Goal: Book appointment/travel/reservation

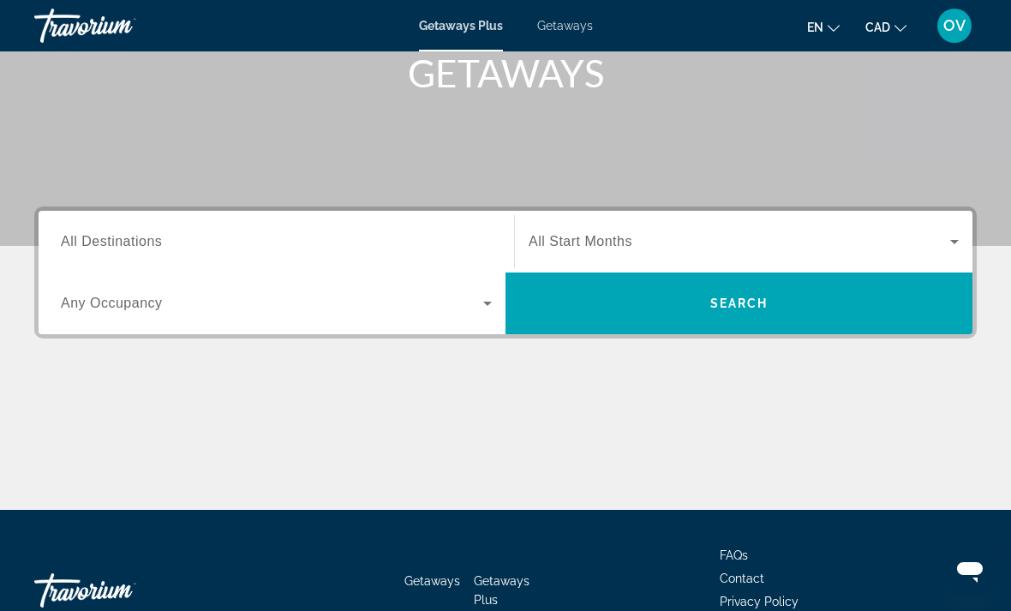
scroll to position [322, 0]
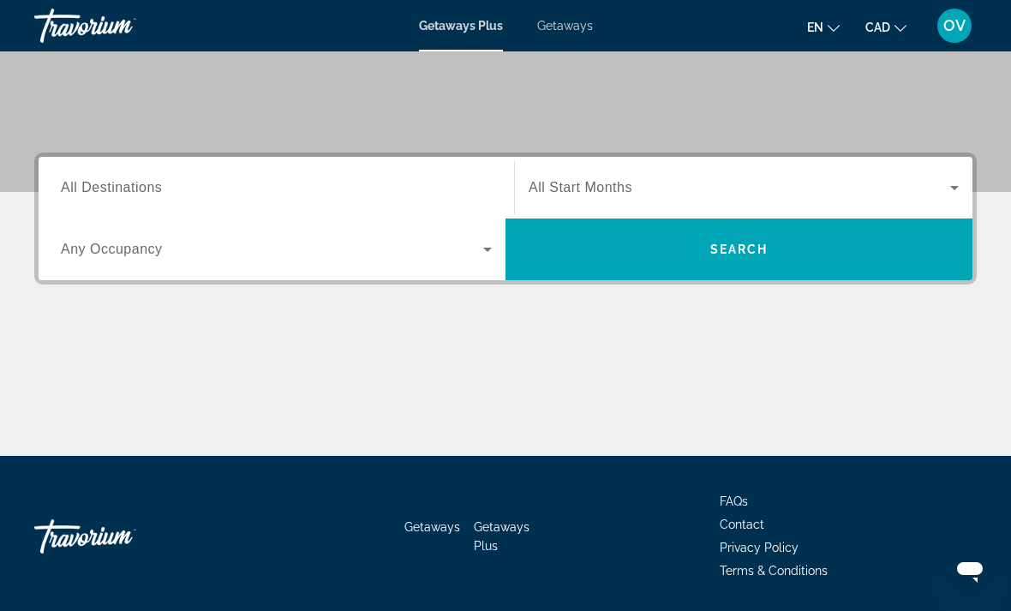
click at [102, 196] on div "Destination All Destinations" at bounding box center [276, 188] width 431 height 49
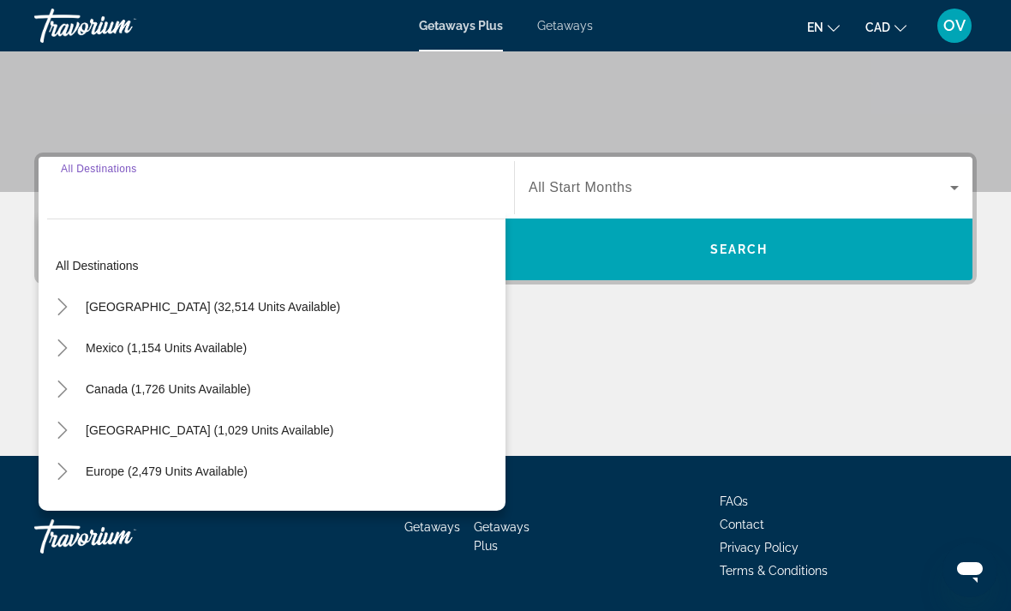
click at [156, 432] on span "[GEOGRAPHIC_DATA] (1,029 units available)" at bounding box center [210, 430] width 248 height 14
type input "**********"
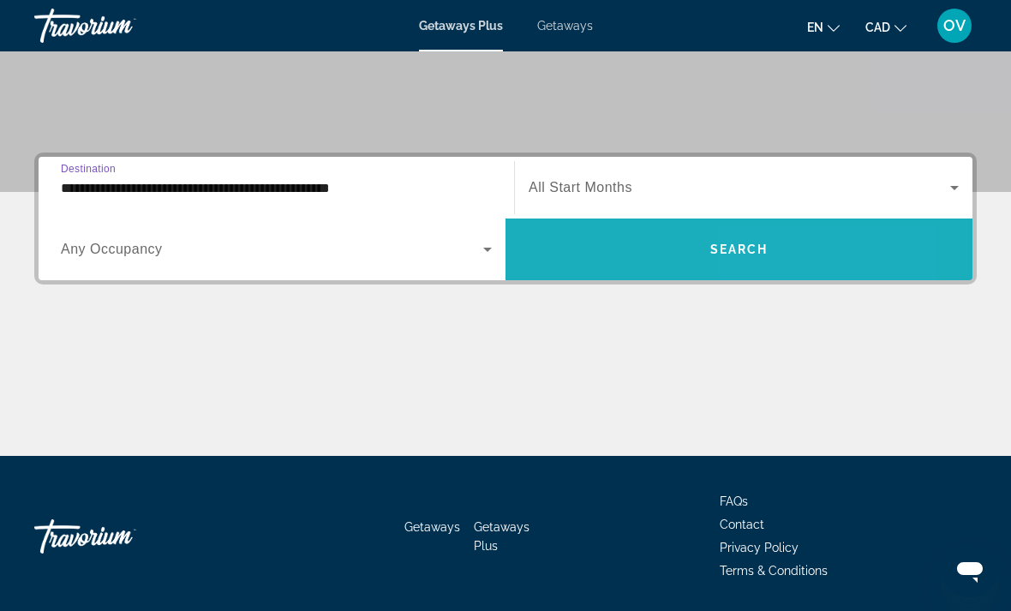
click at [767, 272] on span "Search widget" at bounding box center [738, 249] width 467 height 62
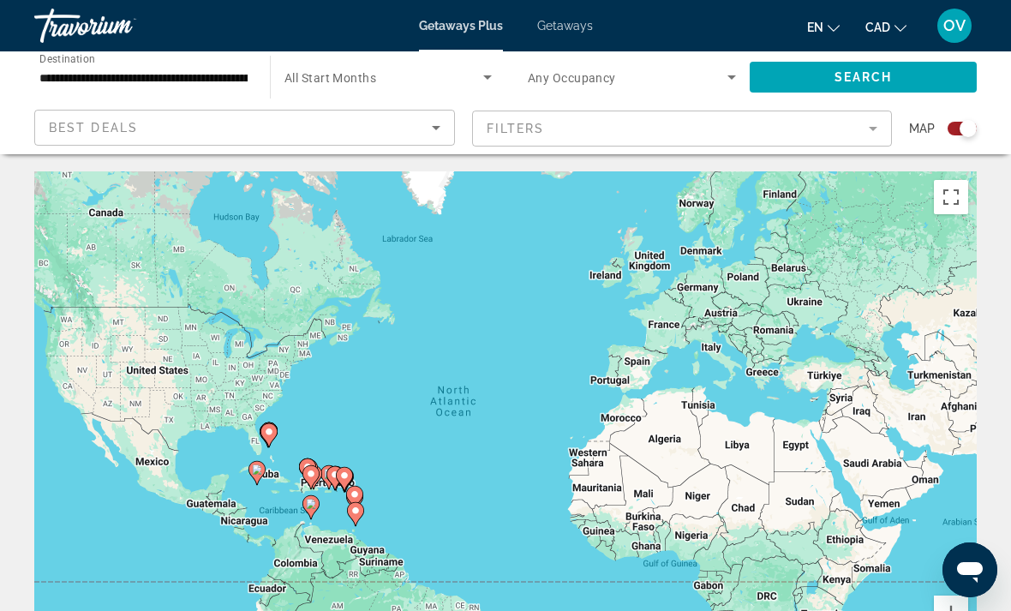
click at [545, 33] on span "Getaways" at bounding box center [565, 26] width 56 height 14
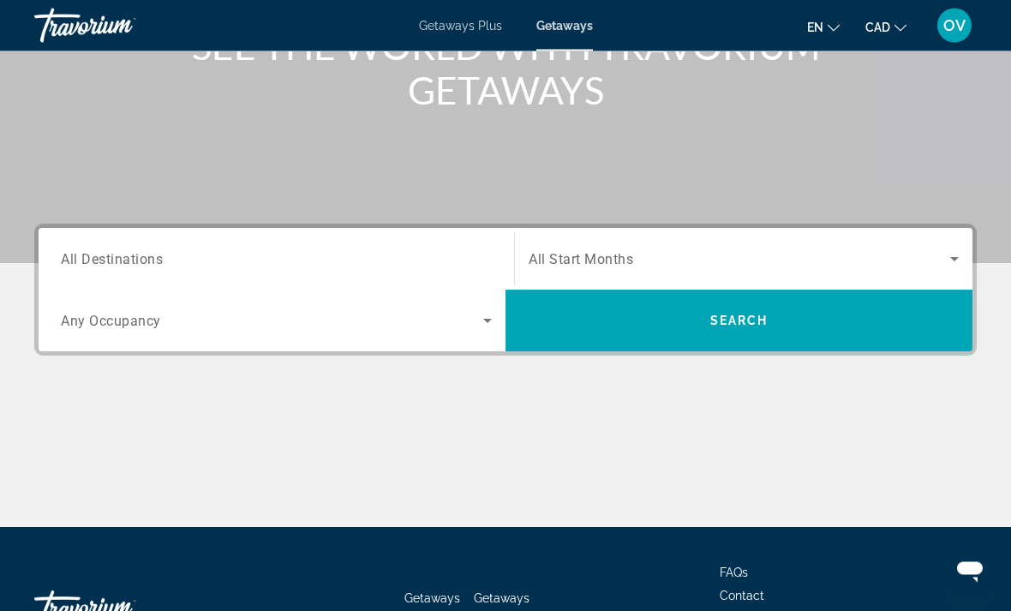
click at [122, 250] on input "Destination All Destinations" at bounding box center [276, 260] width 431 height 21
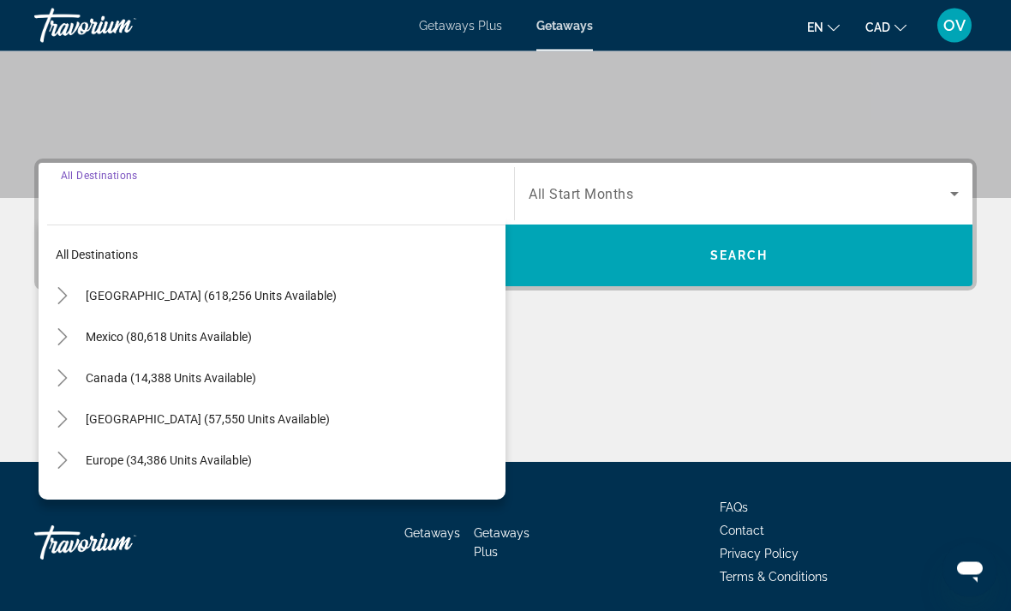
scroll to position [322, 0]
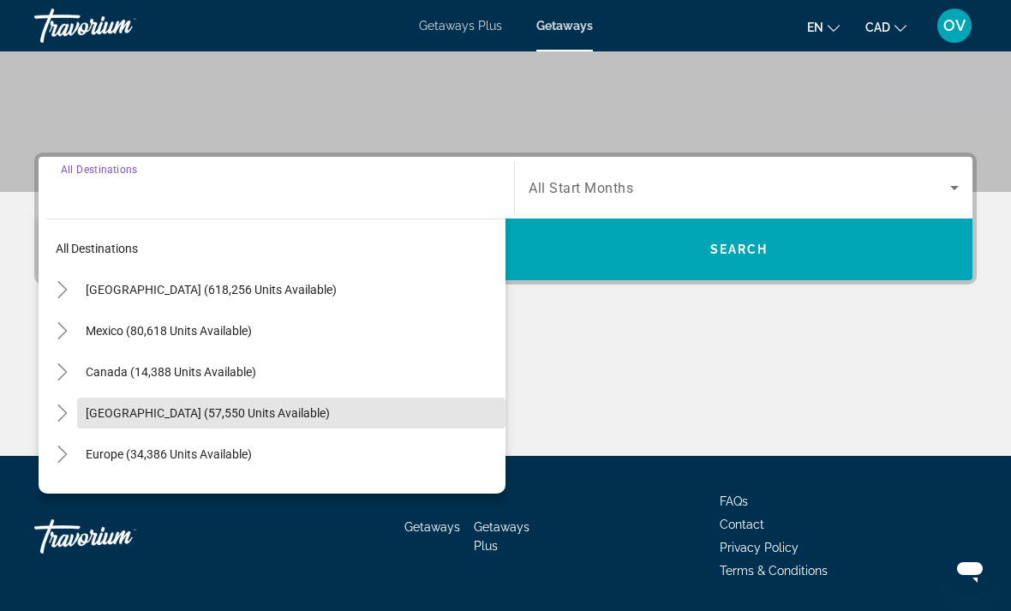
click at [325, 415] on span "[GEOGRAPHIC_DATA] (57,550 units available)" at bounding box center [208, 413] width 244 height 14
type input "**********"
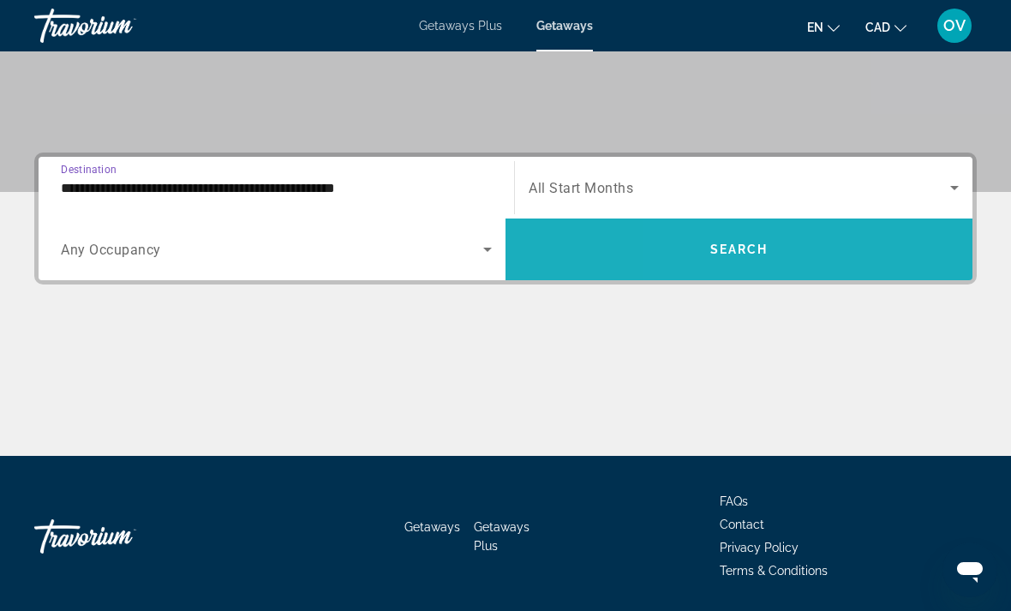
click at [701, 263] on span "Search widget" at bounding box center [738, 249] width 467 height 41
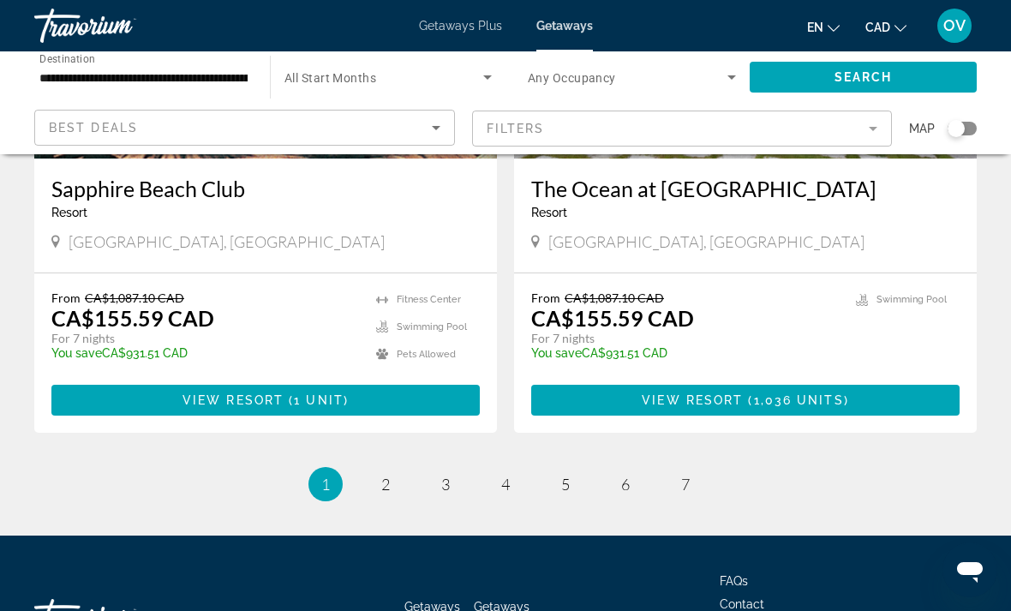
scroll to position [3257, 0]
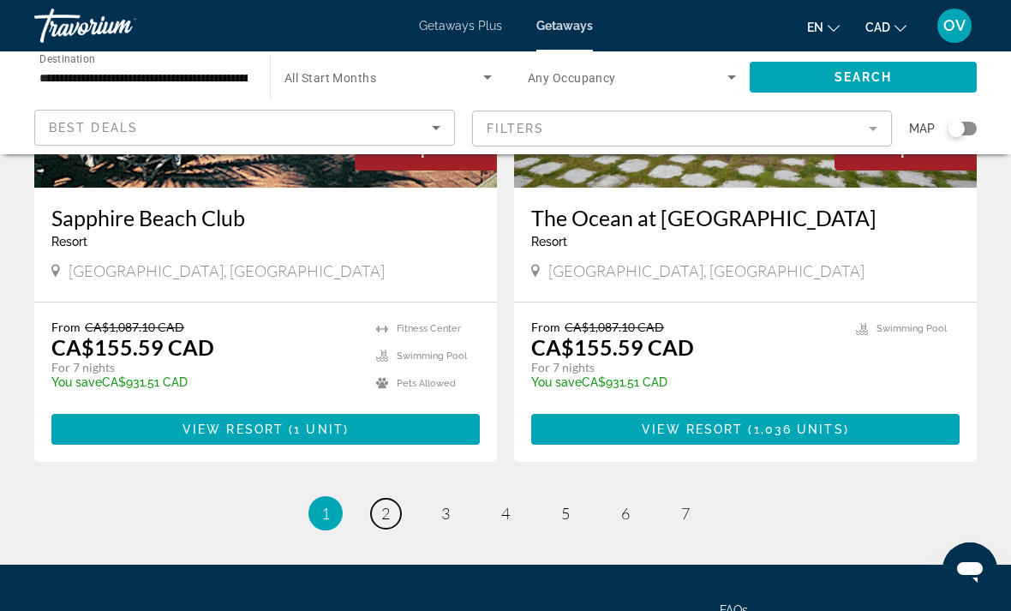
click at [383, 504] on span "2" at bounding box center [385, 513] width 9 height 19
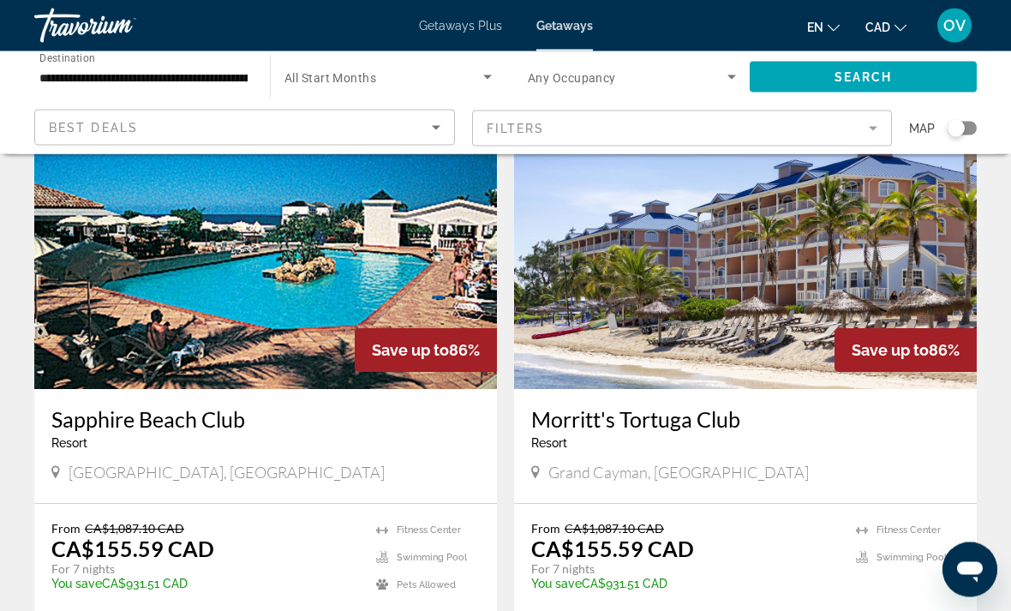
click at [941, 277] on img "Main content" at bounding box center [745, 253] width 462 height 274
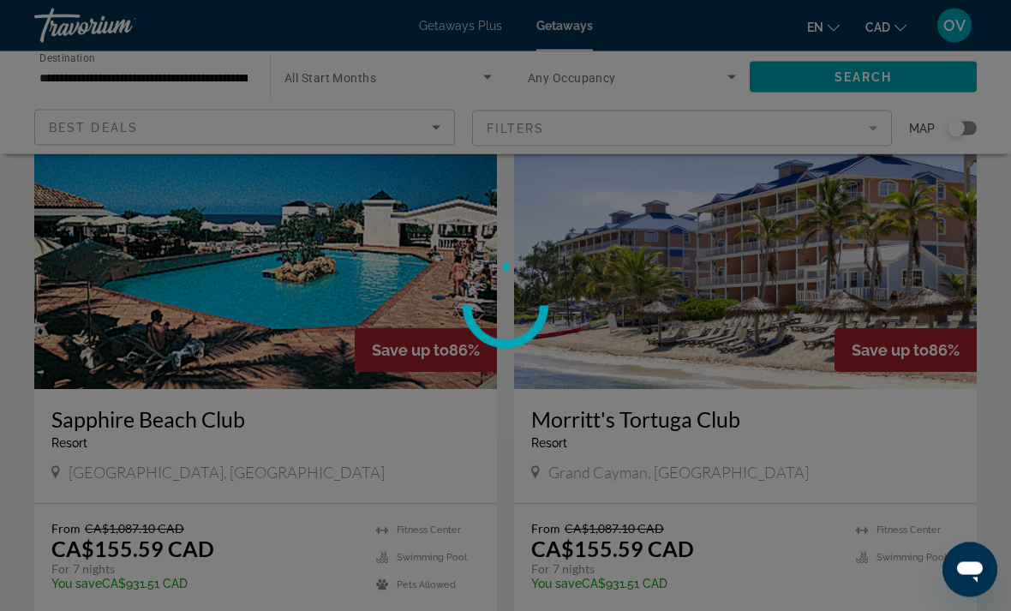
scroll to position [99, 0]
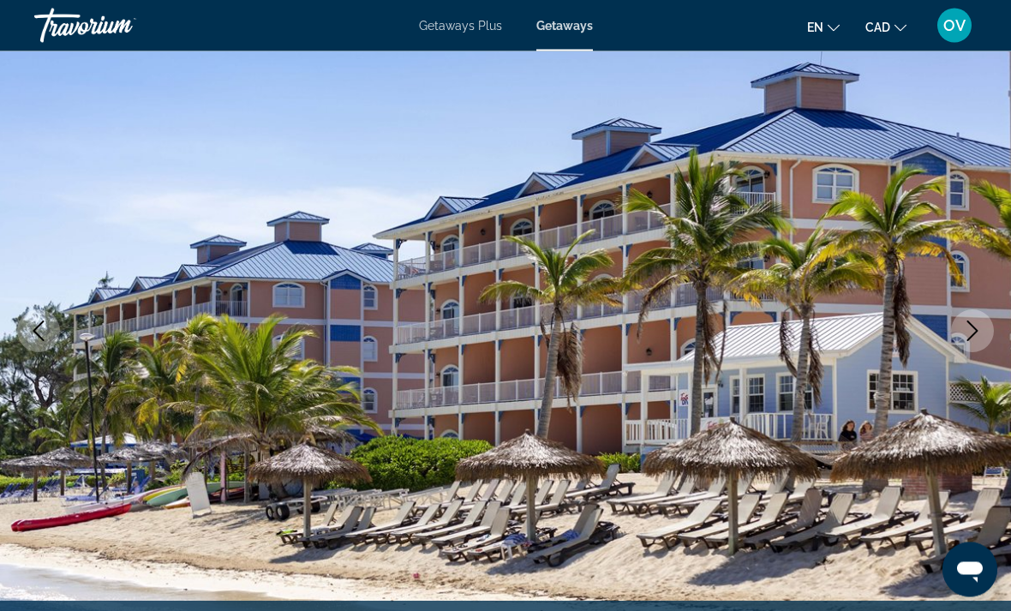
scroll to position [128, 0]
click at [981, 334] on icon "Next image" at bounding box center [972, 330] width 21 height 21
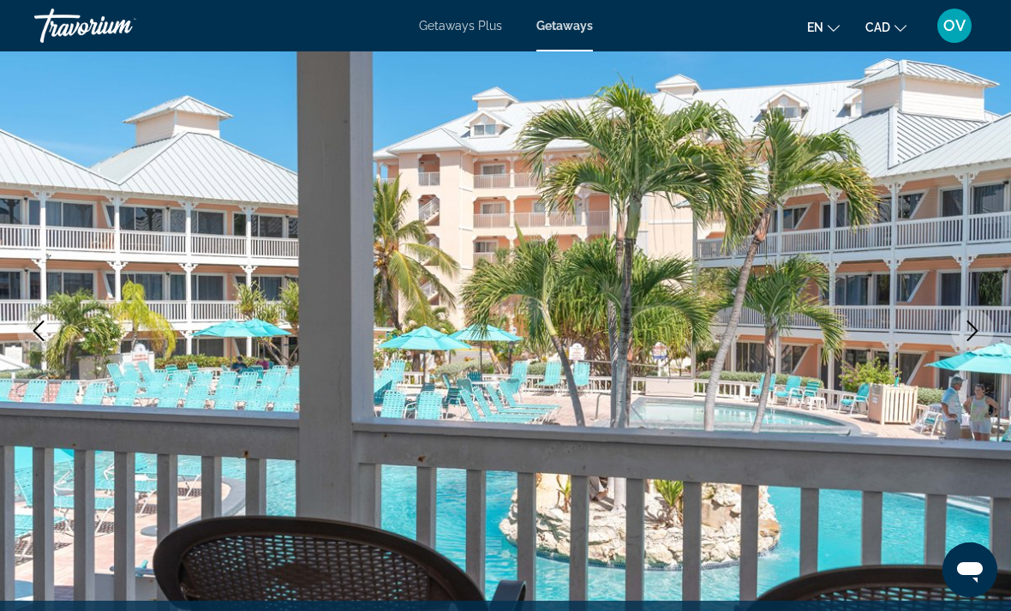
click at [964, 340] on icon "Next image" at bounding box center [972, 330] width 21 height 21
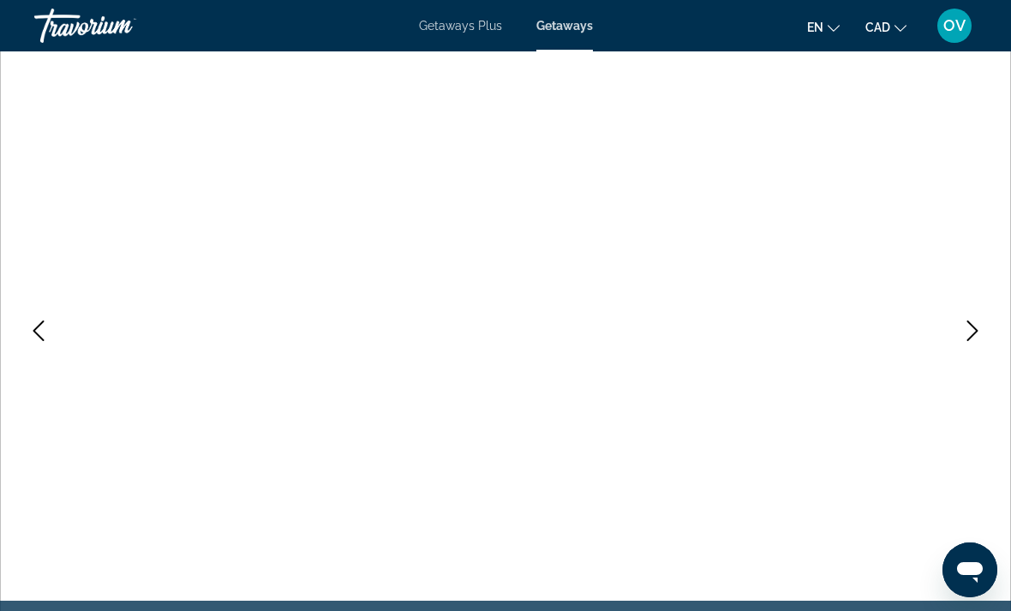
click at [991, 331] on button "Next image" at bounding box center [972, 330] width 43 height 43
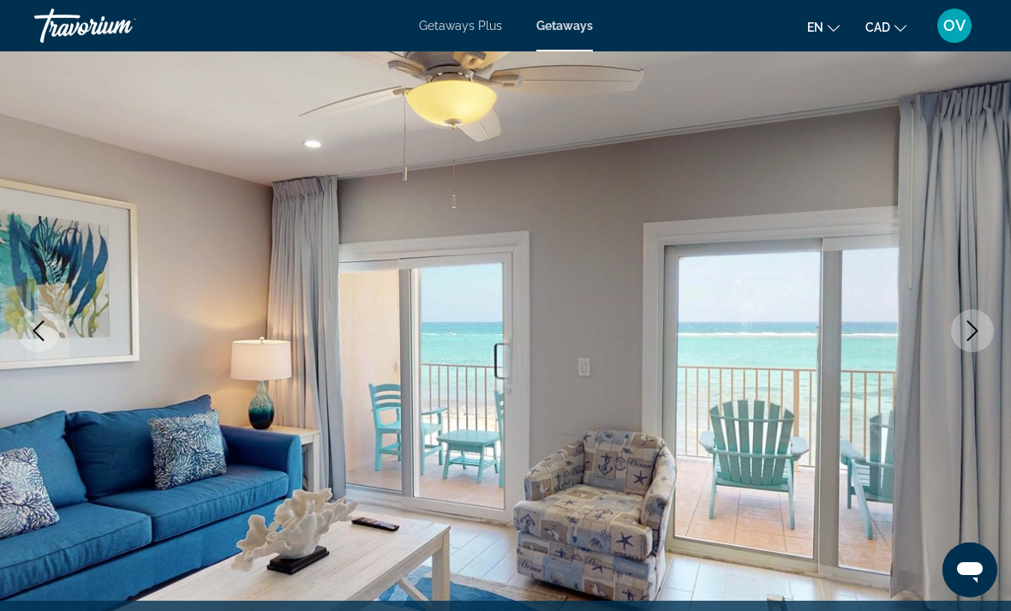
click at [977, 334] on icon "Next image" at bounding box center [972, 330] width 21 height 21
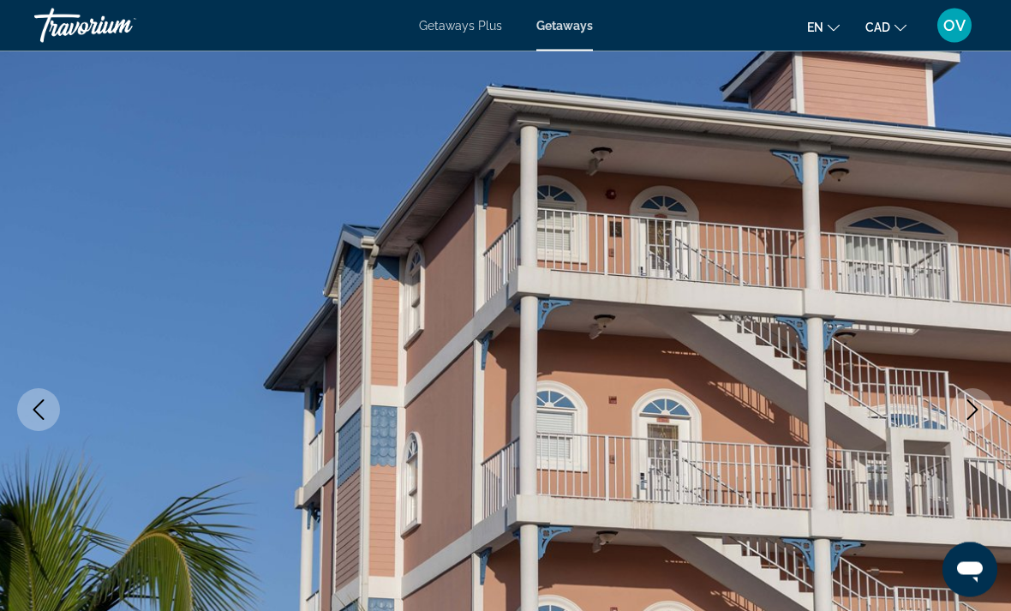
scroll to position [0, 0]
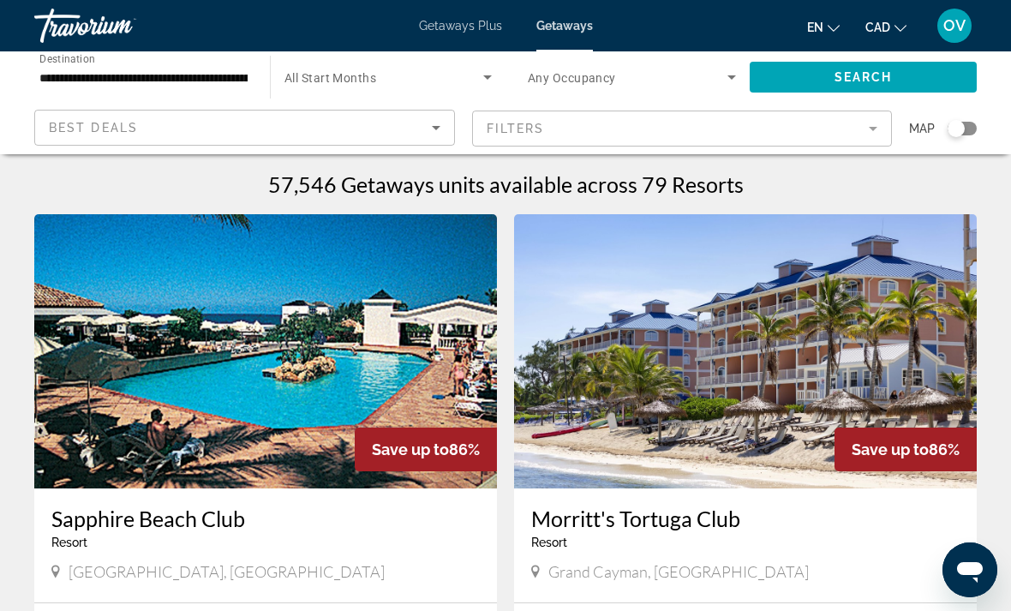
click at [385, 72] on span "Search widget" at bounding box center [383, 77] width 199 height 21
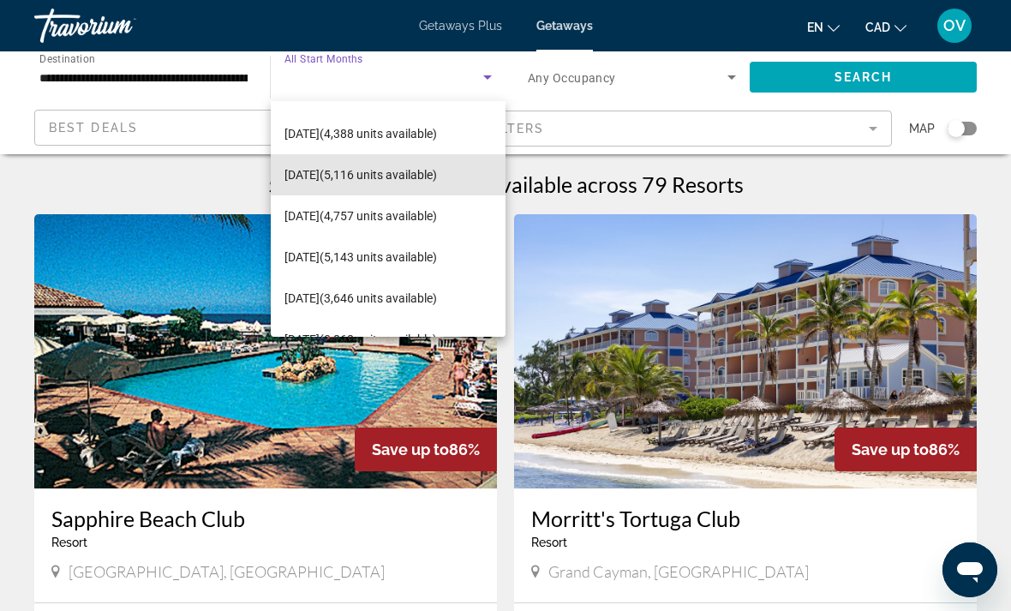
scroll to position [272, 0]
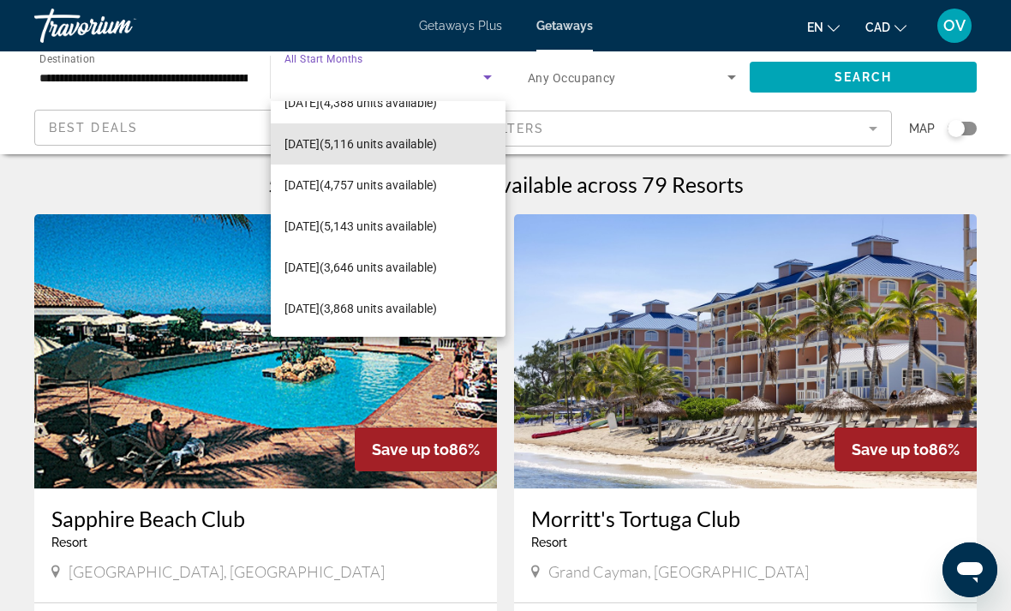
click at [421, 145] on span "[DATE] (5,116 units available)" at bounding box center [360, 144] width 152 height 21
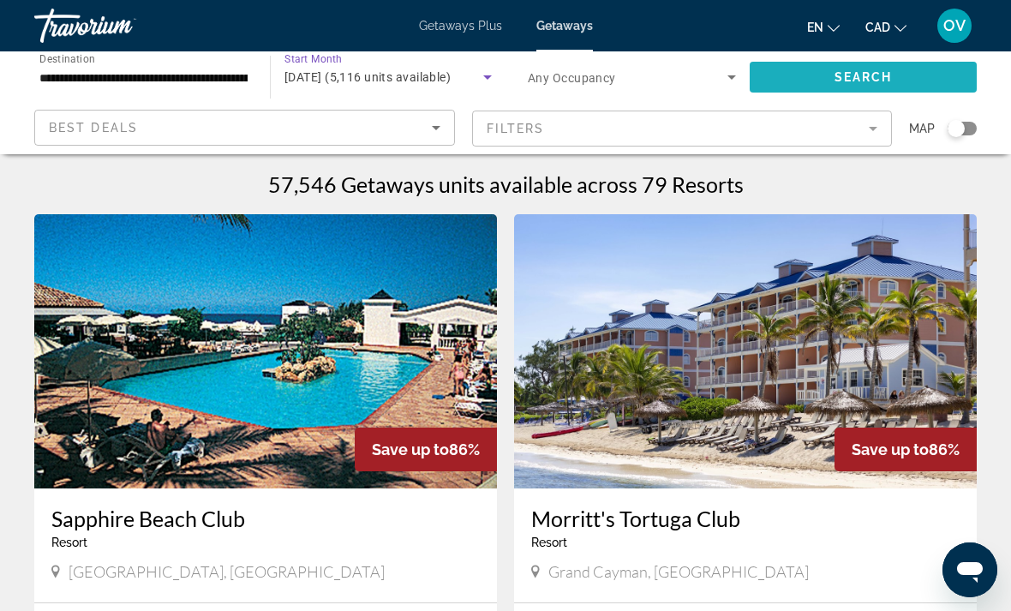
click at [872, 88] on span "Search widget" at bounding box center [862, 77] width 227 height 41
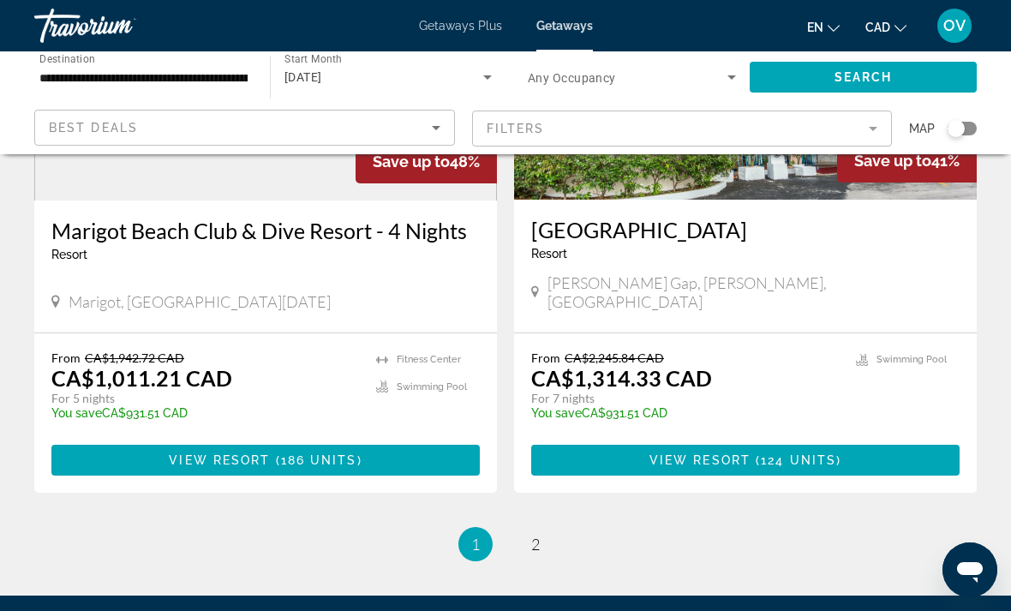
scroll to position [3285, 0]
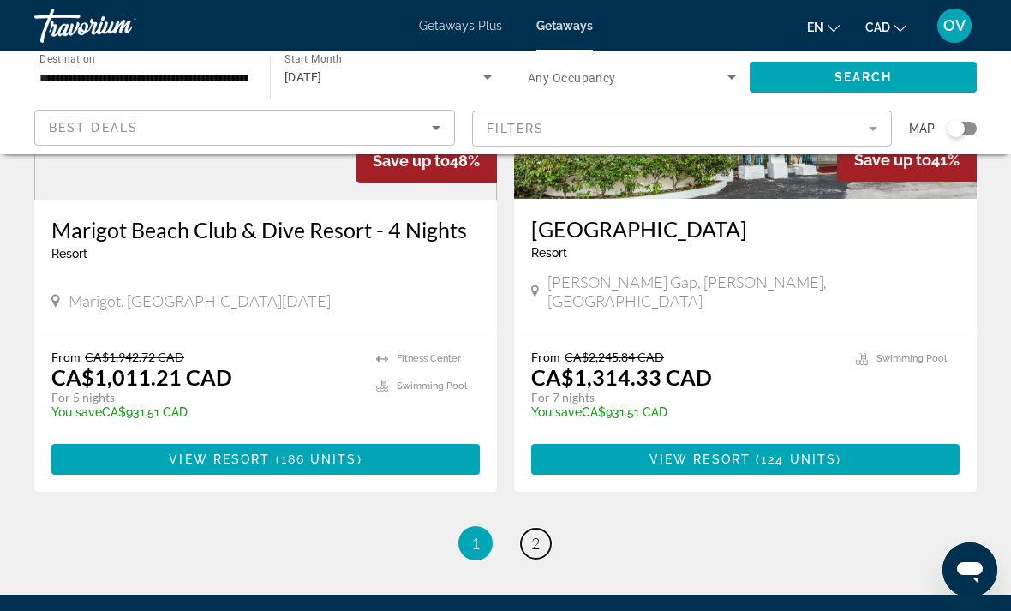
click at [531, 534] on span "2" at bounding box center [535, 543] width 9 height 19
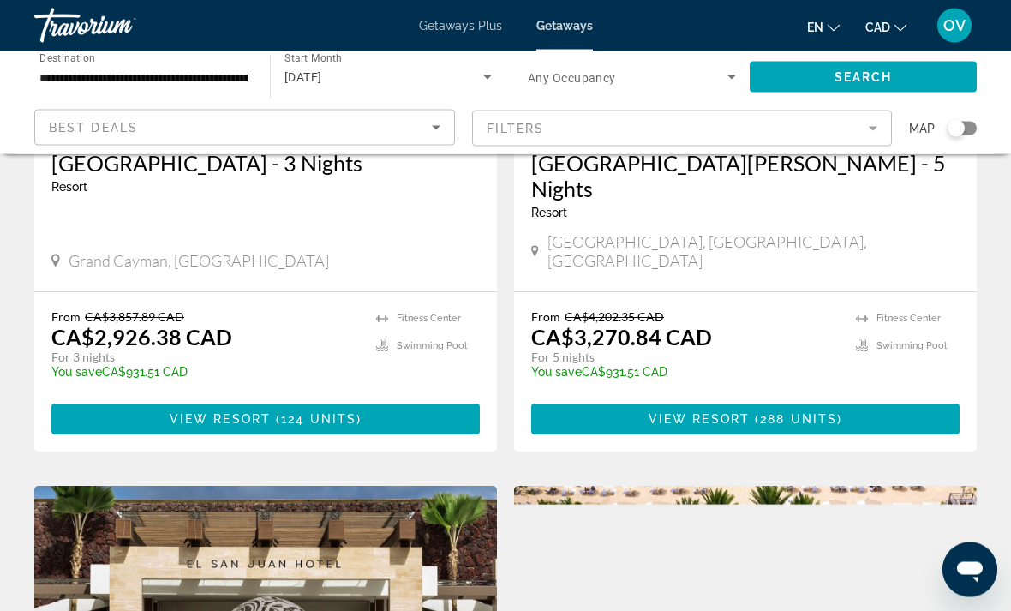
scroll to position [2145, 0]
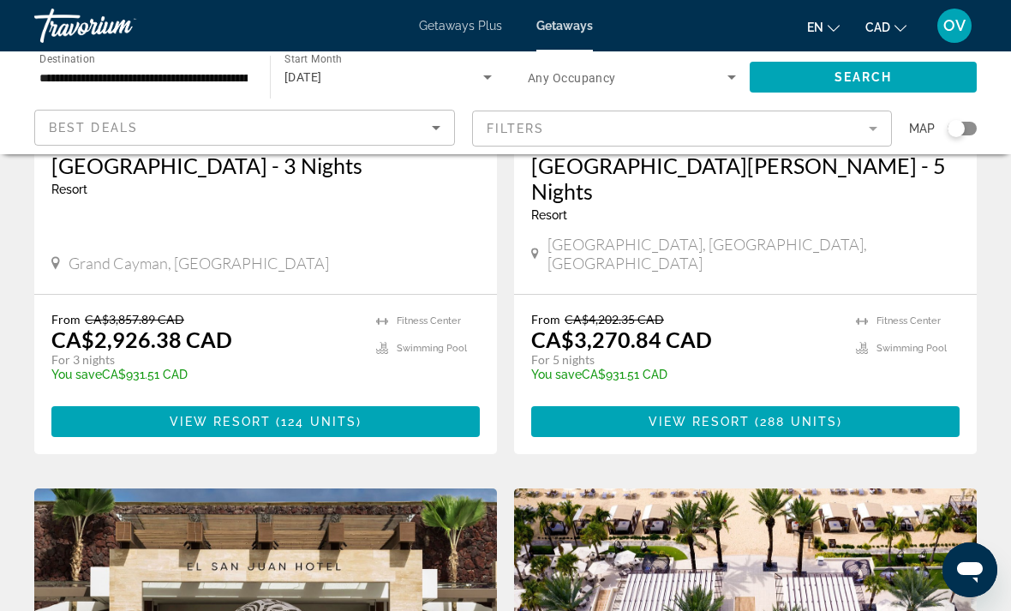
click at [322, 74] on span "[DATE]" at bounding box center [303, 77] width 38 height 14
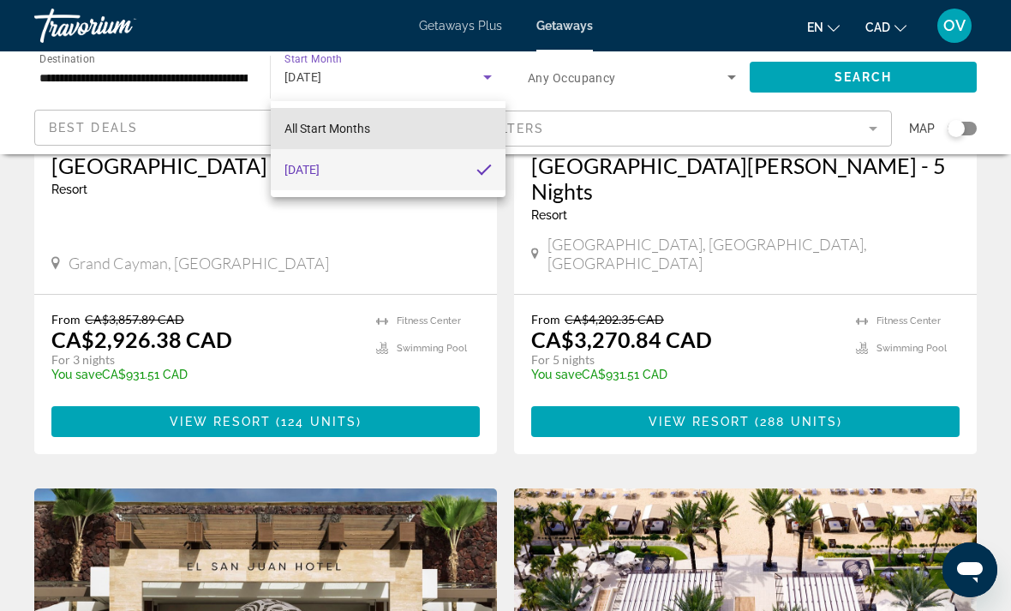
click at [314, 133] on span "All Start Months" at bounding box center [327, 129] width 86 height 14
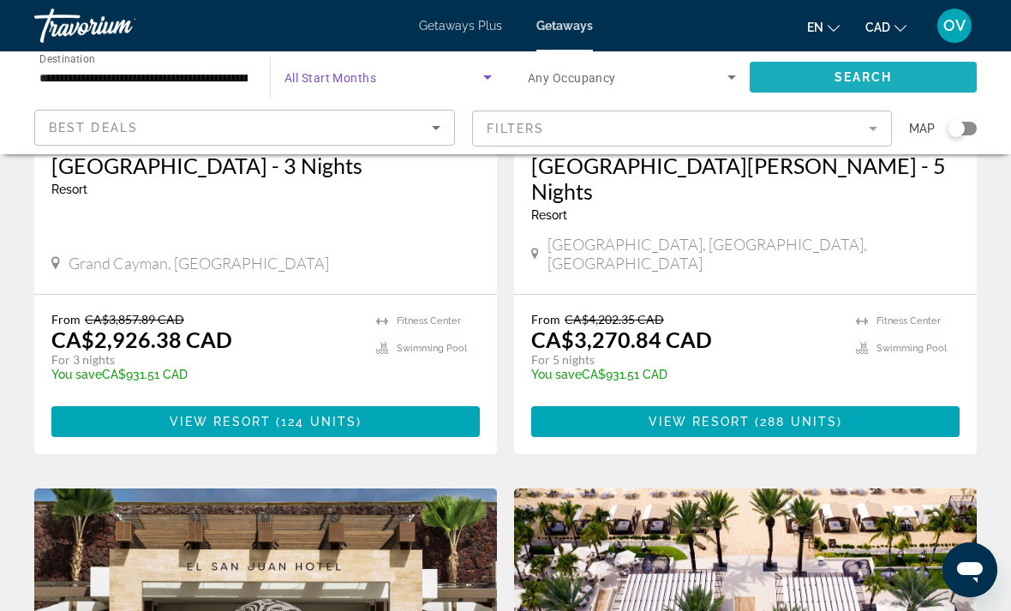
click at [858, 91] on span "Search widget" at bounding box center [862, 77] width 227 height 41
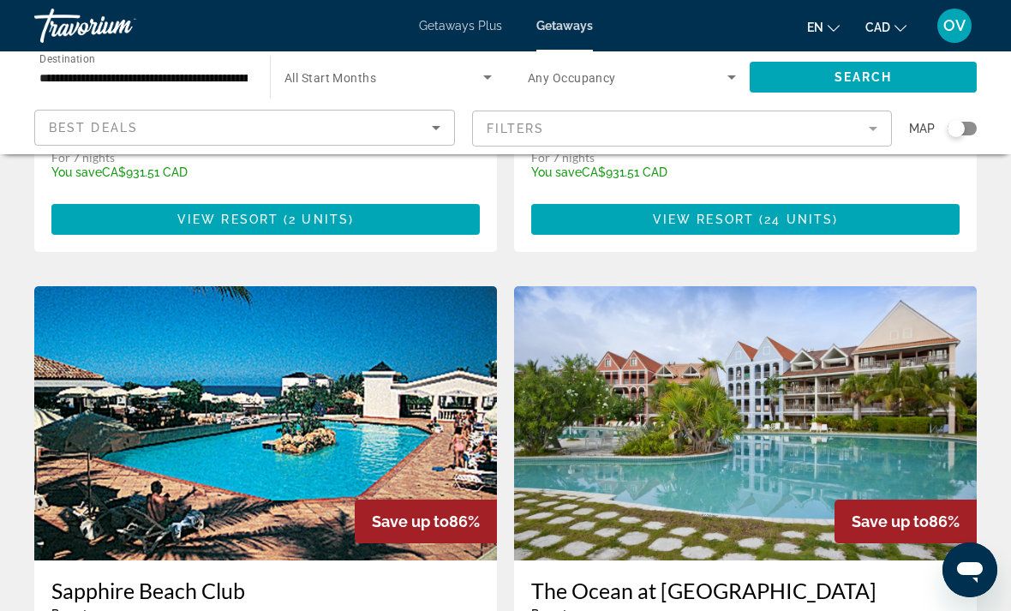
scroll to position [3322, 0]
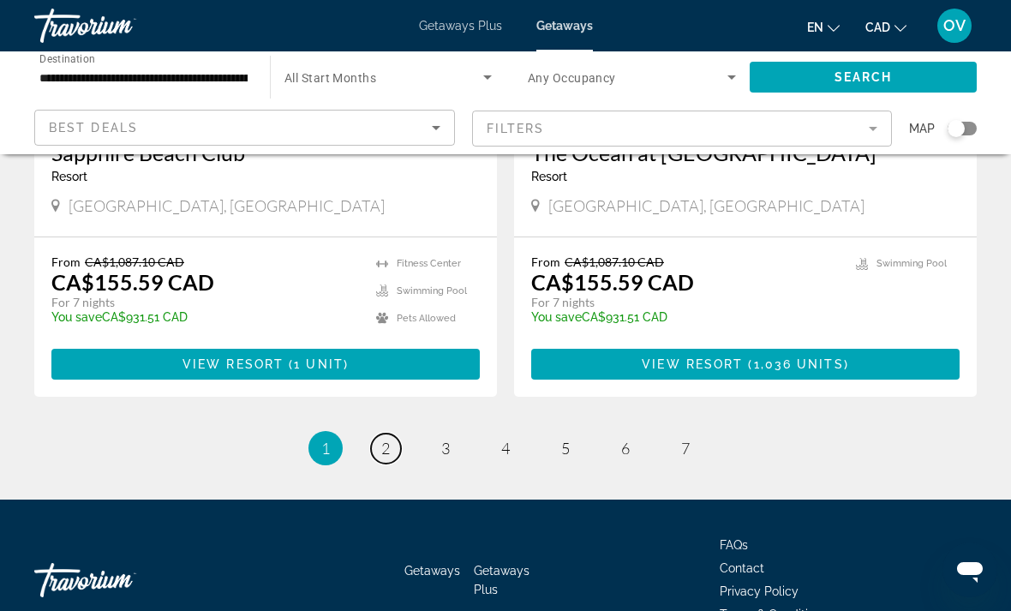
click at [377, 433] on link "page 2" at bounding box center [386, 448] width 30 height 30
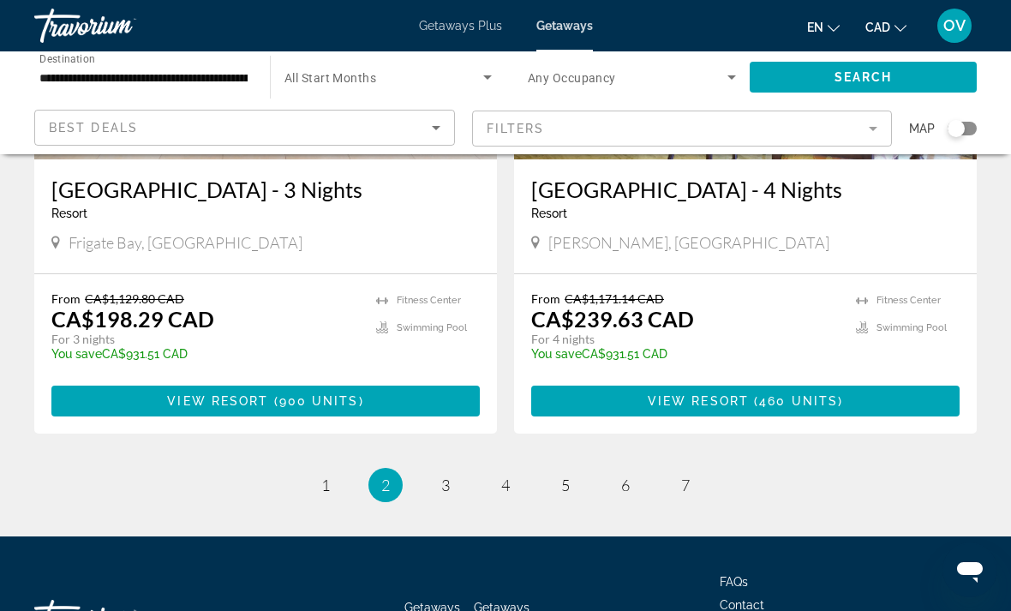
scroll to position [3322, 0]
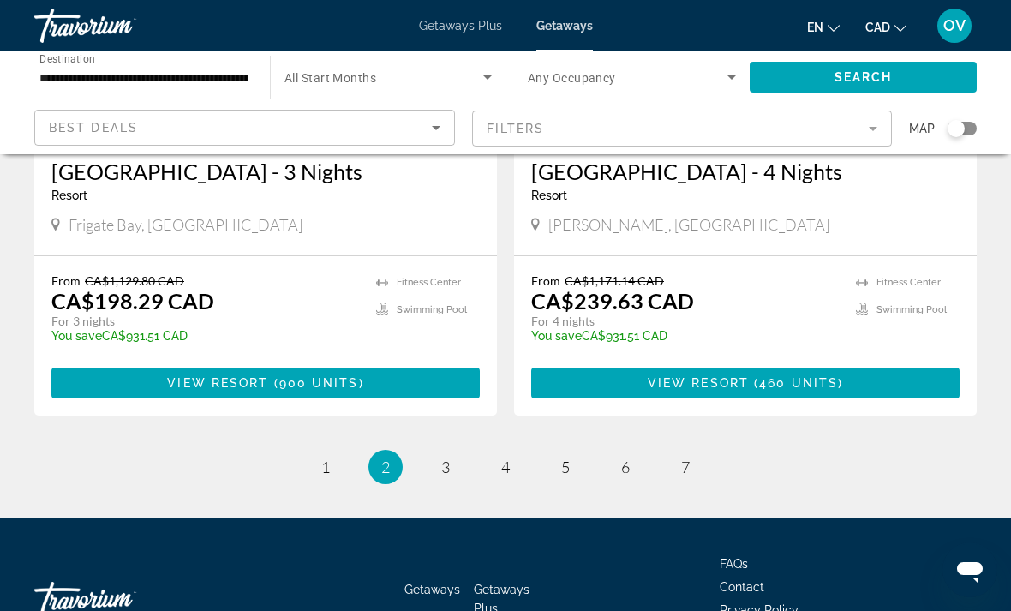
click at [439, 452] on link "page 3" at bounding box center [446, 467] width 30 height 30
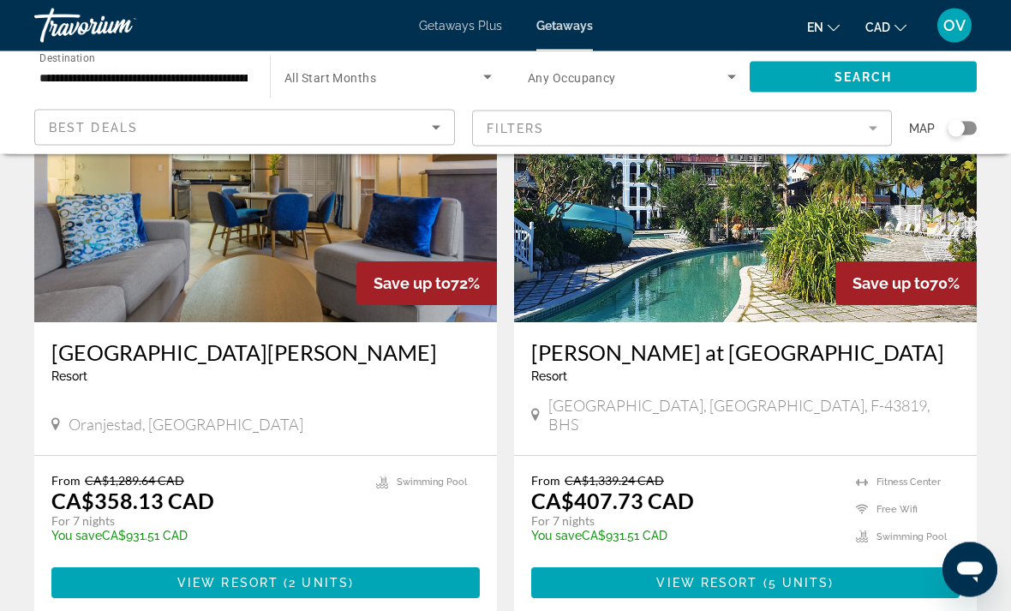
scroll to position [768, 0]
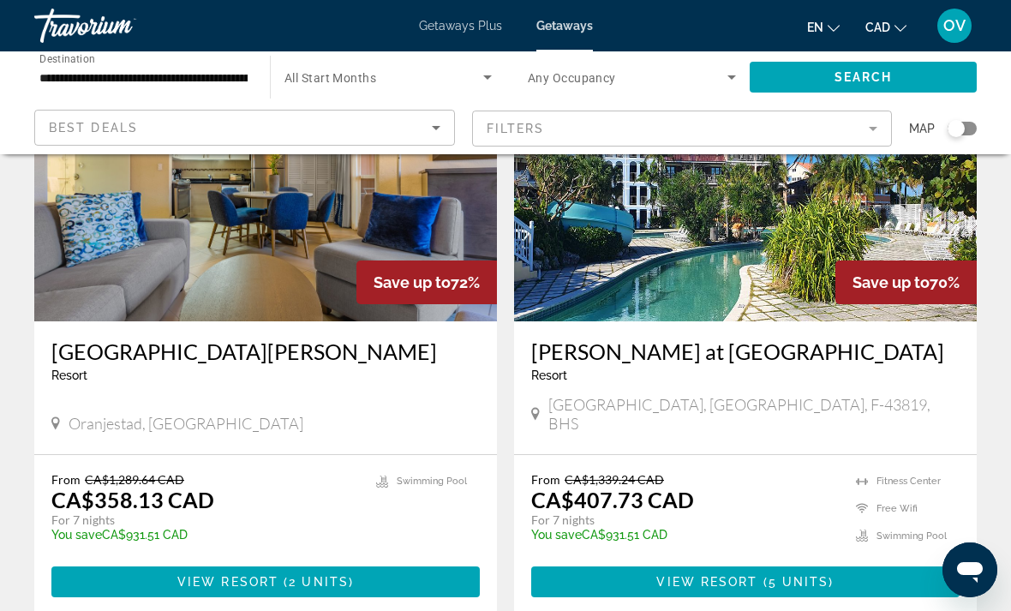
click at [118, 270] on img "Main content" at bounding box center [265, 184] width 462 height 274
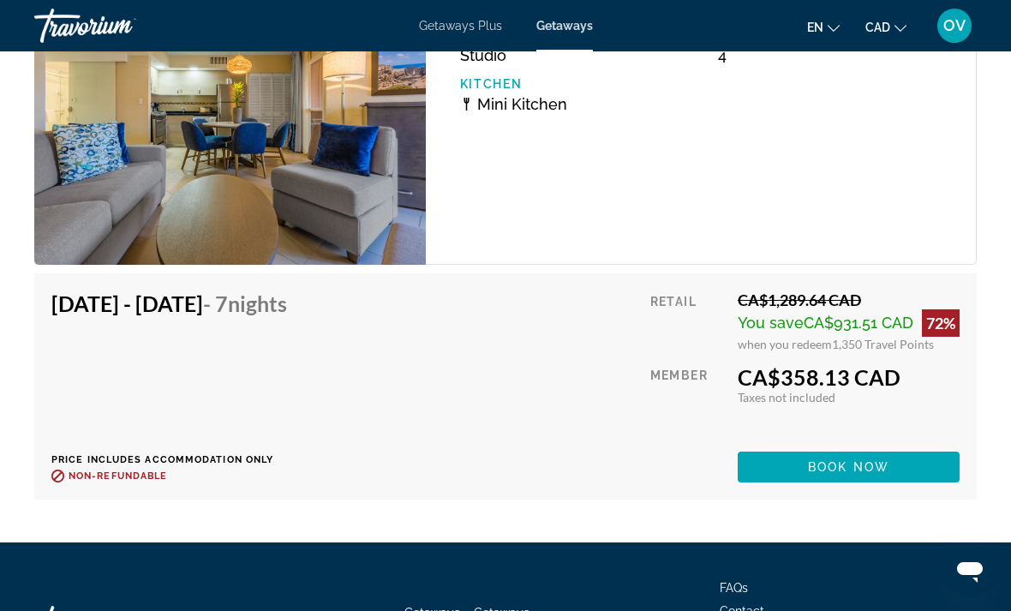
scroll to position [3713, 0]
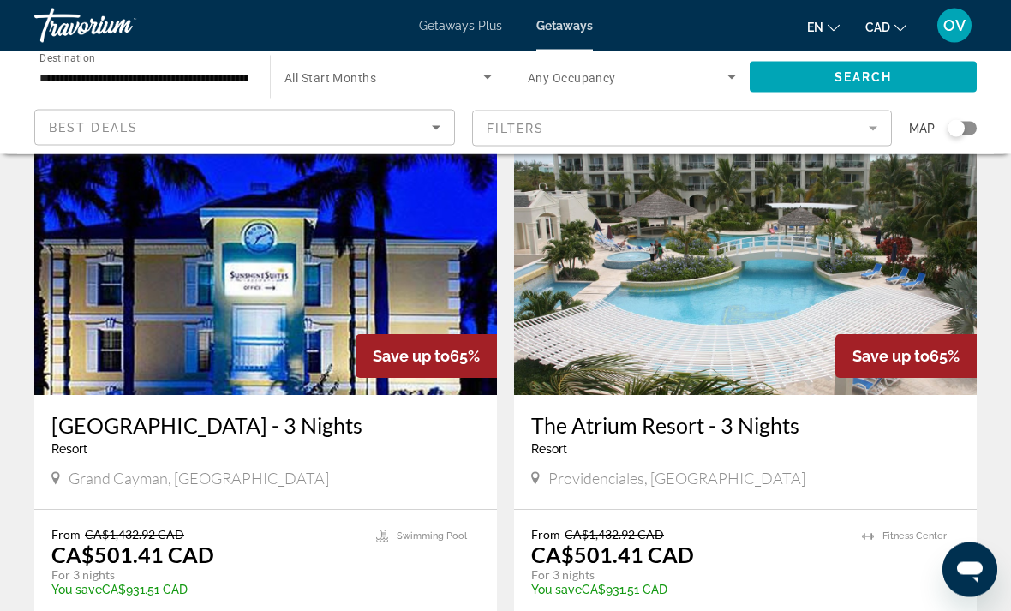
scroll to position [3349, 0]
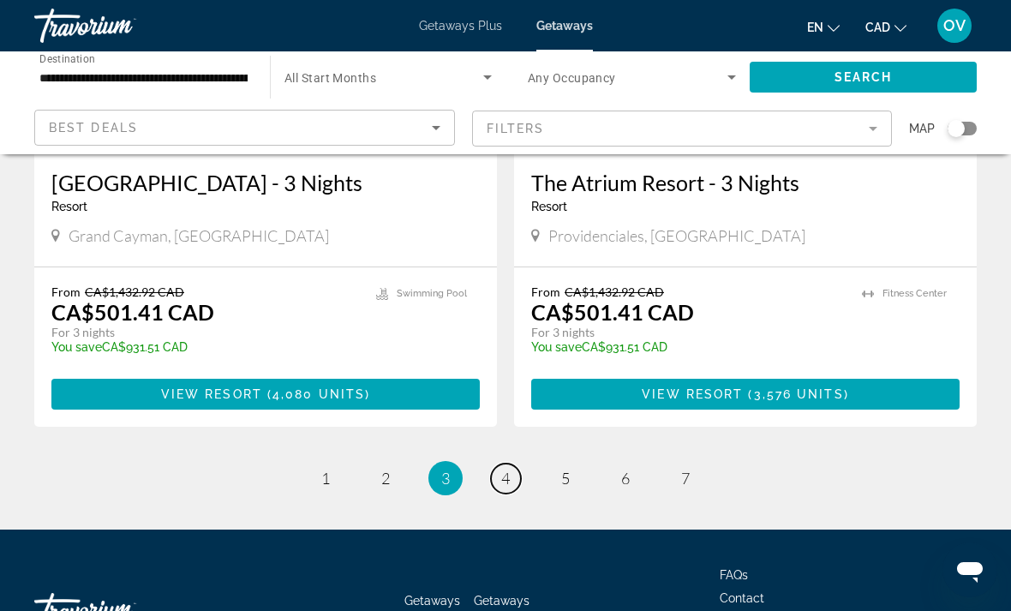
click at [504, 468] on span "4" at bounding box center [505, 477] width 9 height 19
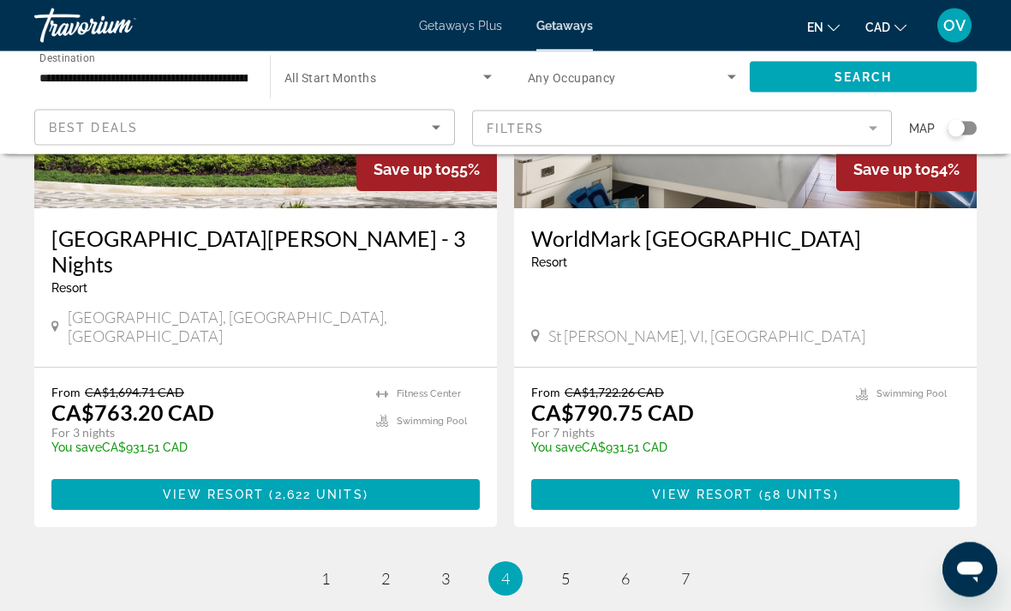
scroll to position [3349, 0]
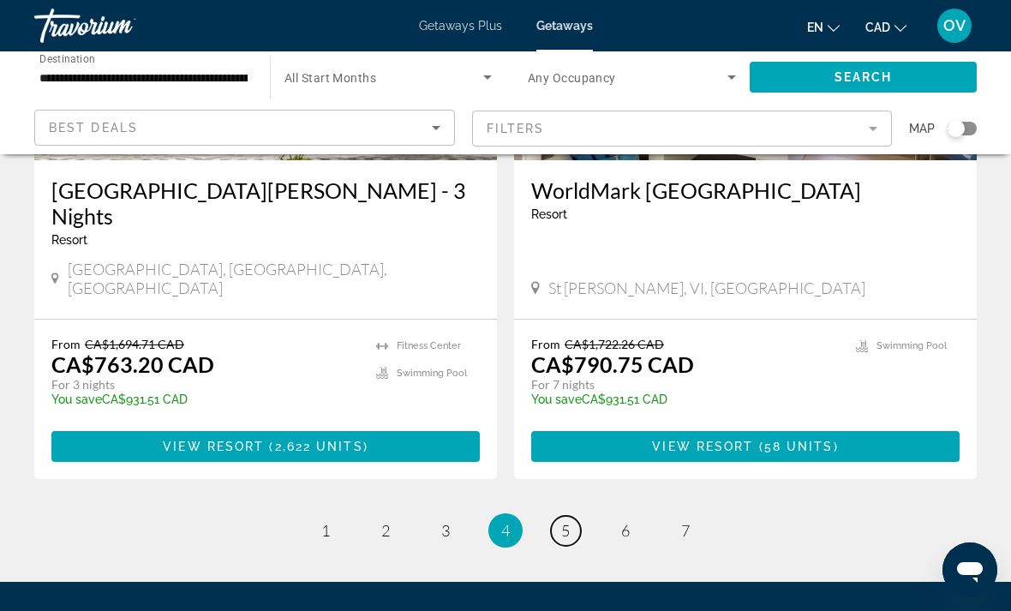
click at [567, 516] on link "page 5" at bounding box center [566, 531] width 30 height 30
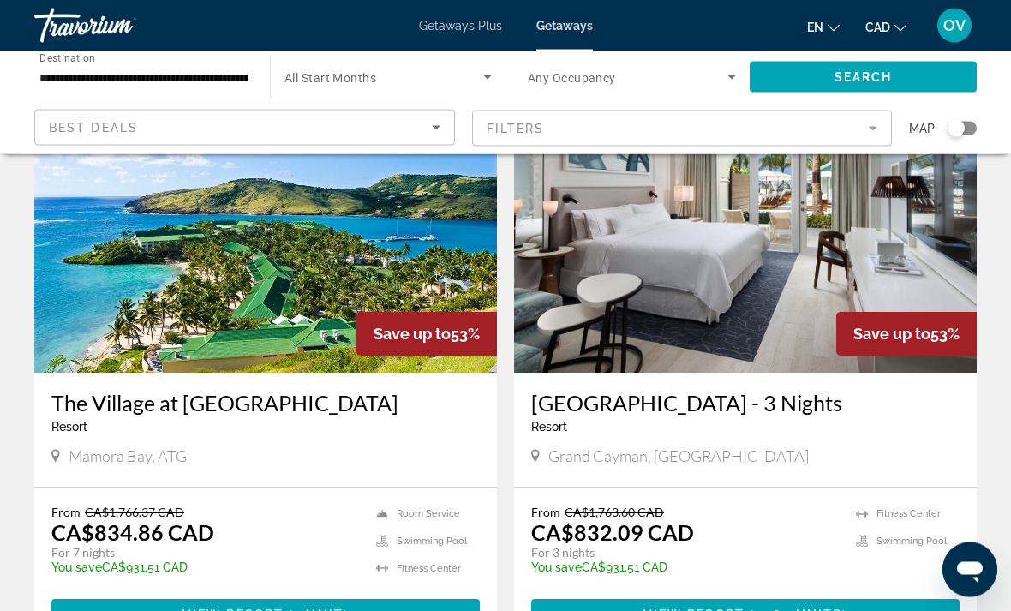
scroll to position [173, 0]
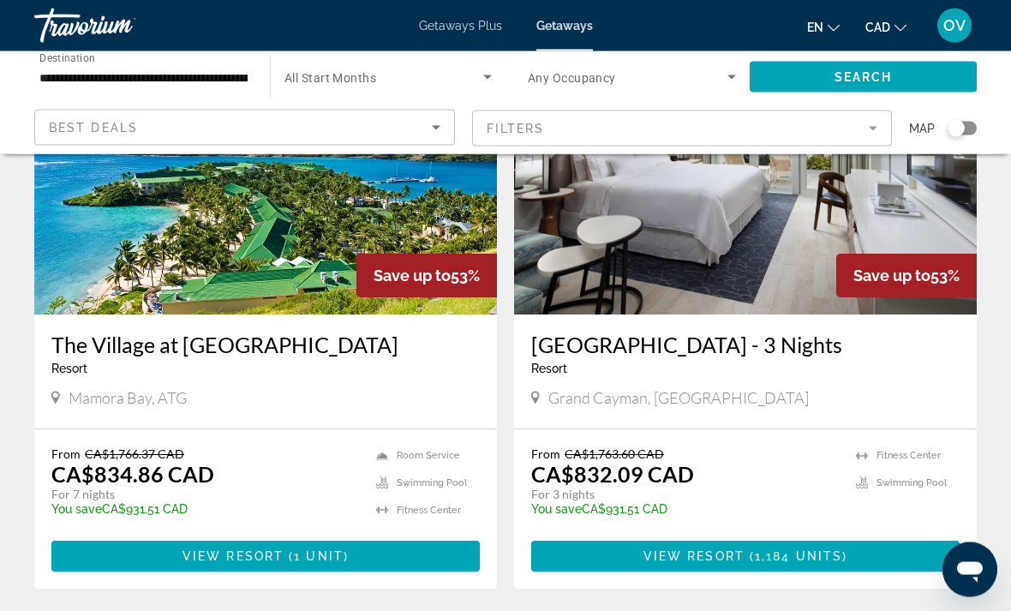
click at [140, 266] on img "Main content" at bounding box center [265, 178] width 462 height 274
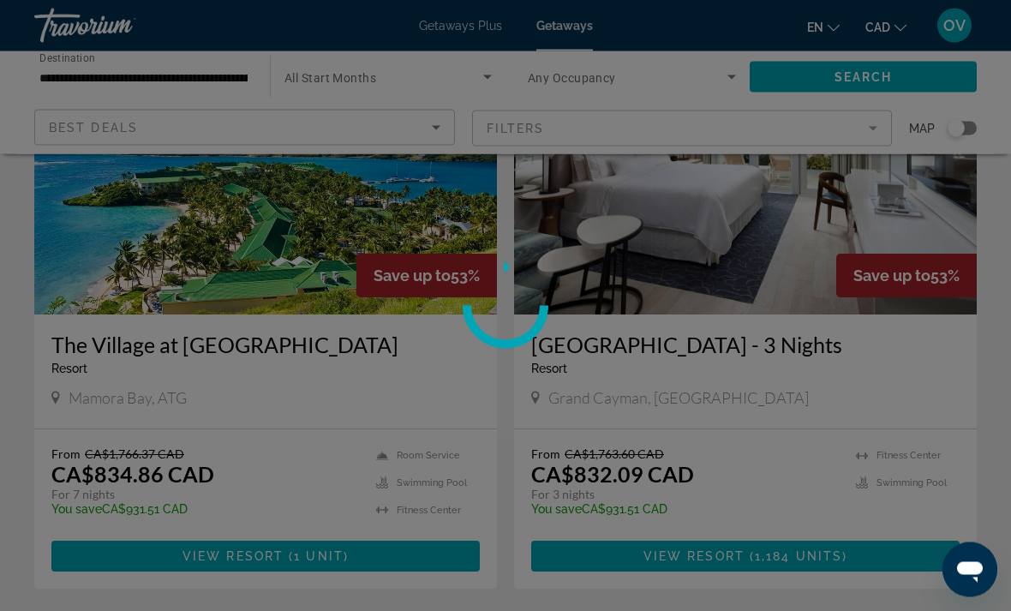
scroll to position [174, 0]
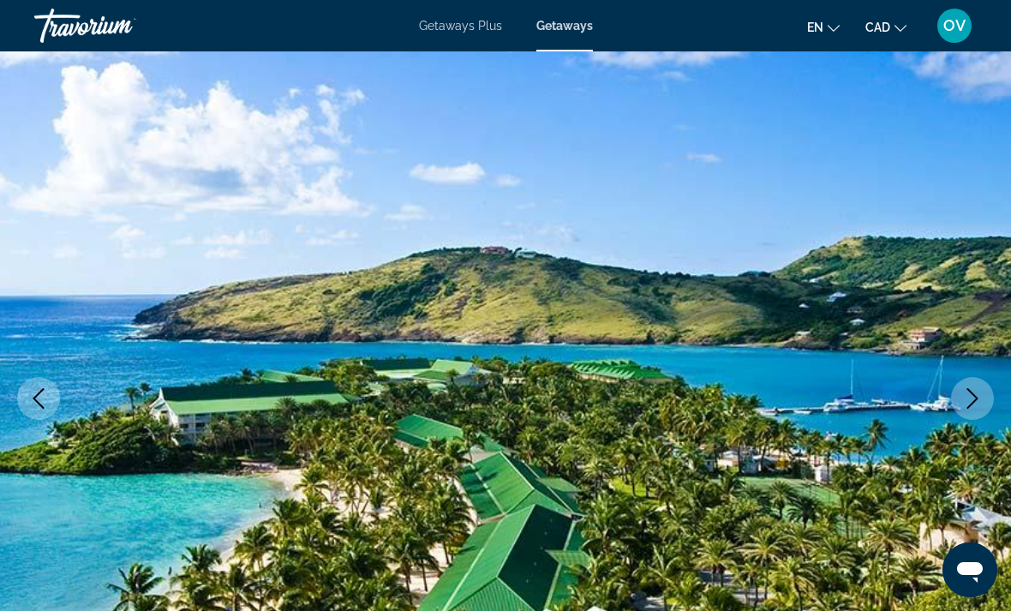
scroll to position [62, 0]
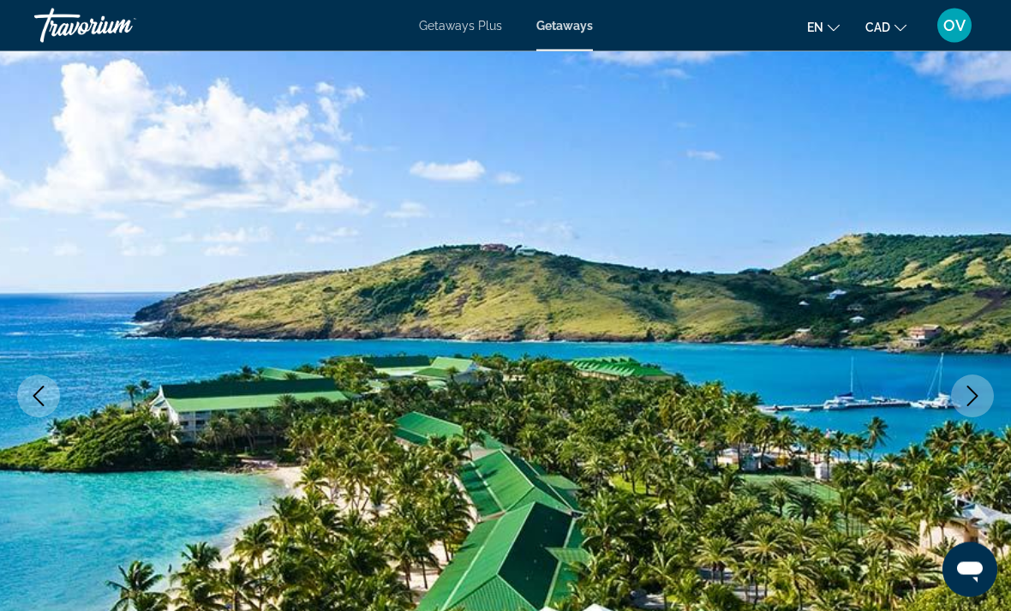
click at [964, 401] on icon "Next image" at bounding box center [972, 396] width 21 height 21
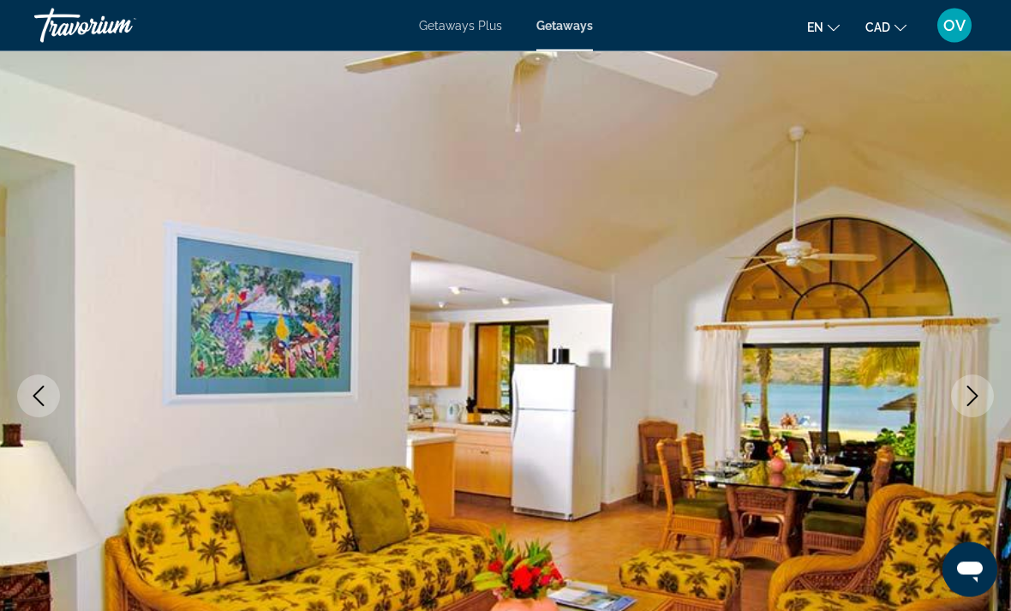
click at [971, 392] on icon "Next image" at bounding box center [972, 396] width 21 height 21
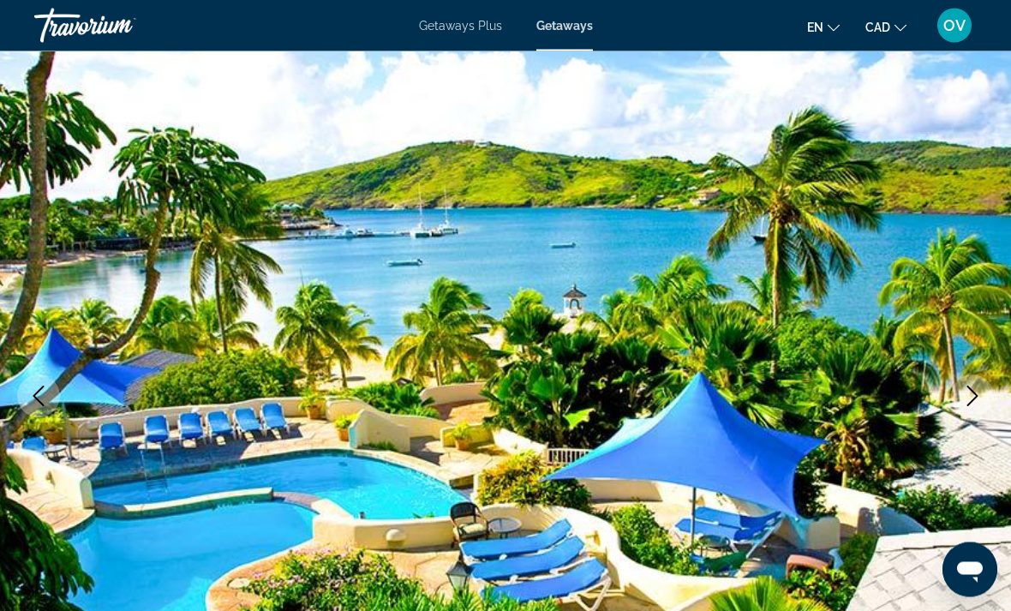
click at [976, 390] on icon "Next image" at bounding box center [972, 396] width 21 height 21
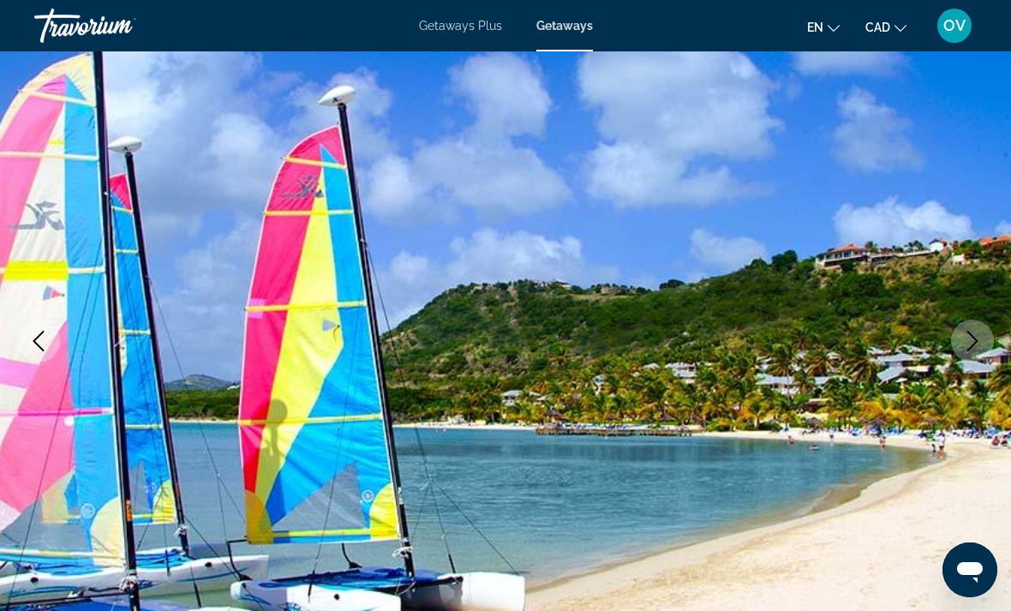
scroll to position [116, 0]
click at [958, 349] on button "Next image" at bounding box center [972, 341] width 43 height 43
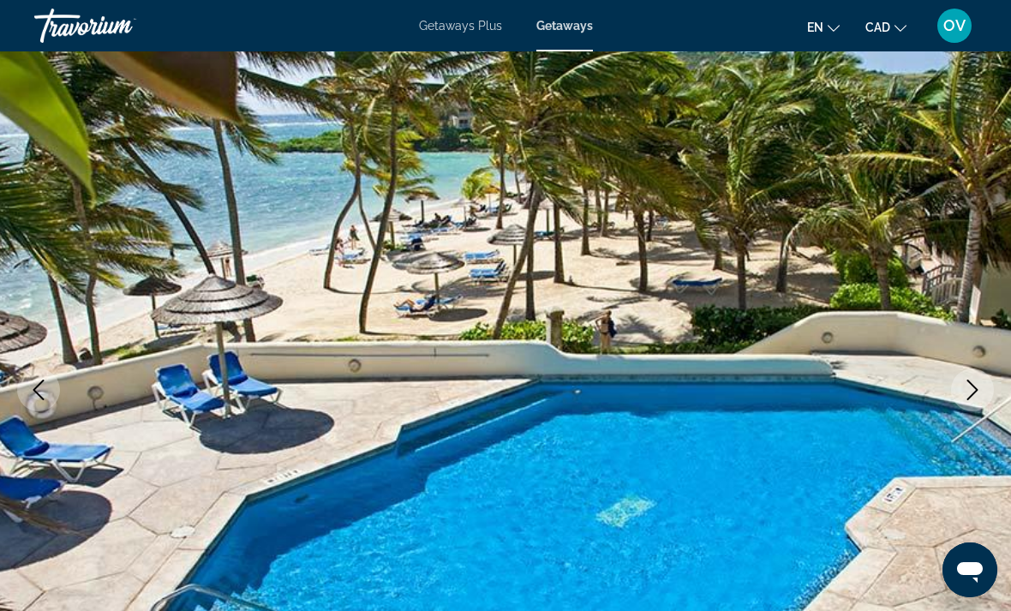
scroll to position [0, 0]
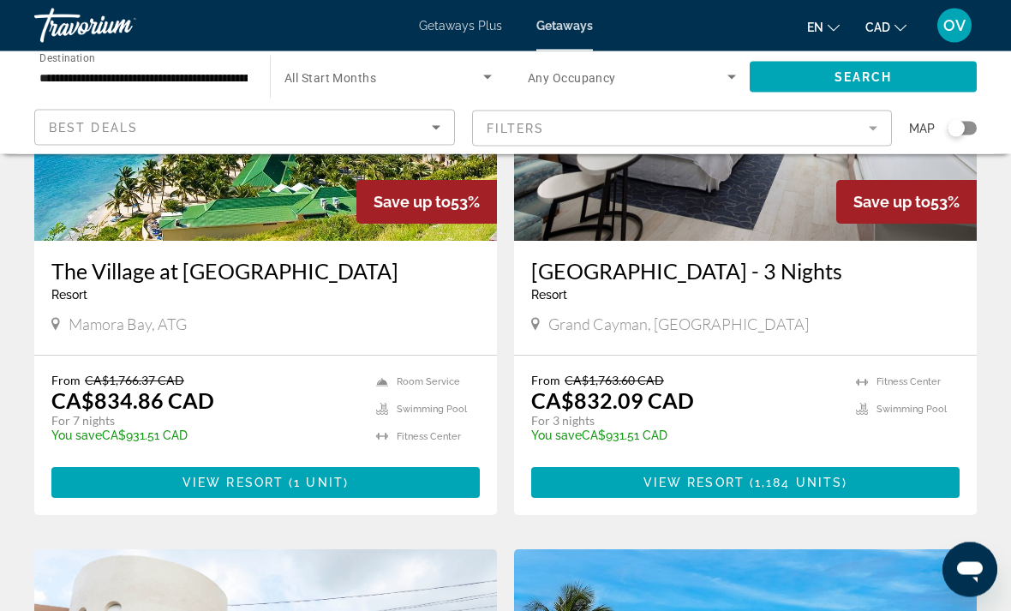
scroll to position [289, 0]
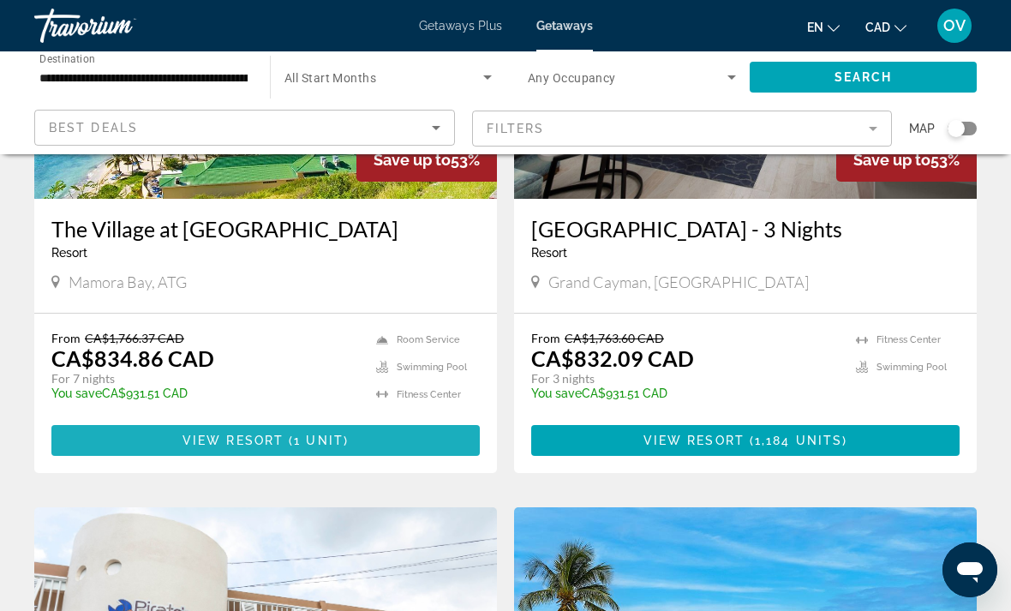
click at [217, 447] on span "View Resort" at bounding box center [232, 440] width 101 height 14
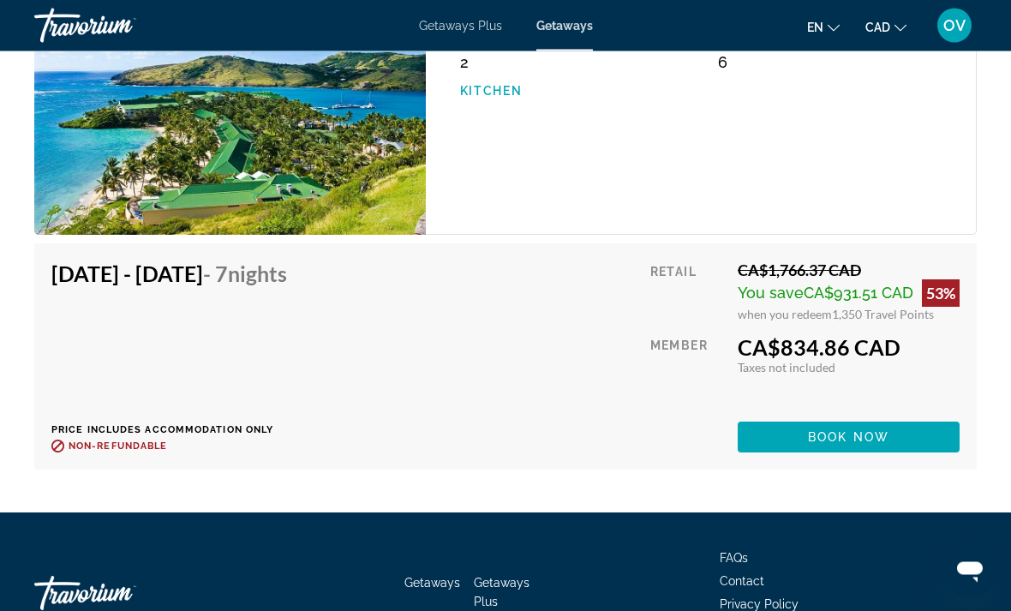
scroll to position [3424, 0]
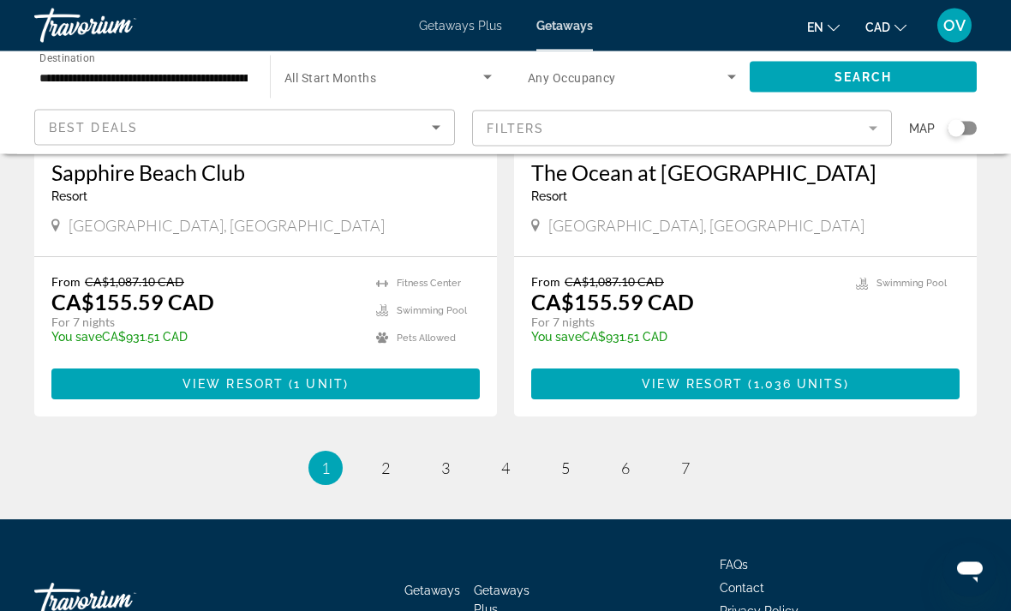
scroll to position [3322, 0]
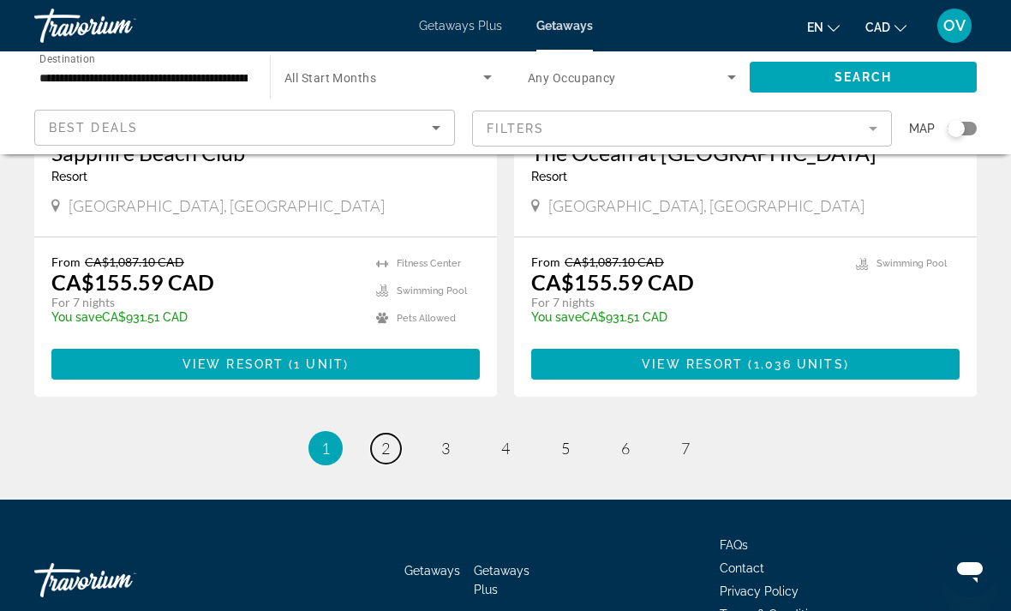
click at [390, 439] on span "2" at bounding box center [385, 448] width 9 height 19
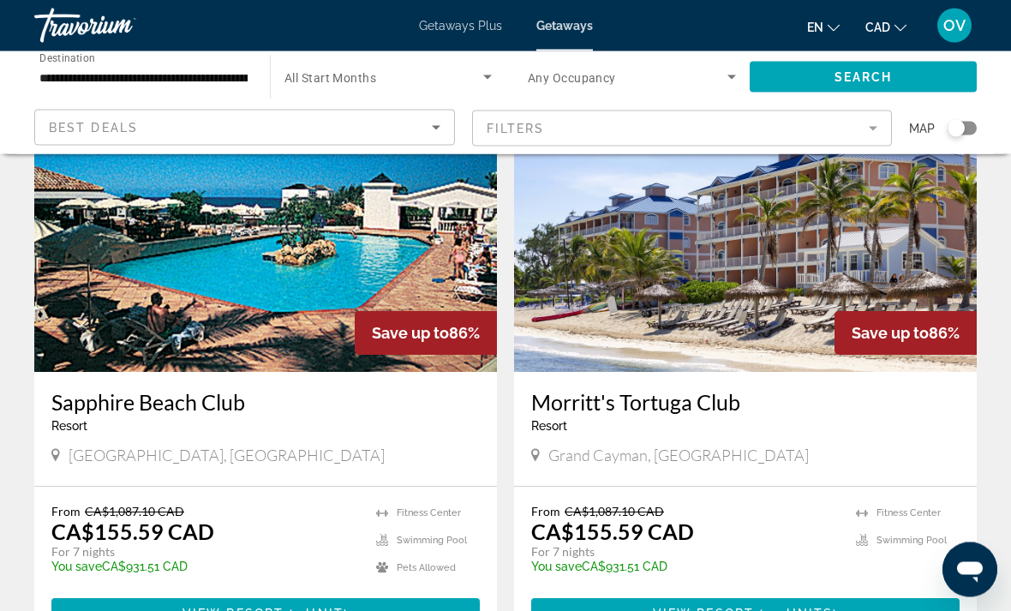
click at [97, 312] on img "Main content" at bounding box center [265, 235] width 462 height 274
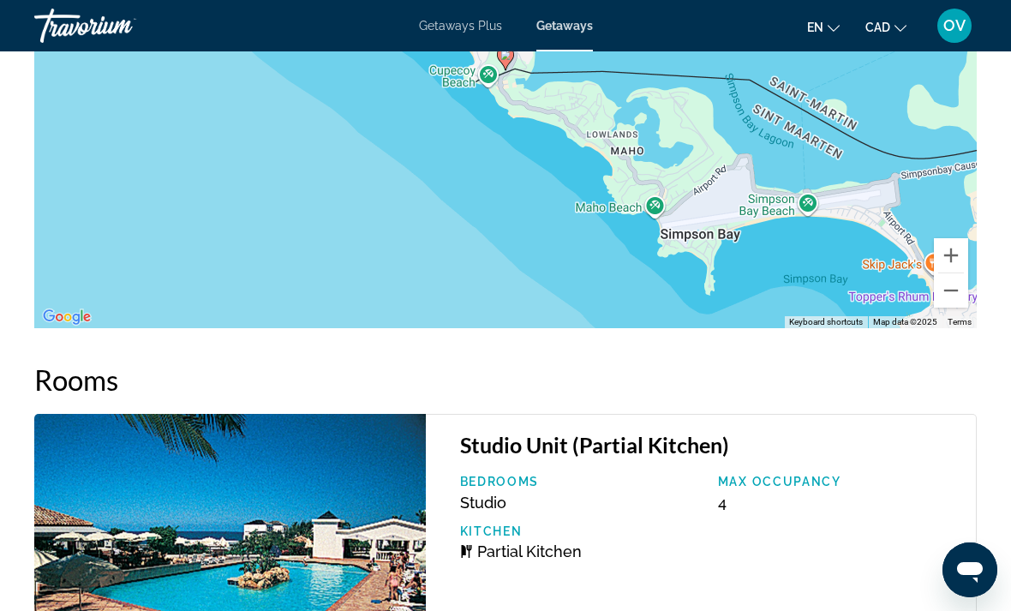
scroll to position [3020, 0]
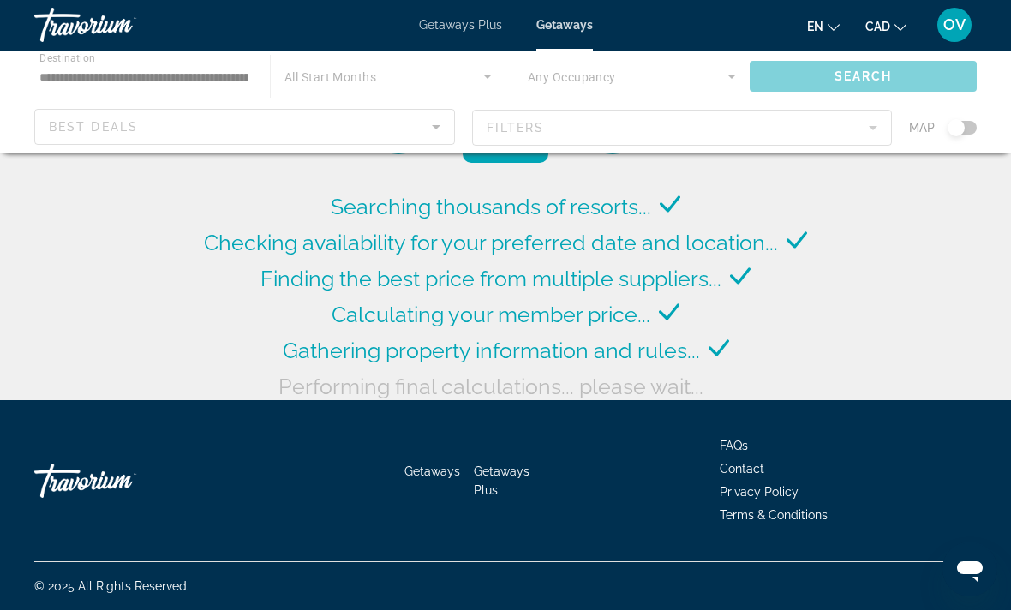
scroll to position [63, 0]
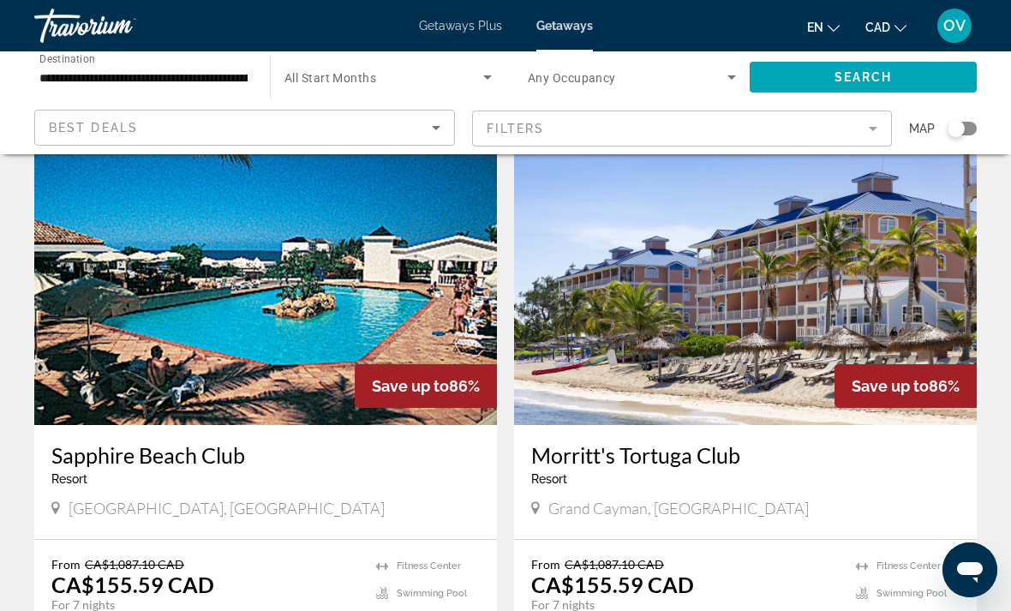
click at [337, 67] on span "Search widget" at bounding box center [383, 77] width 199 height 21
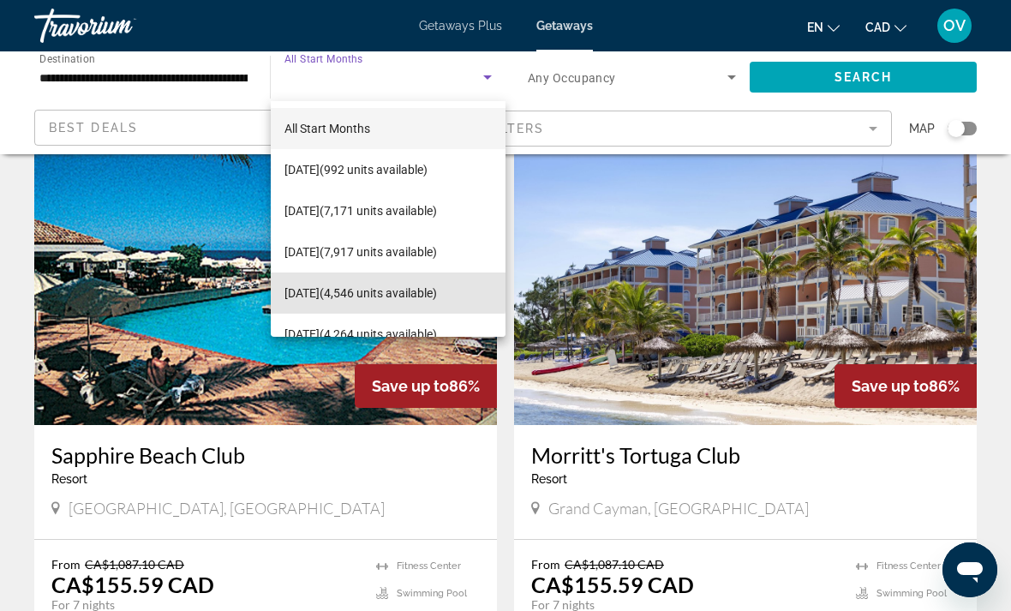
click at [320, 287] on span "[DATE] (4,546 units available)" at bounding box center [360, 293] width 152 height 21
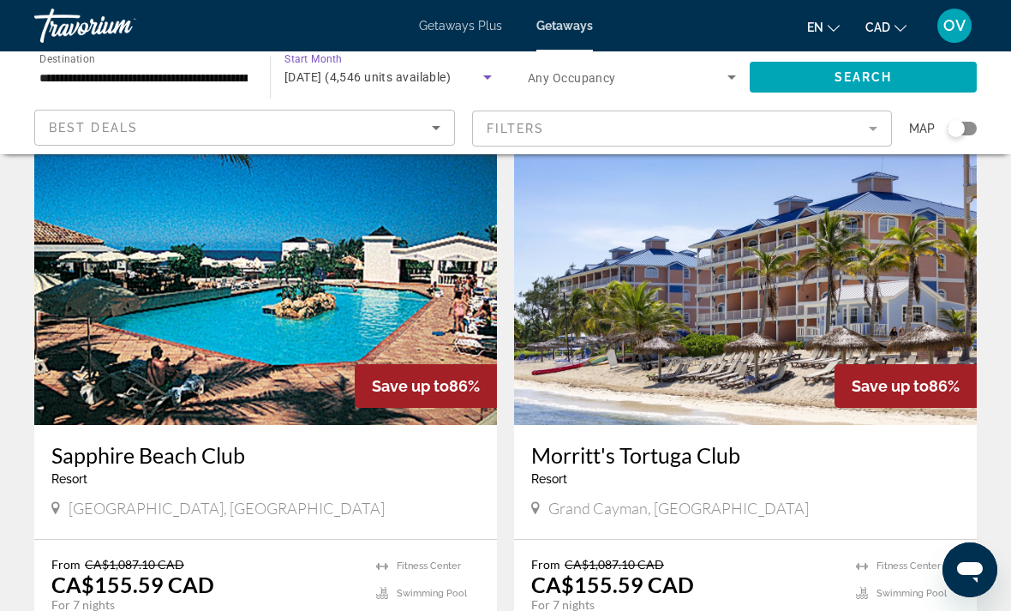
click at [841, 91] on span "Search widget" at bounding box center [862, 77] width 227 height 41
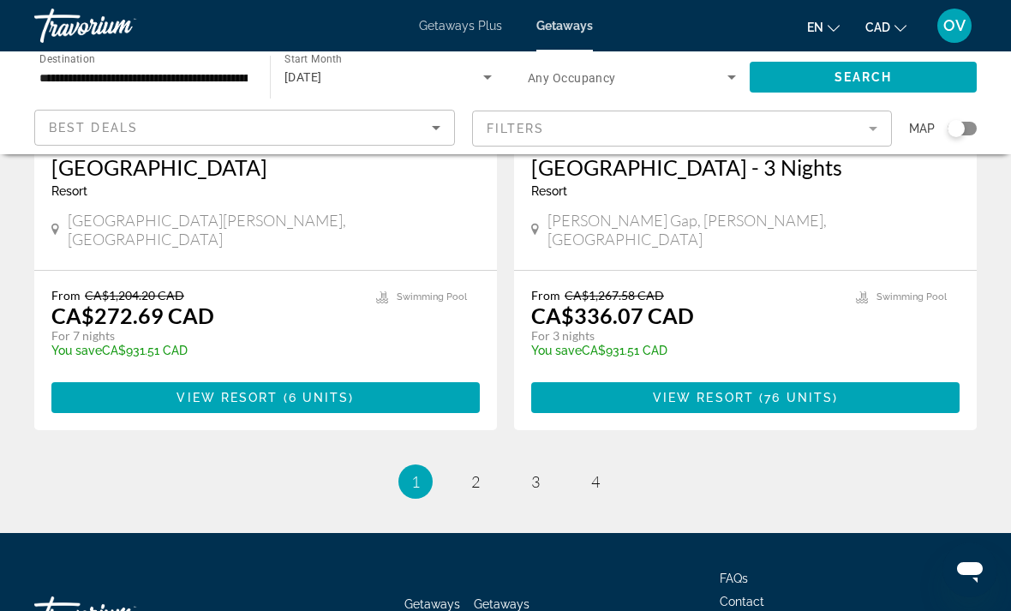
scroll to position [3308, 0]
click at [479, 473] on span "2" at bounding box center [475, 482] width 9 height 19
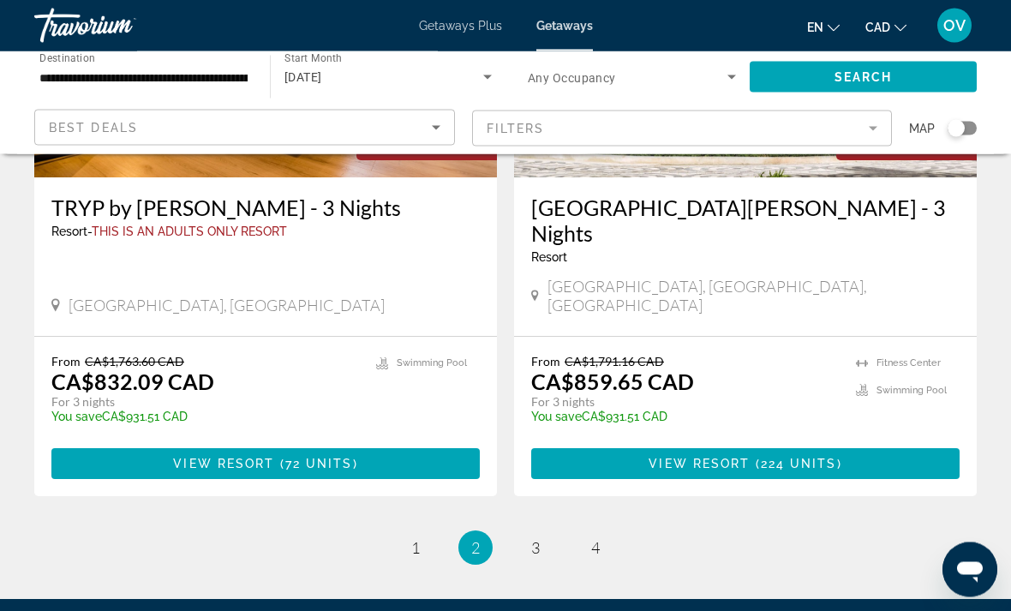
scroll to position [3325, 0]
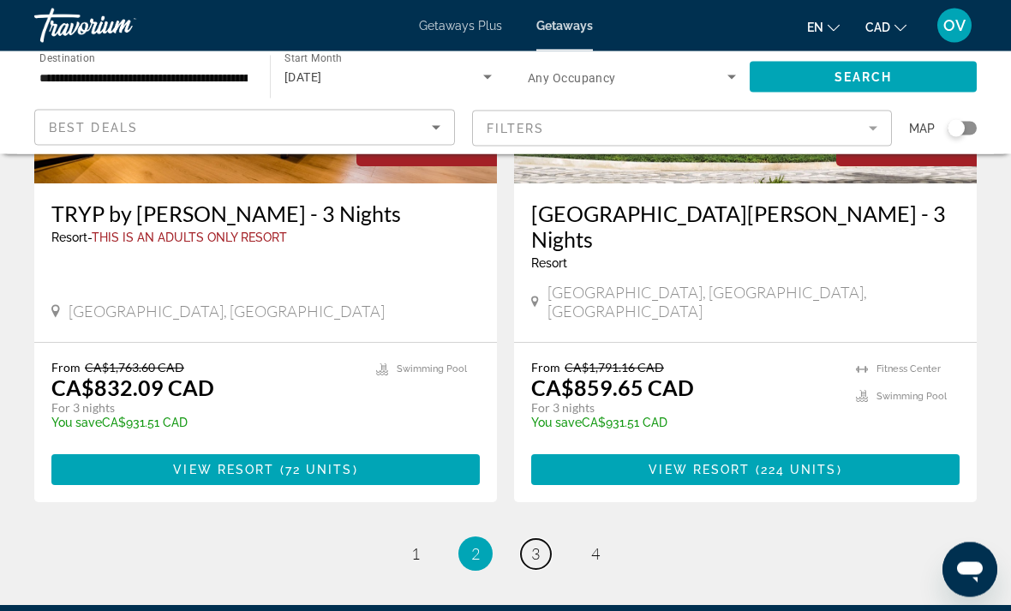
click at [526, 540] on link "page 3" at bounding box center [536, 555] width 30 height 30
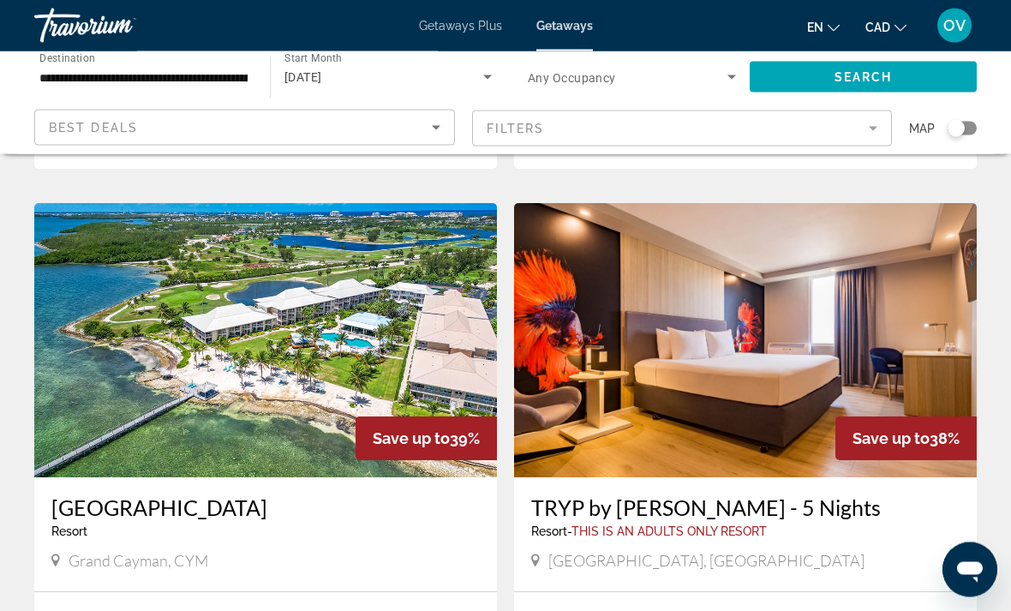
scroll to position [2481, 0]
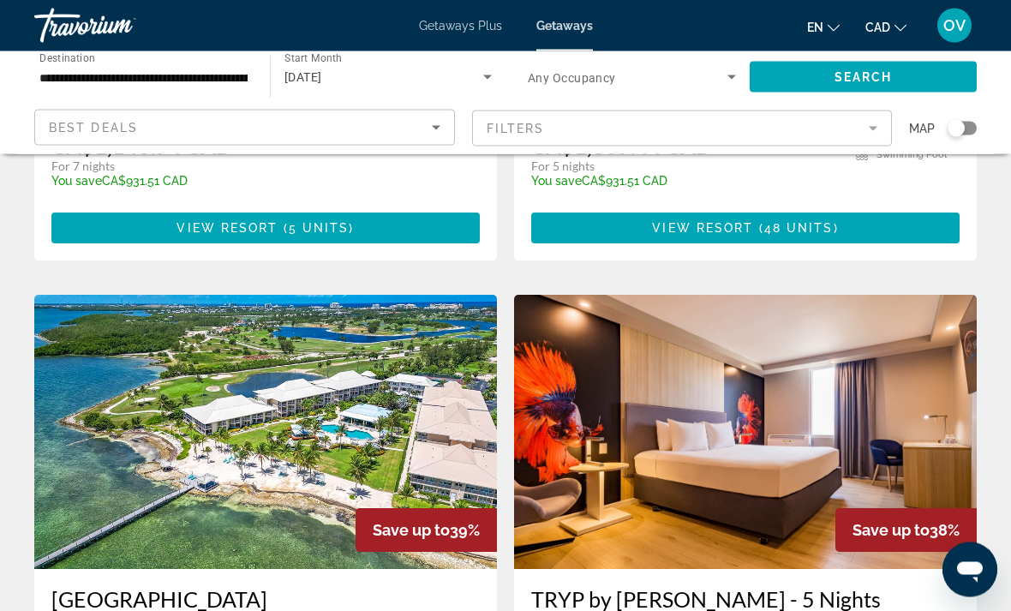
click at [148, 343] on img "Main content" at bounding box center [265, 432] width 462 height 274
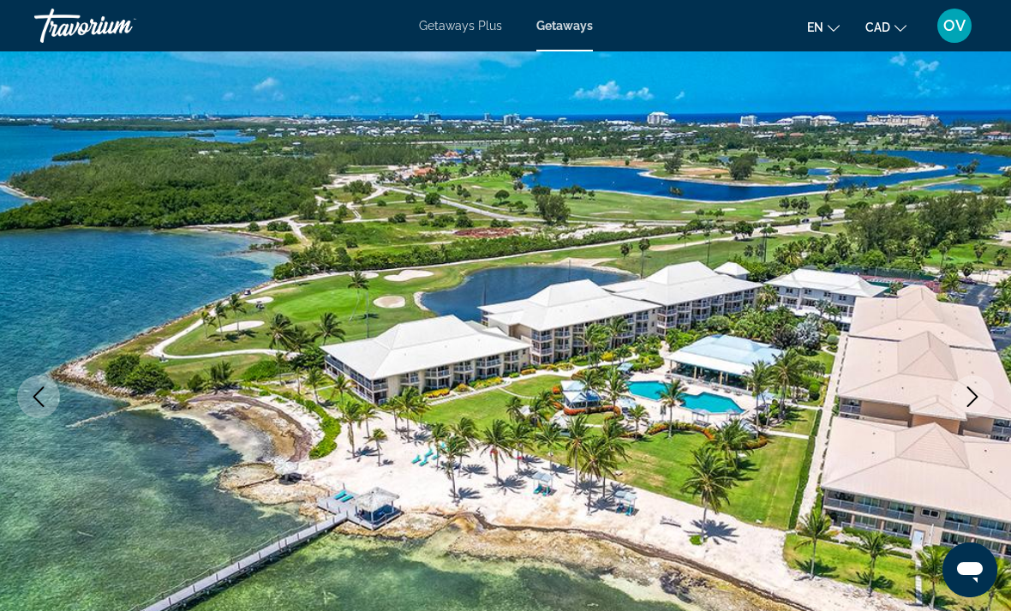
scroll to position [17, 0]
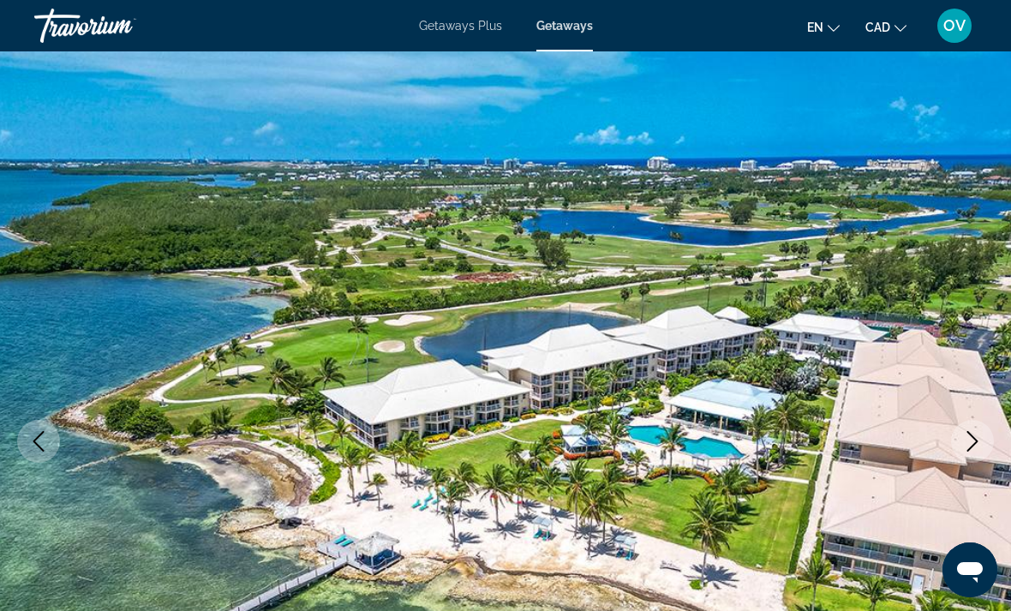
click at [979, 439] on icon "Next image" at bounding box center [972, 441] width 21 height 21
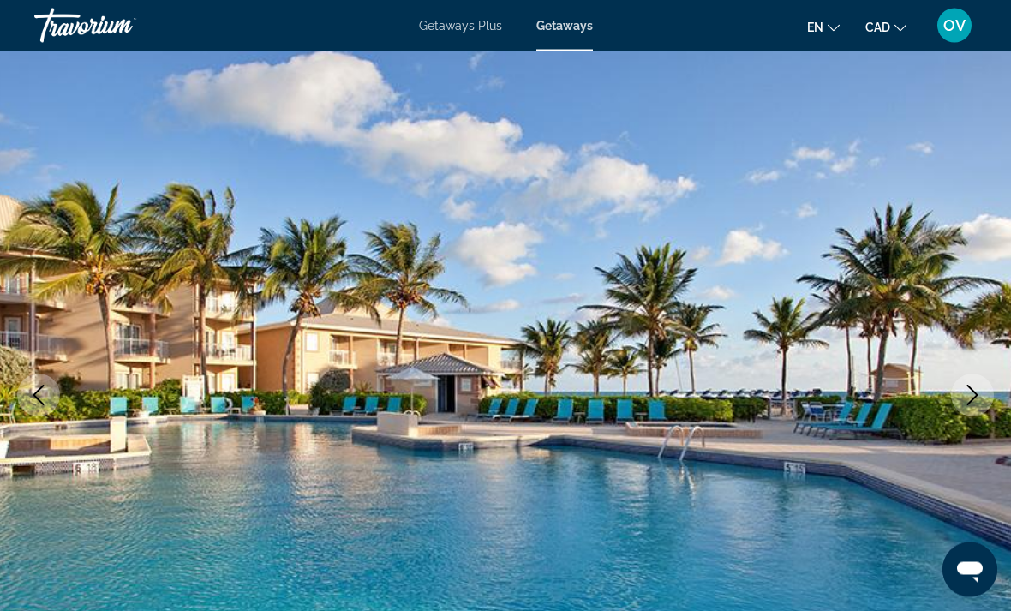
scroll to position [63, 0]
click at [983, 399] on button "Next image" at bounding box center [972, 394] width 43 height 43
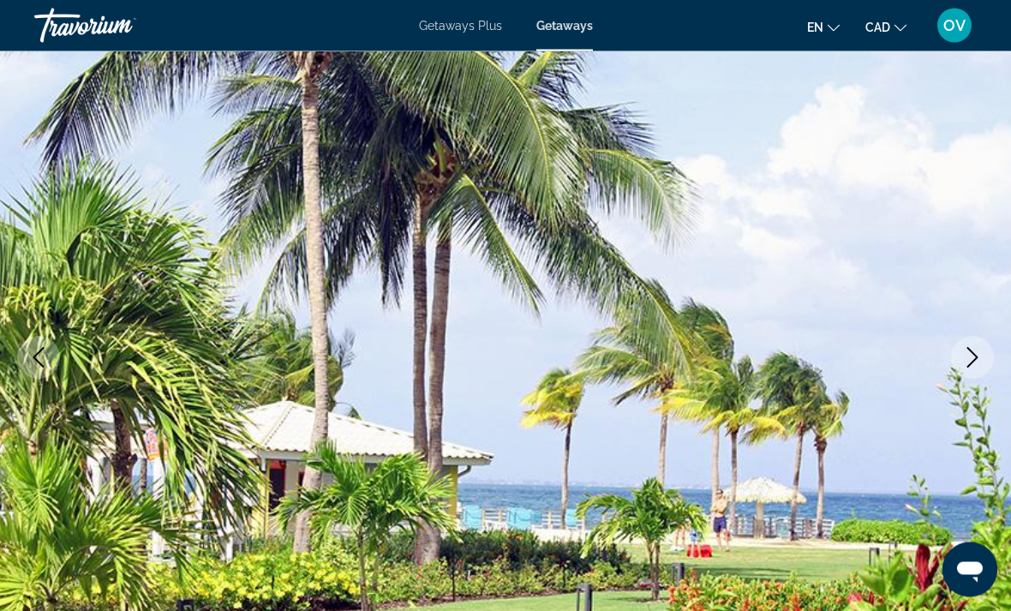
scroll to position [103, 0]
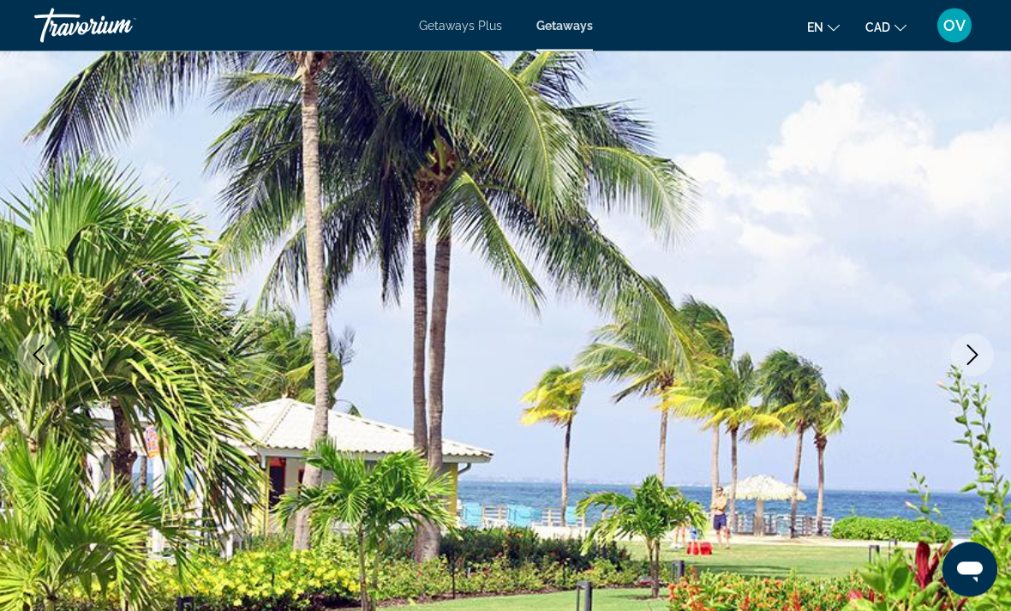
click at [979, 364] on icon "Next image" at bounding box center [972, 355] width 21 height 21
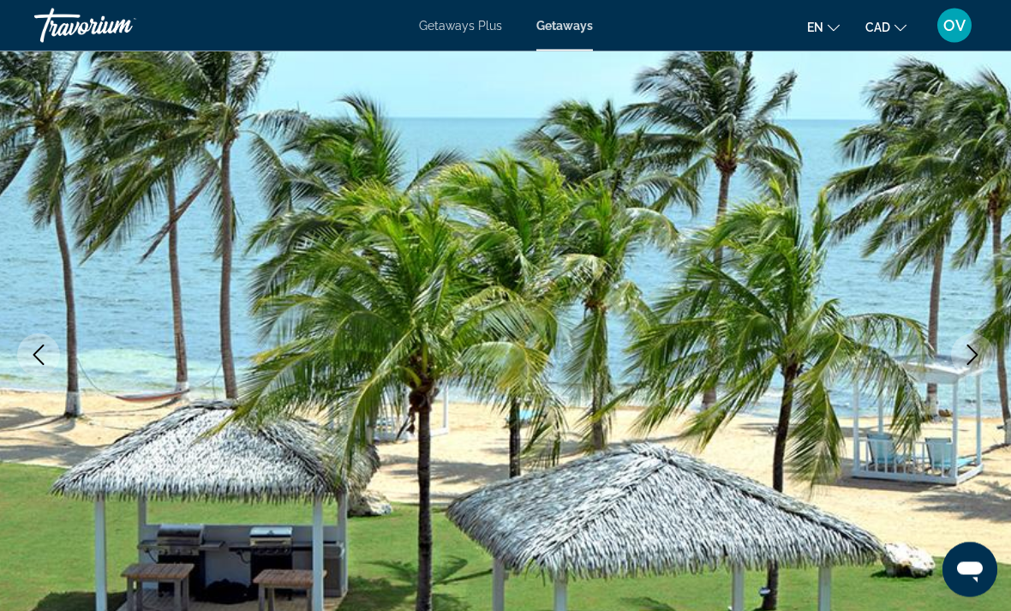
click at [982, 357] on button "Next image" at bounding box center [972, 355] width 43 height 43
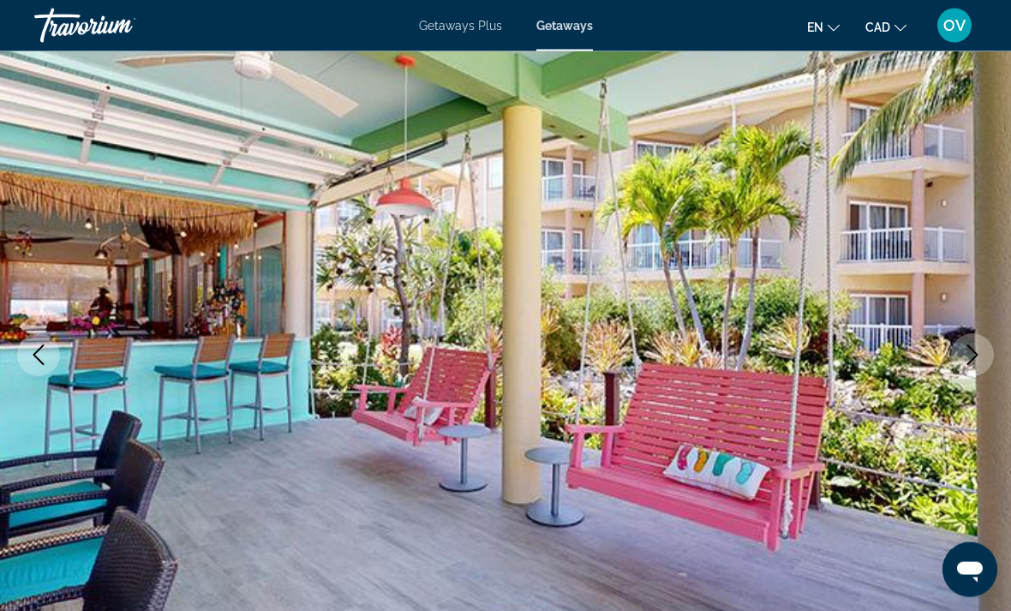
click at [964, 361] on icon "Next image" at bounding box center [972, 355] width 21 height 21
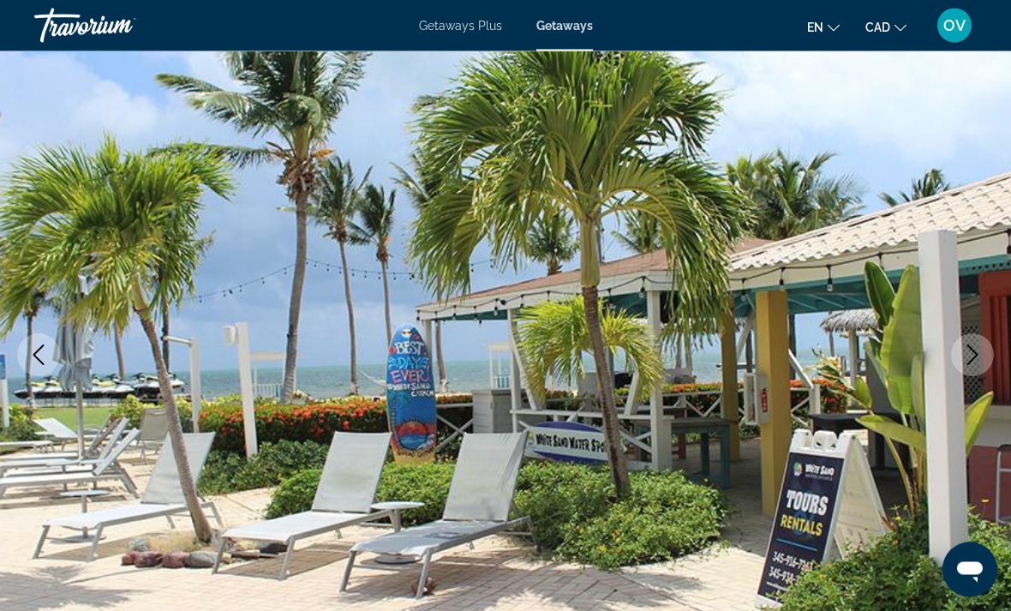
click at [984, 359] on button "Next image" at bounding box center [972, 355] width 43 height 43
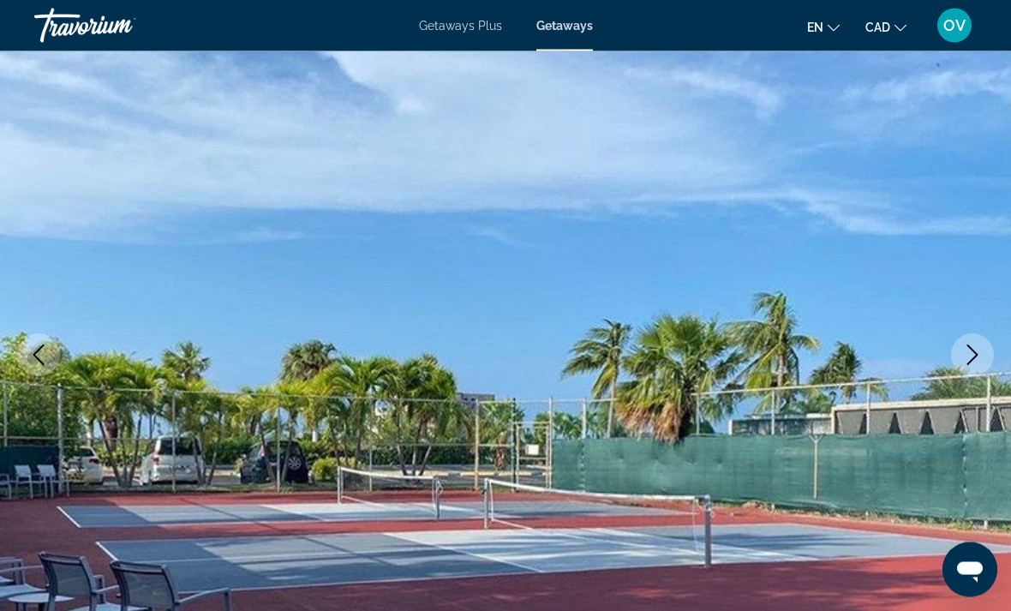
click at [985, 360] on button "Next image" at bounding box center [972, 355] width 43 height 43
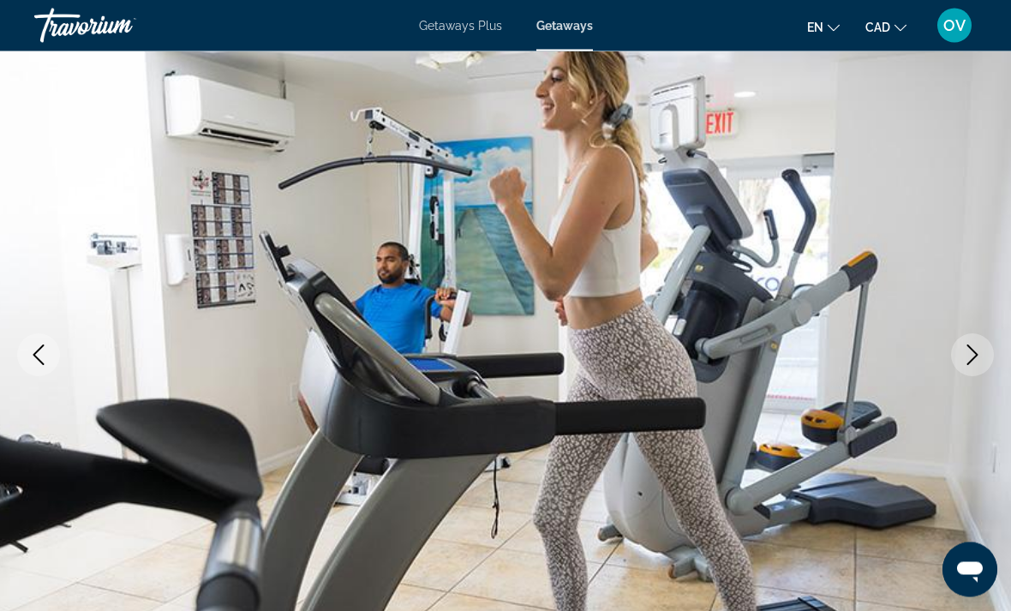
click at [982, 358] on button "Next image" at bounding box center [972, 355] width 43 height 43
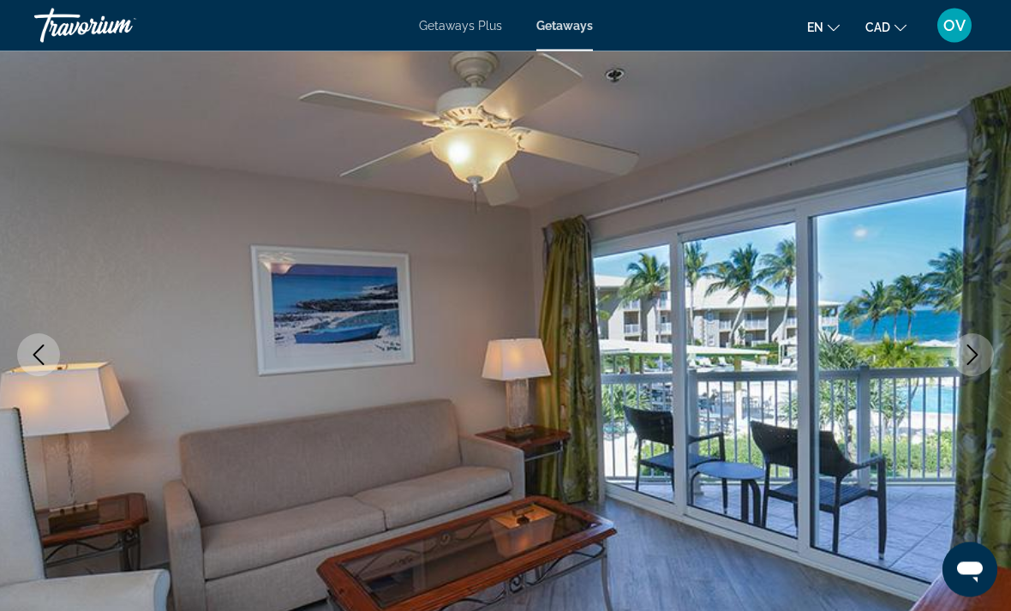
click at [977, 360] on icon "Next image" at bounding box center [972, 355] width 21 height 21
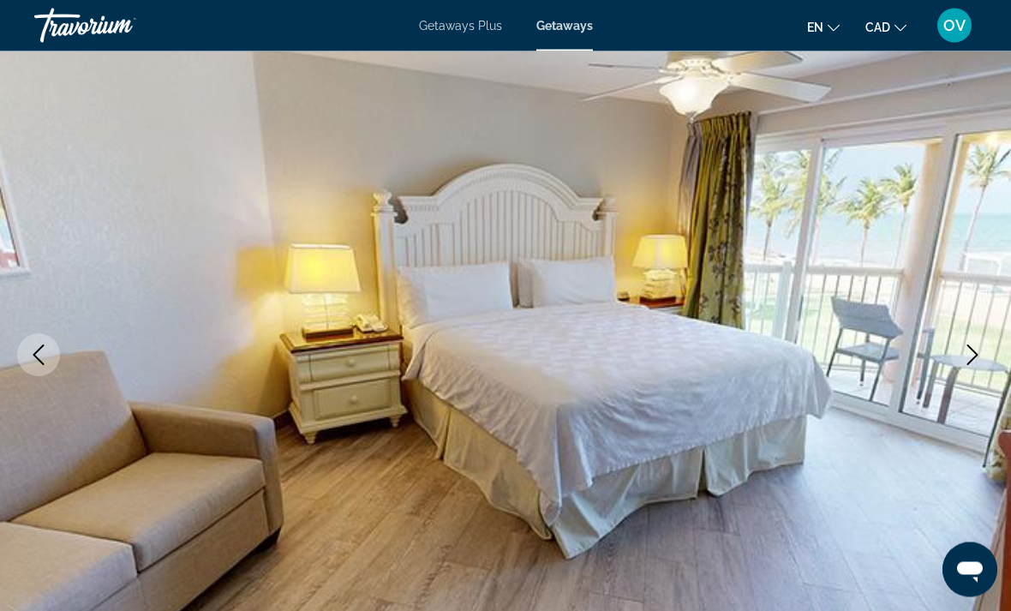
click at [971, 365] on button "Next image" at bounding box center [972, 355] width 43 height 43
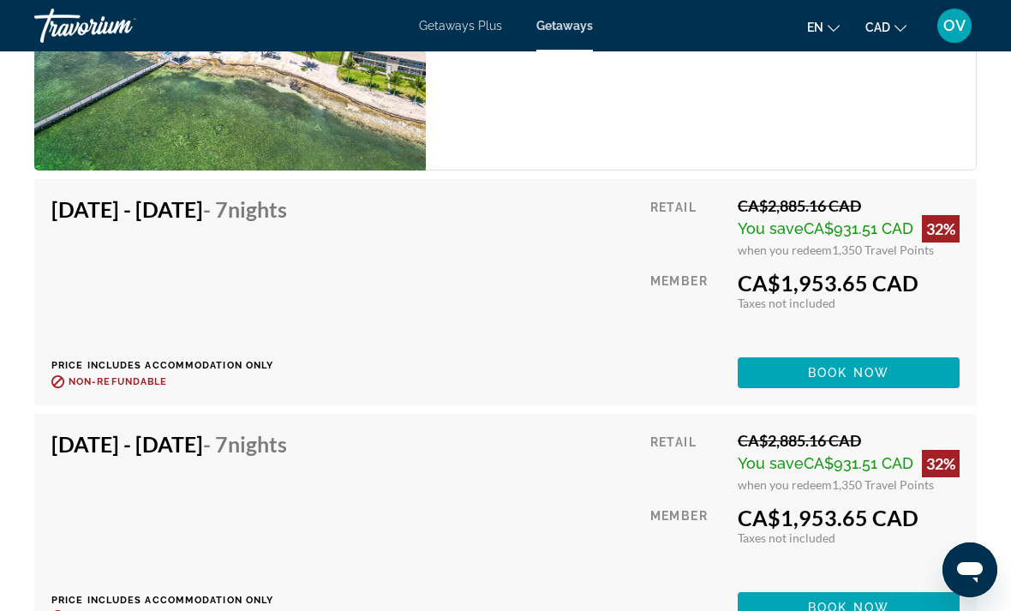
scroll to position [4478, 0]
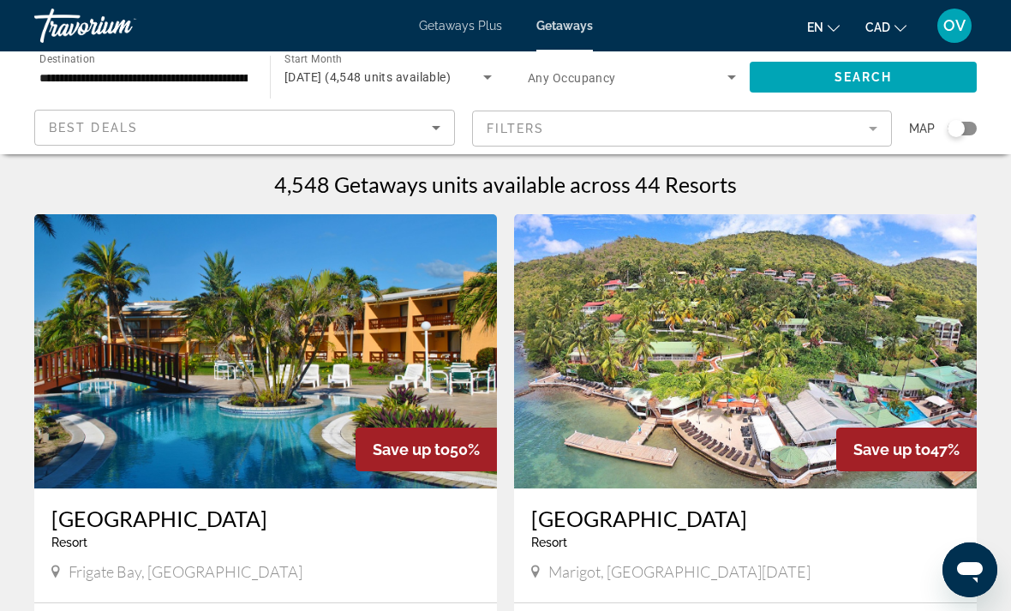
click at [320, 68] on div "[DATE] (4,548 units available)" at bounding box center [383, 77] width 199 height 21
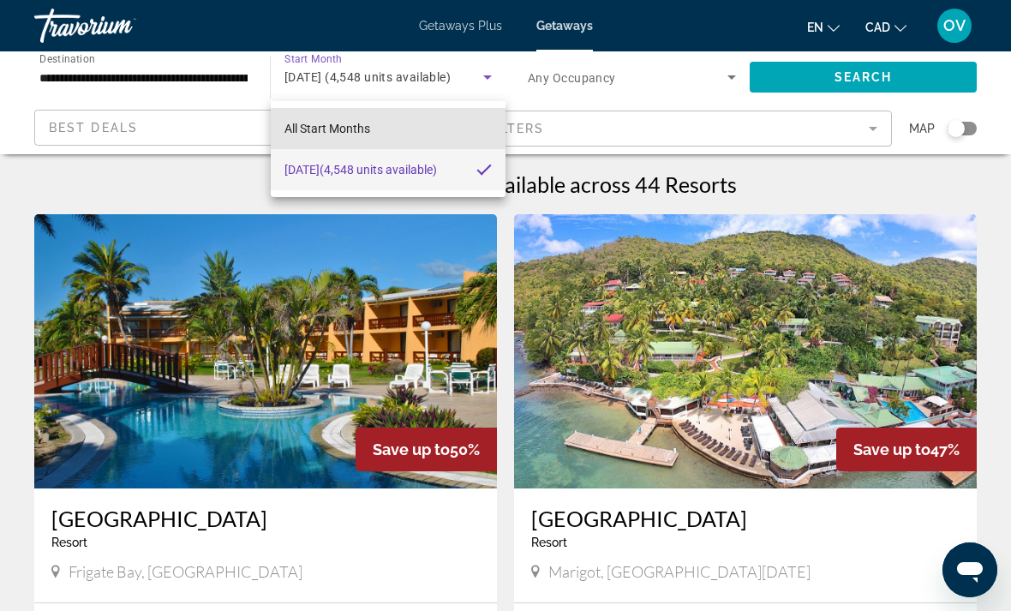
click at [309, 123] on span "All Start Months" at bounding box center [327, 129] width 86 height 14
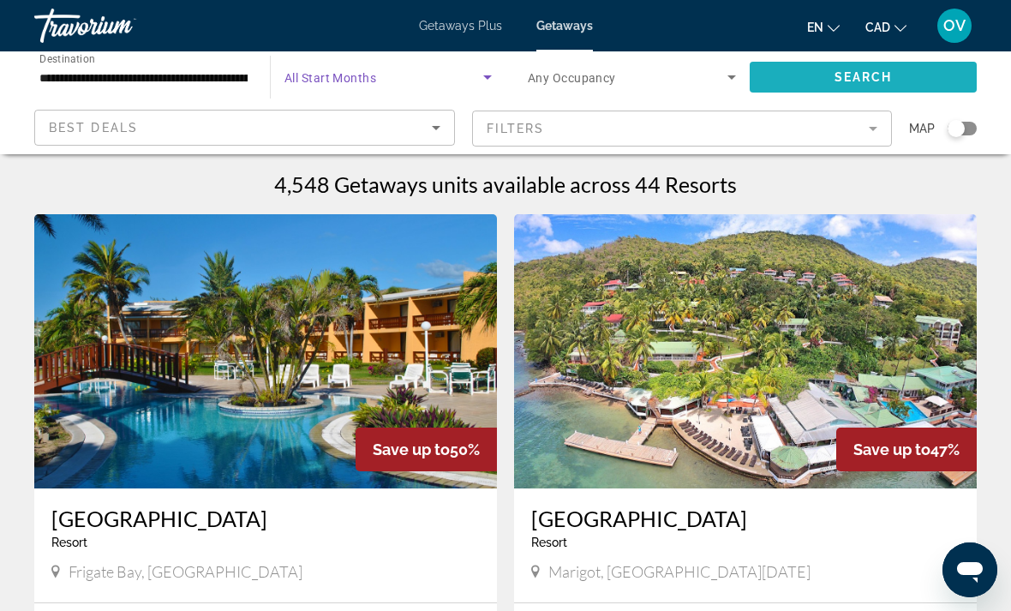
click at [806, 91] on span "Search widget" at bounding box center [862, 77] width 227 height 41
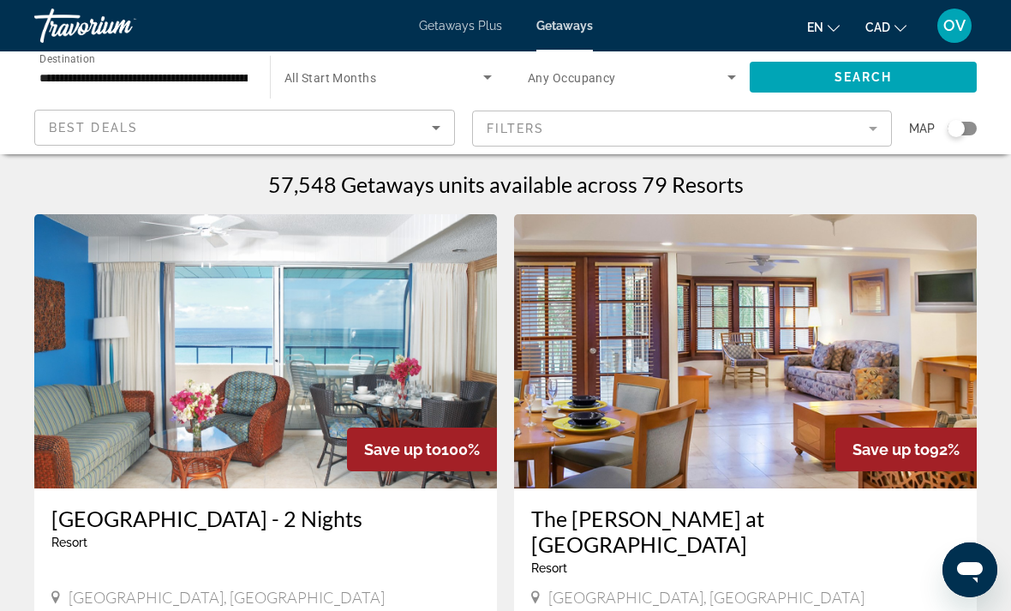
click at [310, 67] on span "Search widget" at bounding box center [383, 77] width 199 height 21
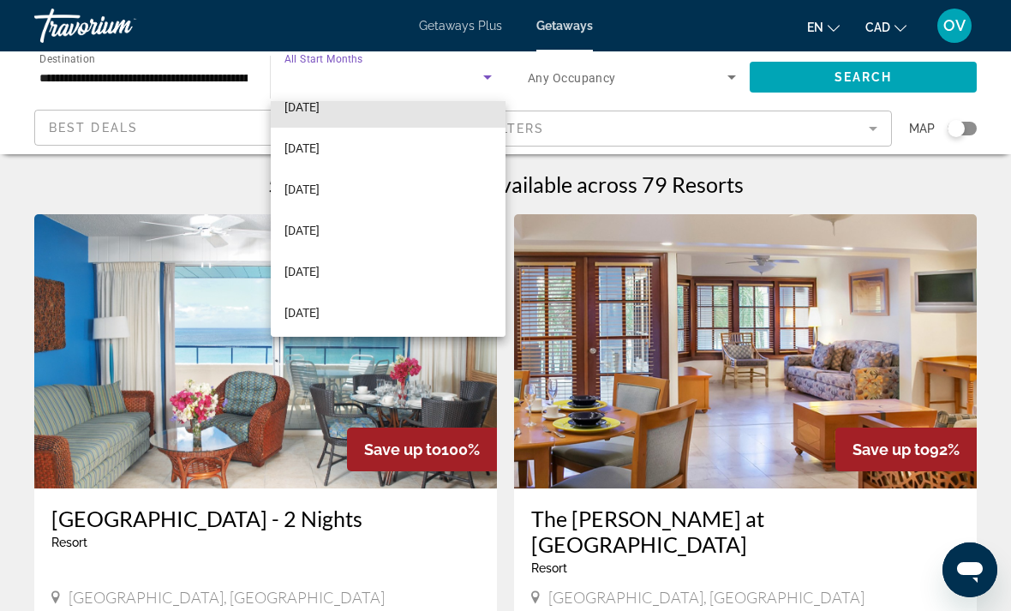
scroll to position [147, 0]
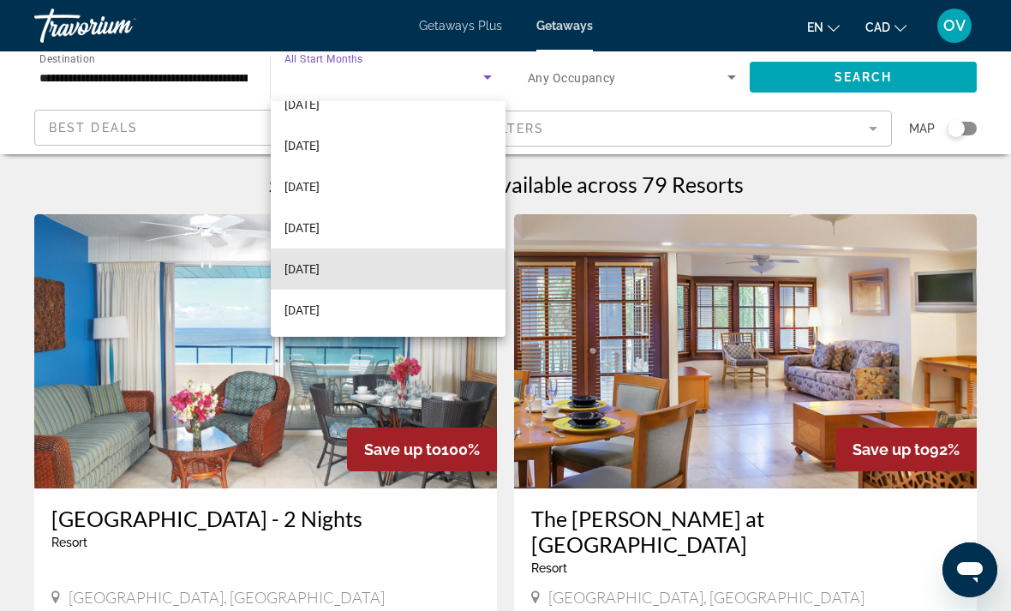
click at [317, 262] on span "[DATE]" at bounding box center [301, 269] width 35 height 21
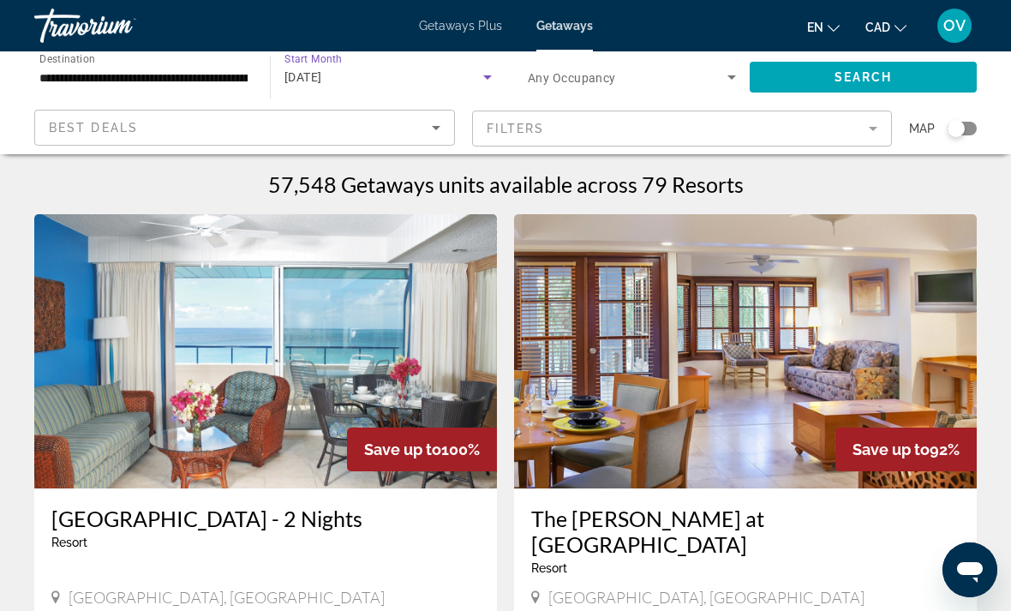
click at [824, 73] on span "Search widget" at bounding box center [862, 77] width 227 height 41
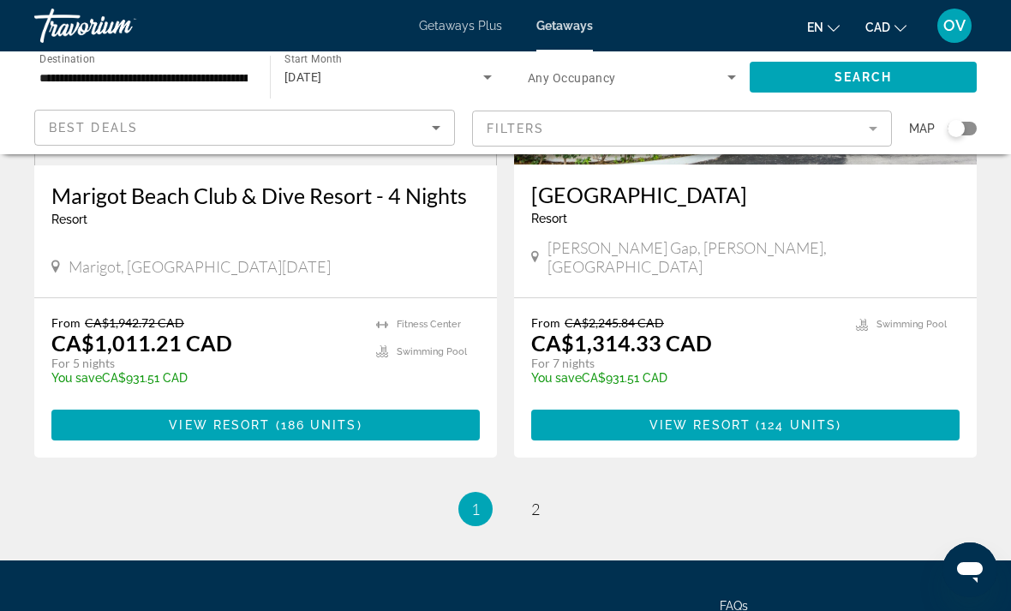
scroll to position [3324, 0]
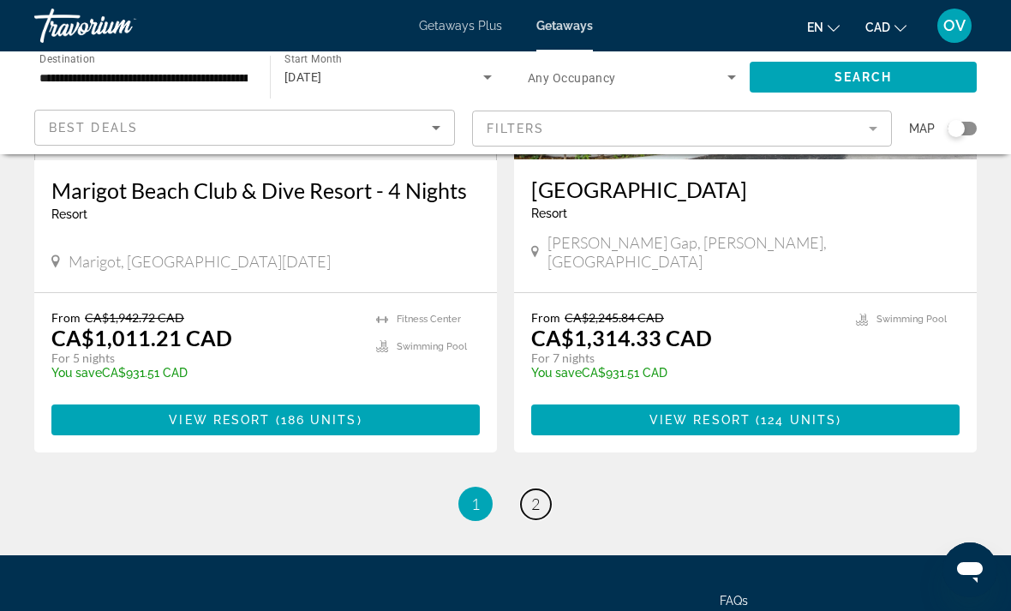
click at [541, 489] on link "page 2" at bounding box center [536, 504] width 30 height 30
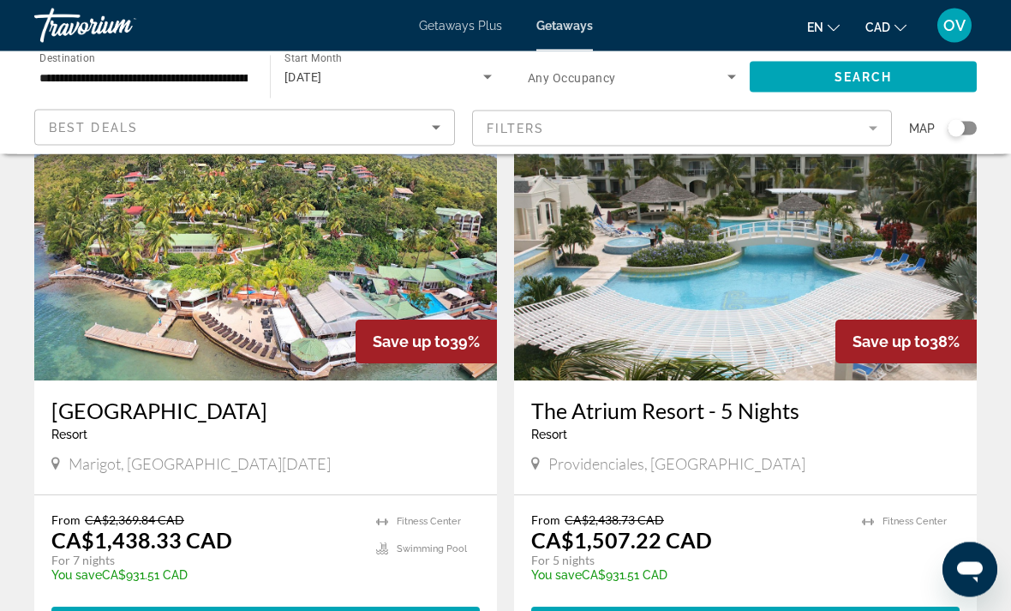
click at [110, 237] on img "Main content" at bounding box center [265, 244] width 462 height 274
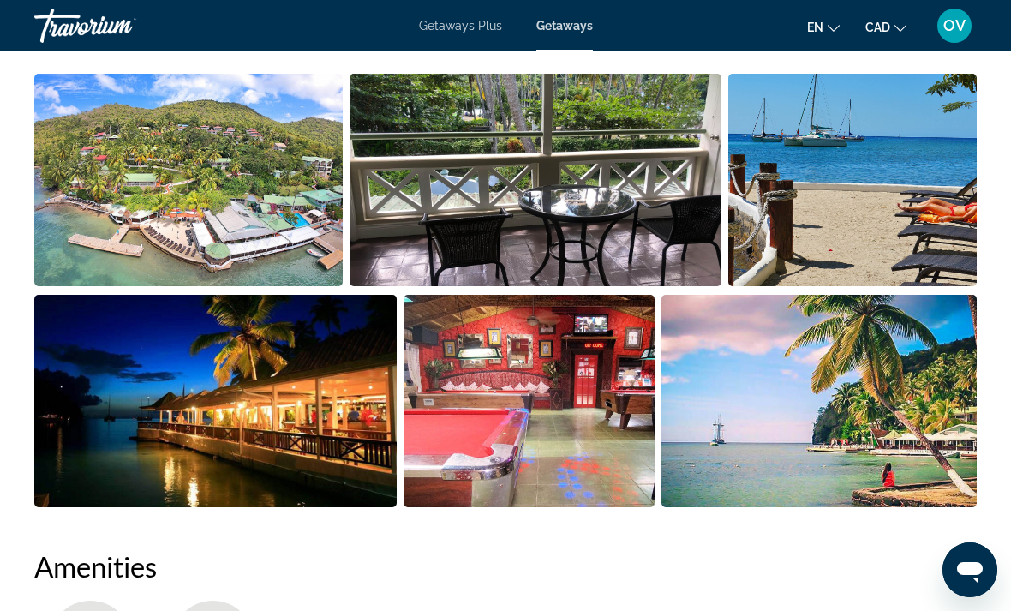
scroll to position [1198, 0]
click at [479, 430] on img "Open full-screen image slider" at bounding box center [528, 401] width 251 height 212
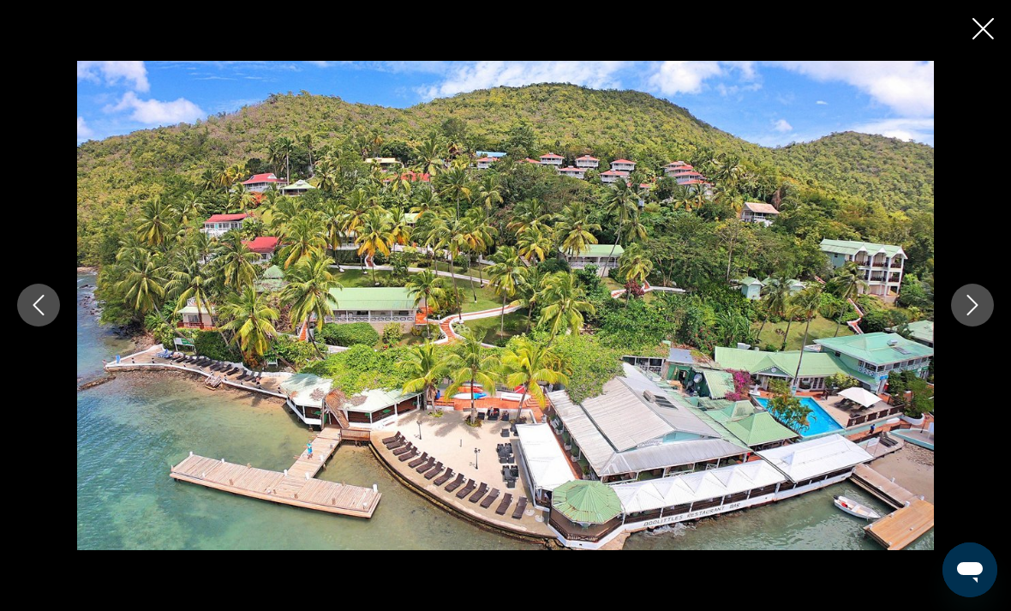
click at [971, 315] on icon "Next image" at bounding box center [972, 305] width 21 height 21
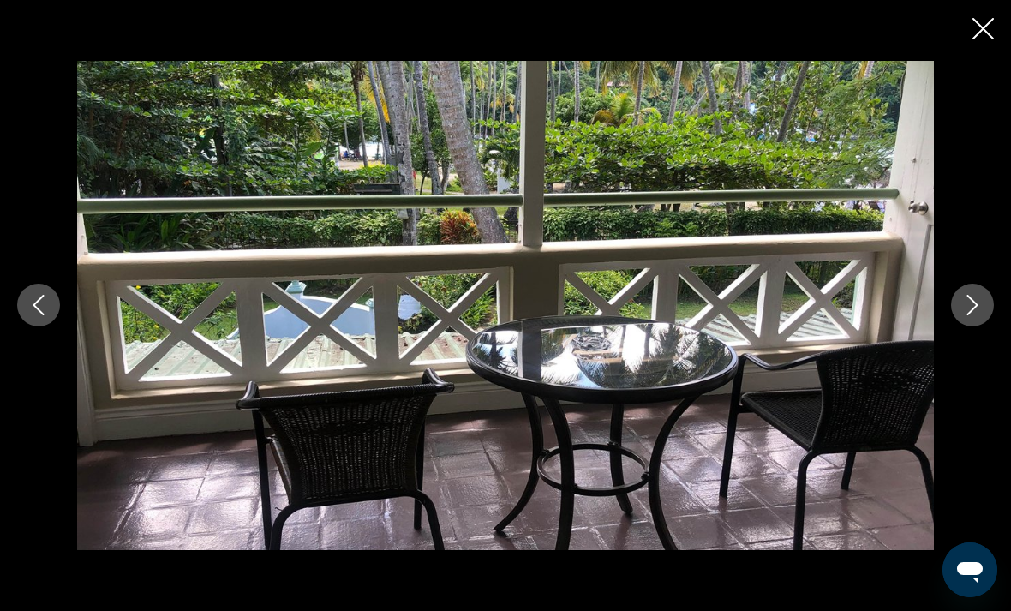
click at [976, 315] on icon "Next image" at bounding box center [972, 305] width 21 height 21
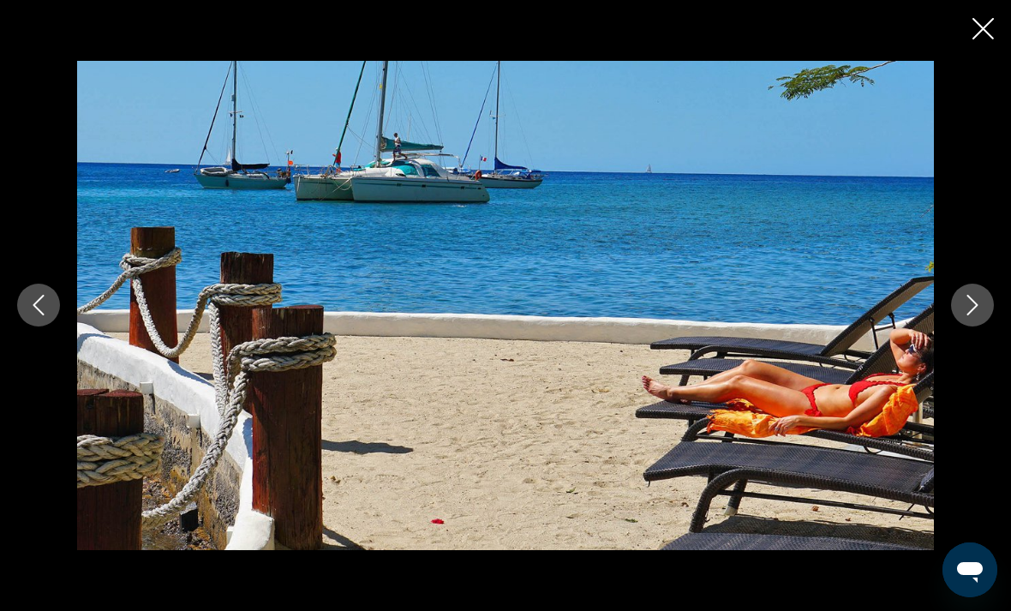
click at [976, 315] on icon "Next image" at bounding box center [972, 305] width 21 height 21
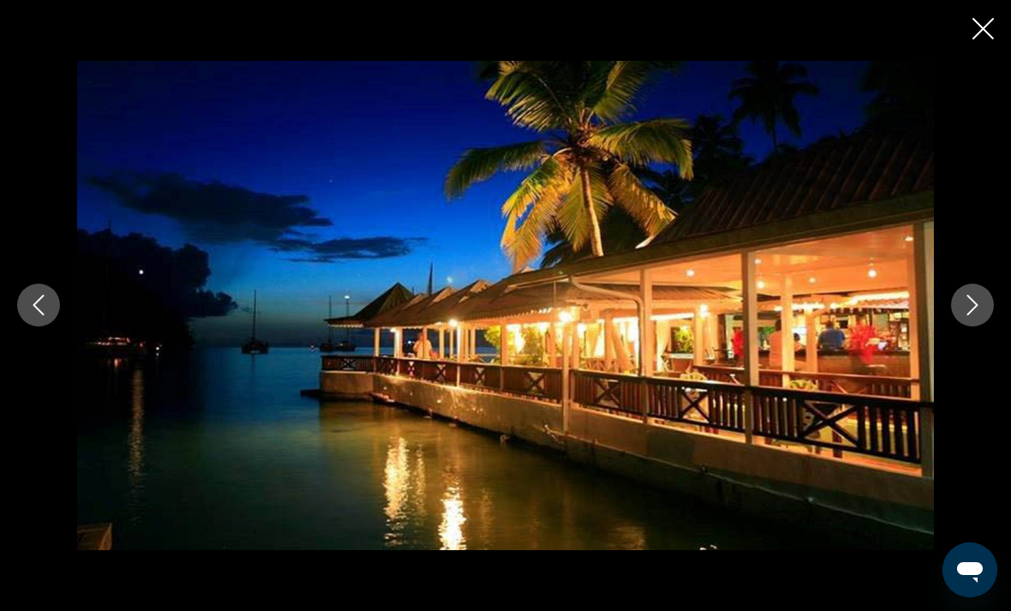
click at [968, 326] on button "Next image" at bounding box center [972, 304] width 43 height 43
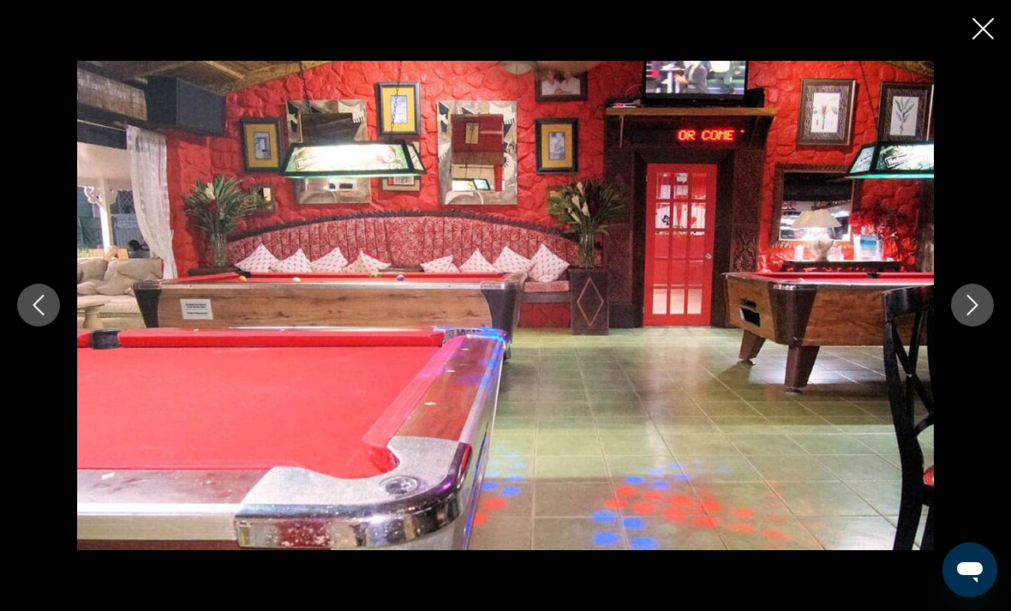
click at [973, 315] on icon "Next image" at bounding box center [972, 305] width 21 height 21
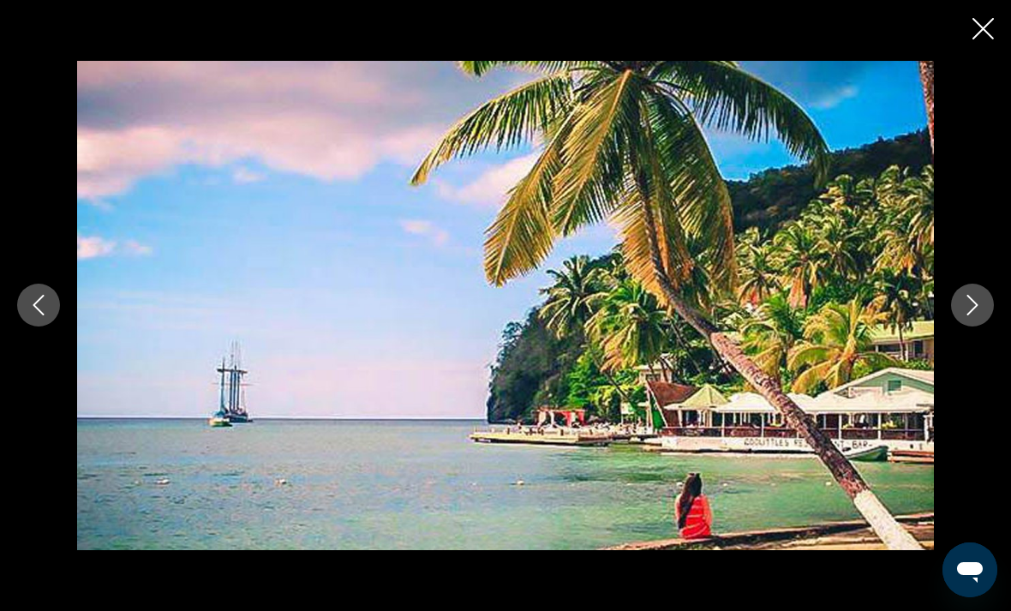
click at [35, 315] on icon "Previous image" at bounding box center [38, 305] width 21 height 21
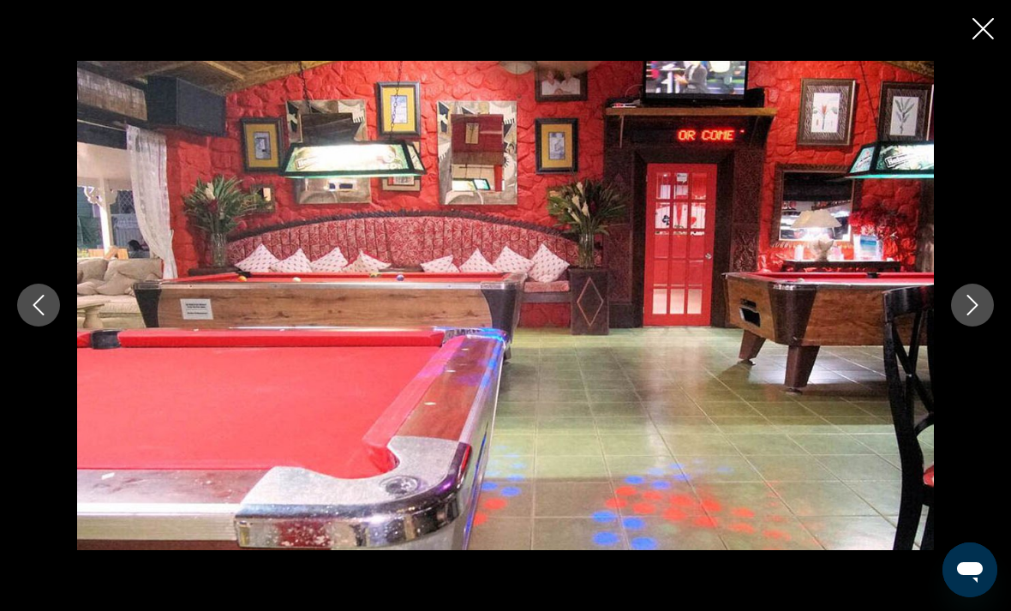
click at [977, 315] on icon "Next image" at bounding box center [972, 305] width 21 height 21
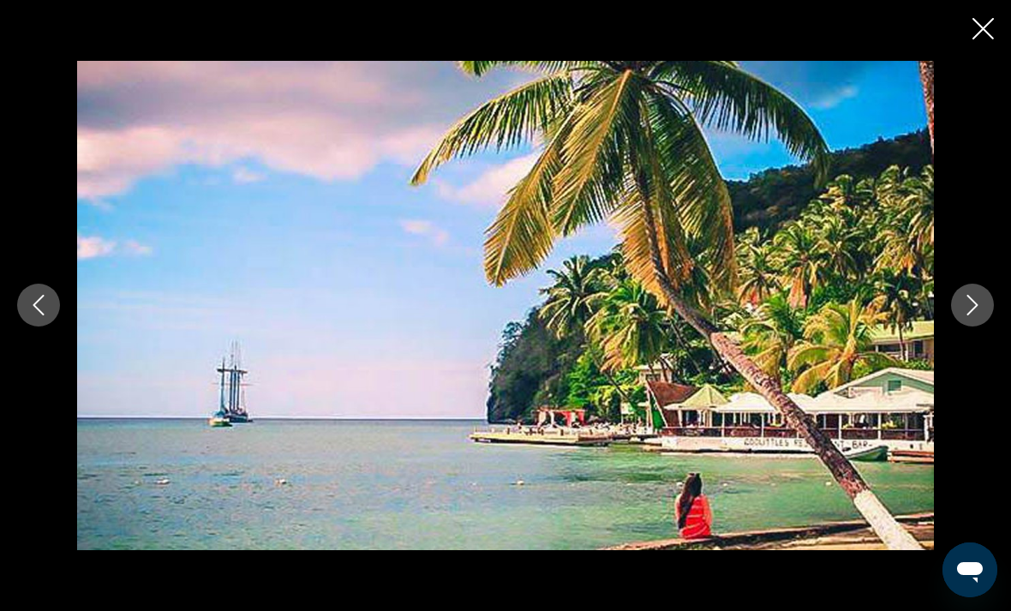
click at [966, 326] on button "Next image" at bounding box center [972, 304] width 43 height 43
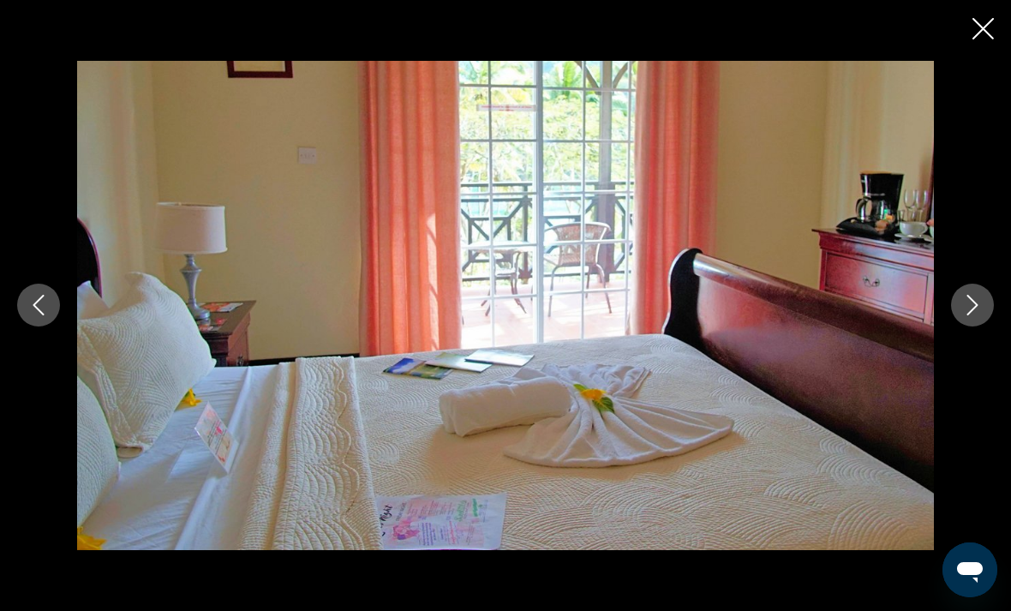
click at [976, 315] on icon "Next image" at bounding box center [972, 305] width 21 height 21
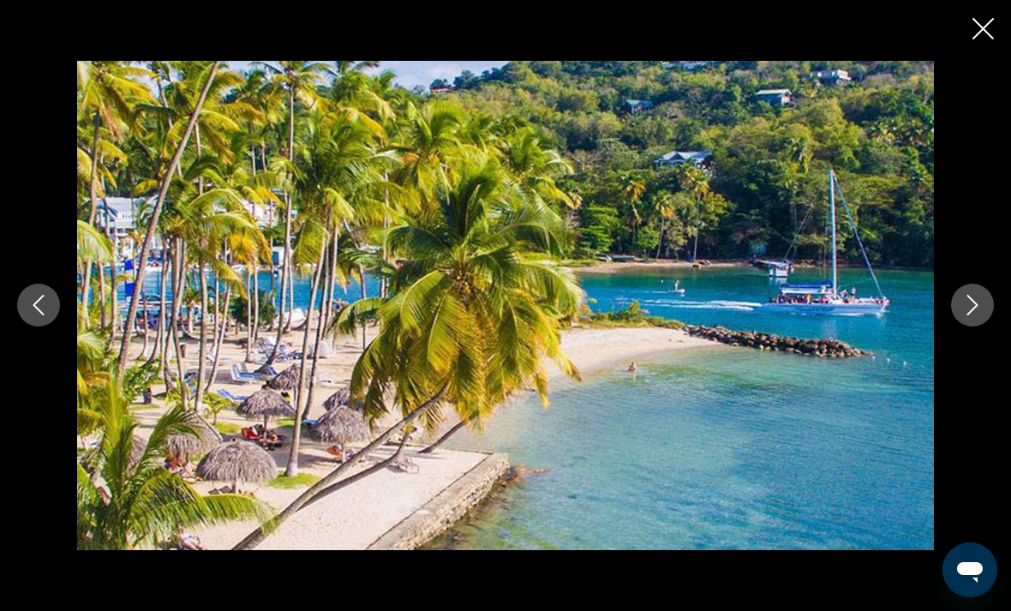
click at [970, 326] on button "Next image" at bounding box center [972, 304] width 43 height 43
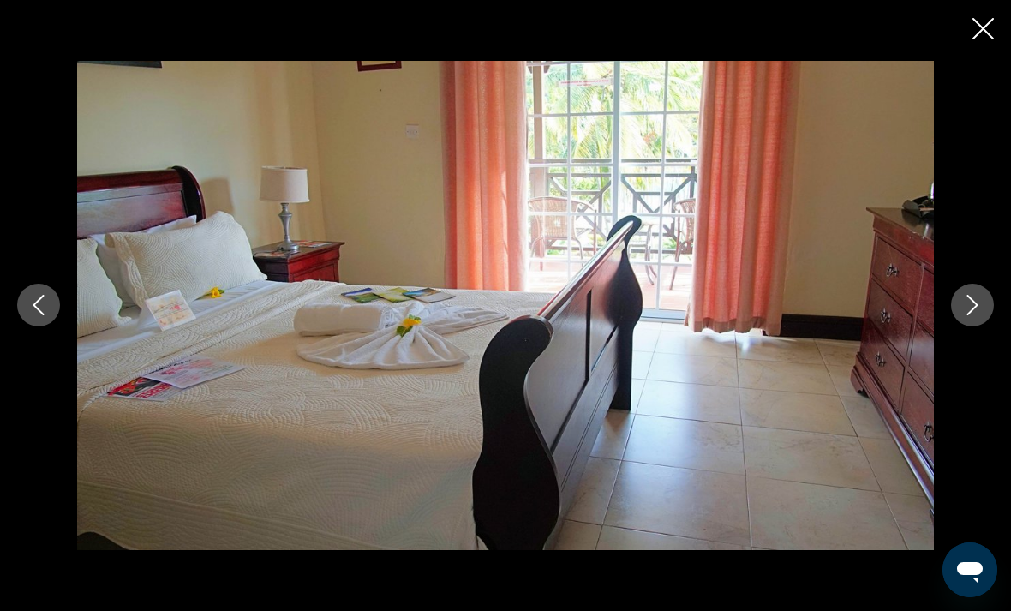
click at [44, 315] on icon "Previous image" at bounding box center [38, 305] width 21 height 21
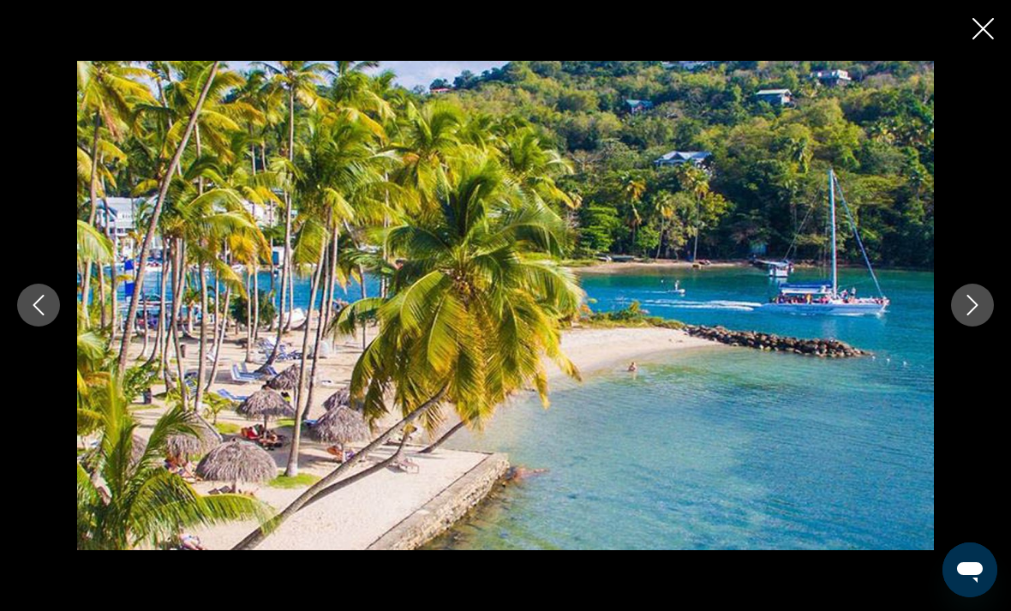
click at [978, 315] on icon "Next image" at bounding box center [972, 305] width 21 height 21
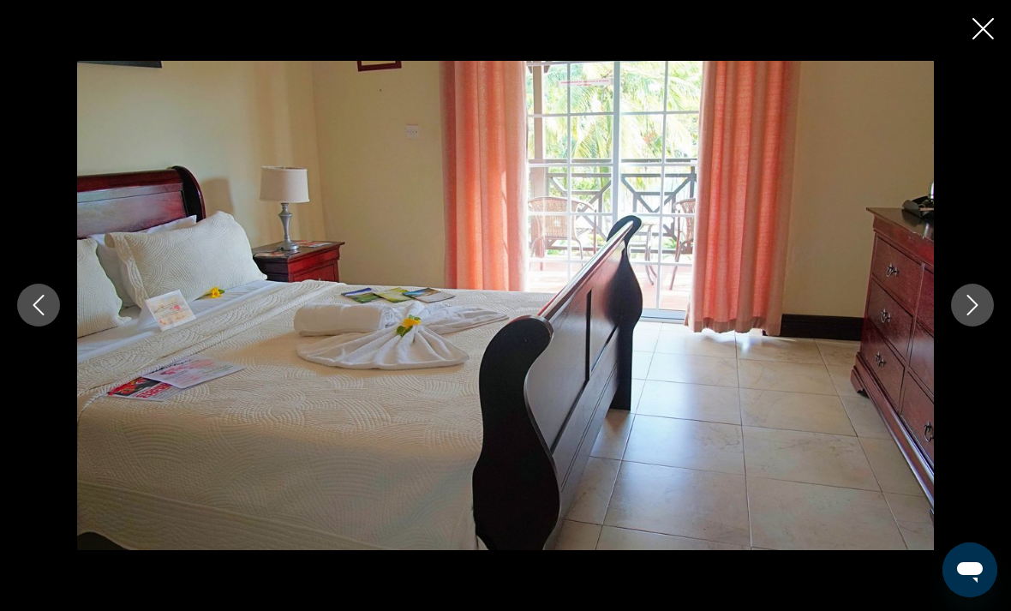
click at [974, 315] on icon "Next image" at bounding box center [972, 305] width 21 height 21
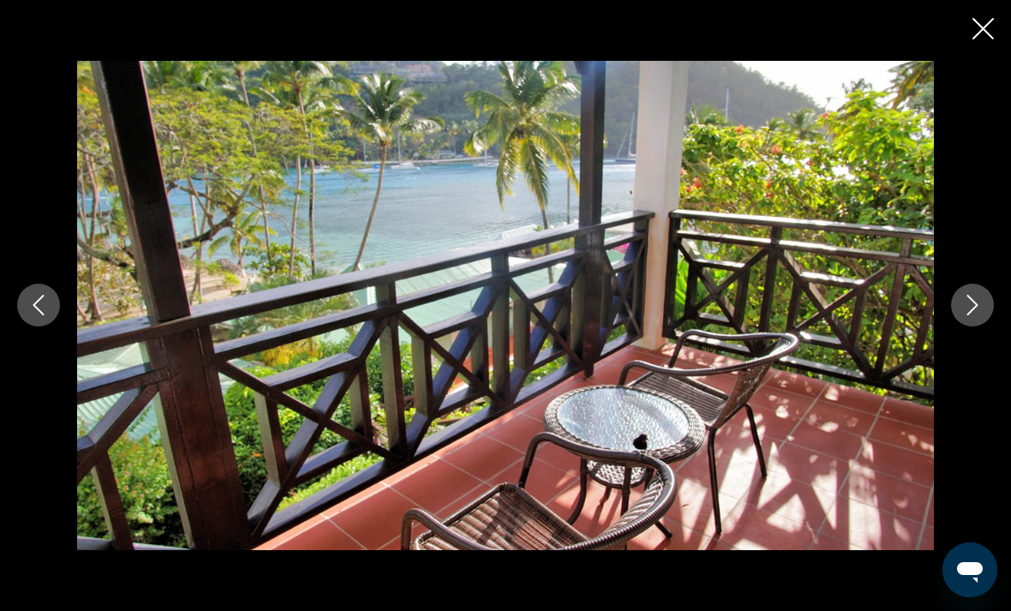
click at [983, 326] on button "Next image" at bounding box center [972, 304] width 43 height 43
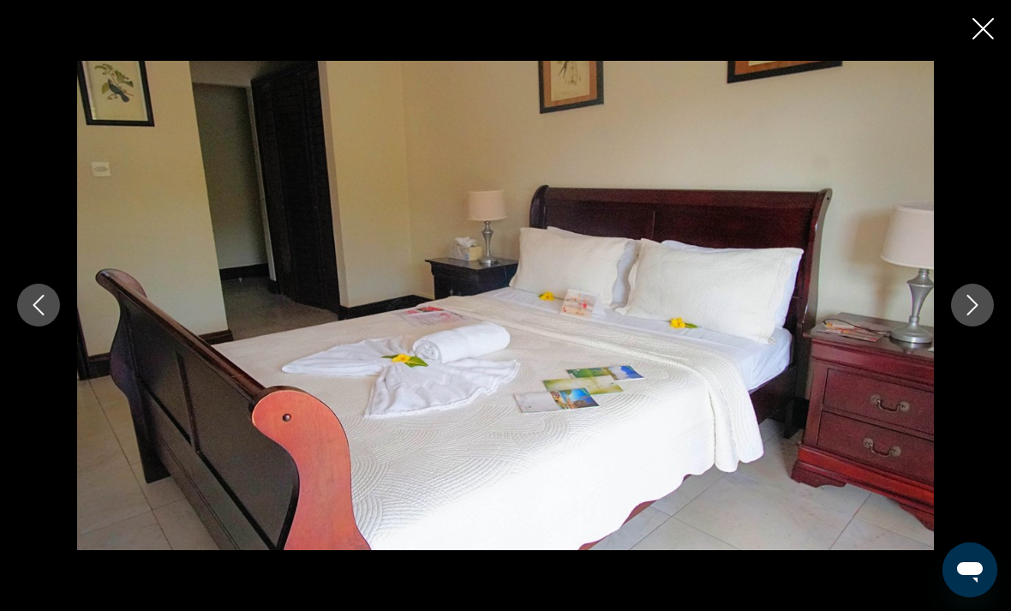
click at [976, 315] on icon "Next image" at bounding box center [972, 305] width 21 height 21
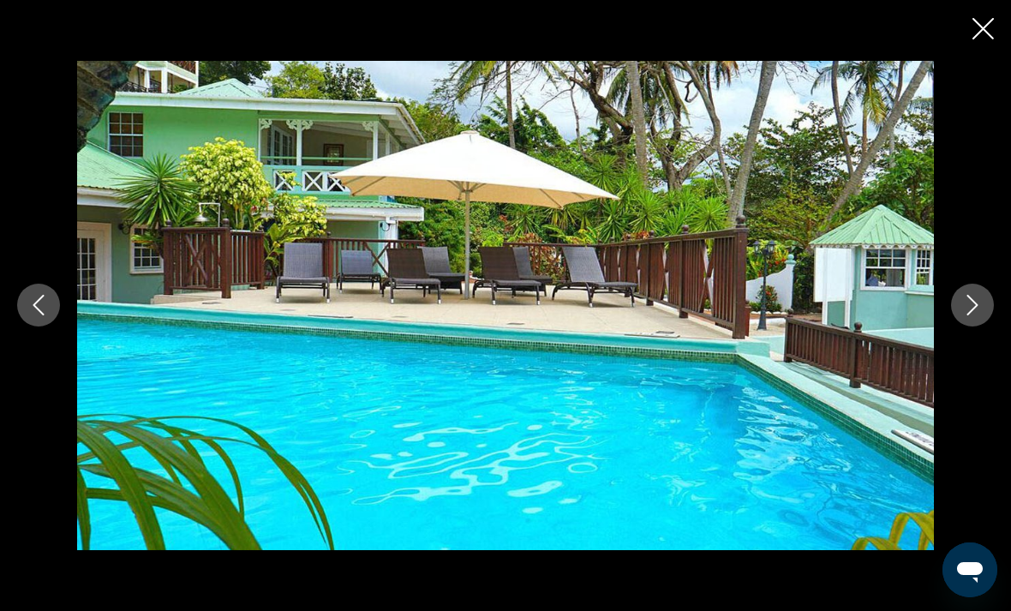
click at [972, 315] on icon "Next image" at bounding box center [972, 305] width 21 height 21
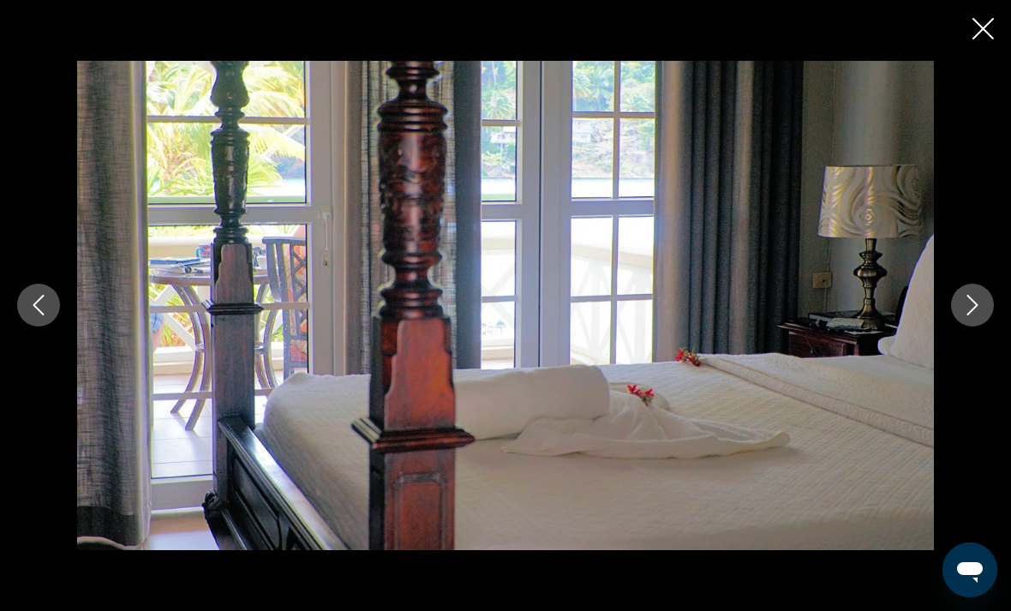
click at [974, 315] on icon "Next image" at bounding box center [972, 305] width 21 height 21
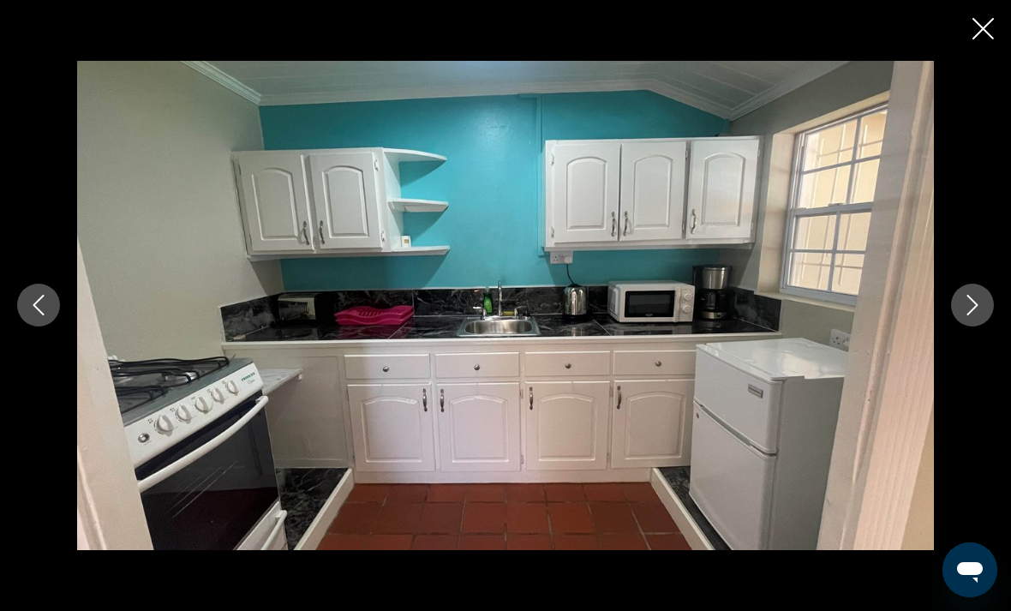
click at [976, 316] on icon "Next image" at bounding box center [972, 305] width 11 height 21
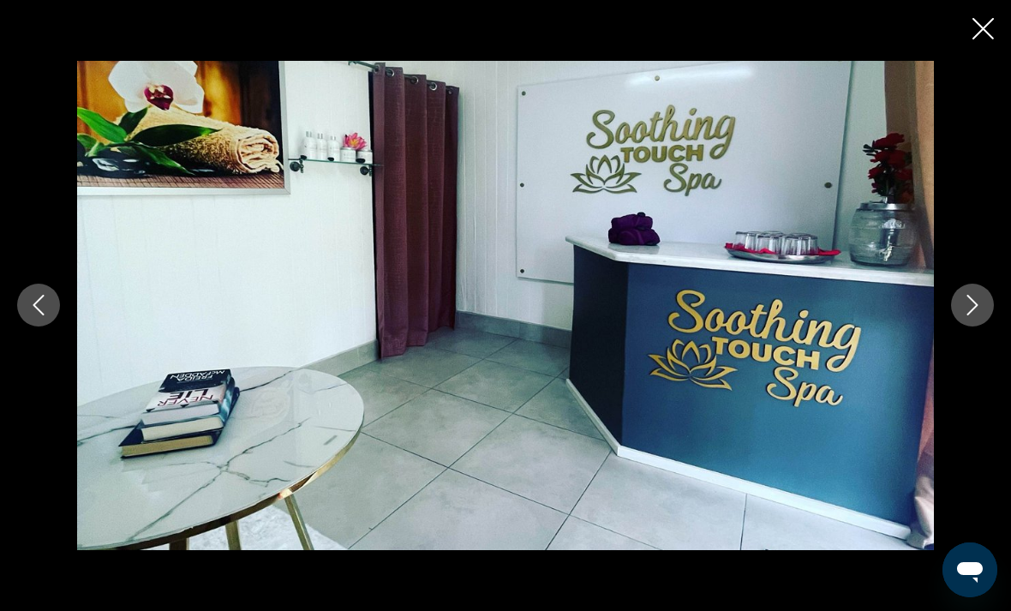
click at [978, 315] on icon "Next image" at bounding box center [972, 305] width 21 height 21
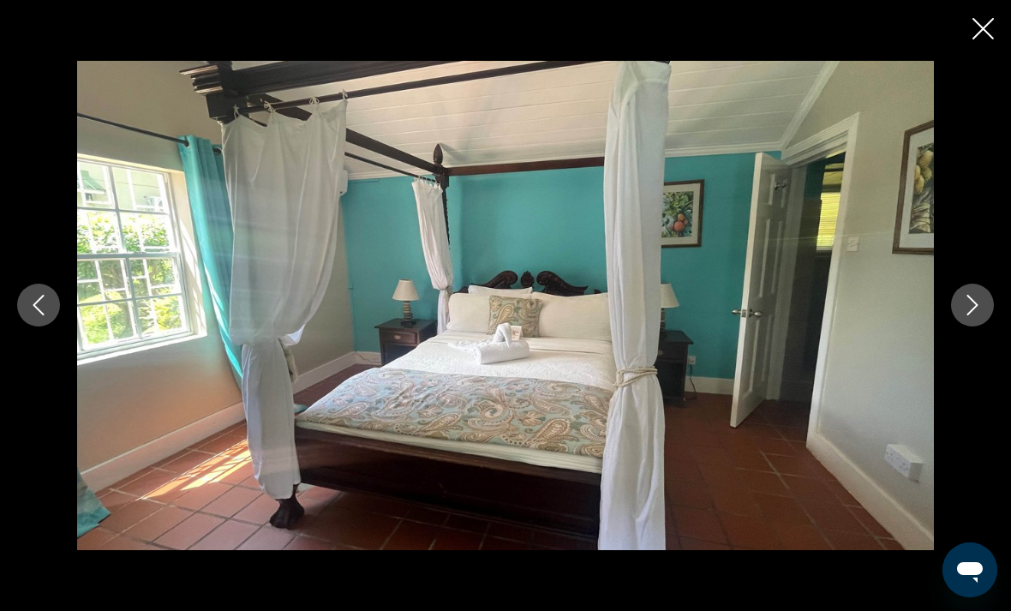
click at [964, 315] on icon "Next image" at bounding box center [972, 305] width 21 height 21
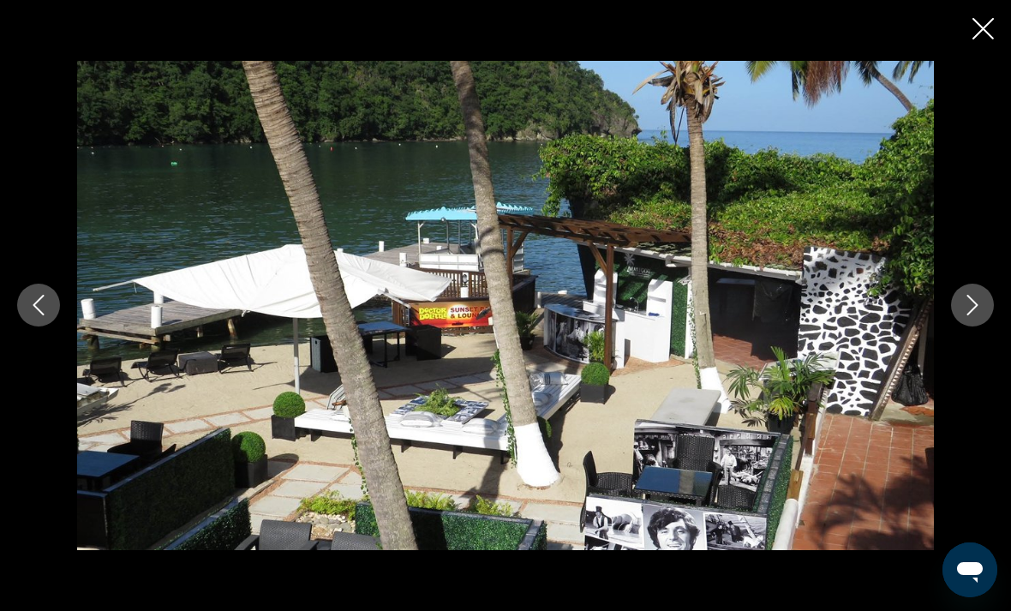
click at [968, 315] on icon "Next image" at bounding box center [972, 305] width 21 height 21
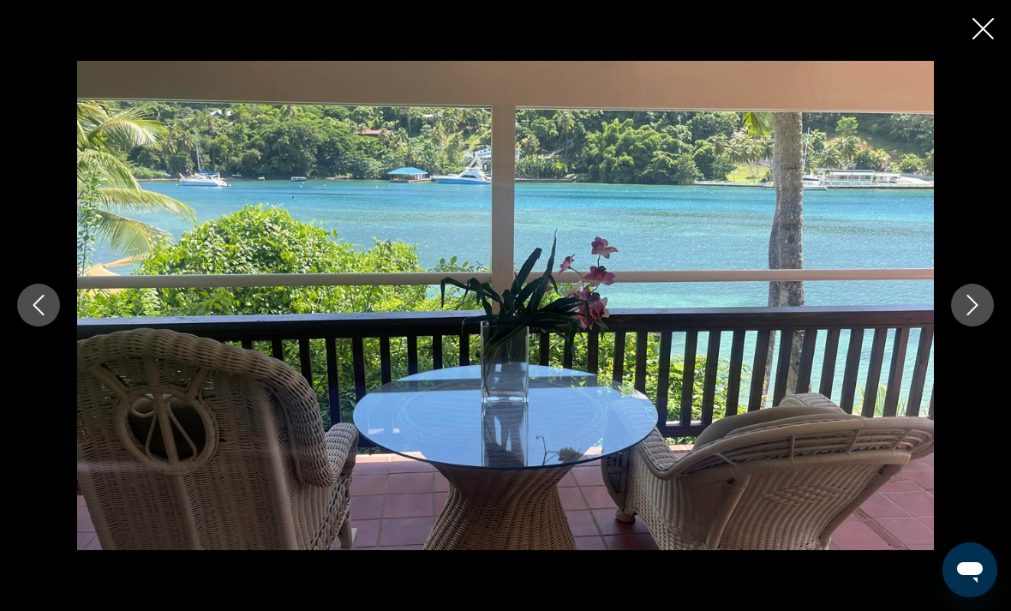
click at [965, 315] on icon "Next image" at bounding box center [972, 305] width 21 height 21
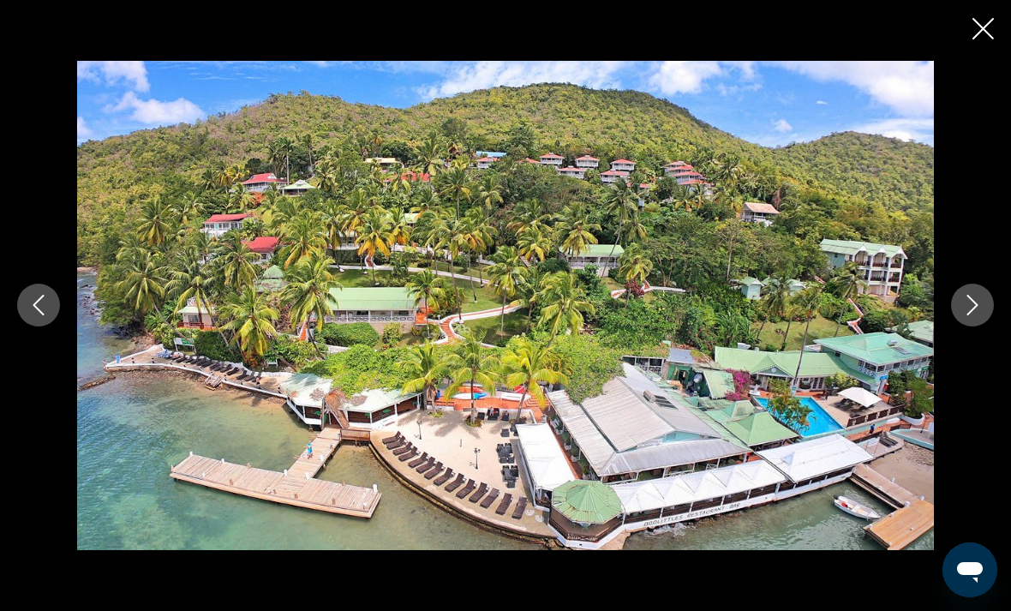
click at [965, 322] on button "Next image" at bounding box center [972, 304] width 43 height 43
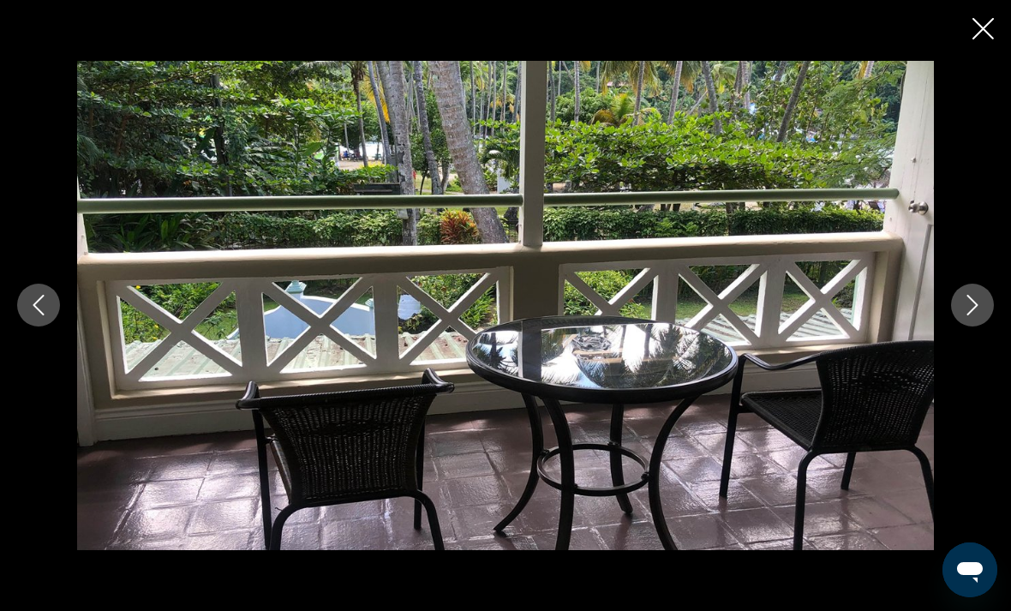
click at [972, 11] on div "prev next" at bounding box center [505, 305] width 1011 height 611
click at [989, 25] on icon "Close slideshow" at bounding box center [982, 28] width 21 height 21
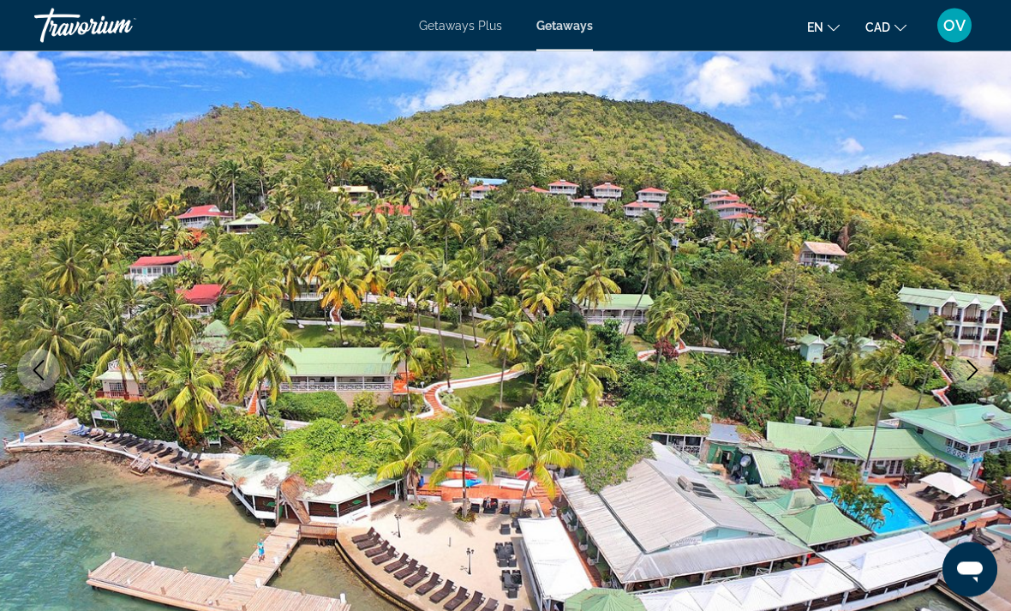
scroll to position [103, 0]
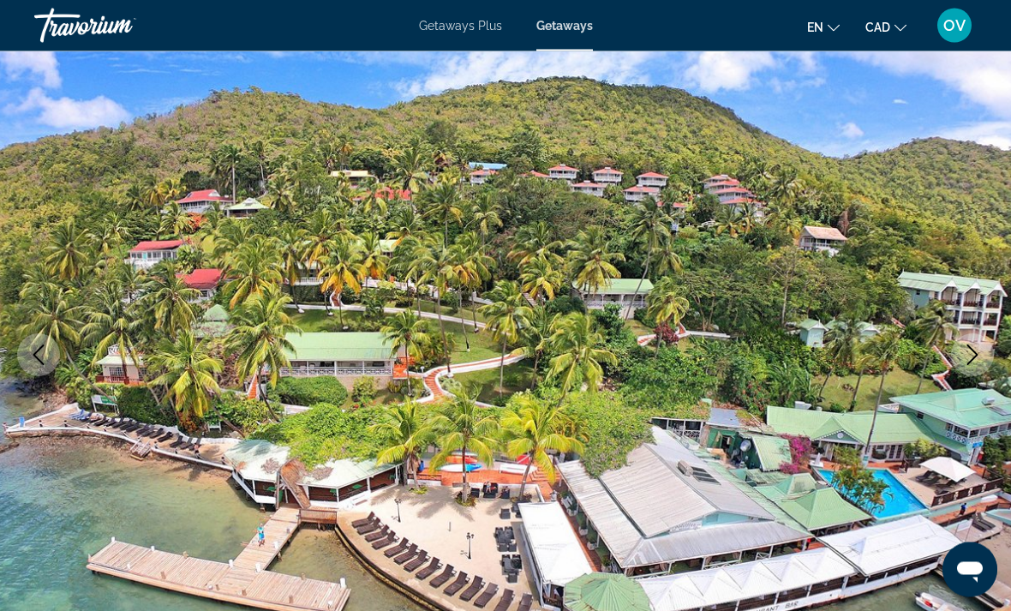
click at [970, 354] on icon "Next image" at bounding box center [972, 355] width 21 height 21
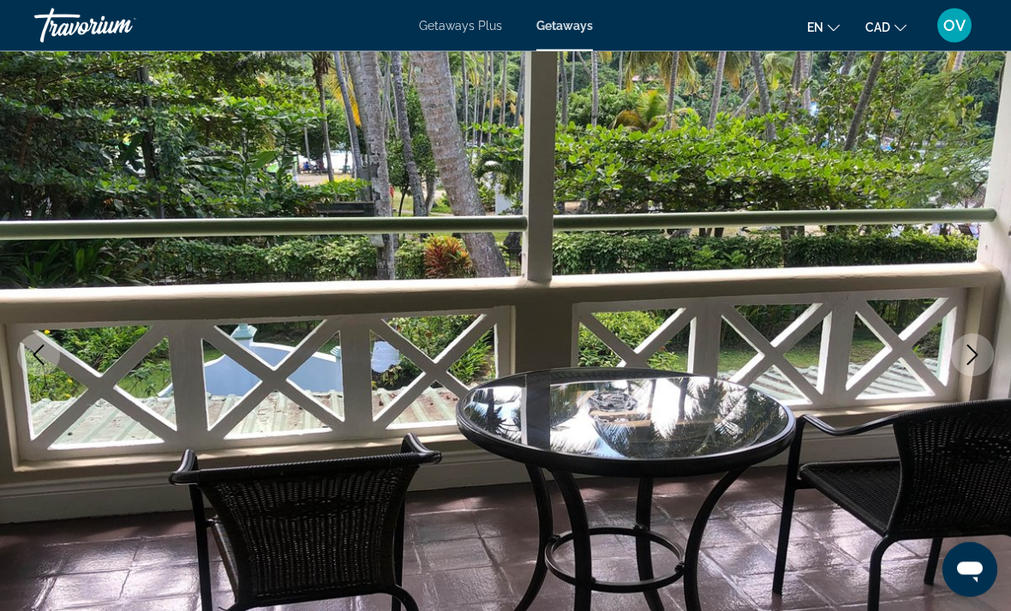
click at [973, 352] on icon "Next image" at bounding box center [972, 355] width 21 height 21
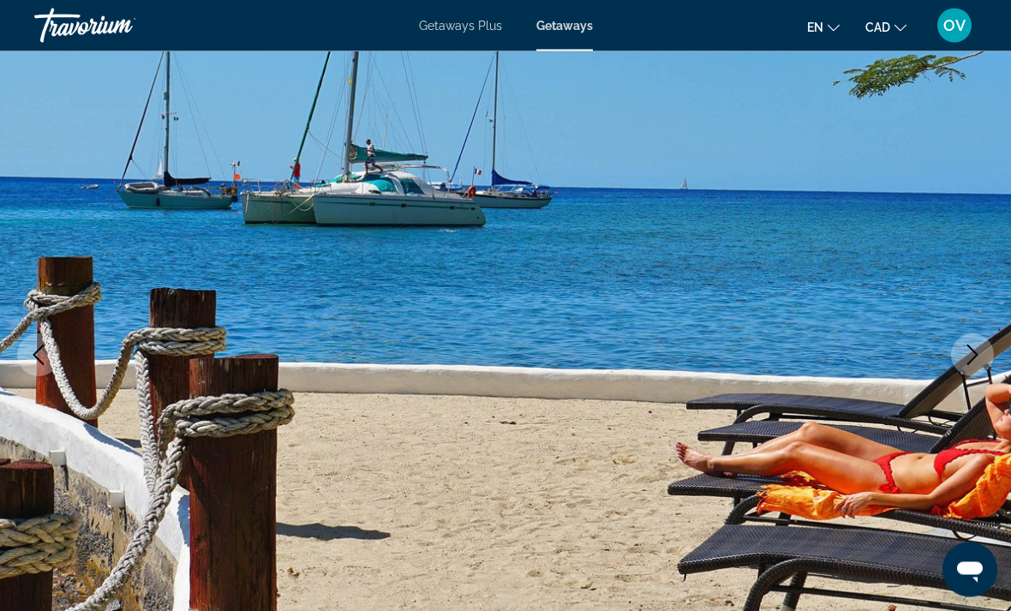
click at [981, 353] on icon "Next image" at bounding box center [972, 355] width 21 height 21
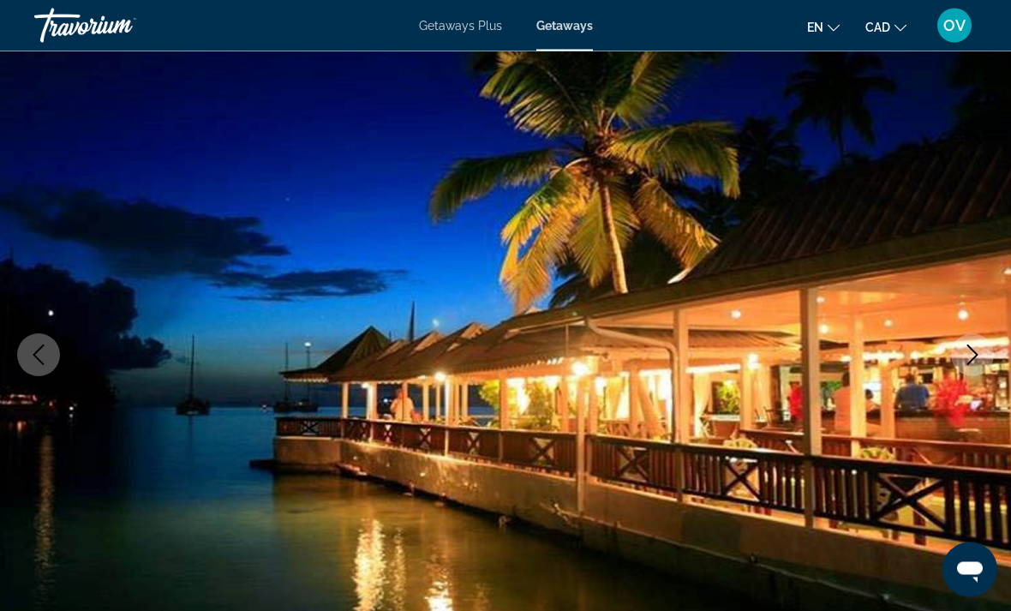
click at [978, 353] on icon "Next image" at bounding box center [972, 355] width 21 height 21
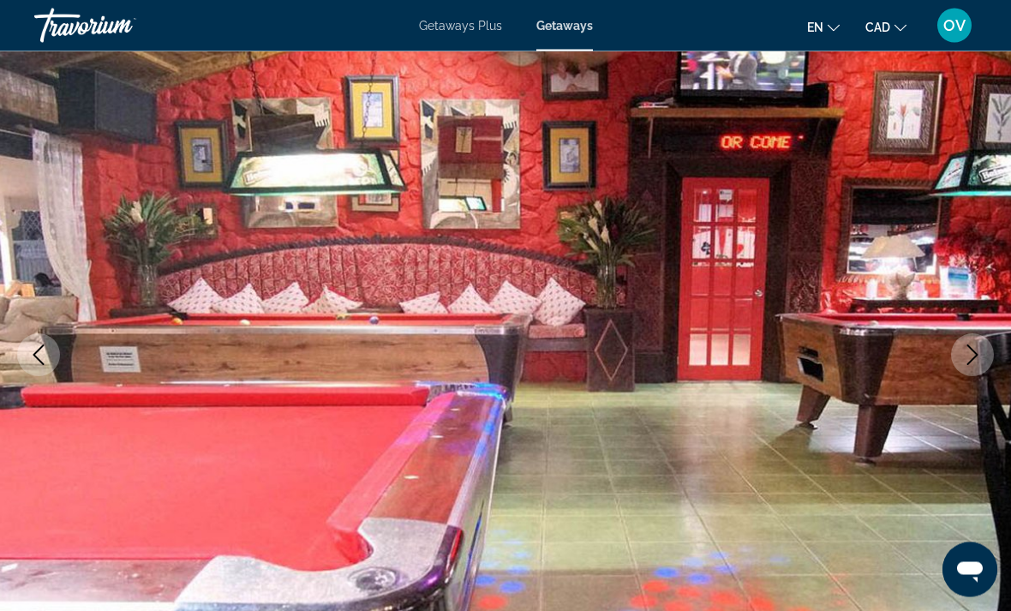
click at [981, 345] on icon "Next image" at bounding box center [972, 355] width 21 height 21
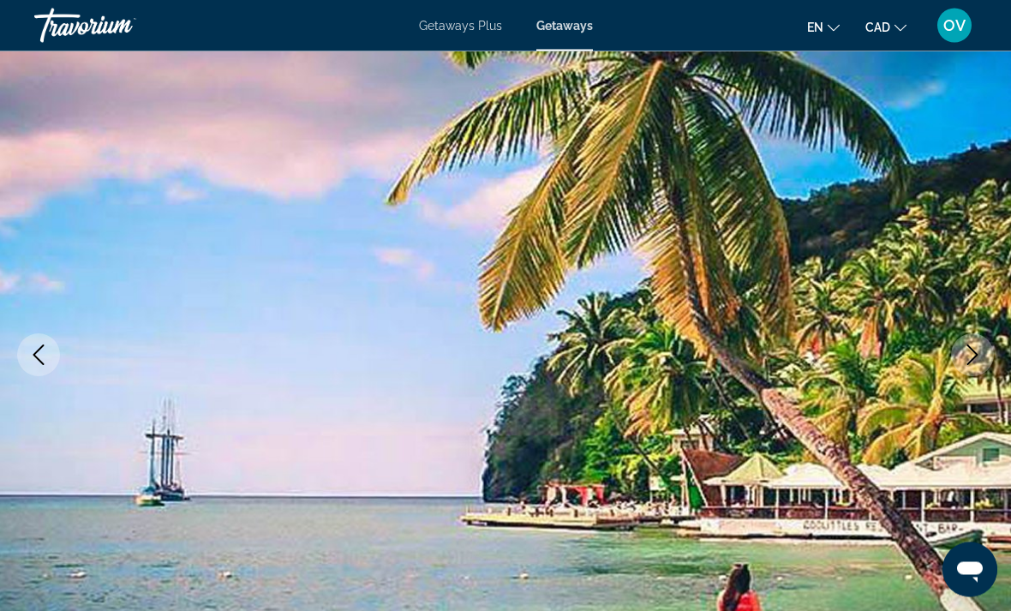
click at [33, 347] on icon "Previous image" at bounding box center [38, 355] width 21 height 21
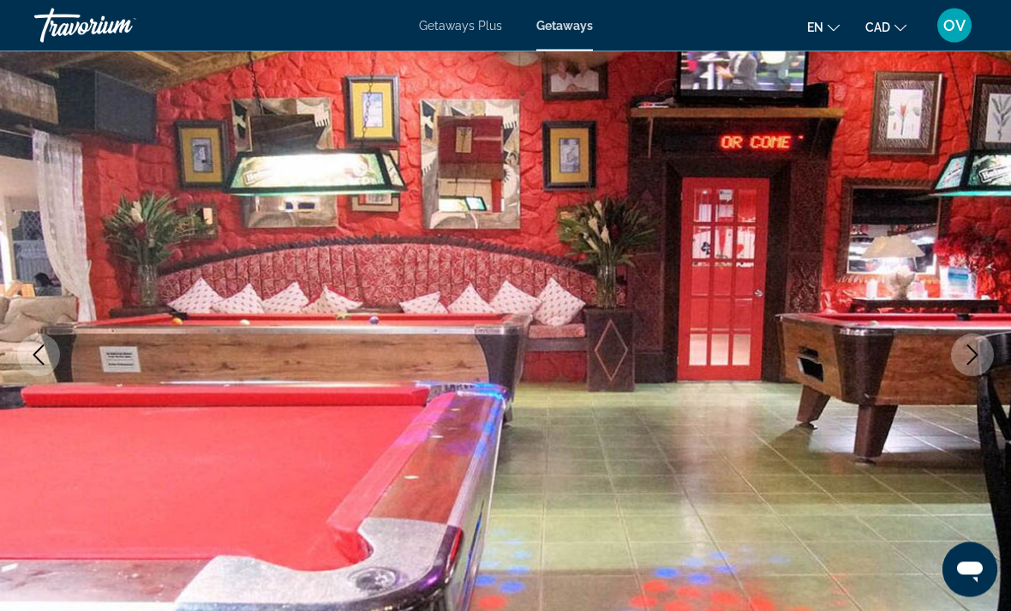
click at [993, 345] on img "Main content" at bounding box center [505, 356] width 1011 height 814
click at [967, 360] on icon "Next image" at bounding box center [972, 355] width 21 height 21
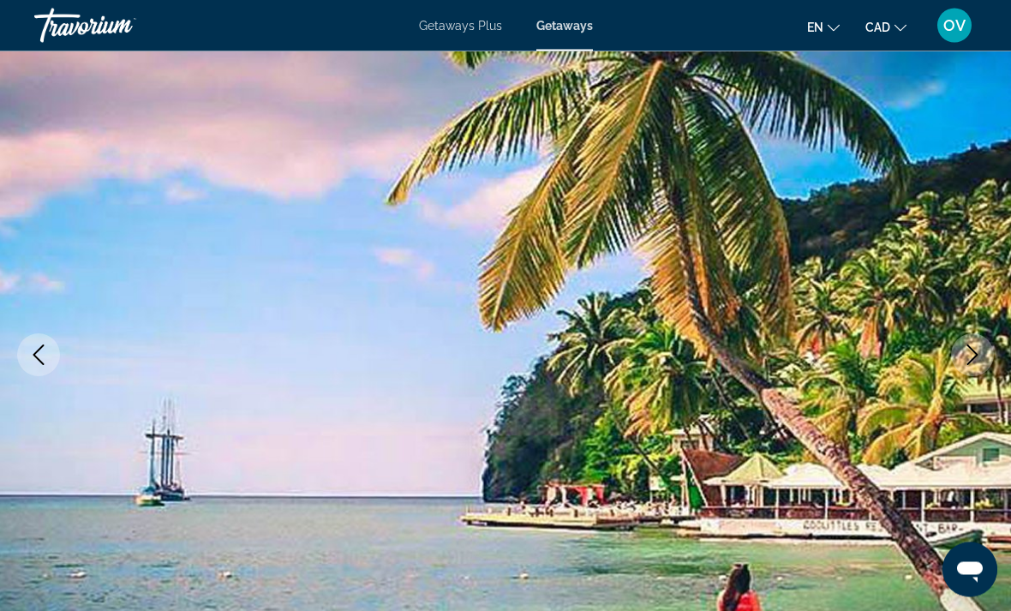
click at [977, 356] on icon "Next image" at bounding box center [972, 355] width 21 height 21
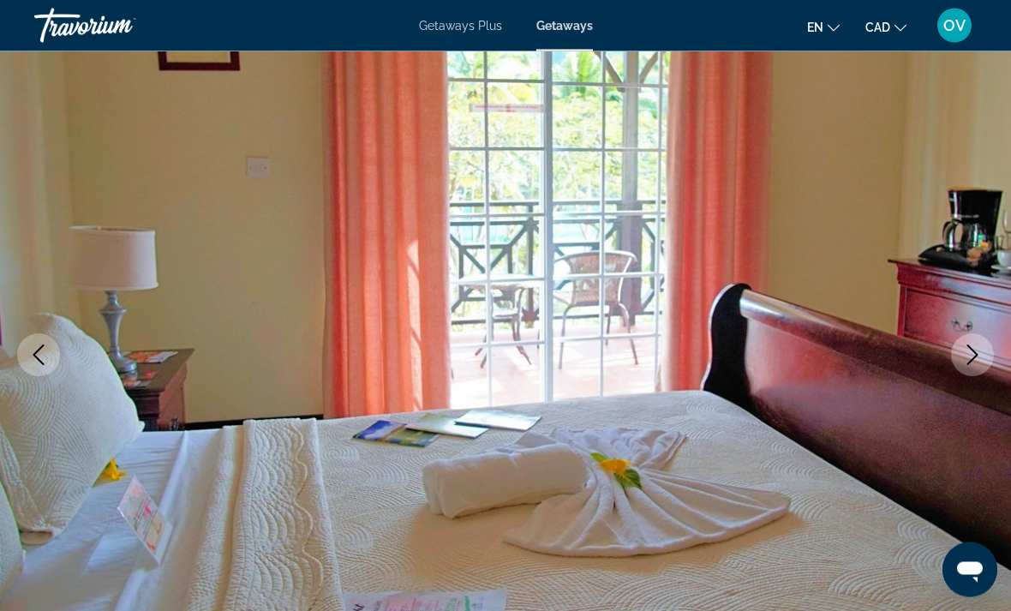
click at [979, 350] on icon "Next image" at bounding box center [972, 355] width 21 height 21
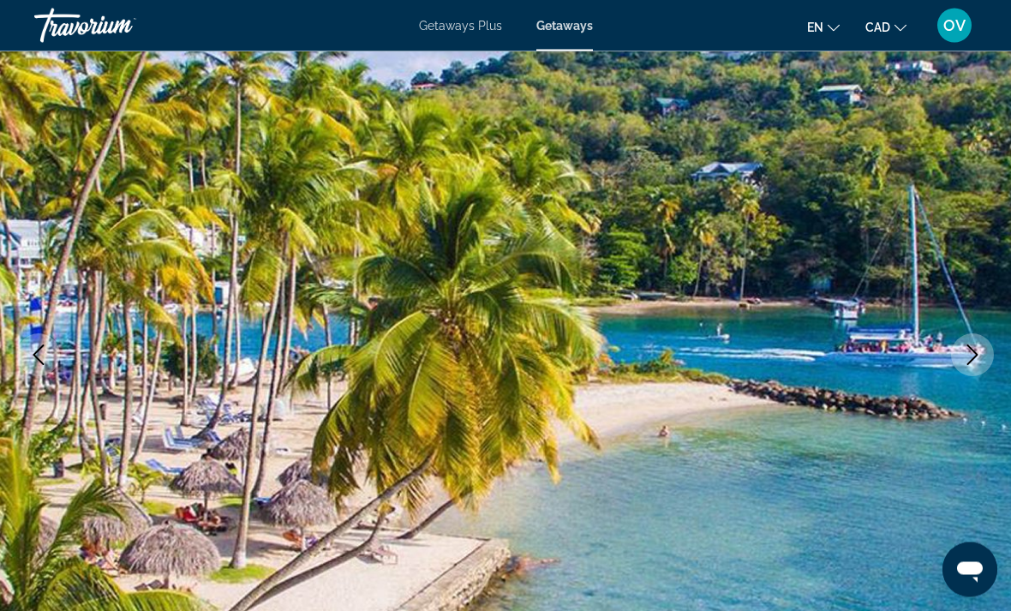
click at [979, 351] on icon "Next image" at bounding box center [972, 355] width 21 height 21
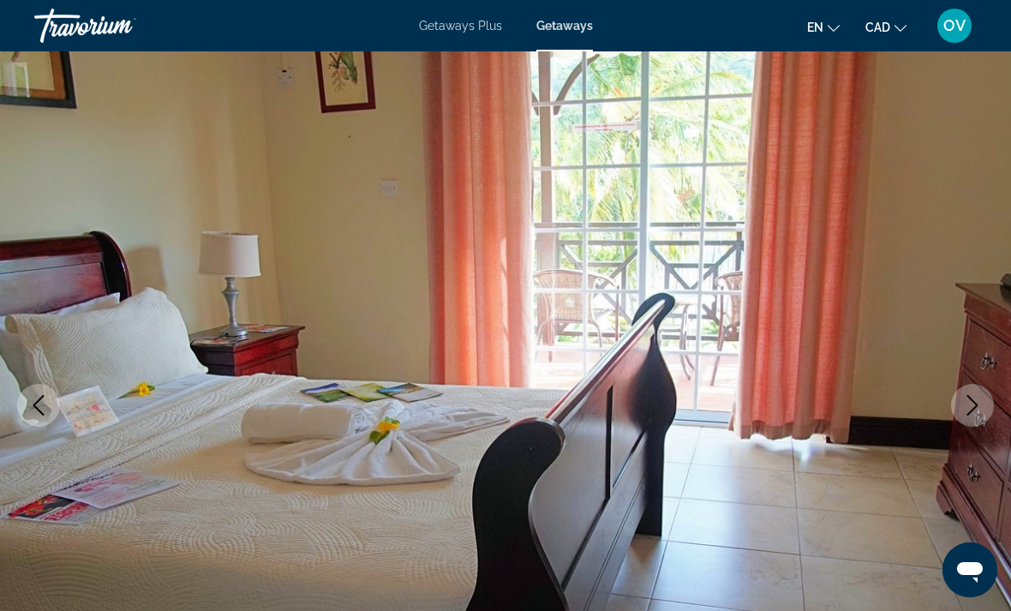
scroll to position [0, 0]
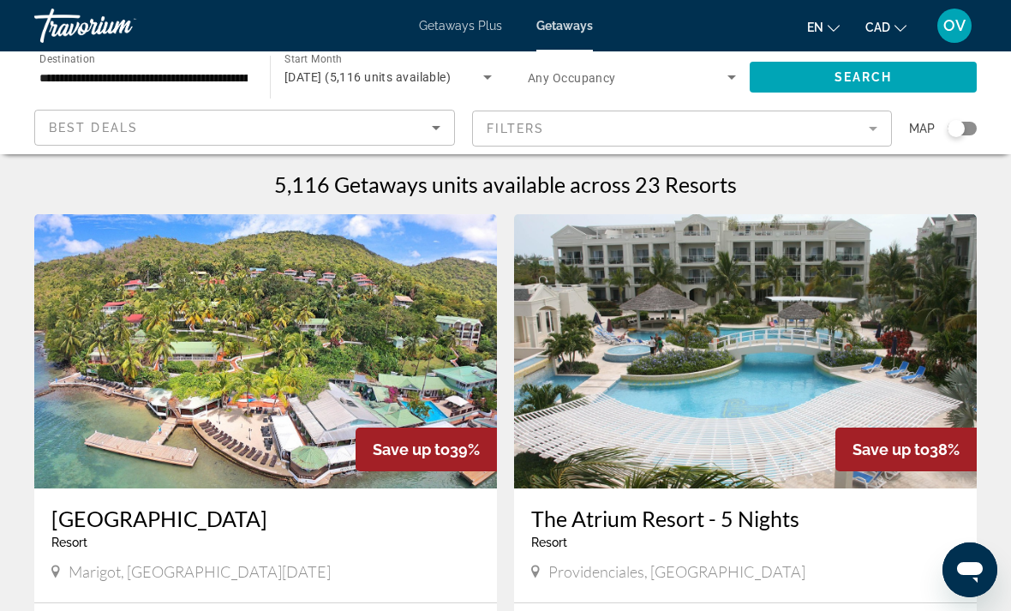
click at [352, 70] on span "[DATE] (5,116 units available)" at bounding box center [367, 77] width 166 height 14
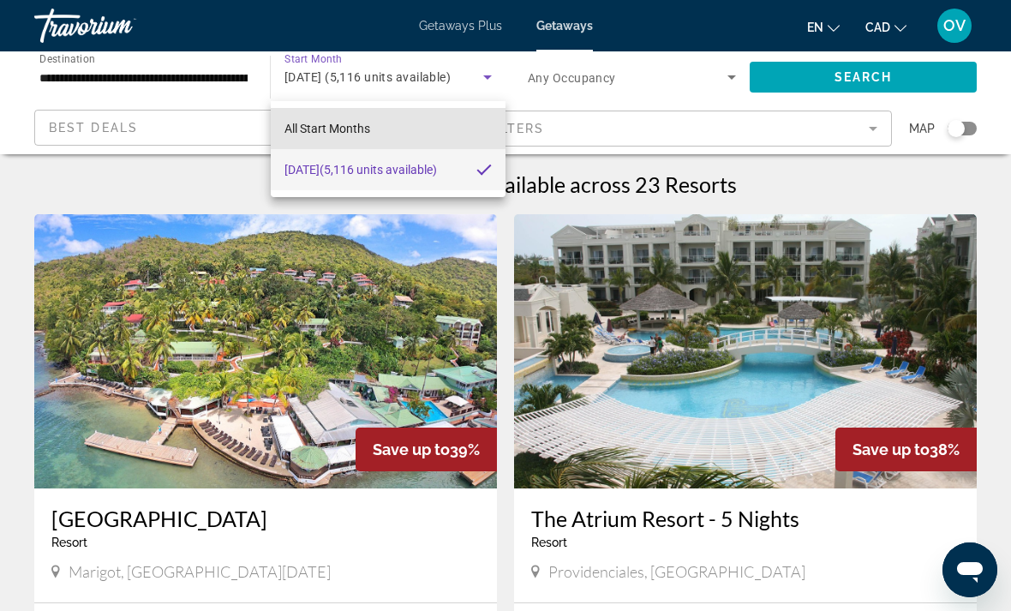
click at [323, 117] on mat-option "All Start Months" at bounding box center [388, 128] width 235 height 41
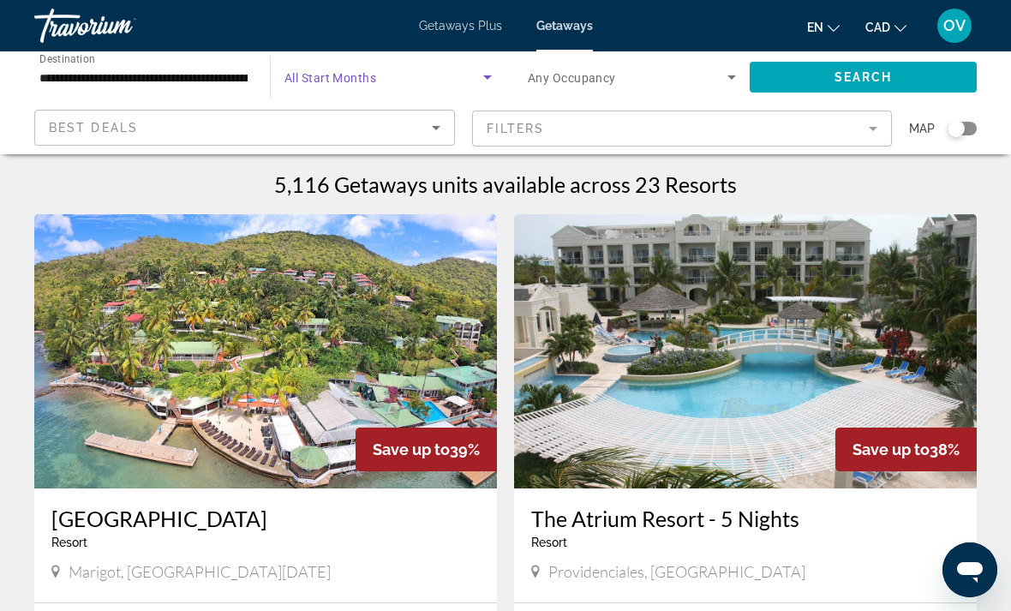
click at [829, 69] on span "Search widget" at bounding box center [862, 77] width 227 height 41
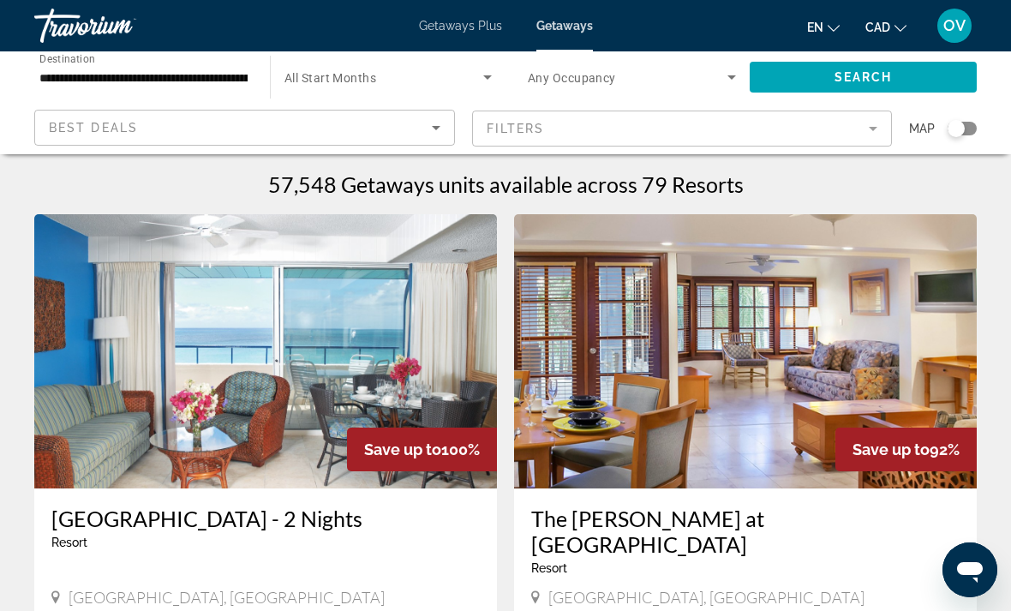
click at [336, 67] on span "Search widget" at bounding box center [383, 77] width 199 height 21
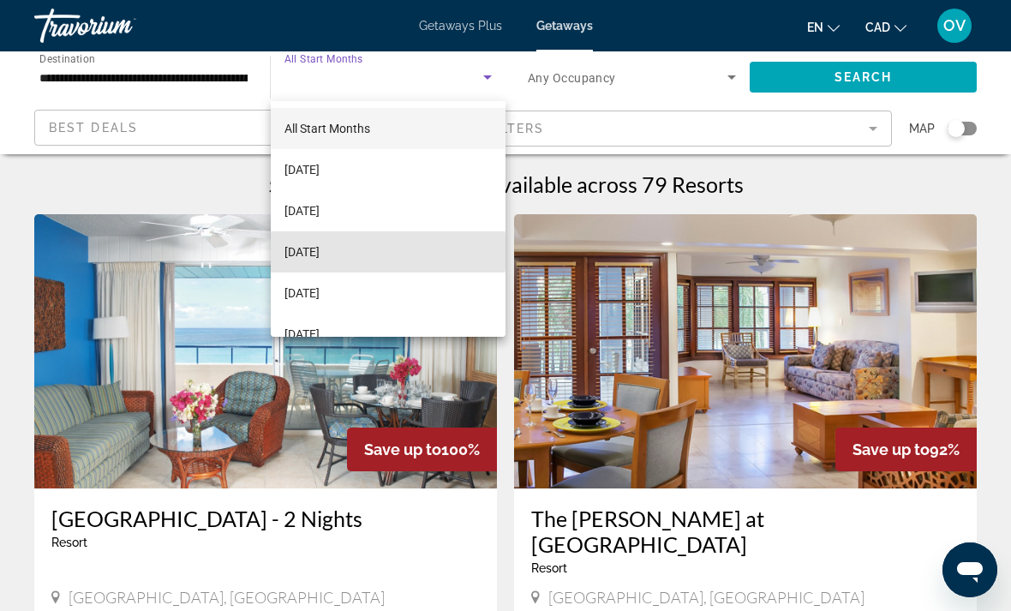
click at [319, 253] on span "[DATE]" at bounding box center [301, 252] width 35 height 21
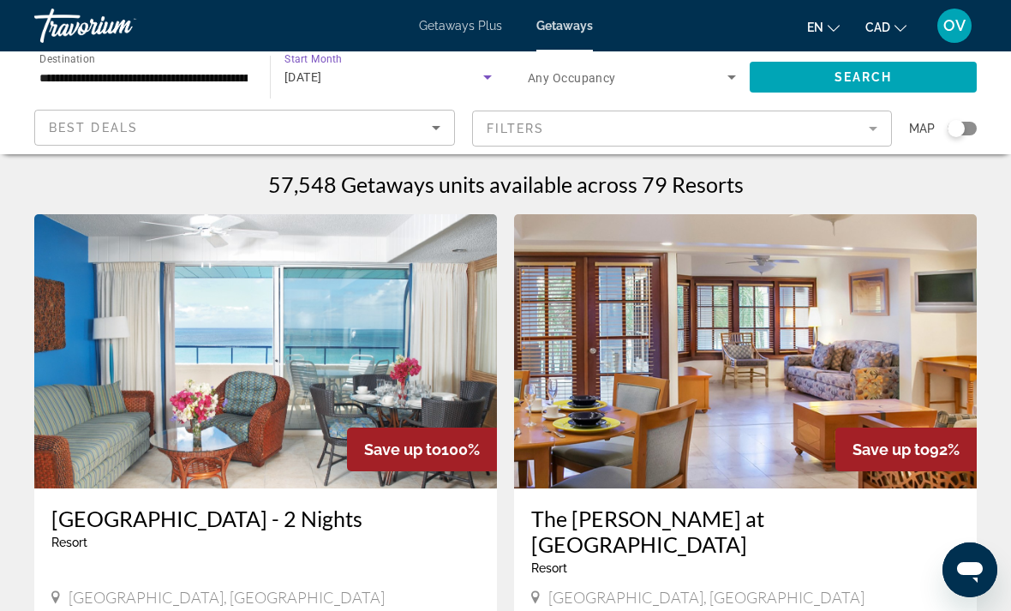
click at [848, 70] on span "Search" at bounding box center [863, 77] width 58 height 14
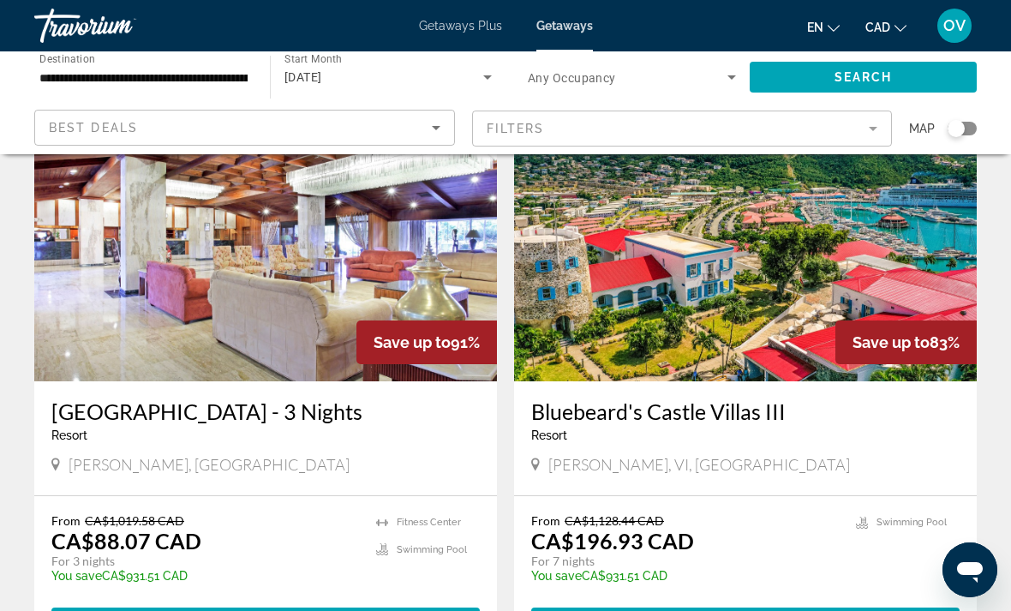
scroll to position [119, 0]
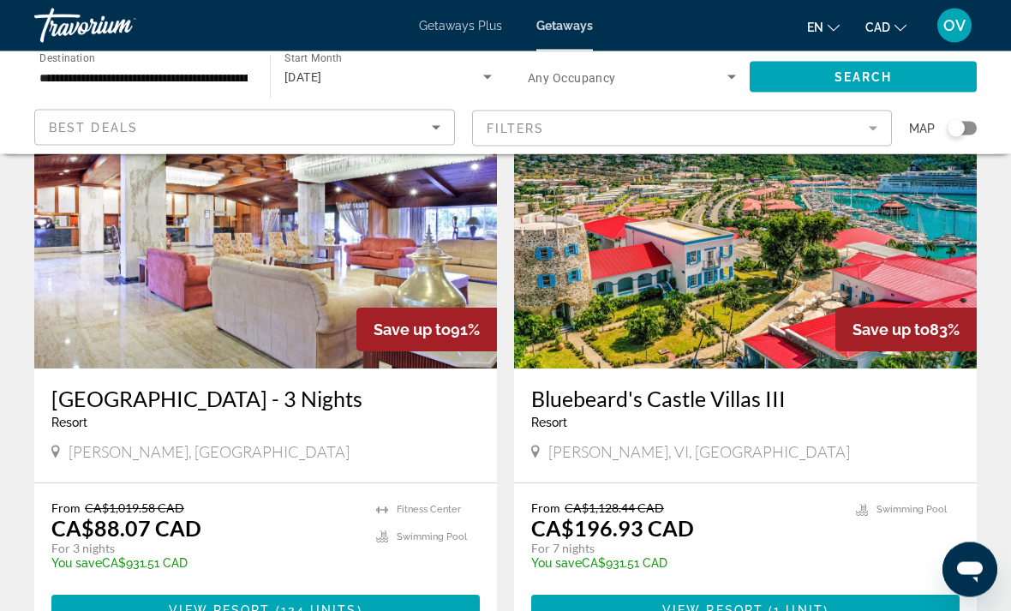
click at [941, 271] on img "Main content" at bounding box center [745, 232] width 462 height 274
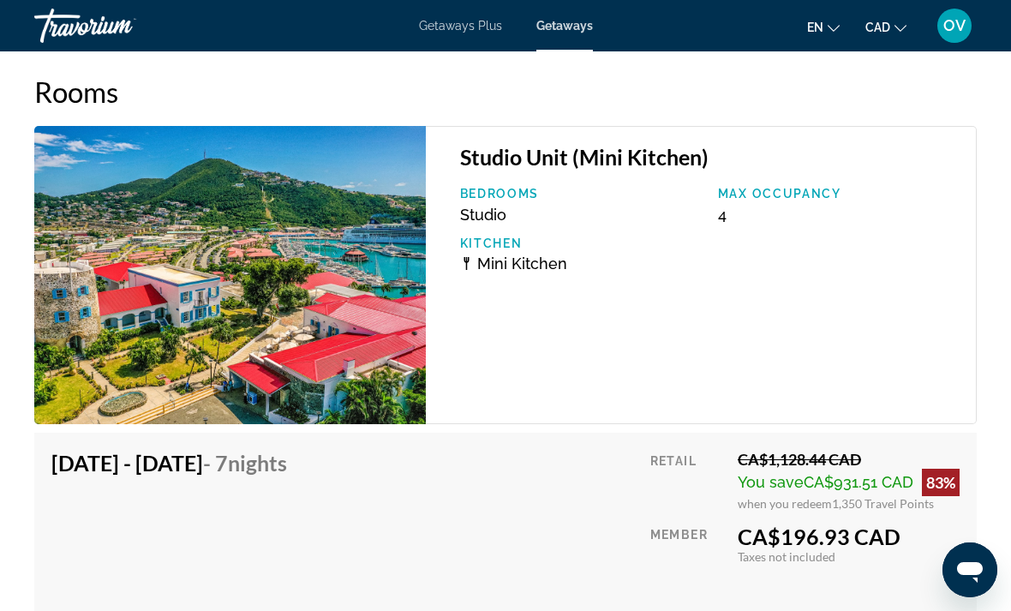
scroll to position [2990, 0]
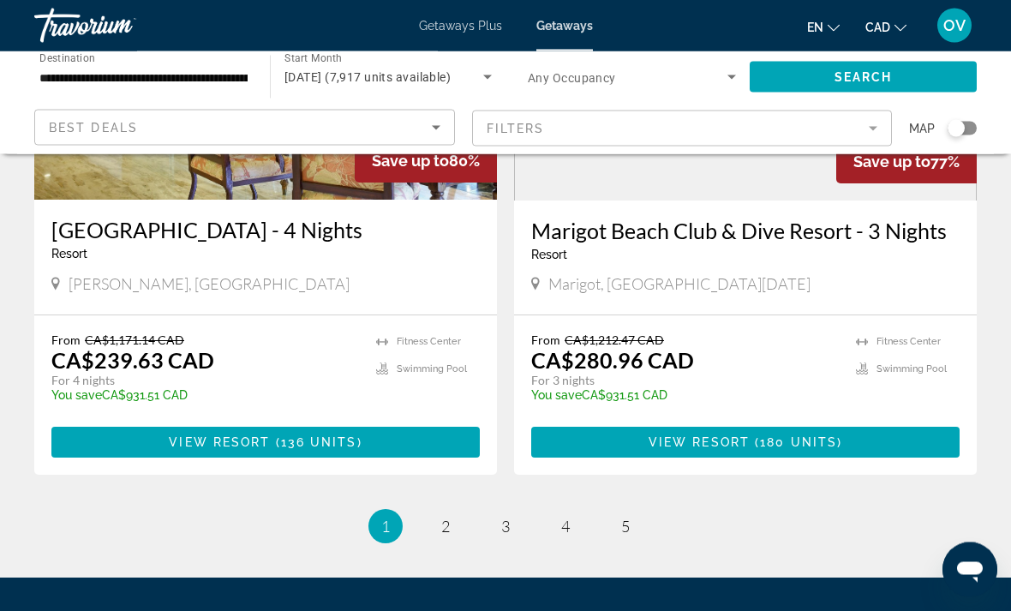
scroll to position [3253, 0]
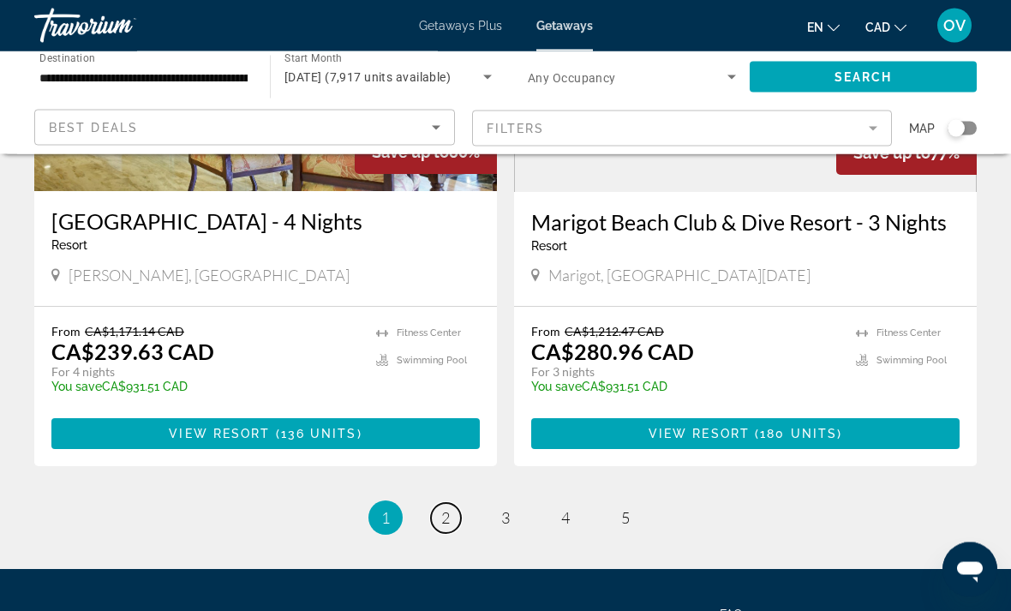
click at [456, 504] on link "page 2" at bounding box center [446, 519] width 30 height 30
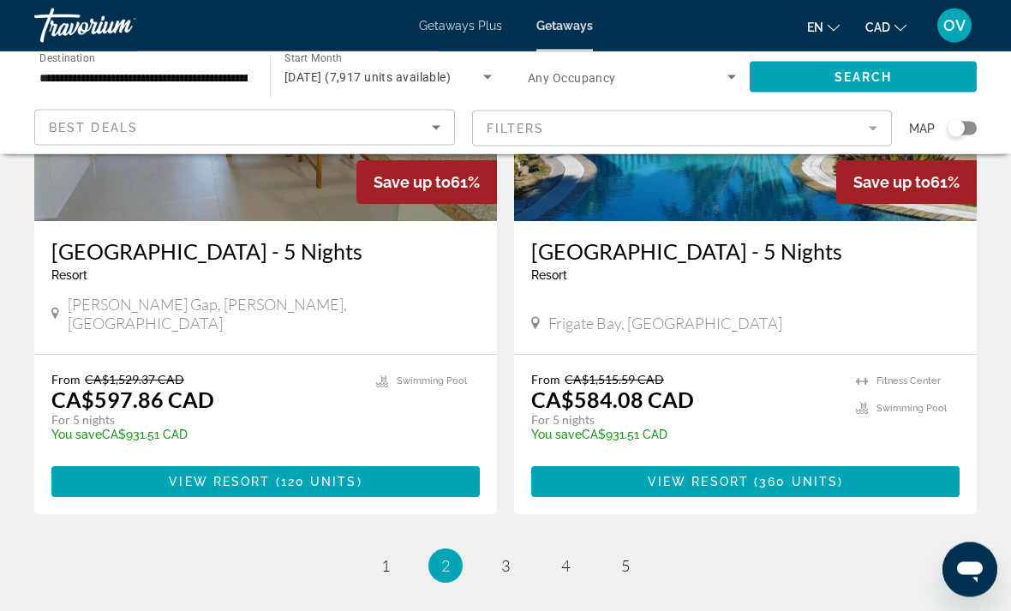
scroll to position [3374, 0]
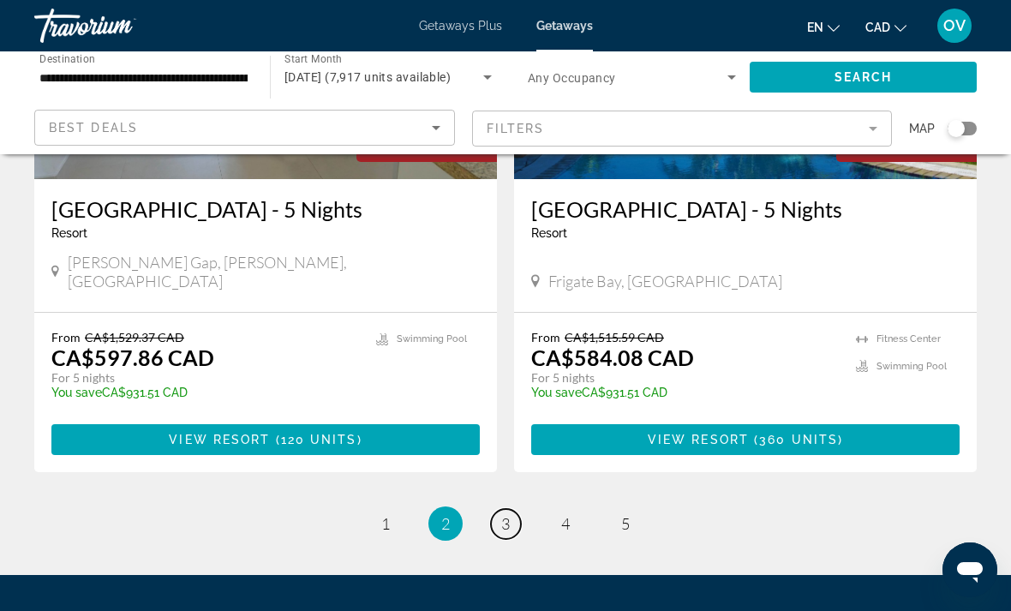
click at [507, 509] on link "page 3" at bounding box center [506, 524] width 30 height 30
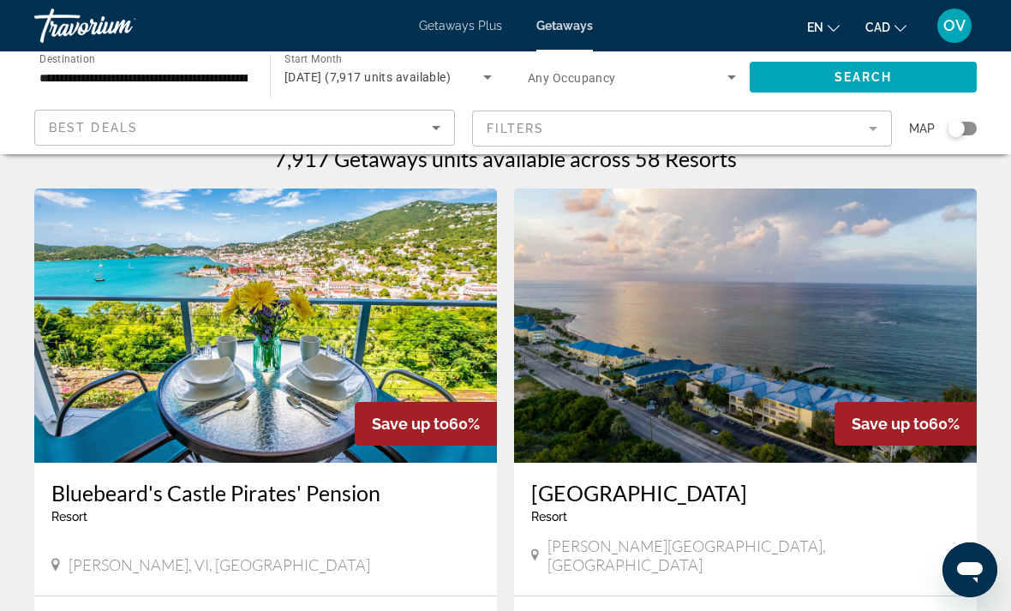
scroll to position [30, 0]
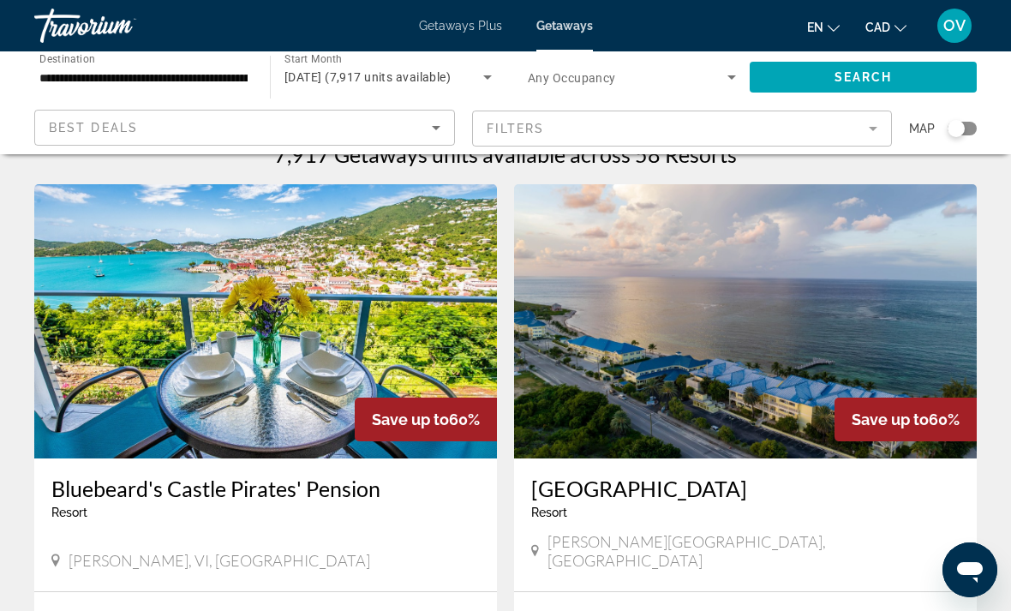
click at [906, 345] on img "Main content" at bounding box center [745, 321] width 462 height 274
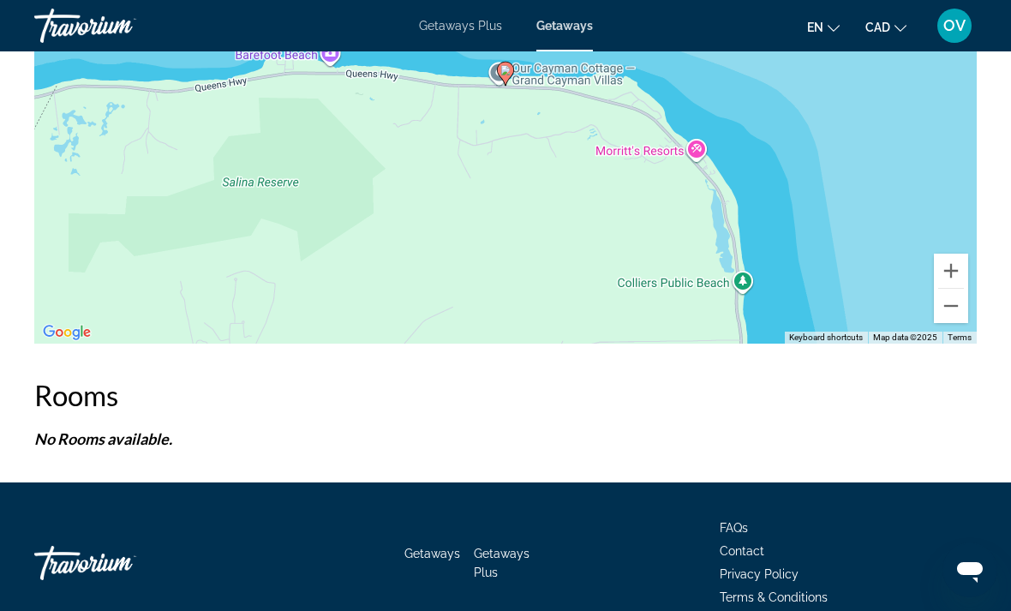
scroll to position [2935, 0]
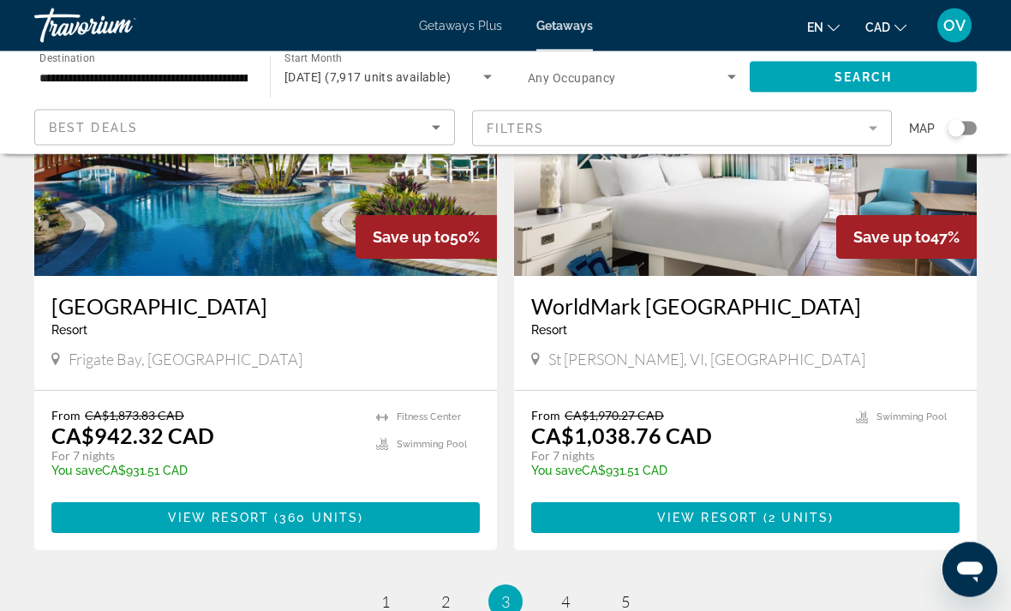
scroll to position [3323, 0]
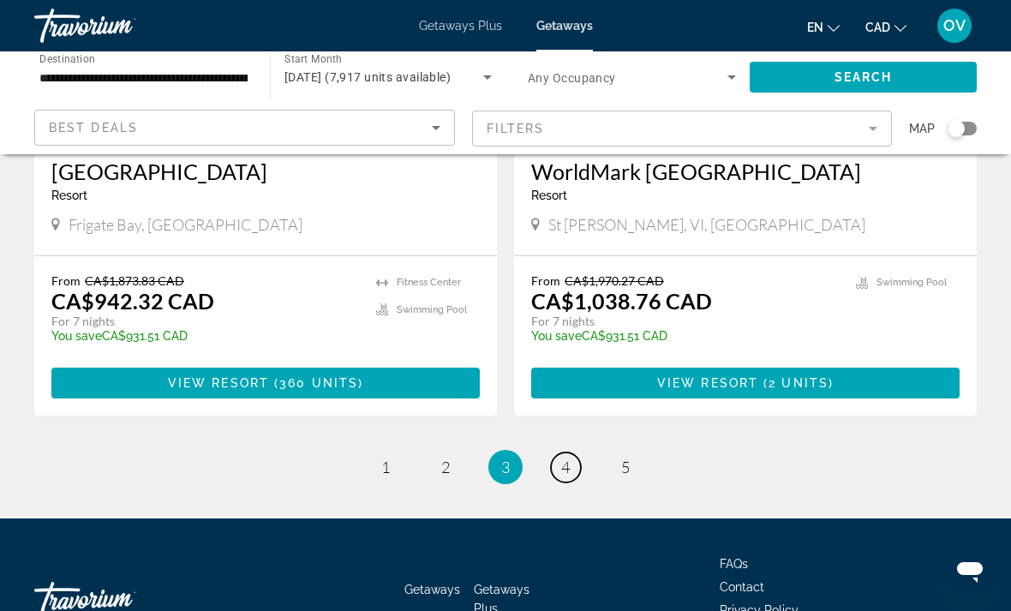
click at [559, 452] on link "page 4" at bounding box center [566, 467] width 30 height 30
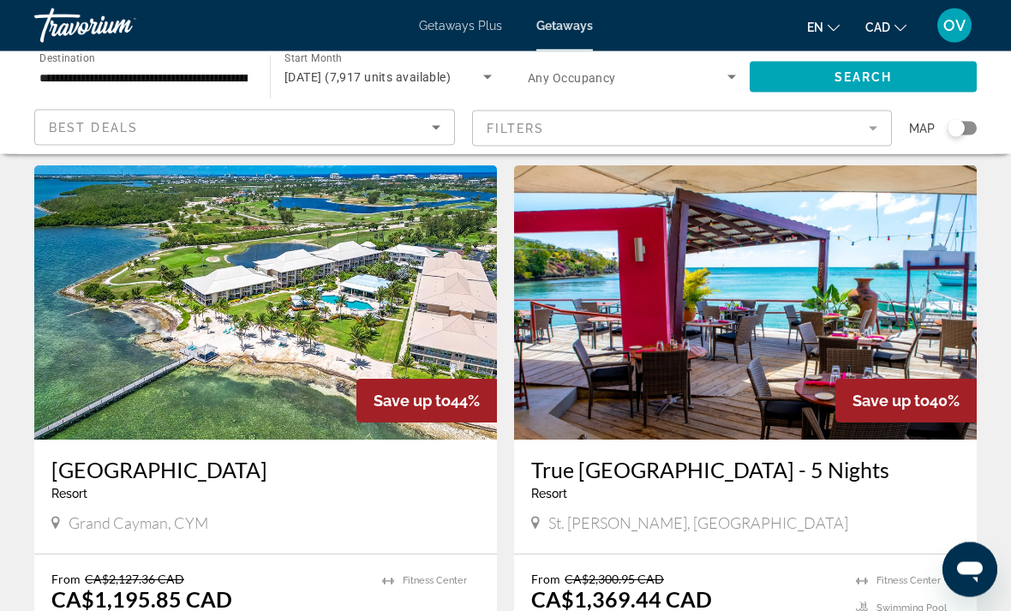
scroll to position [1328, 0]
click at [135, 259] on img "Main content" at bounding box center [265, 302] width 462 height 274
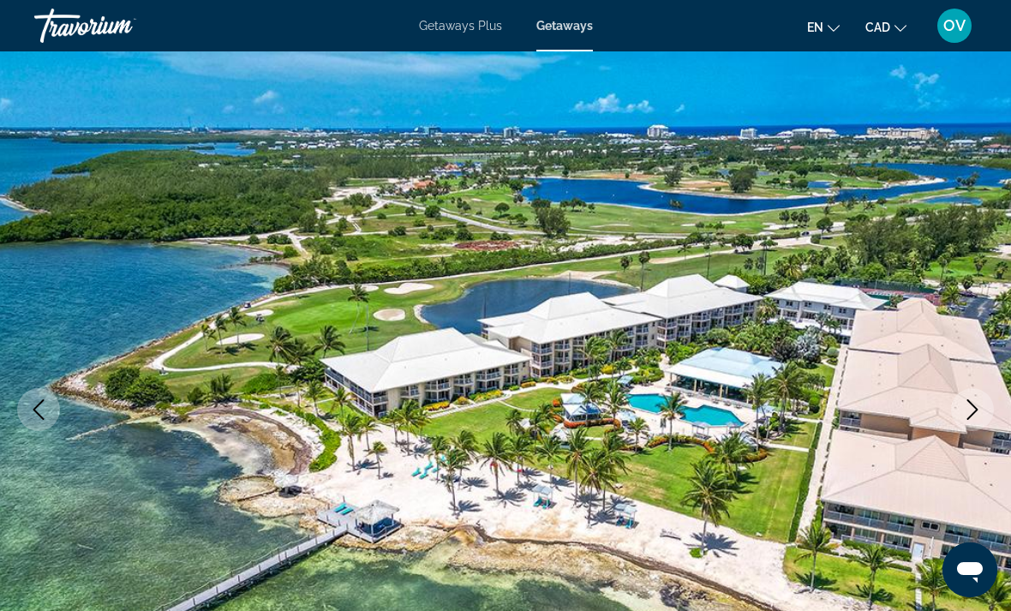
scroll to position [93, 0]
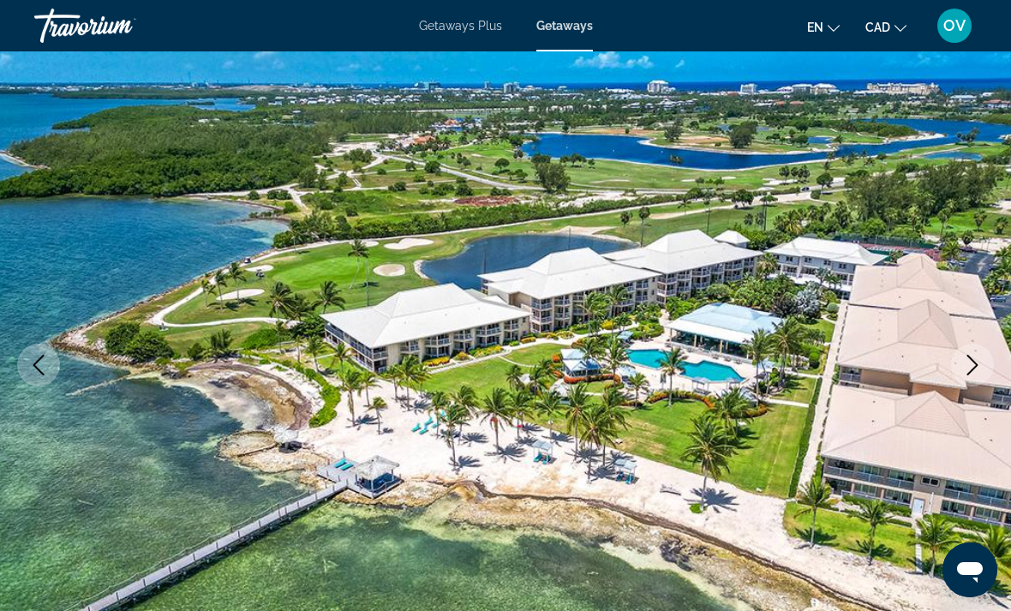
click at [980, 367] on icon "Next image" at bounding box center [972, 365] width 21 height 21
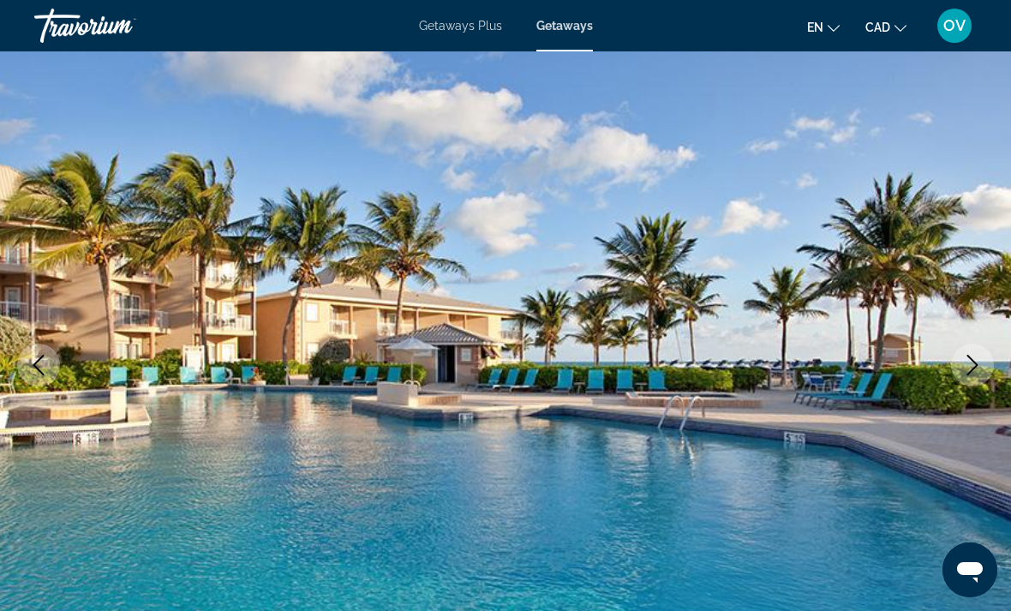
click at [976, 367] on icon "Next image" at bounding box center [972, 365] width 21 height 21
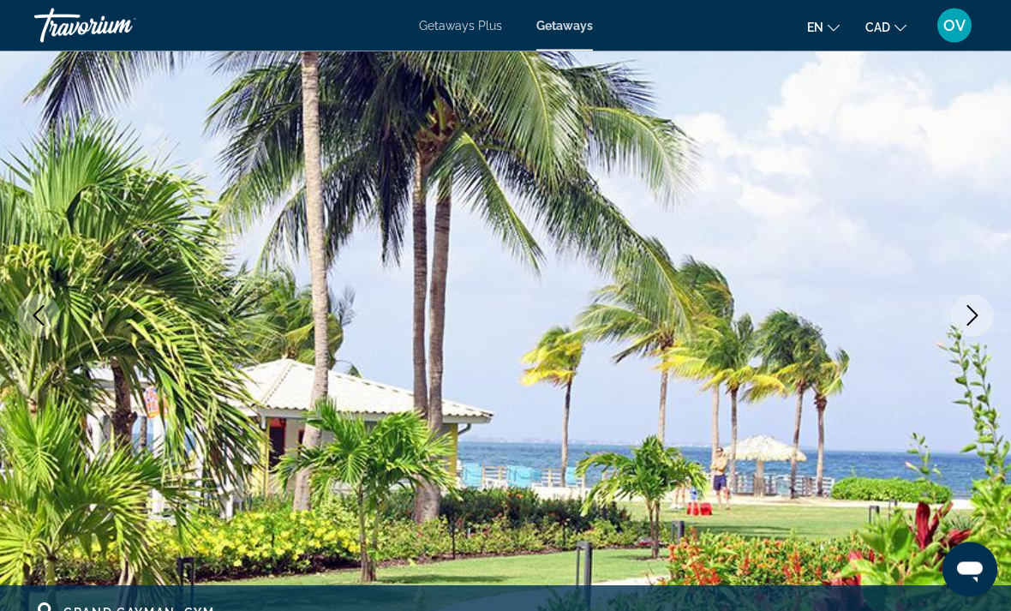
scroll to position [146, 0]
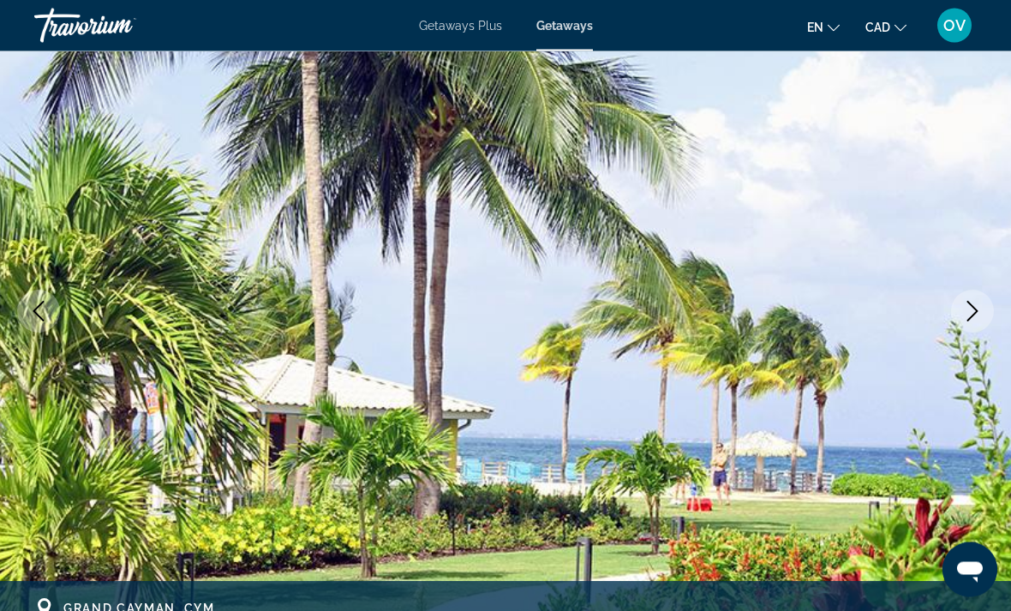
click at [973, 312] on icon "Next image" at bounding box center [972, 311] width 21 height 21
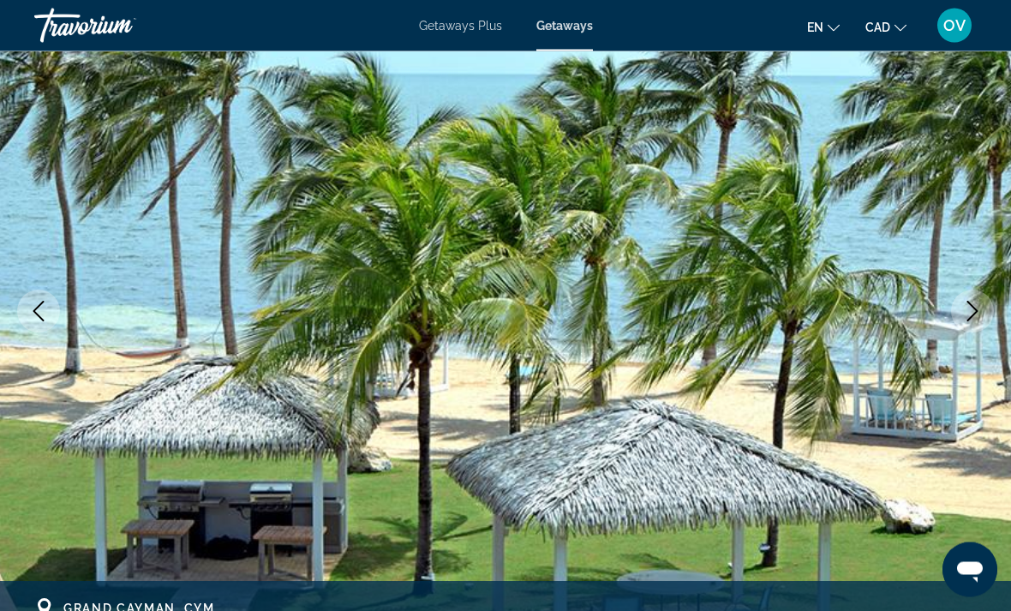
click at [967, 326] on button "Next image" at bounding box center [972, 311] width 43 height 43
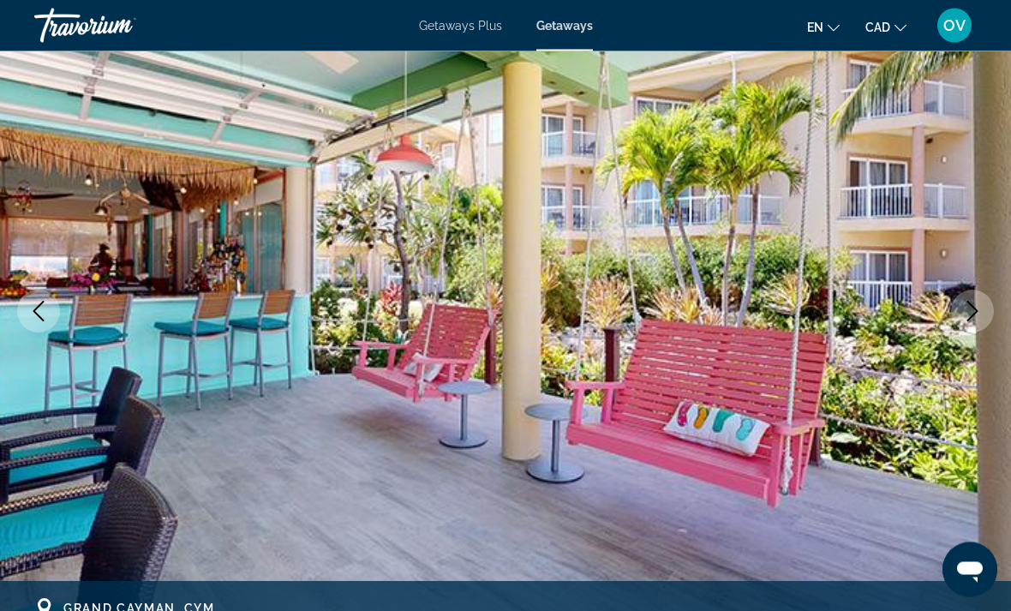
click at [997, 312] on img "Main content" at bounding box center [505, 312] width 1011 height 814
click at [976, 321] on button "Next image" at bounding box center [972, 311] width 43 height 43
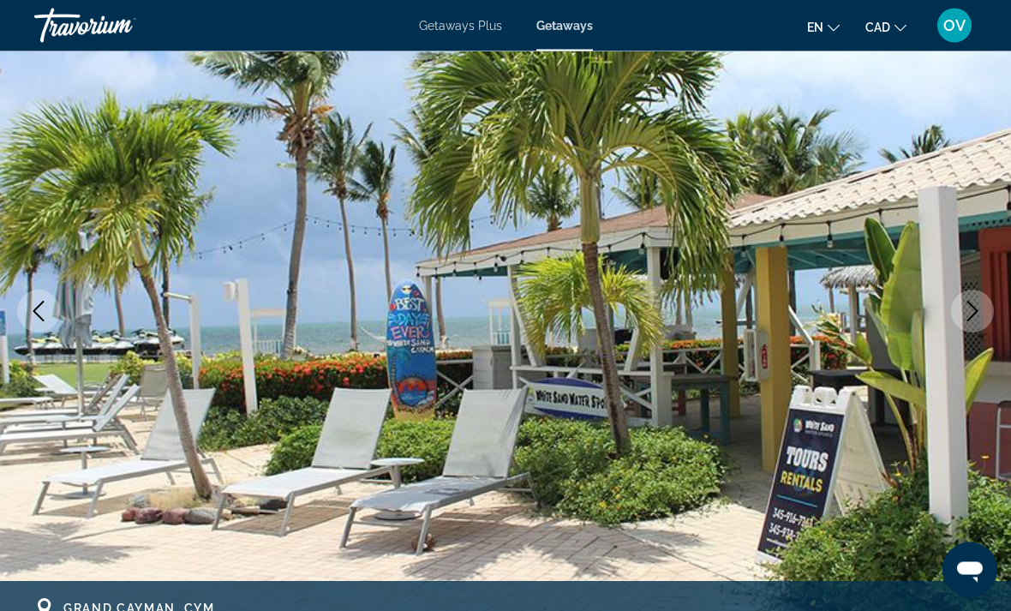
click at [974, 326] on button "Next image" at bounding box center [972, 311] width 43 height 43
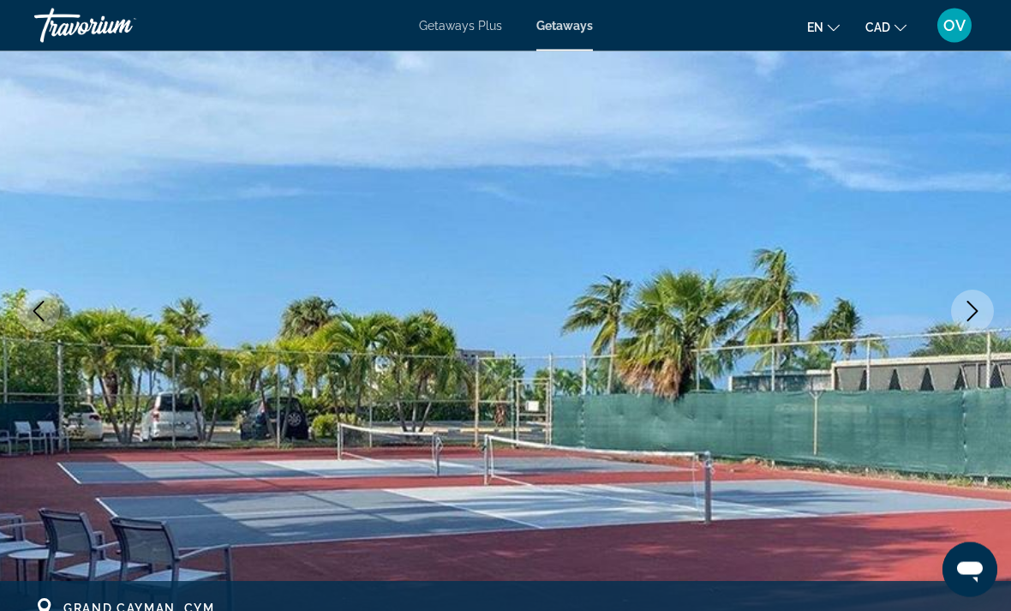
click at [970, 325] on button "Next image" at bounding box center [972, 311] width 43 height 43
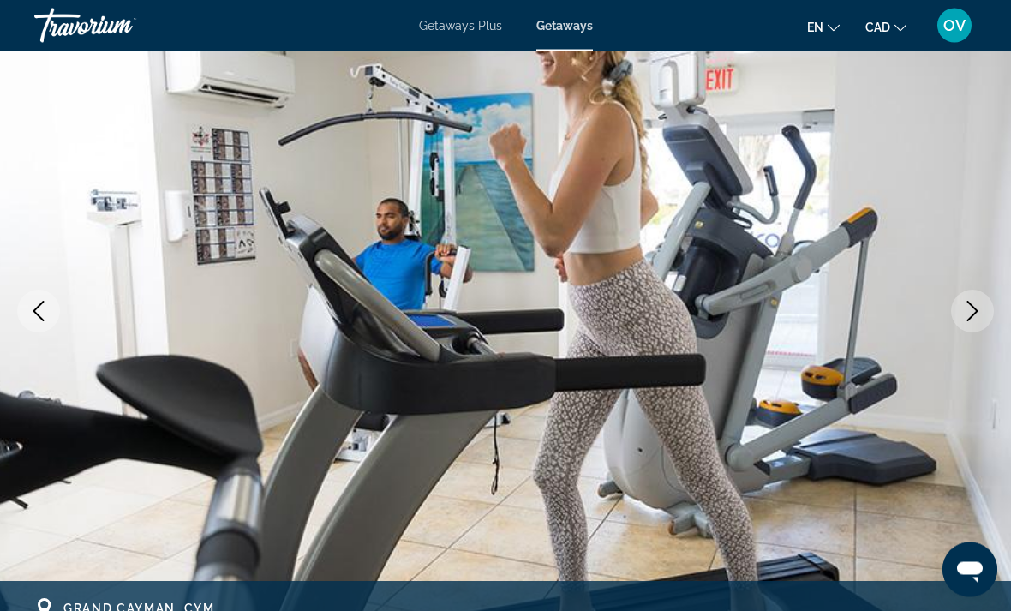
click at [970, 325] on button "Next image" at bounding box center [972, 311] width 43 height 43
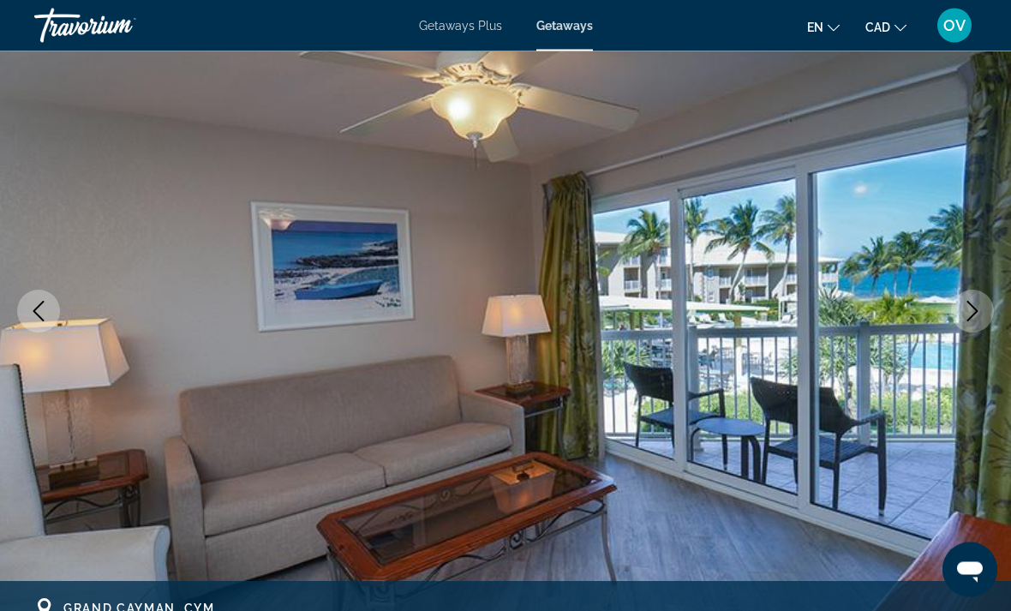
click at [978, 320] on icon "Next image" at bounding box center [972, 311] width 21 height 21
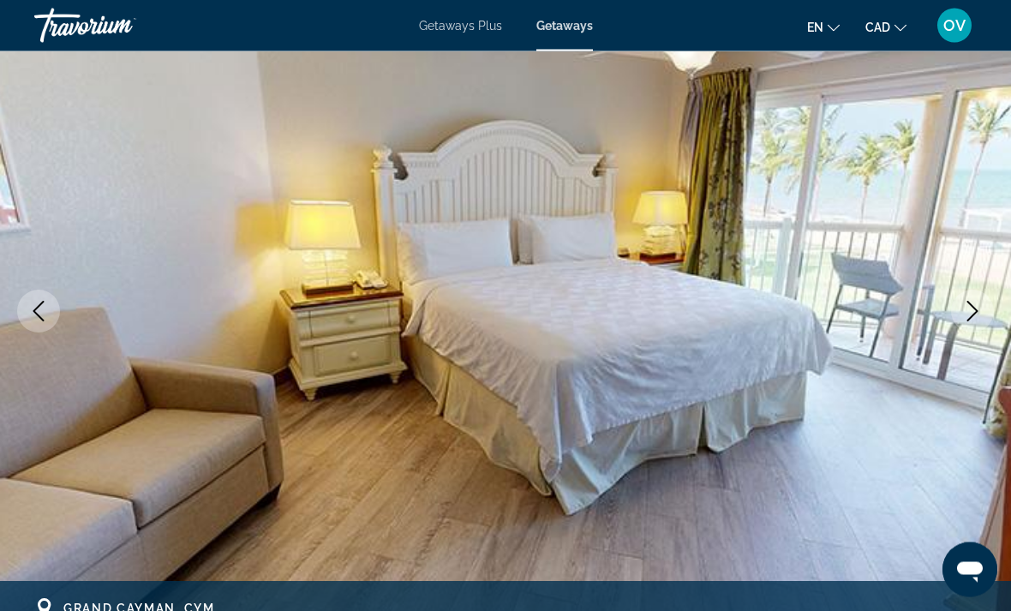
click at [987, 317] on button "Next image" at bounding box center [972, 311] width 43 height 43
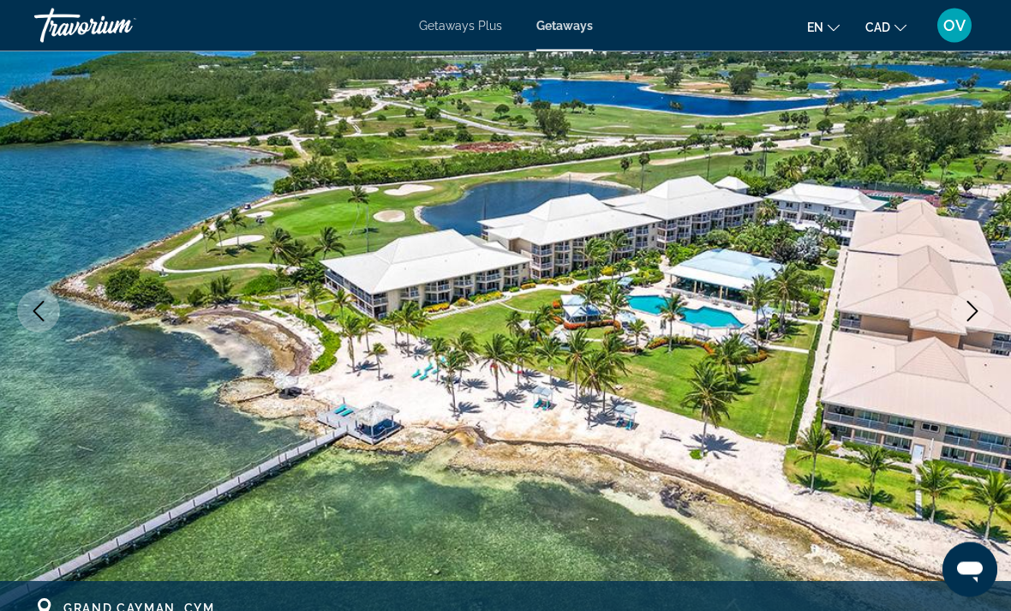
click at [984, 317] on button "Next image" at bounding box center [972, 311] width 43 height 43
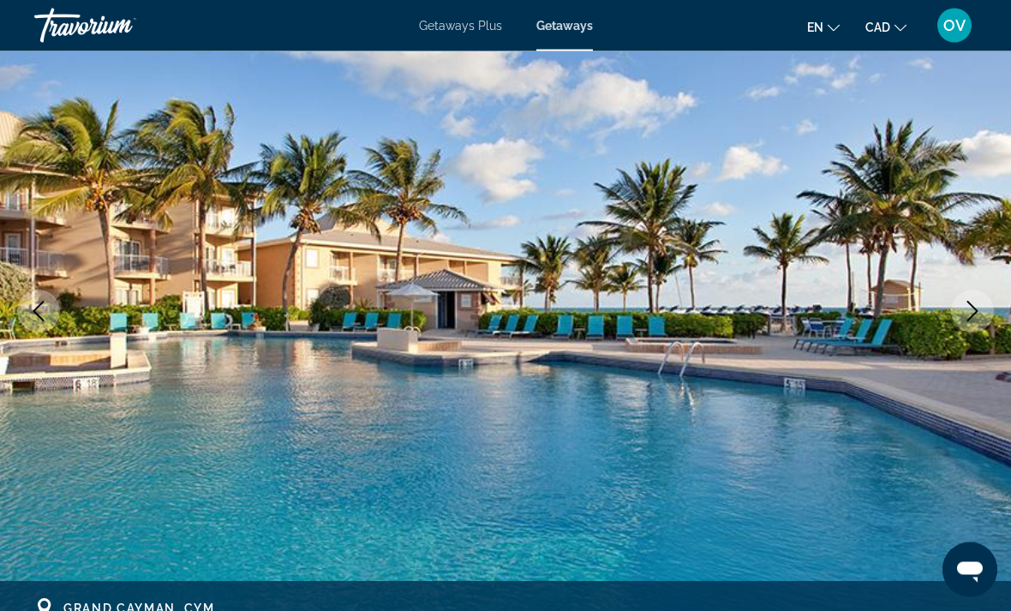
click at [980, 318] on icon "Next image" at bounding box center [972, 311] width 21 height 21
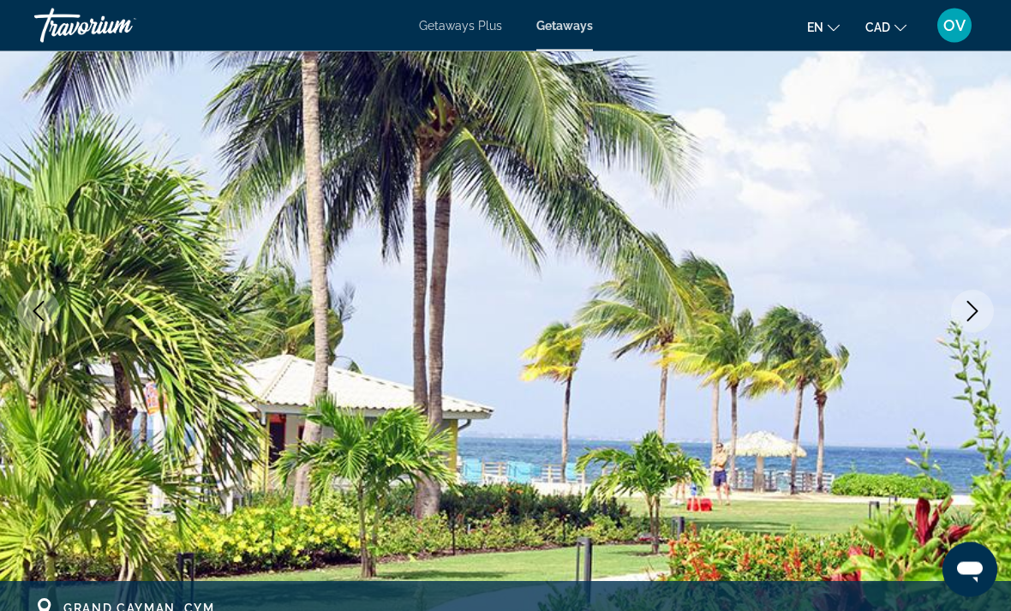
click at [978, 319] on icon "Next image" at bounding box center [972, 311] width 21 height 21
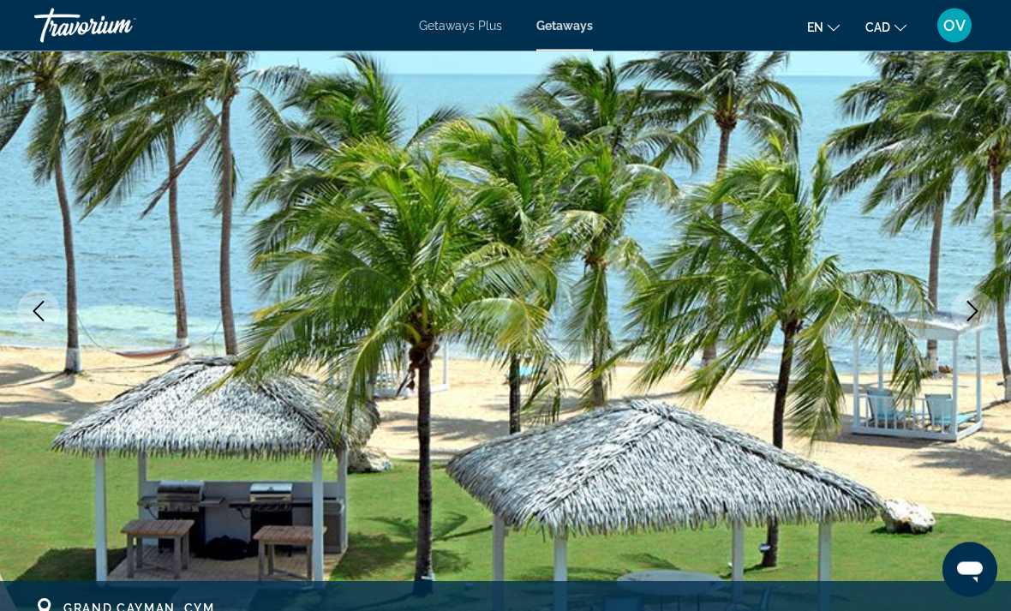
click at [985, 318] on button "Next image" at bounding box center [972, 311] width 43 height 43
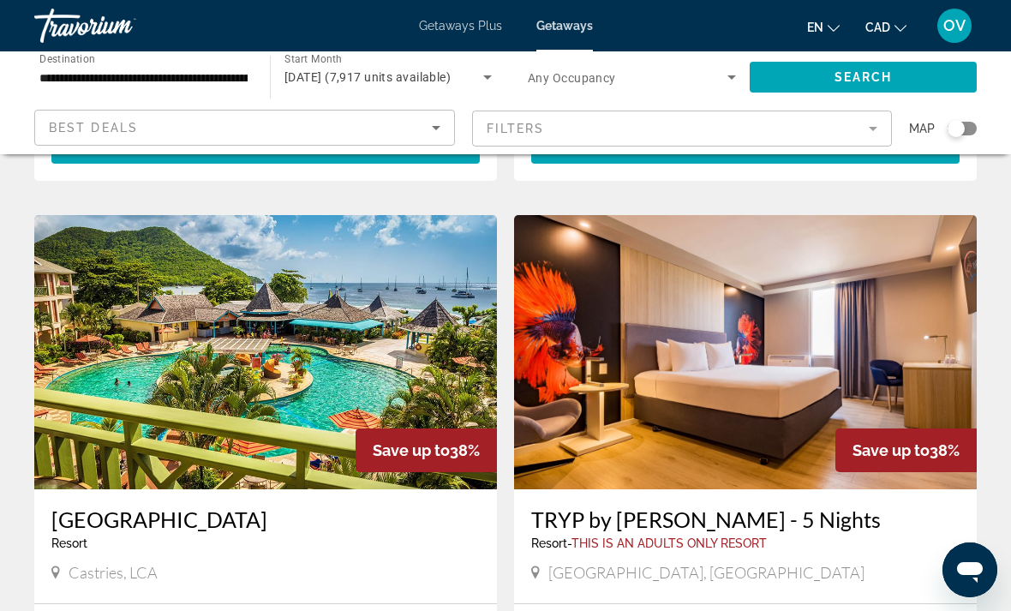
scroll to position [1895, 0]
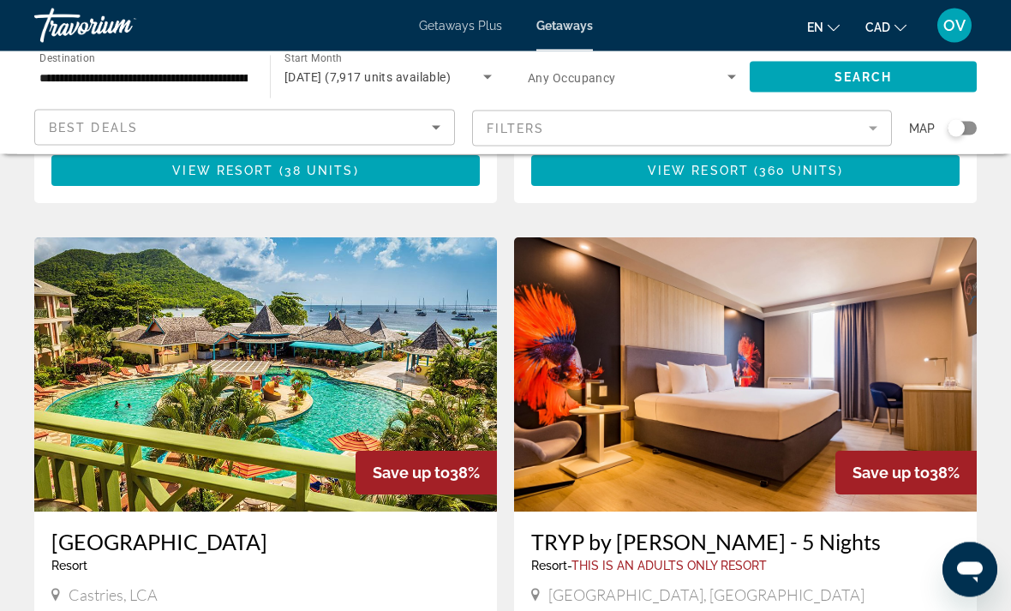
click at [192, 266] on img "Main content" at bounding box center [265, 375] width 462 height 274
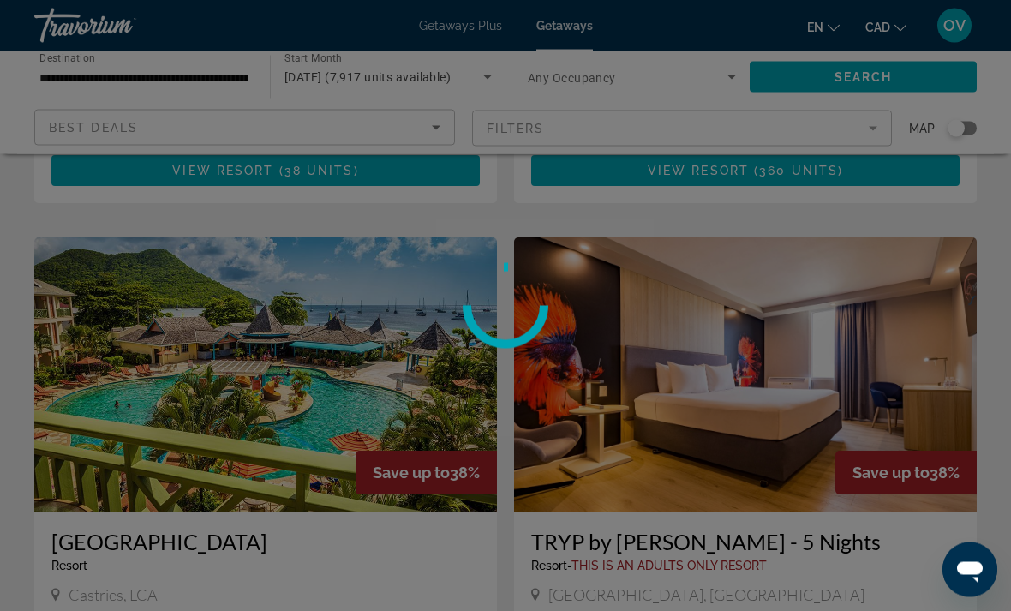
scroll to position [1839, 0]
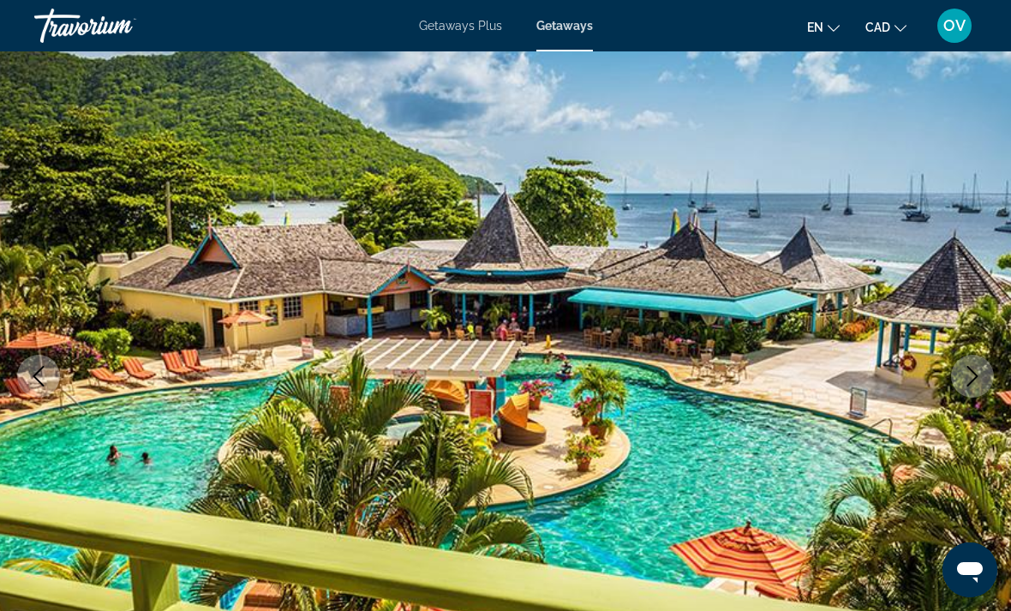
scroll to position [90, 0]
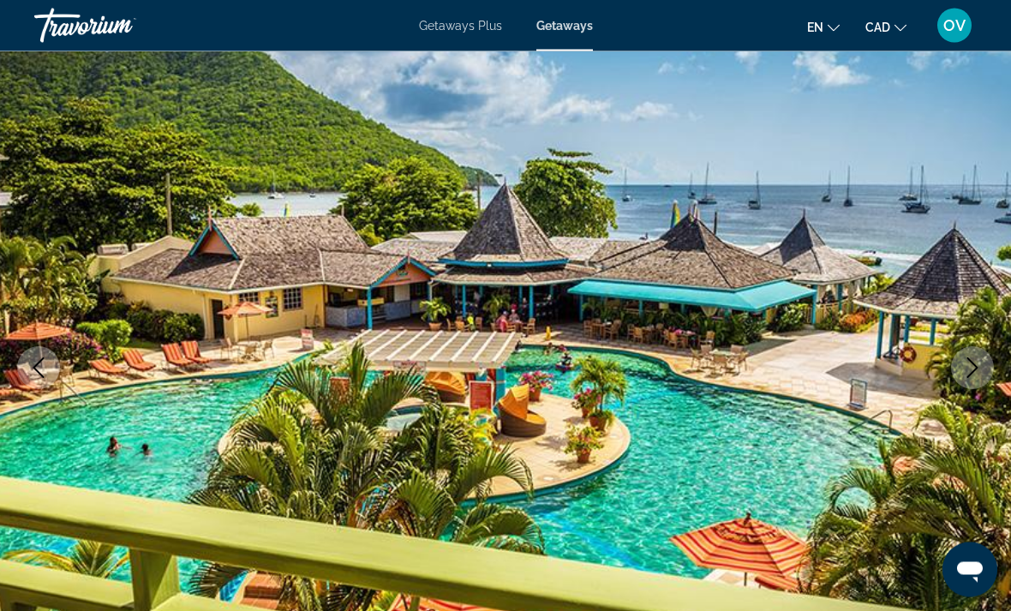
click at [984, 370] on button "Next image" at bounding box center [972, 368] width 43 height 43
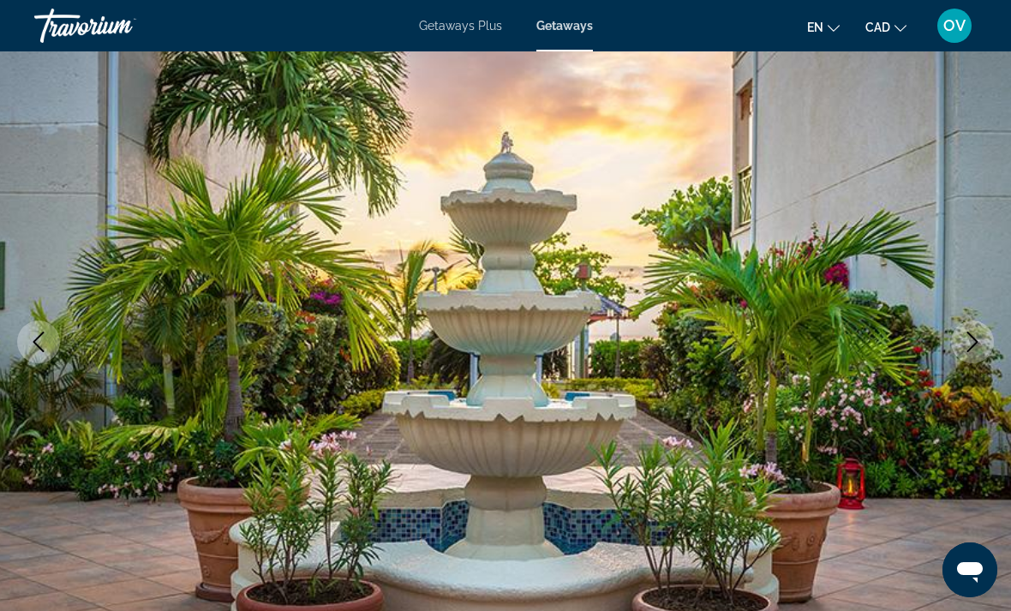
scroll to position [119, 0]
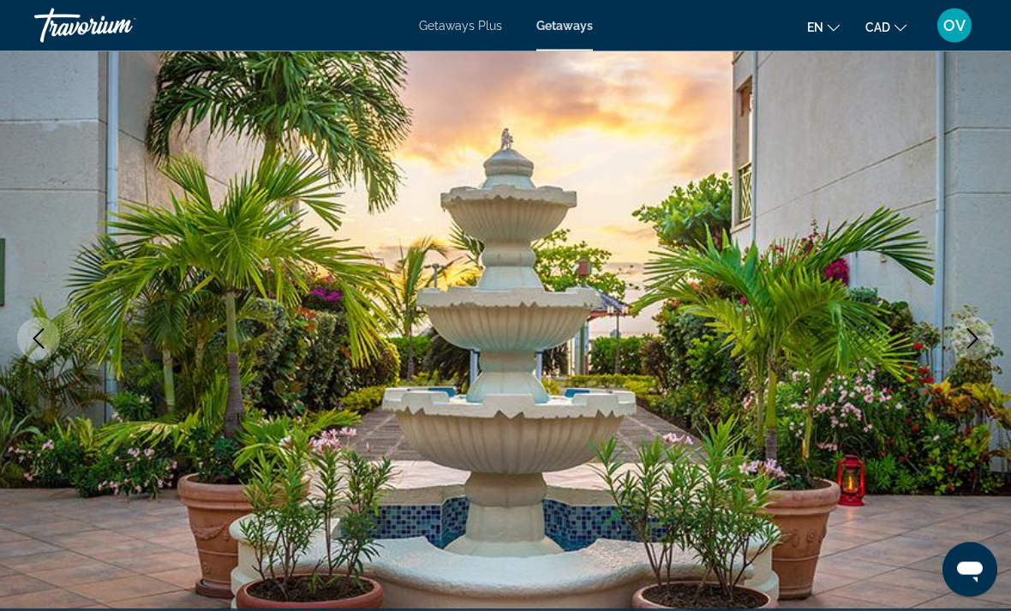
click at [981, 343] on icon "Next image" at bounding box center [972, 339] width 21 height 21
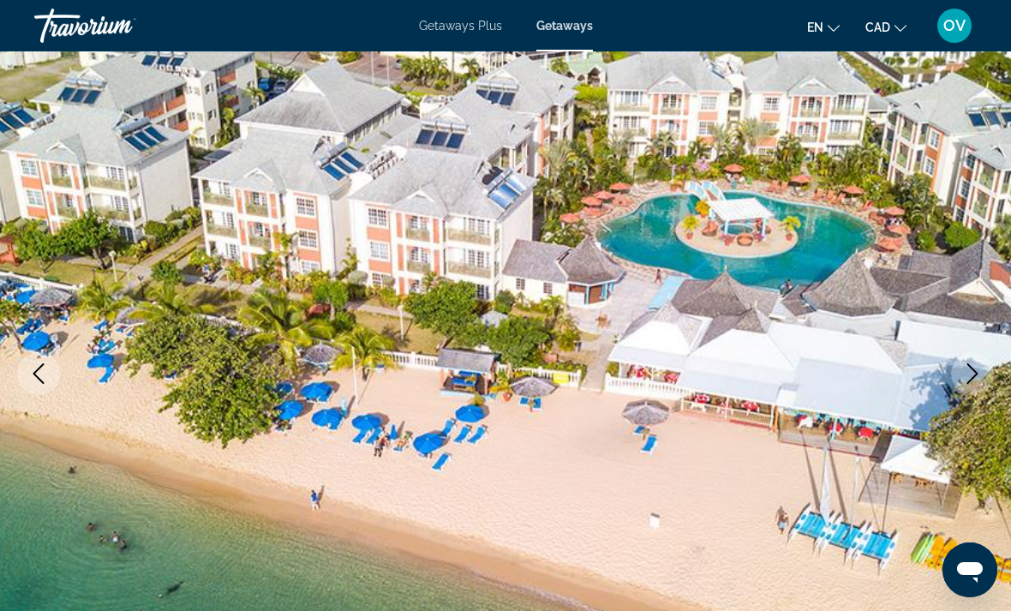
scroll to position [76, 0]
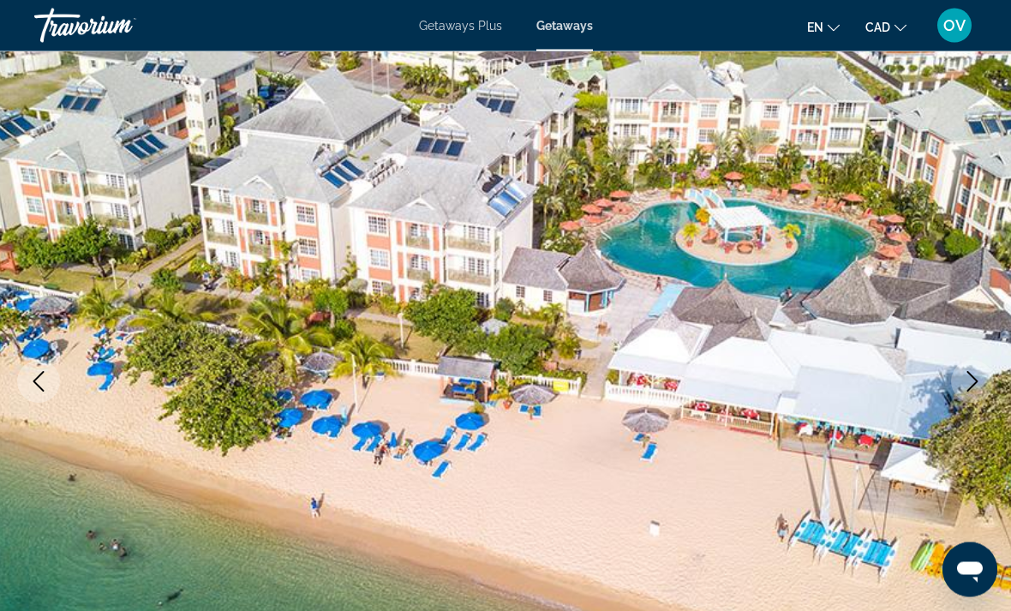
click at [972, 377] on icon "Next image" at bounding box center [972, 382] width 11 height 21
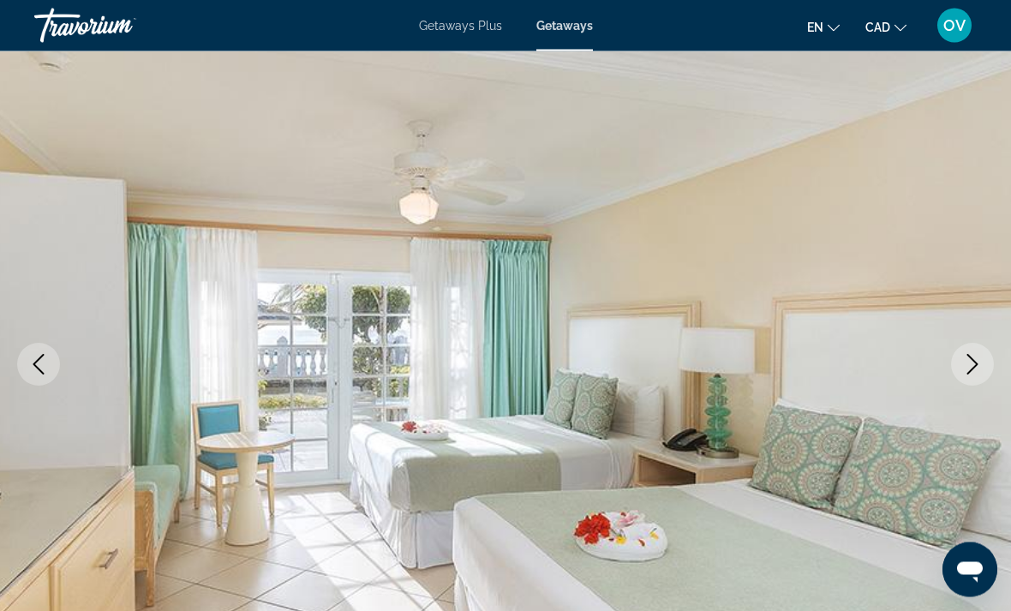
scroll to position [94, 0]
click at [976, 365] on icon "Next image" at bounding box center [972, 364] width 21 height 21
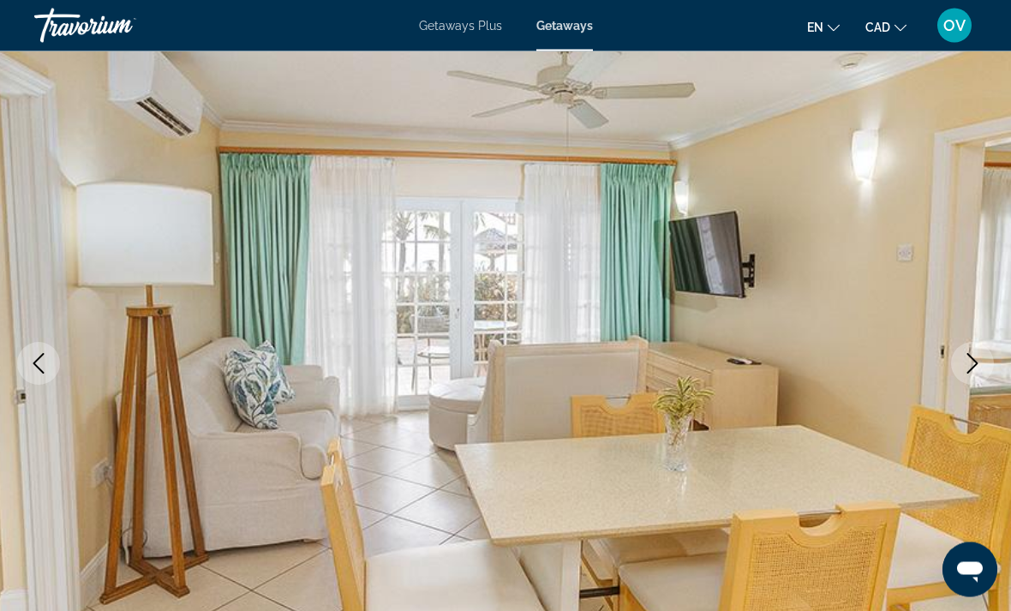
click at [980, 354] on icon "Next image" at bounding box center [972, 364] width 21 height 21
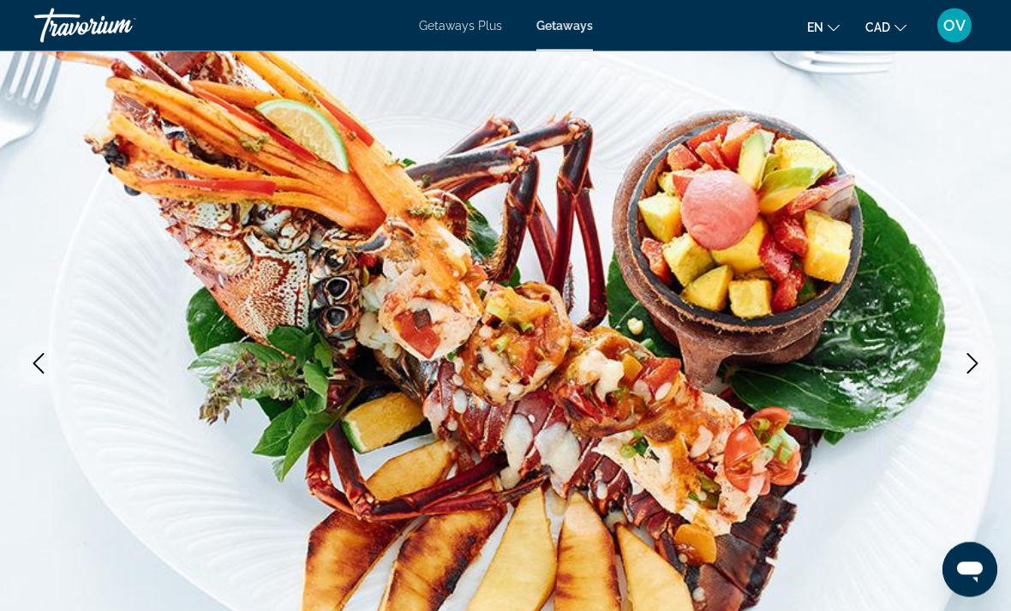
click at [970, 368] on icon "Next image" at bounding box center [972, 364] width 21 height 21
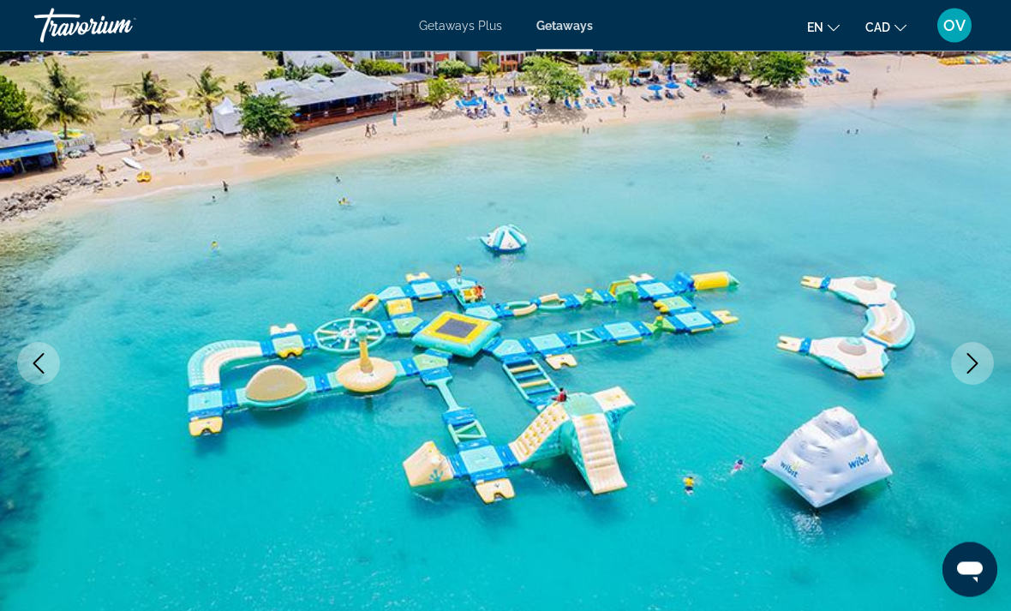
click at [973, 359] on icon "Next image" at bounding box center [972, 364] width 11 height 21
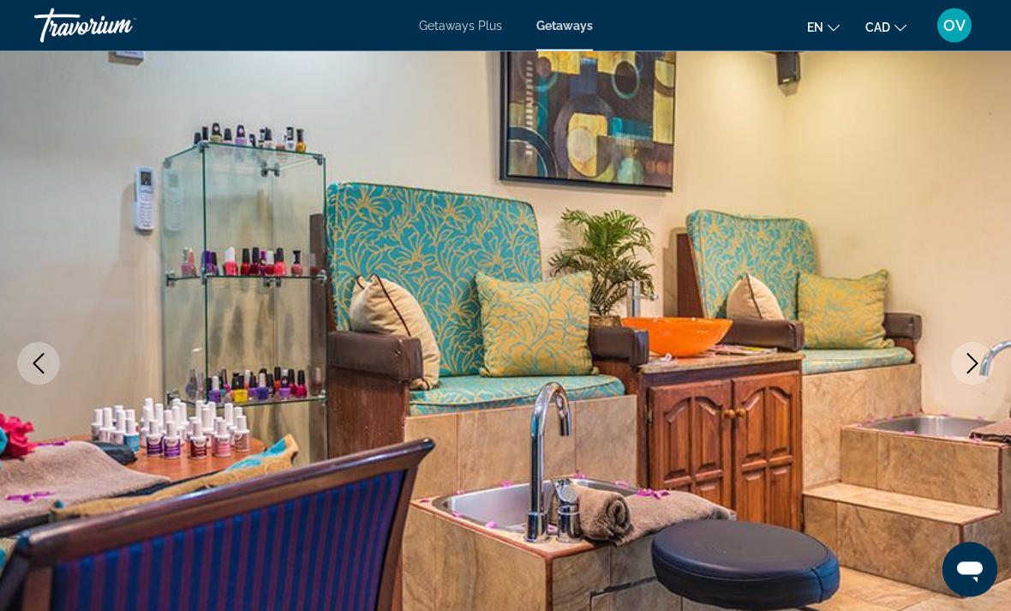
click at [969, 362] on icon "Next image" at bounding box center [972, 364] width 21 height 21
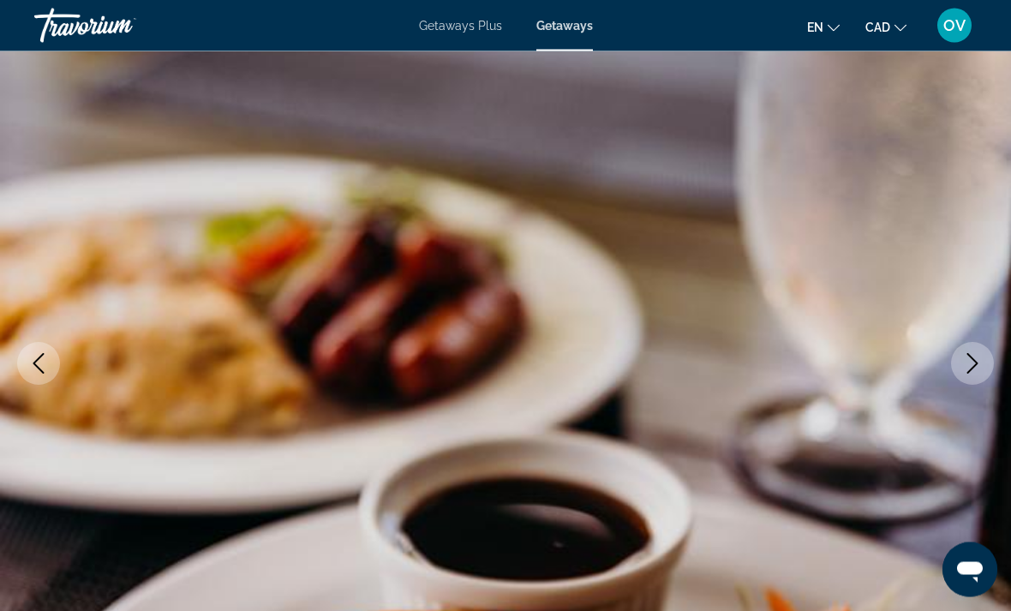
click at [981, 351] on button "Next image" at bounding box center [972, 364] width 43 height 43
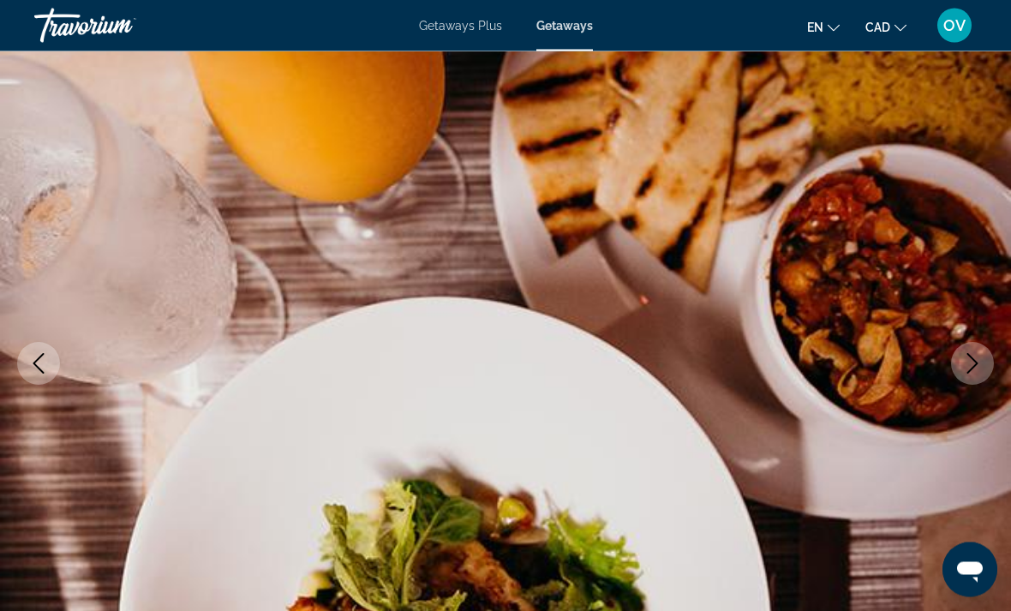
click at [980, 352] on button "Next image" at bounding box center [972, 364] width 43 height 43
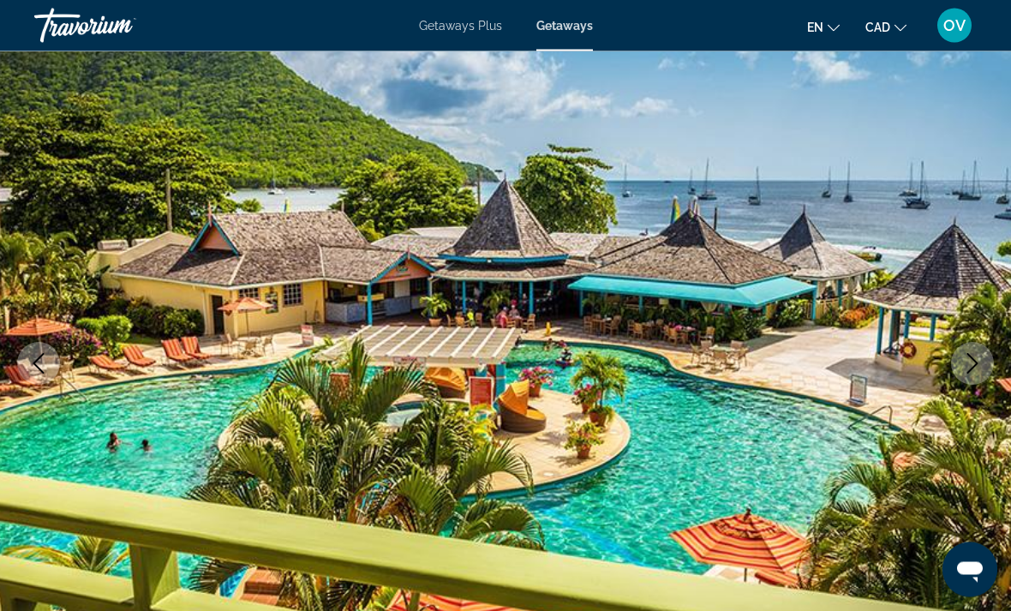
click at [972, 362] on icon "Next image" at bounding box center [972, 364] width 21 height 21
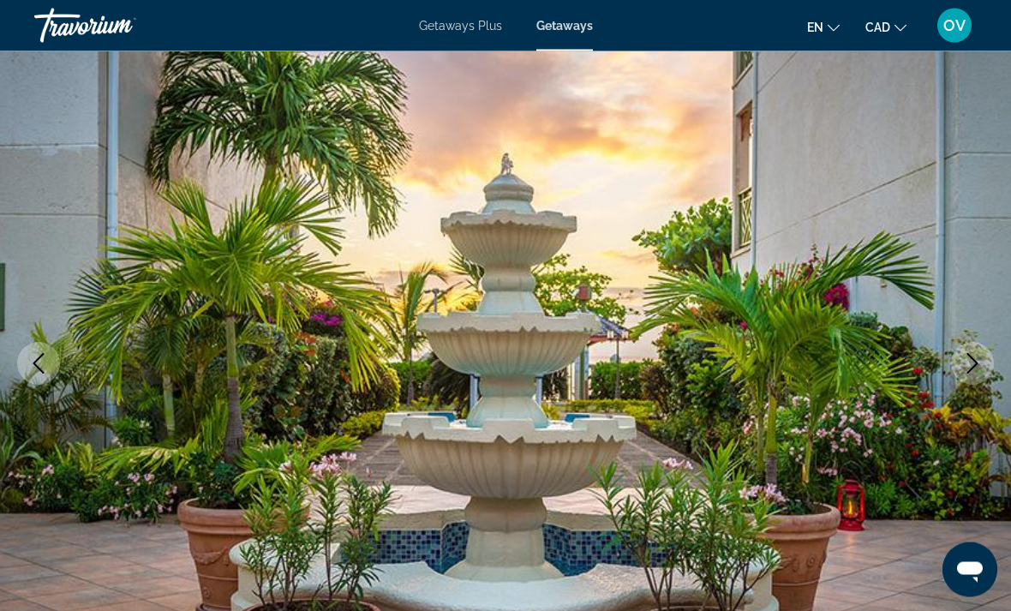
click at [67, 351] on img "Main content" at bounding box center [505, 364] width 1011 height 814
click at [6, 345] on img "Main content" at bounding box center [505, 364] width 1011 height 814
click at [39, 364] on icon "Previous image" at bounding box center [38, 364] width 21 height 21
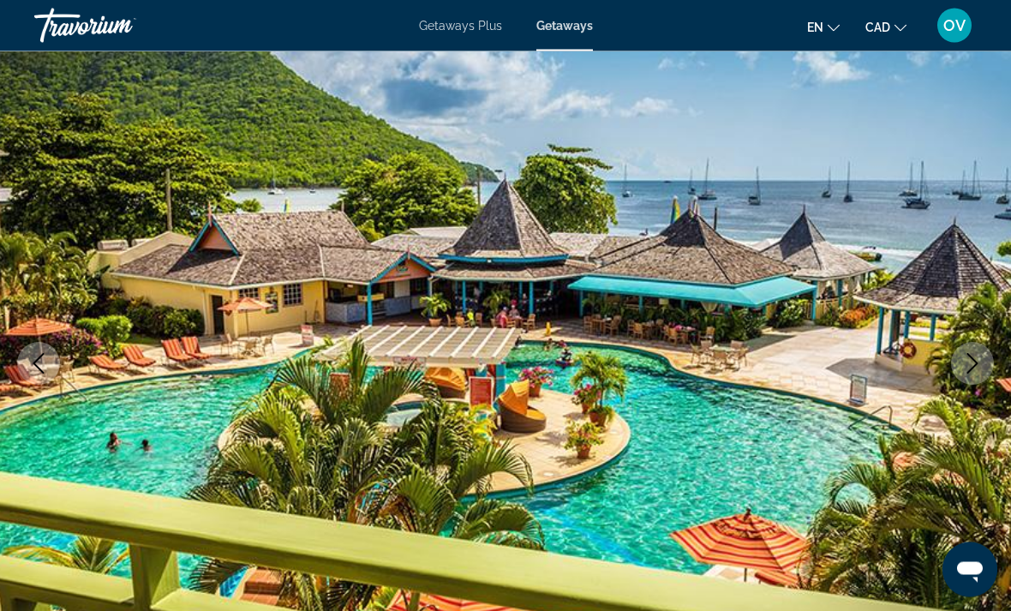
click at [969, 358] on icon "Next image" at bounding box center [972, 364] width 21 height 21
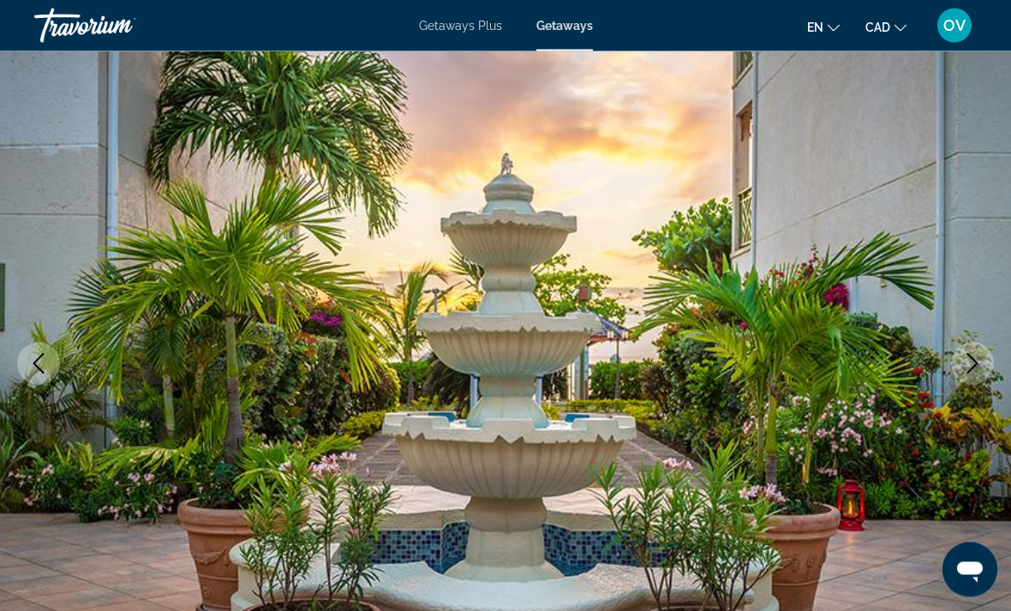
click at [979, 360] on icon "Next image" at bounding box center [972, 364] width 21 height 21
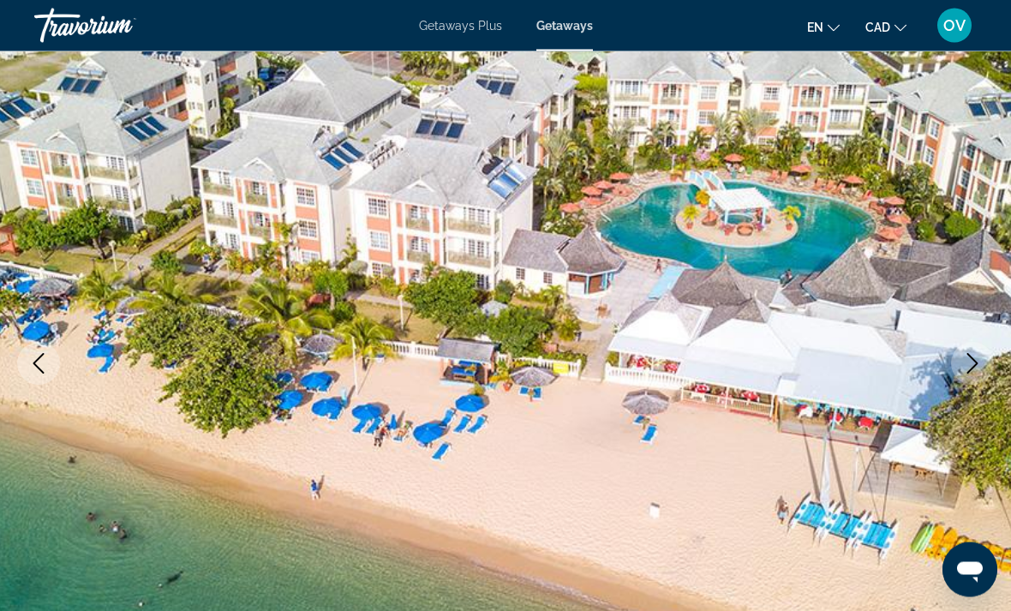
click at [962, 375] on button "Next image" at bounding box center [972, 364] width 43 height 43
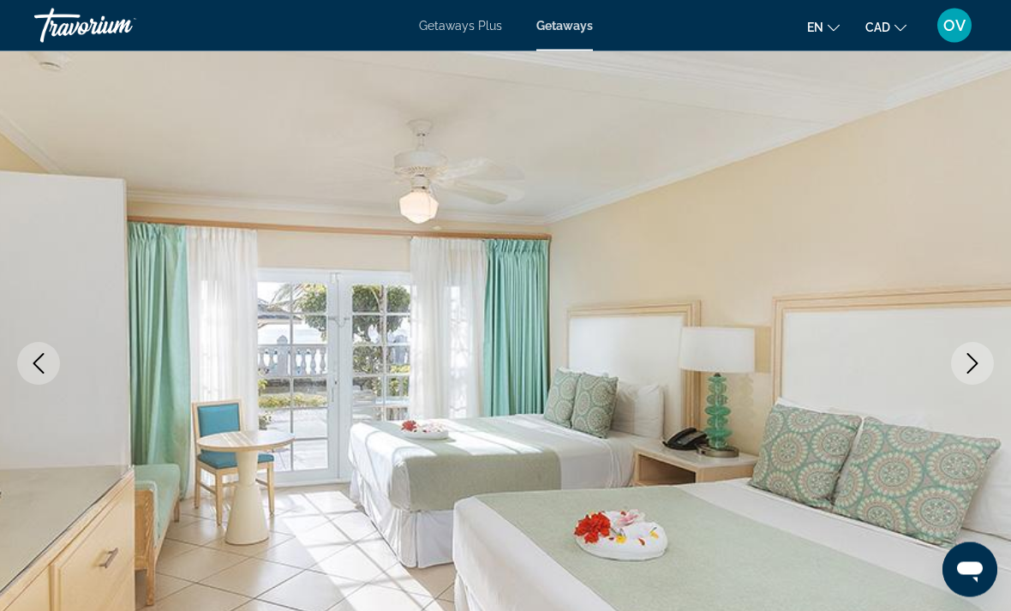
click at [965, 364] on icon "Next image" at bounding box center [972, 364] width 21 height 21
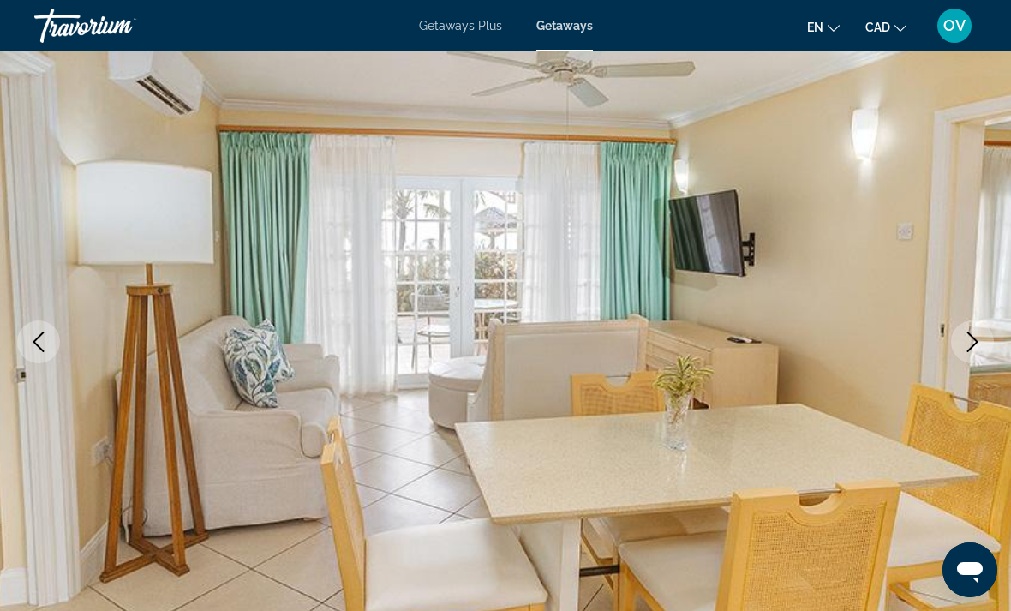
scroll to position [118, 0]
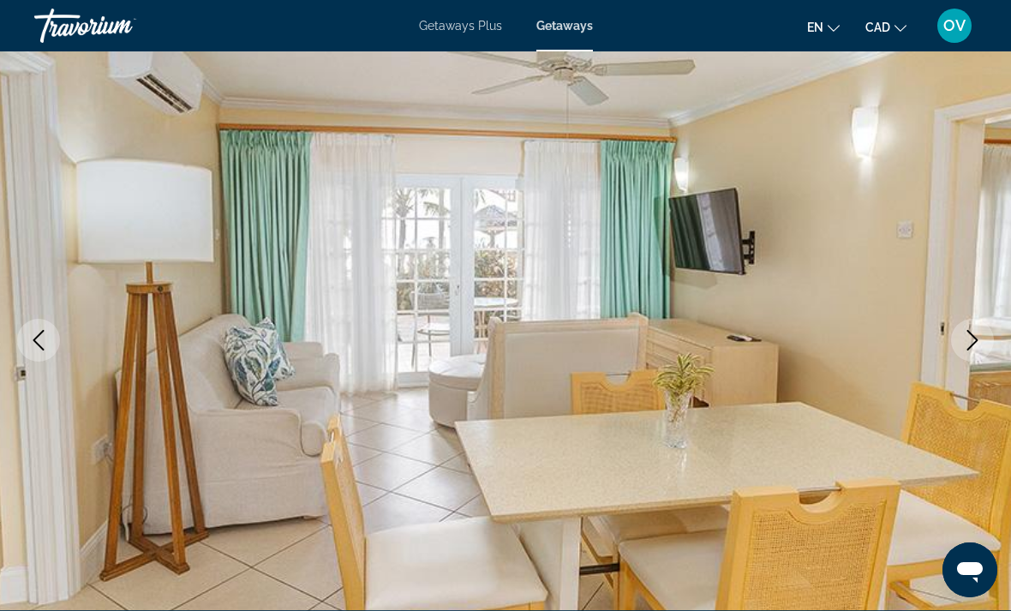
click at [976, 349] on icon "Next image" at bounding box center [972, 340] width 21 height 21
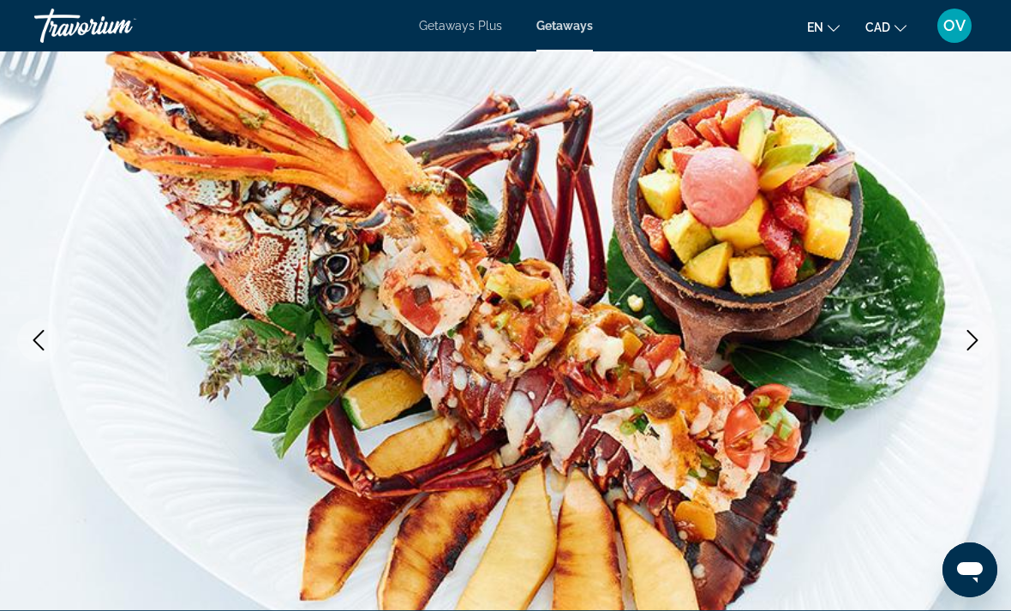
click at [978, 346] on icon "Next image" at bounding box center [972, 340] width 21 height 21
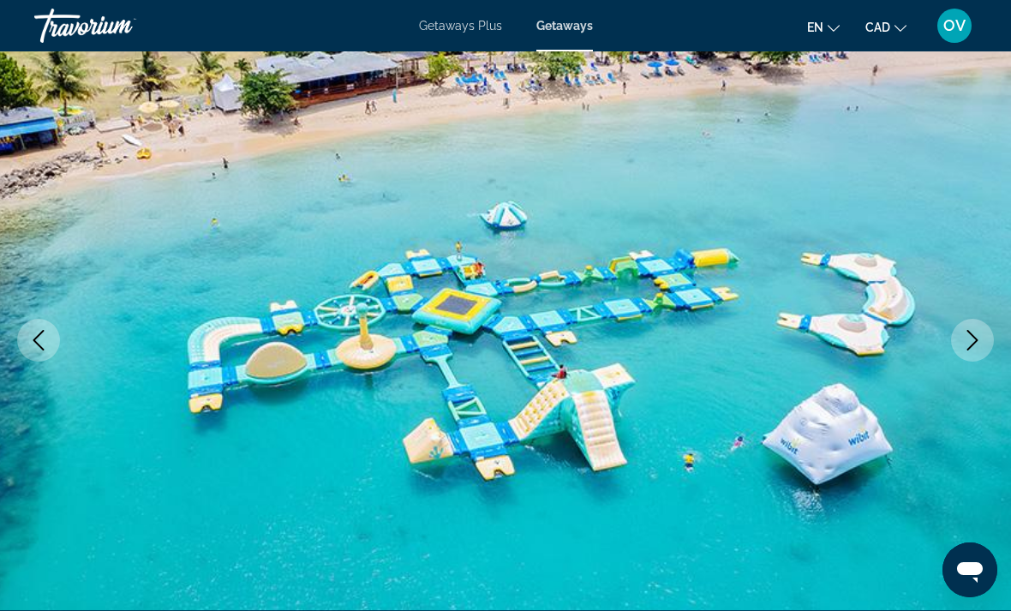
click at [968, 360] on button "Next image" at bounding box center [972, 340] width 43 height 43
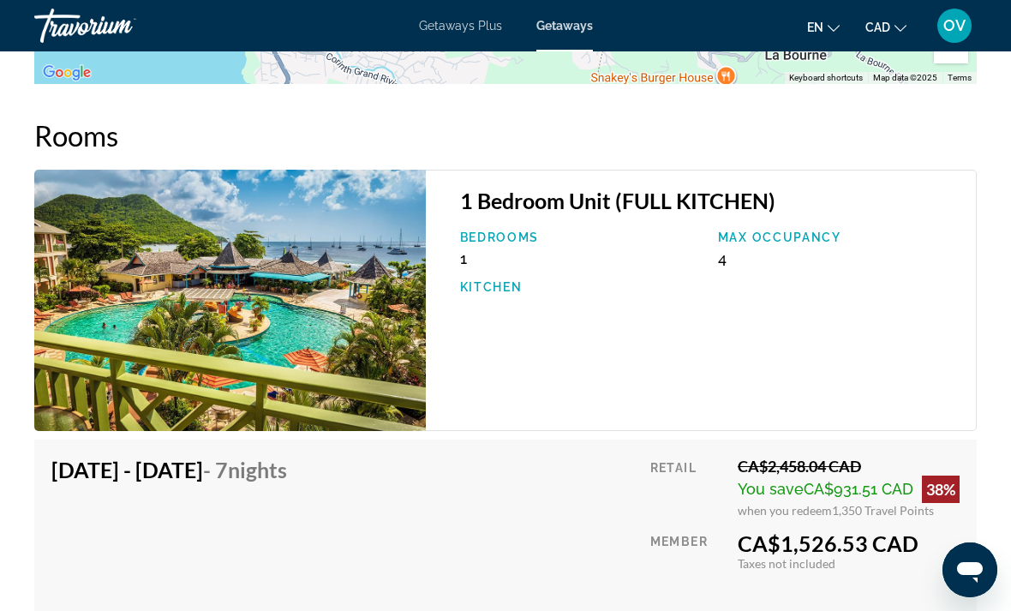
scroll to position [2992, 0]
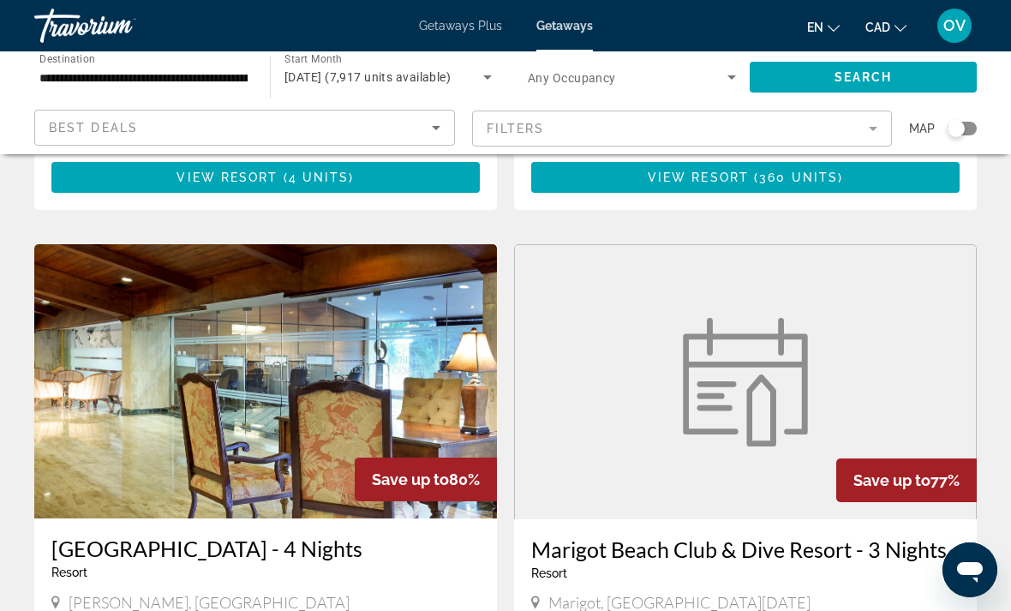
scroll to position [2901, 0]
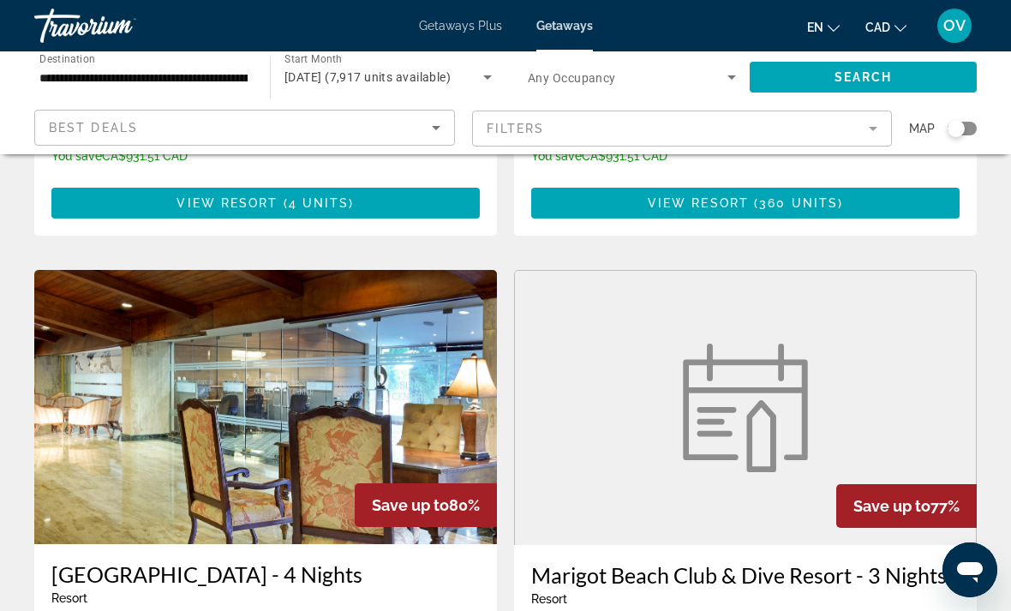
click at [909, 362] on figure "Main content" at bounding box center [745, 408] width 461 height 274
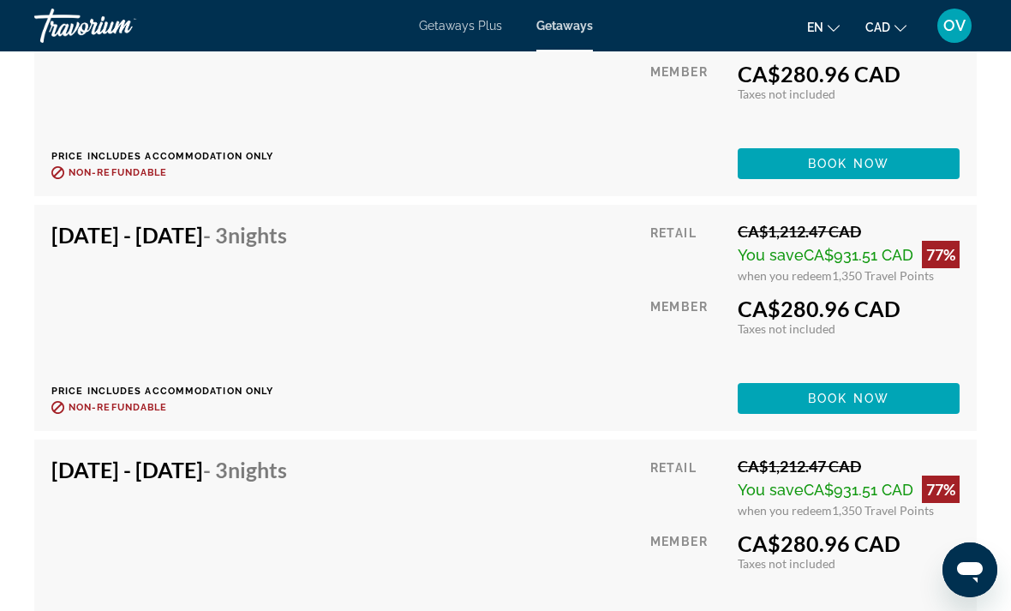
scroll to position [2443, 0]
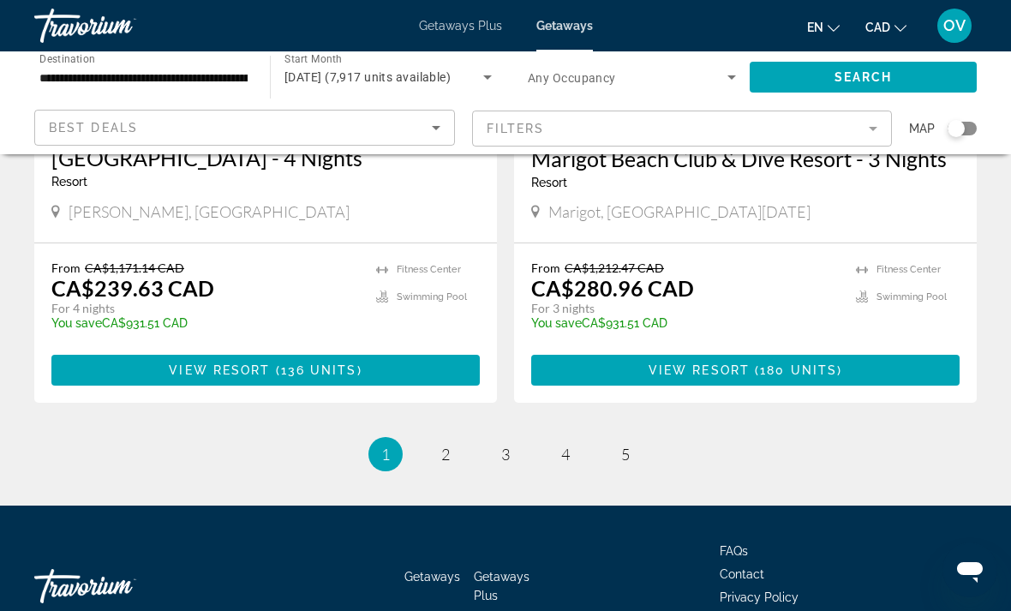
scroll to position [3304, 0]
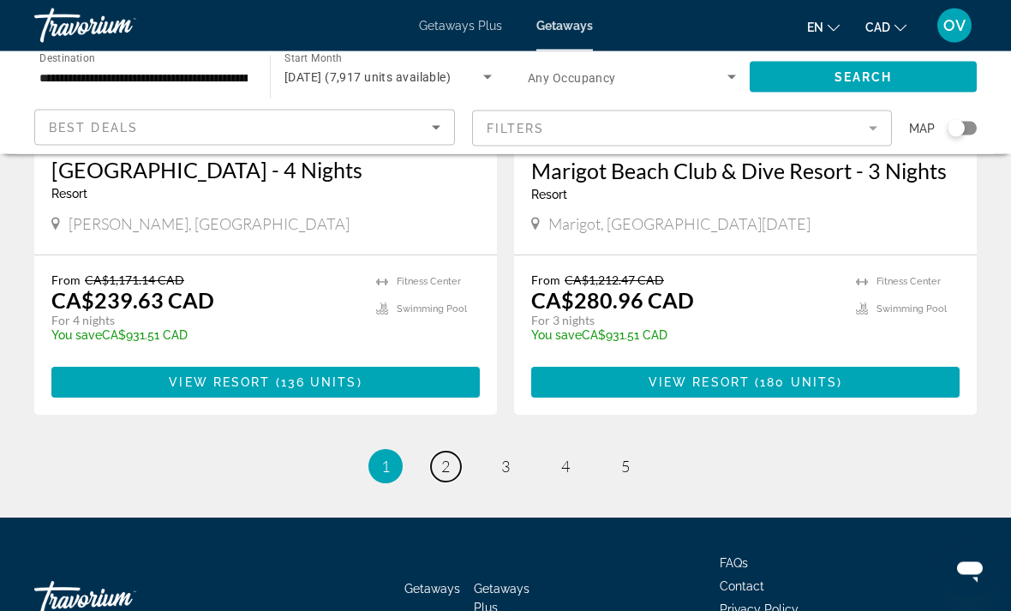
click at [437, 452] on link "page 2" at bounding box center [446, 467] width 30 height 30
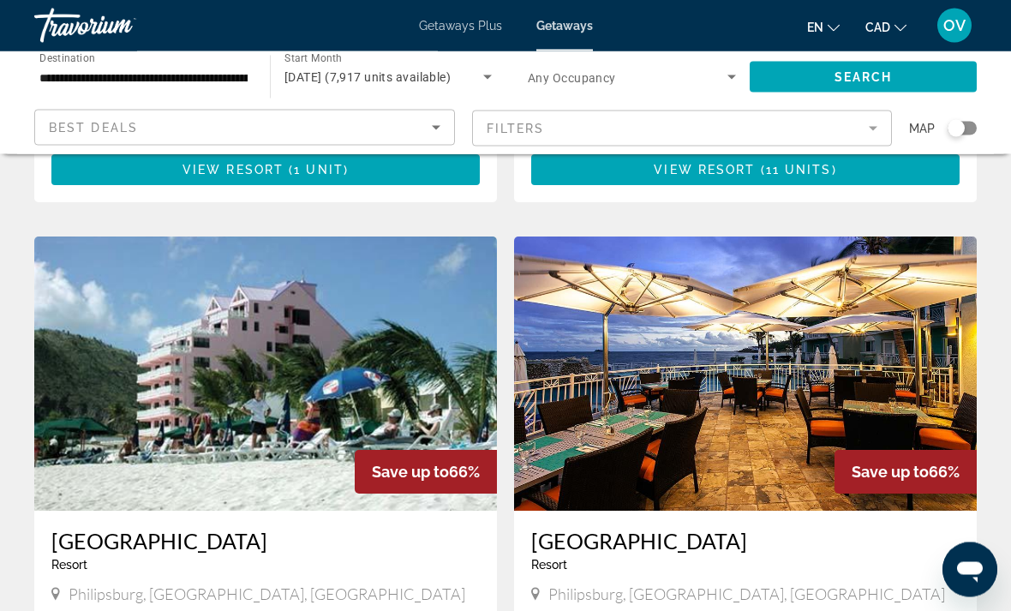
scroll to position [1799, 0]
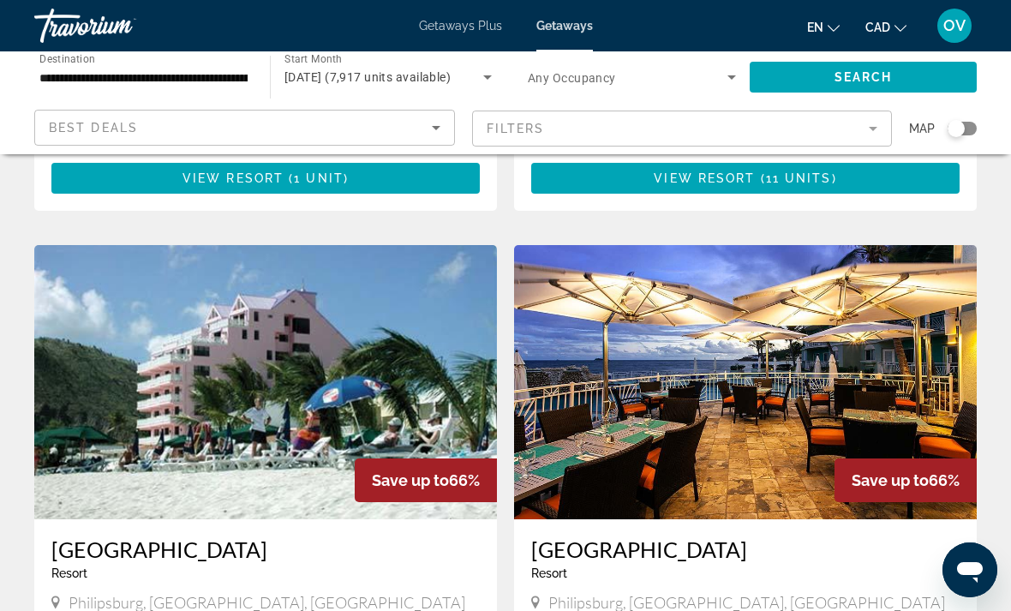
click at [897, 354] on img "Main content" at bounding box center [745, 382] width 462 height 274
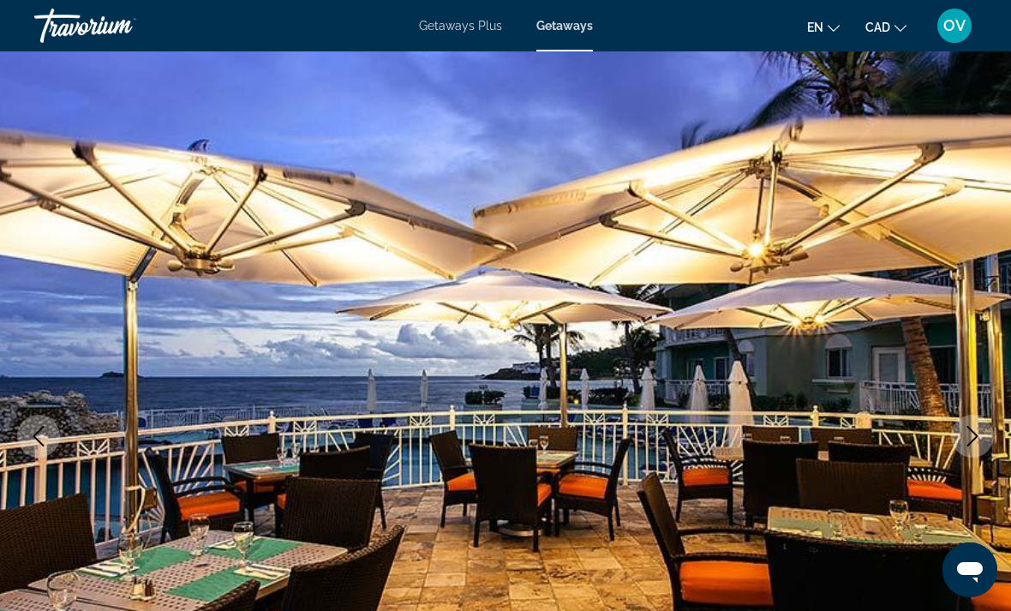
scroll to position [23, 0]
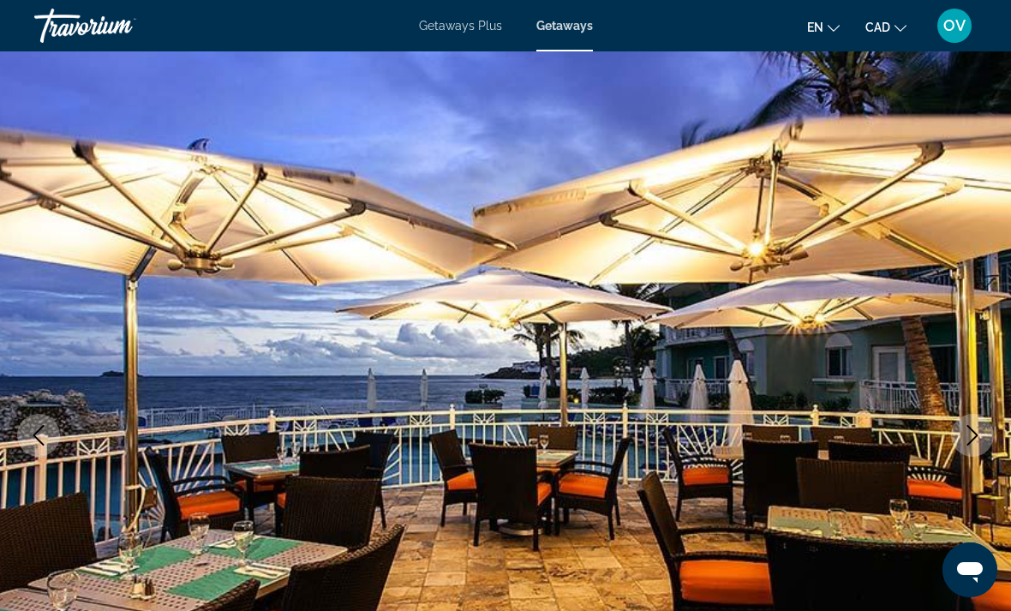
click at [974, 441] on icon "Next image" at bounding box center [972, 435] width 21 height 21
click at [966, 434] on icon "Next image" at bounding box center [972, 435] width 21 height 21
click at [979, 435] on icon "Next image" at bounding box center [972, 435] width 21 height 21
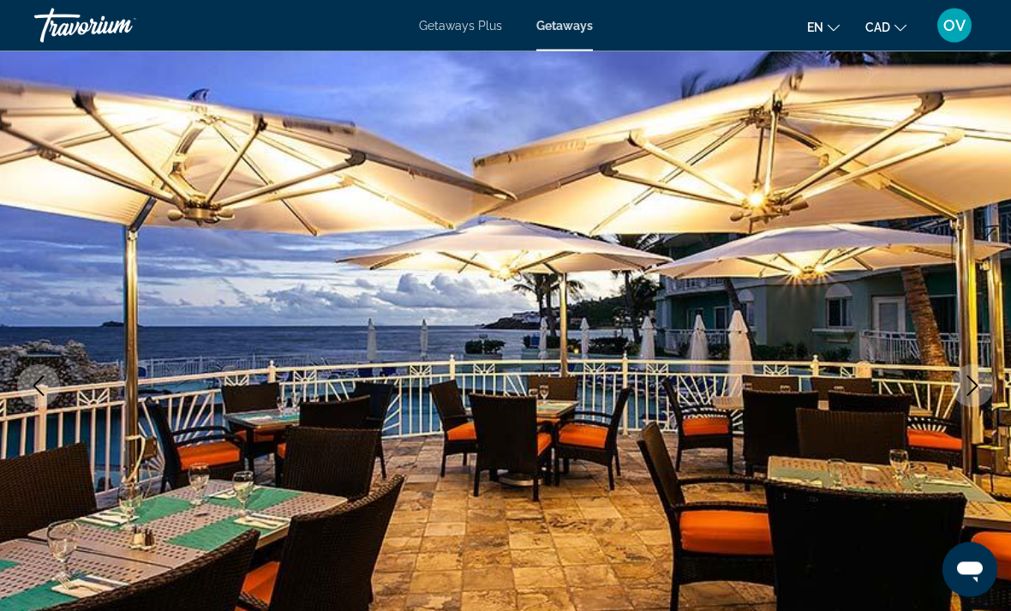
scroll to position [74, 0]
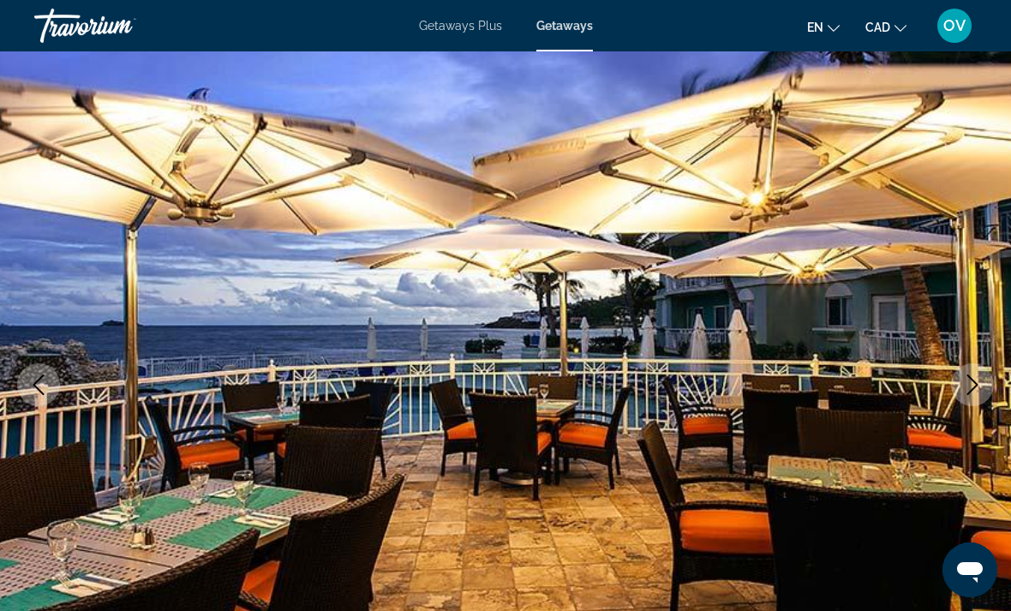
click at [971, 381] on icon "Next image" at bounding box center [972, 384] width 21 height 21
click at [976, 385] on icon "Next image" at bounding box center [972, 384] width 11 height 21
click at [974, 379] on icon "Next image" at bounding box center [972, 384] width 21 height 21
click at [52, 393] on button "Previous image" at bounding box center [38, 384] width 43 height 43
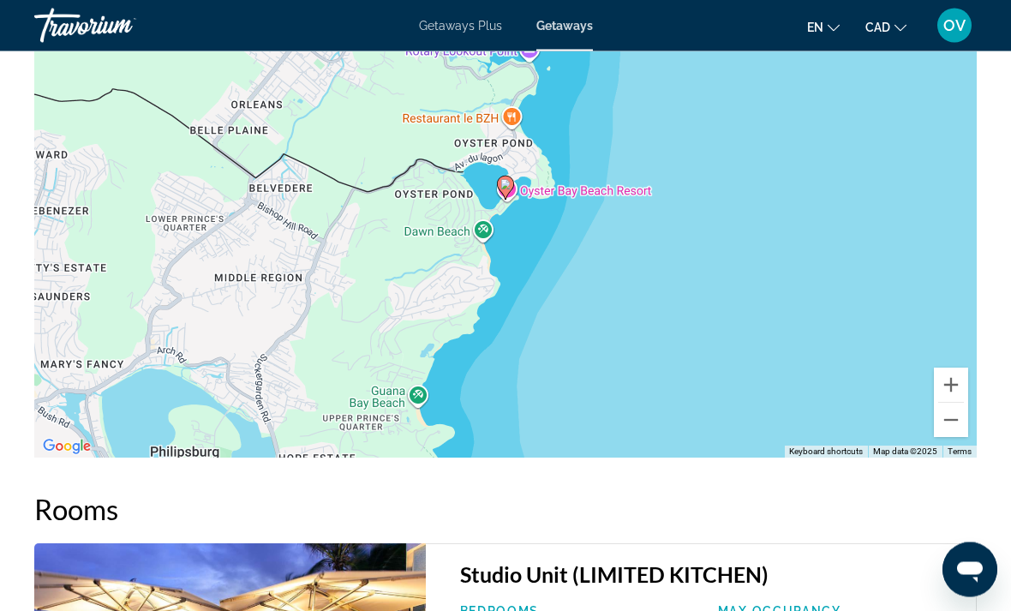
scroll to position [2565, 0]
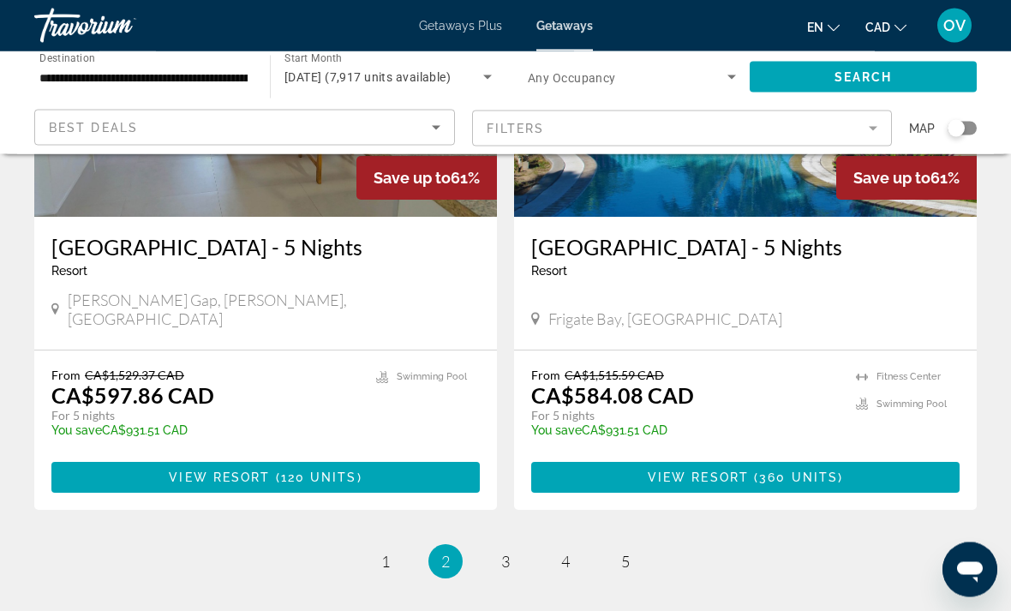
scroll to position [3374, 0]
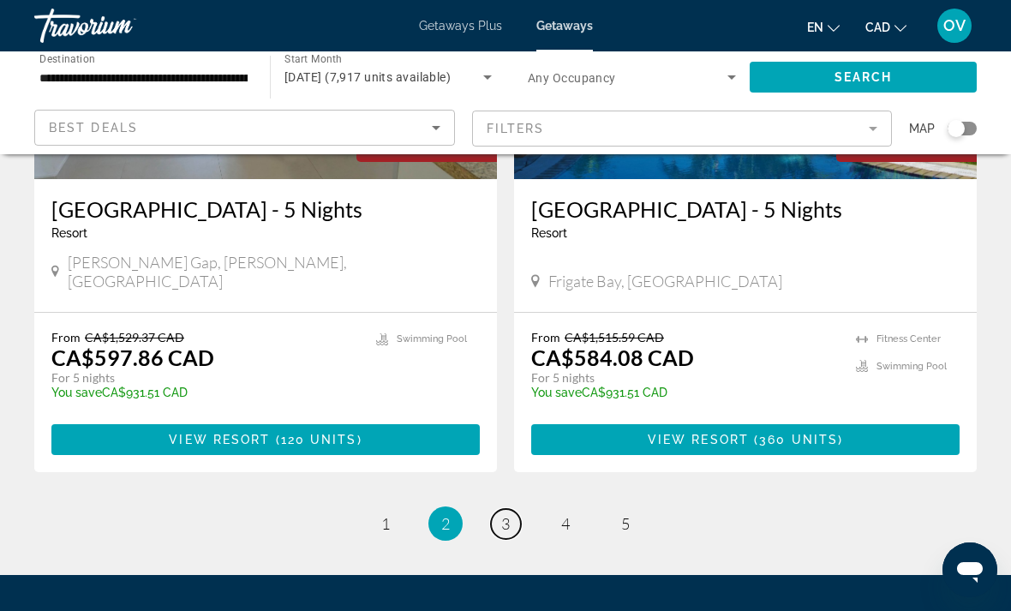
click at [501, 514] on span "3" at bounding box center [505, 523] width 9 height 19
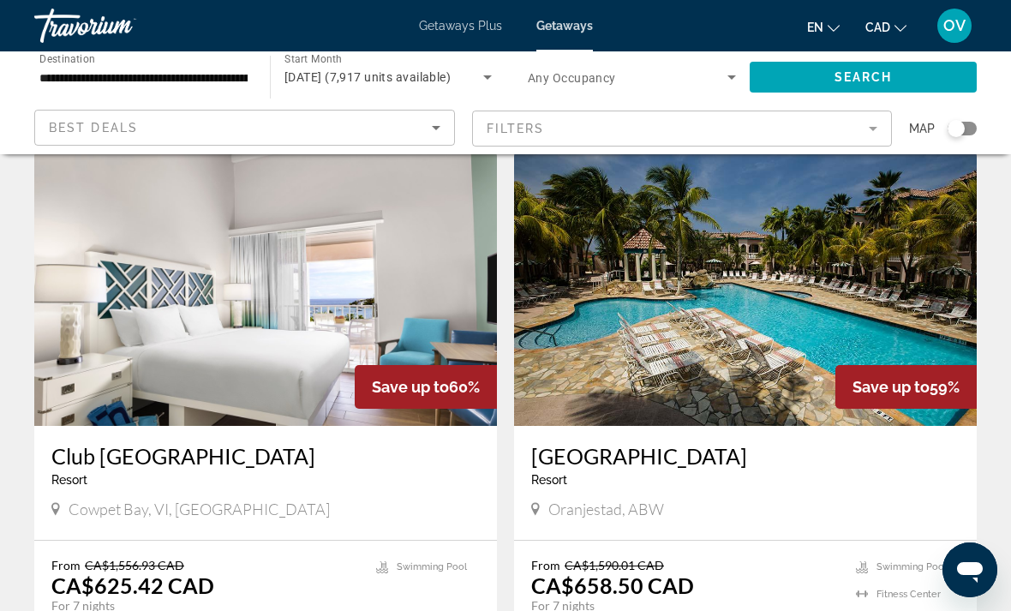
scroll to position [663, 0]
click at [145, 295] on img "Main content" at bounding box center [265, 289] width 462 height 274
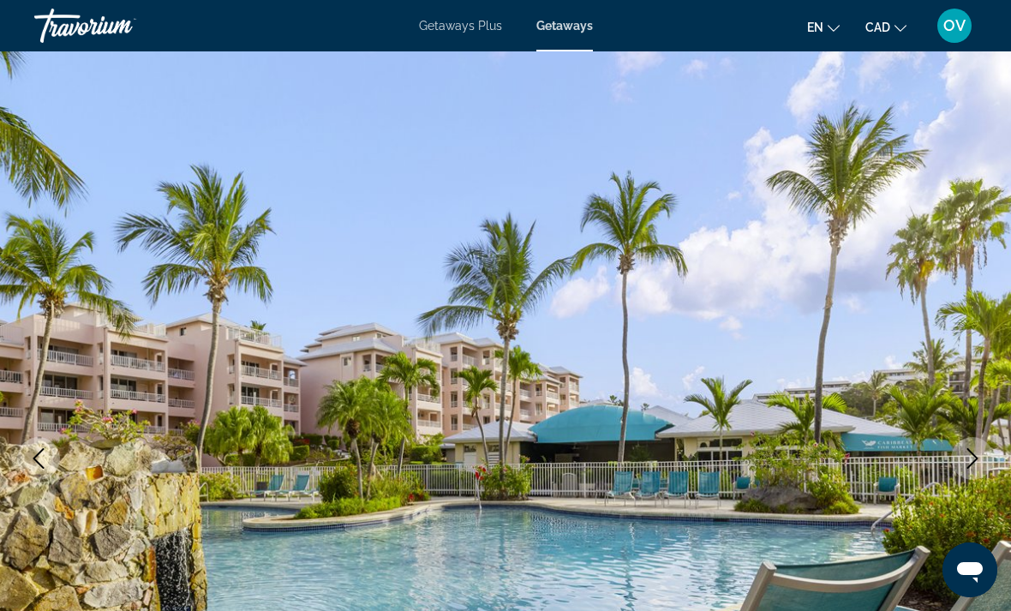
click at [969, 459] on icon "Next image" at bounding box center [972, 458] width 21 height 21
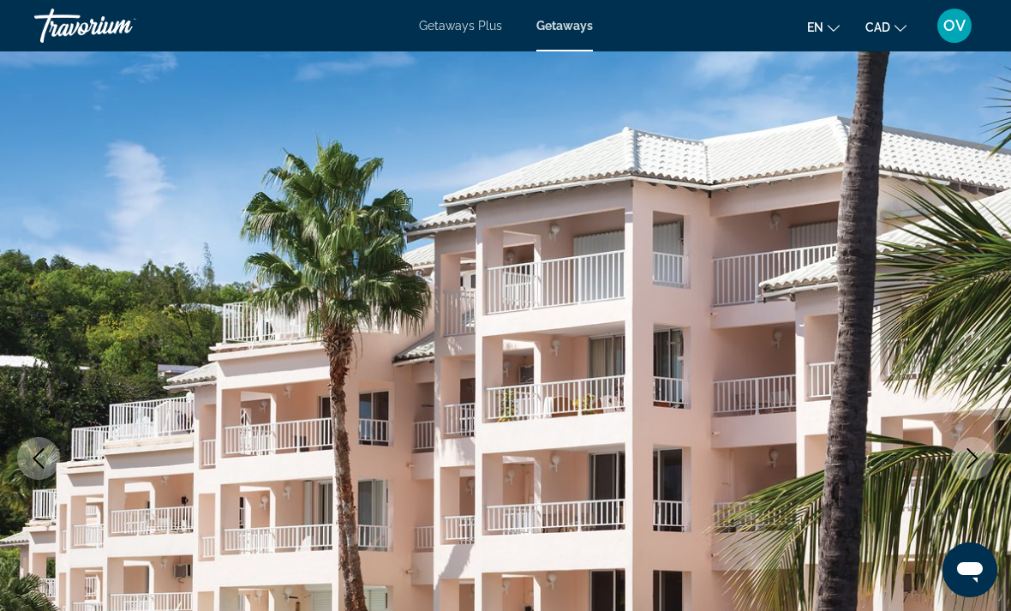
click at [976, 456] on icon "Next image" at bounding box center [972, 458] width 21 height 21
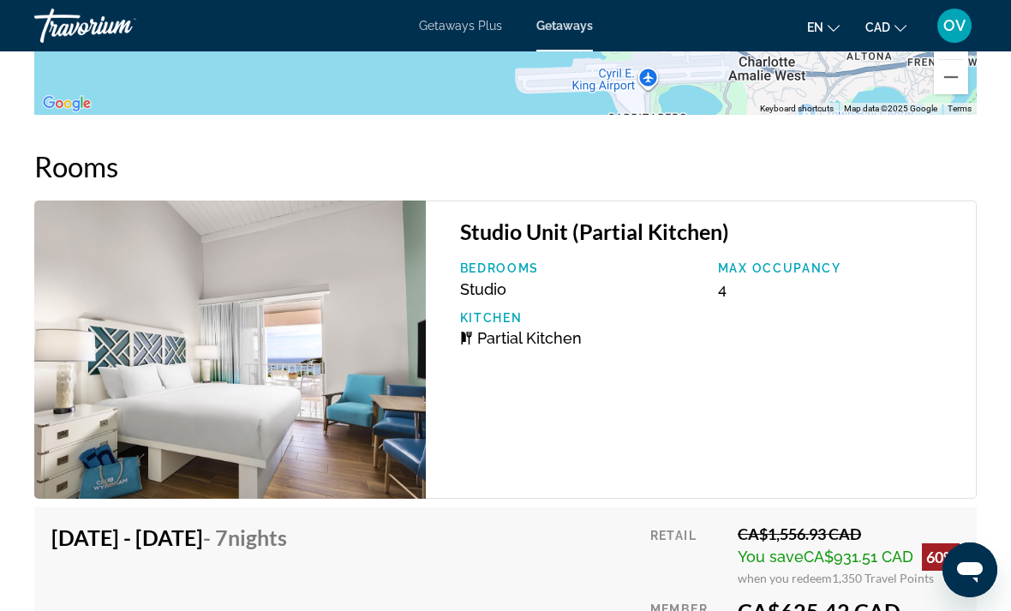
scroll to position [3333, 0]
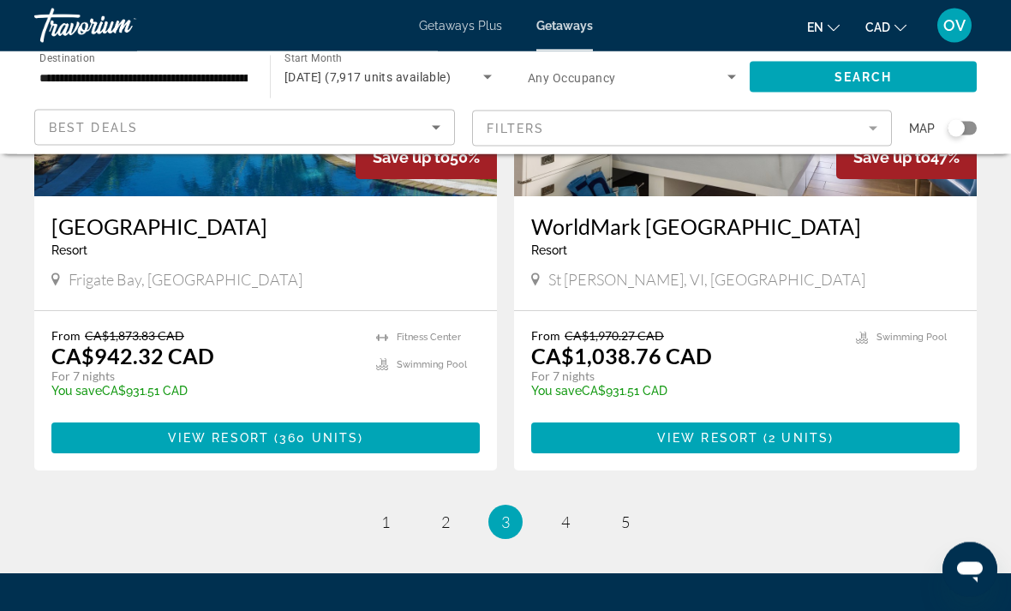
scroll to position [3323, 0]
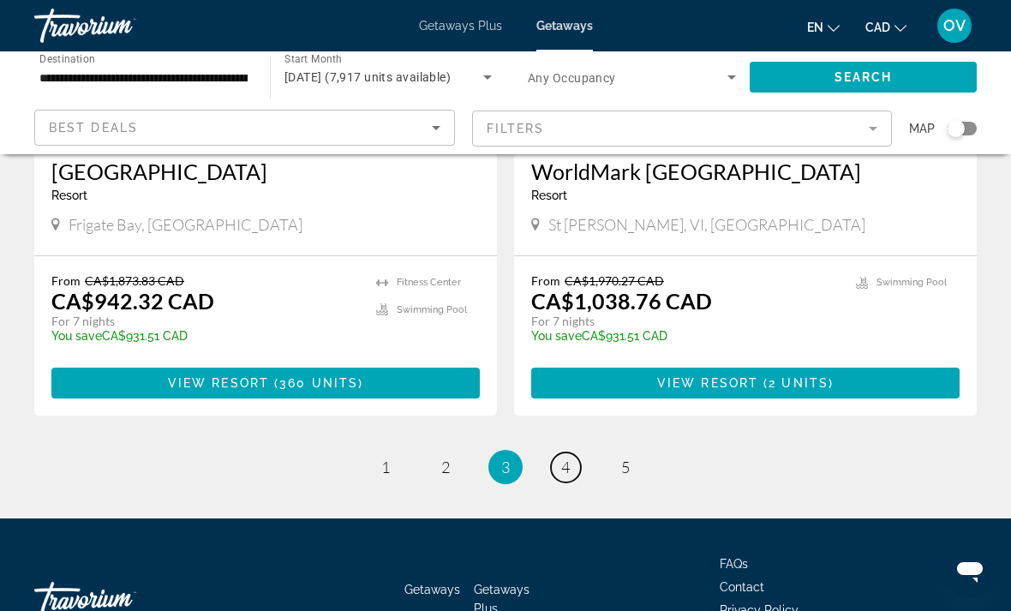
click at [570, 452] on link "page 4" at bounding box center [566, 467] width 30 height 30
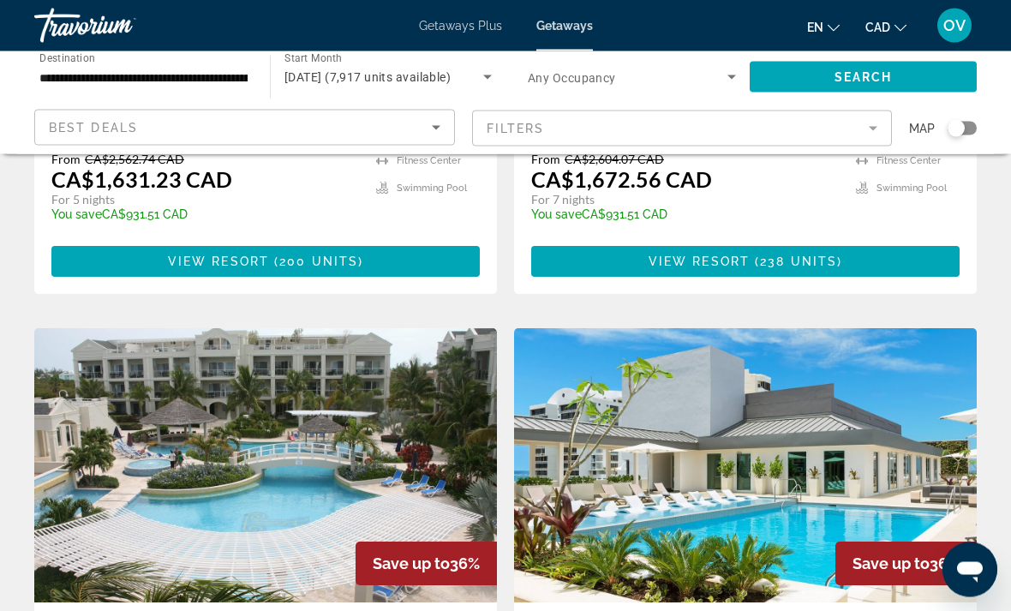
scroll to position [2954, 0]
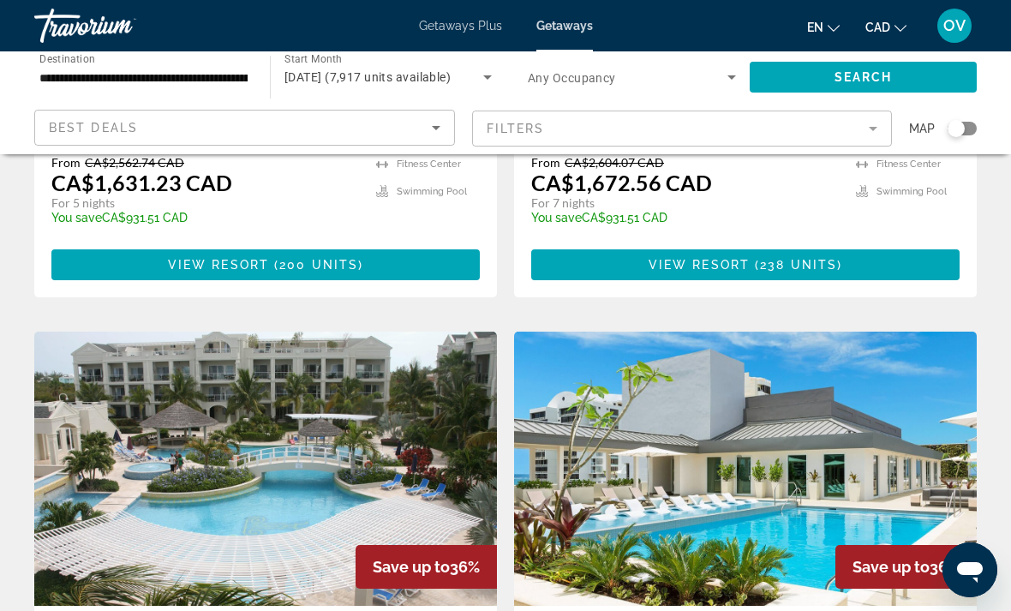
click at [925, 377] on img "Main content" at bounding box center [745, 468] width 462 height 274
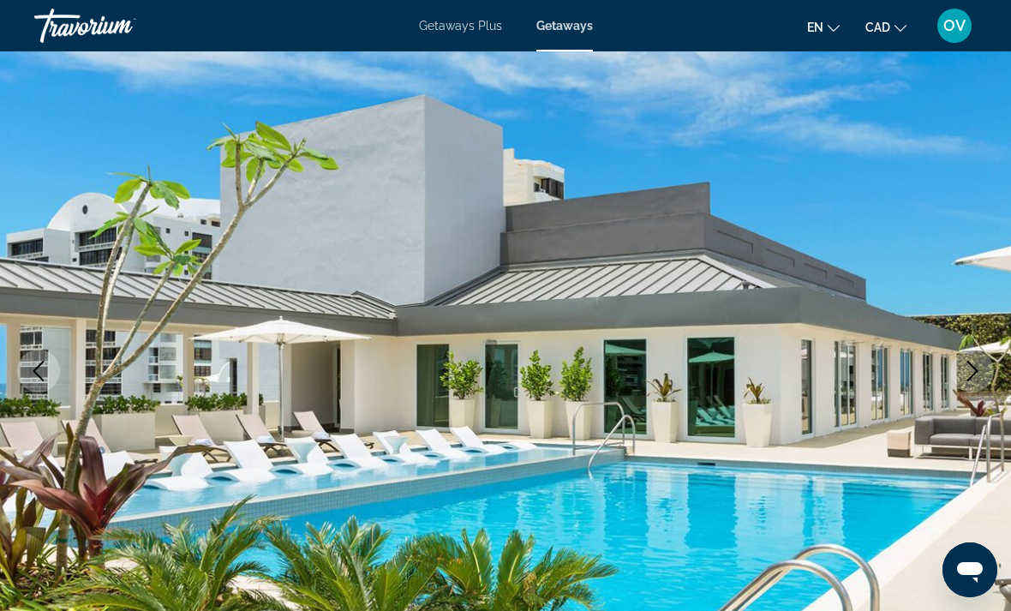
scroll to position [71, 0]
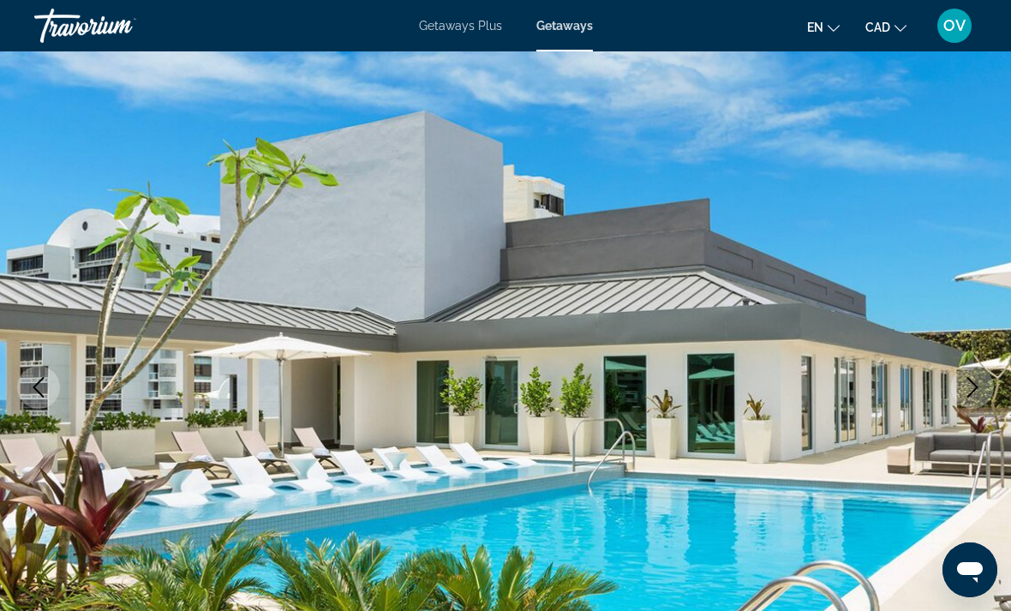
click at [968, 387] on icon "Next image" at bounding box center [972, 387] width 21 height 21
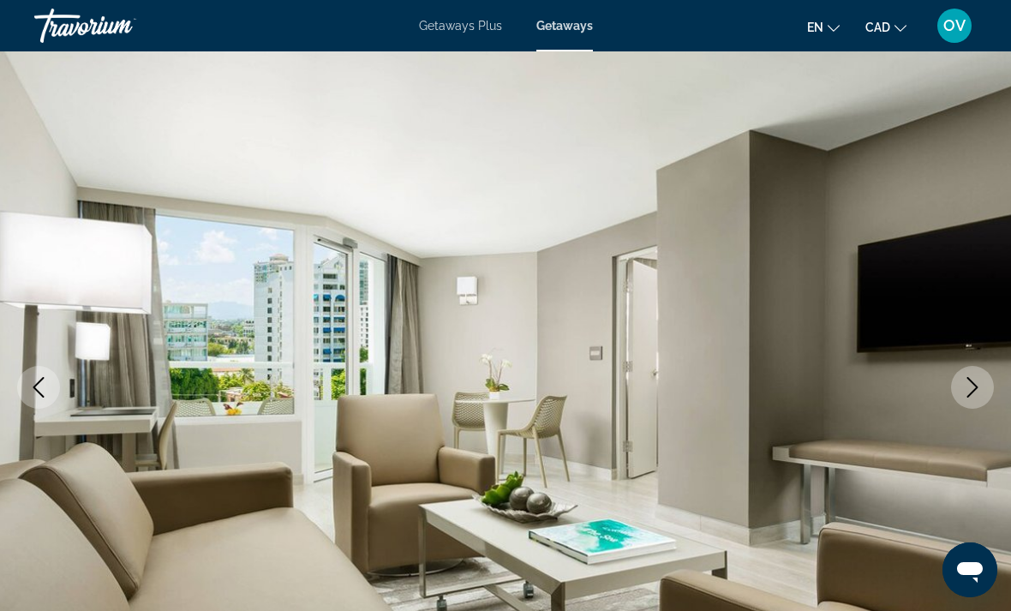
click at [975, 386] on icon "Next image" at bounding box center [972, 387] width 21 height 21
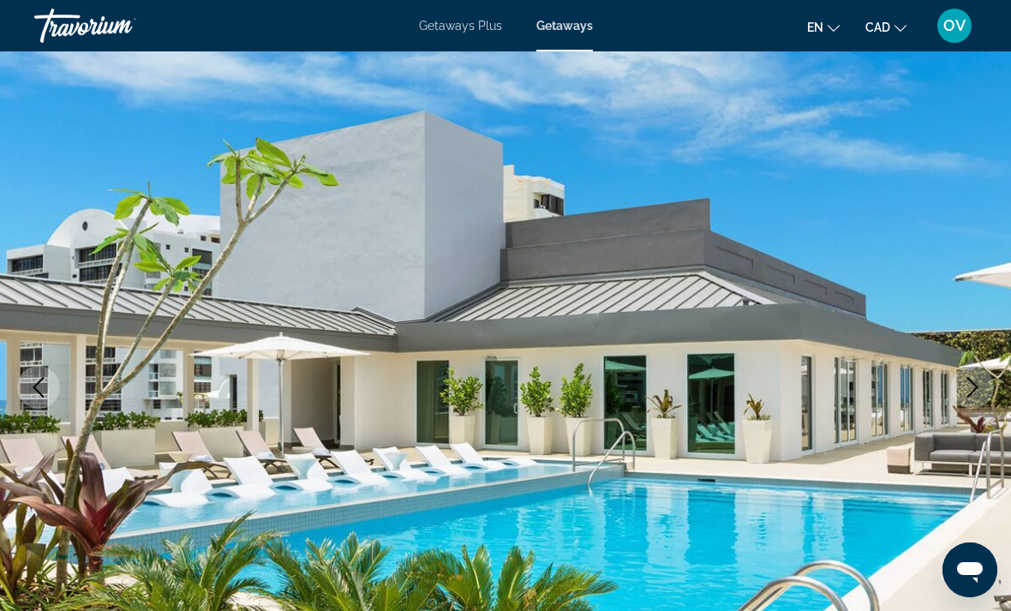
click at [968, 391] on icon "Next image" at bounding box center [972, 387] width 21 height 21
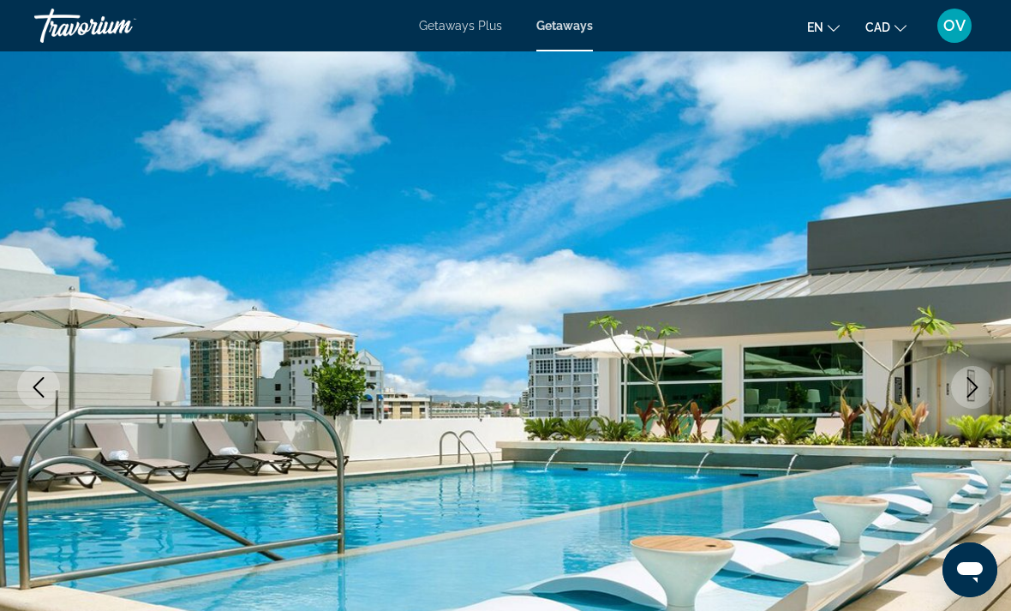
click at [976, 386] on icon "Next image" at bounding box center [972, 387] width 11 height 21
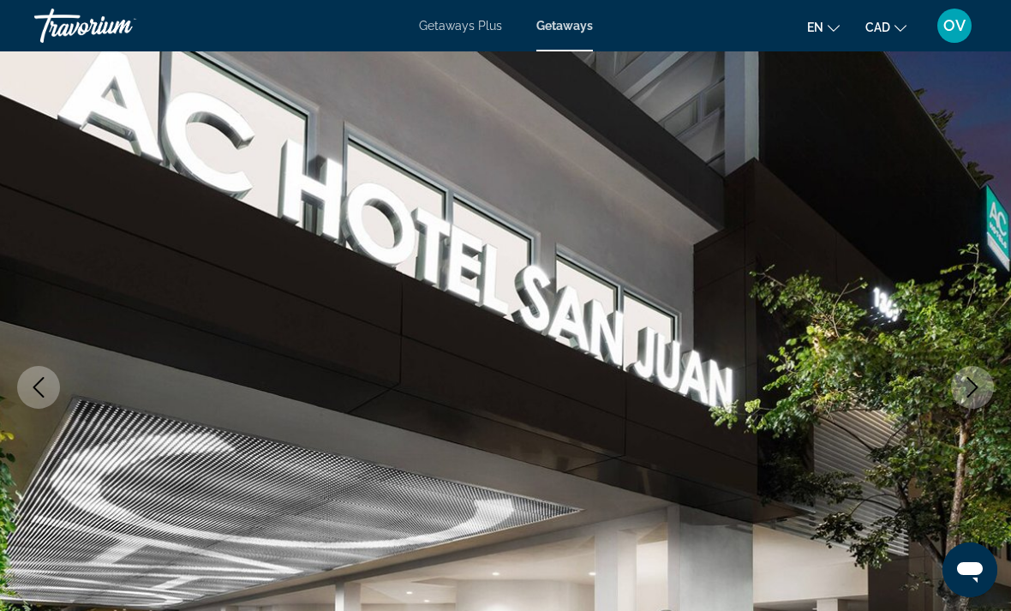
click at [982, 373] on button "Next image" at bounding box center [972, 387] width 43 height 43
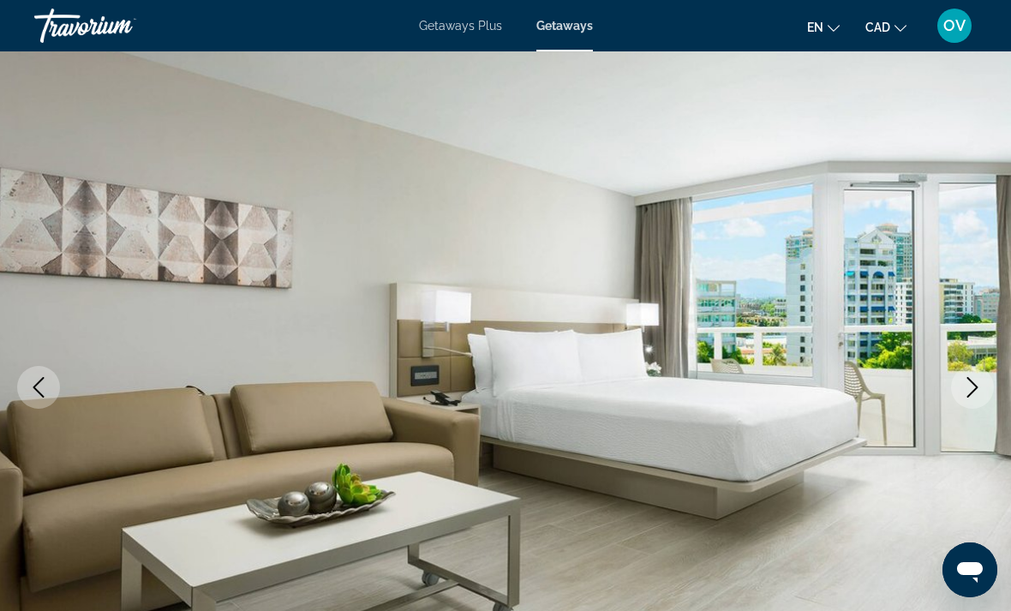
click at [970, 385] on icon "Next image" at bounding box center [972, 387] width 21 height 21
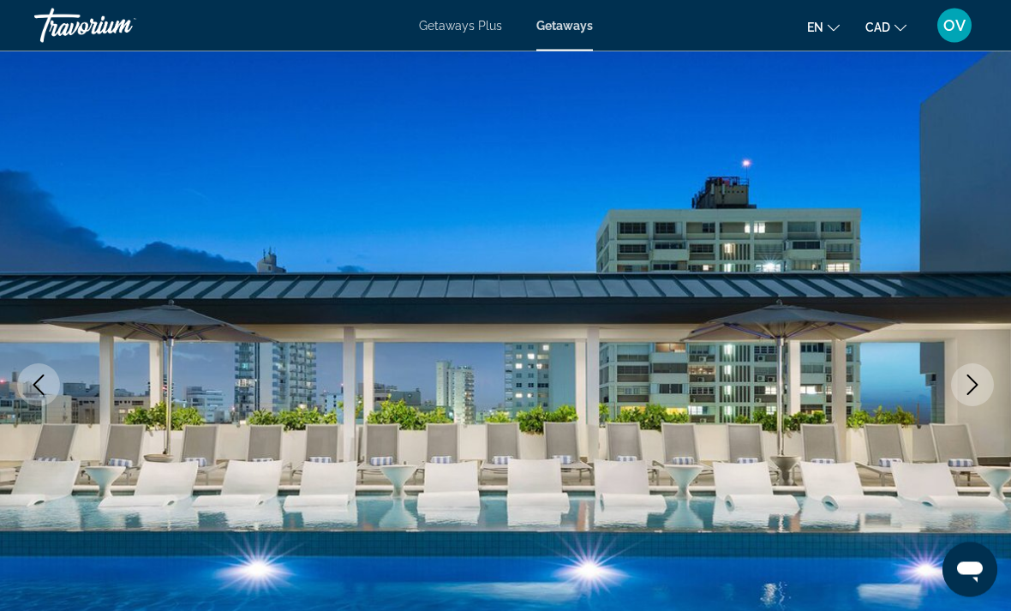
scroll to position [57, 0]
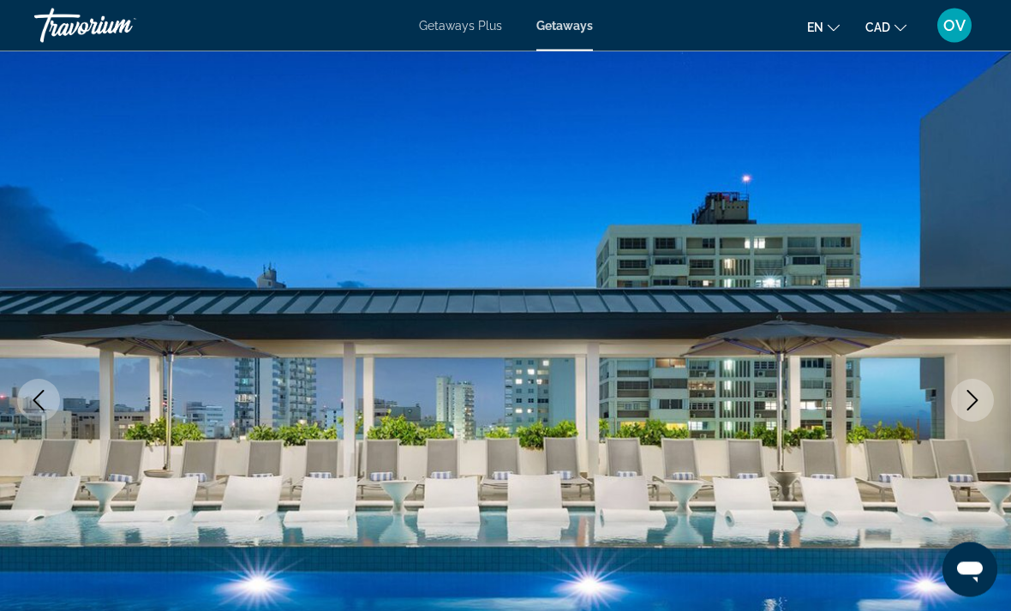
click at [964, 399] on icon "Next image" at bounding box center [972, 401] width 21 height 21
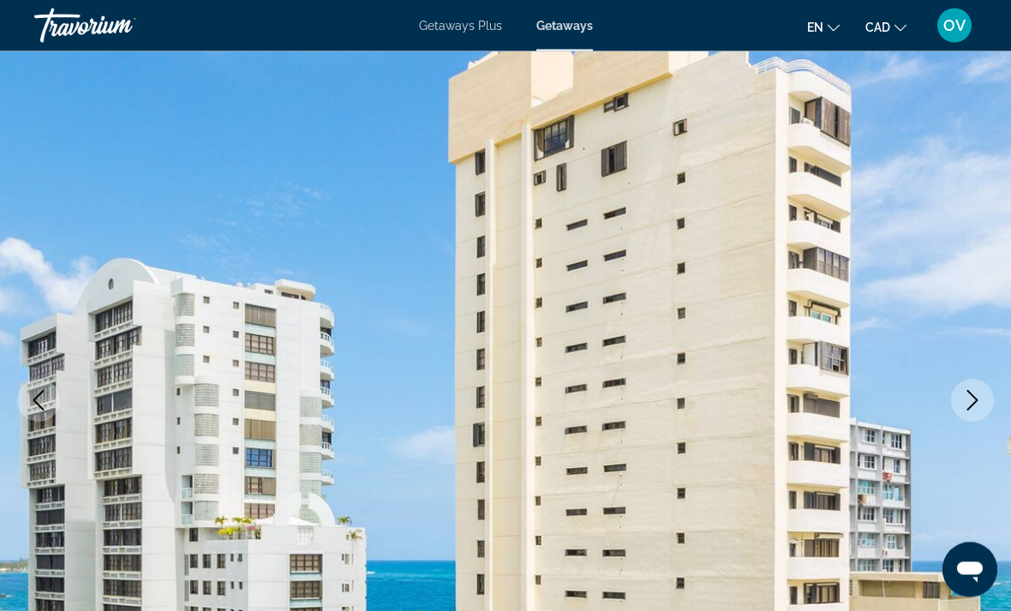
click at [970, 399] on icon "Next image" at bounding box center [972, 401] width 21 height 21
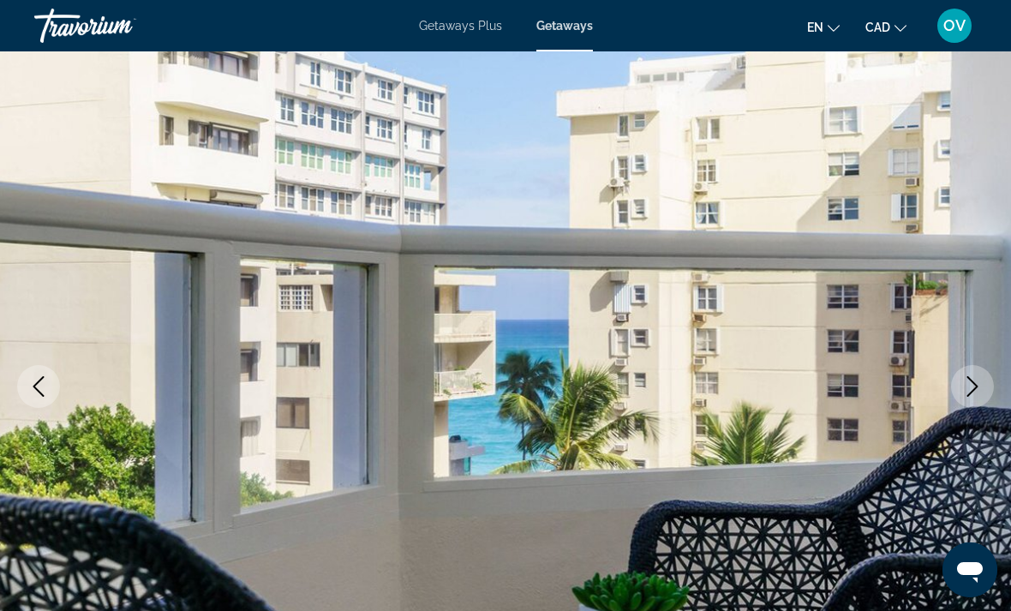
scroll to position [95, 0]
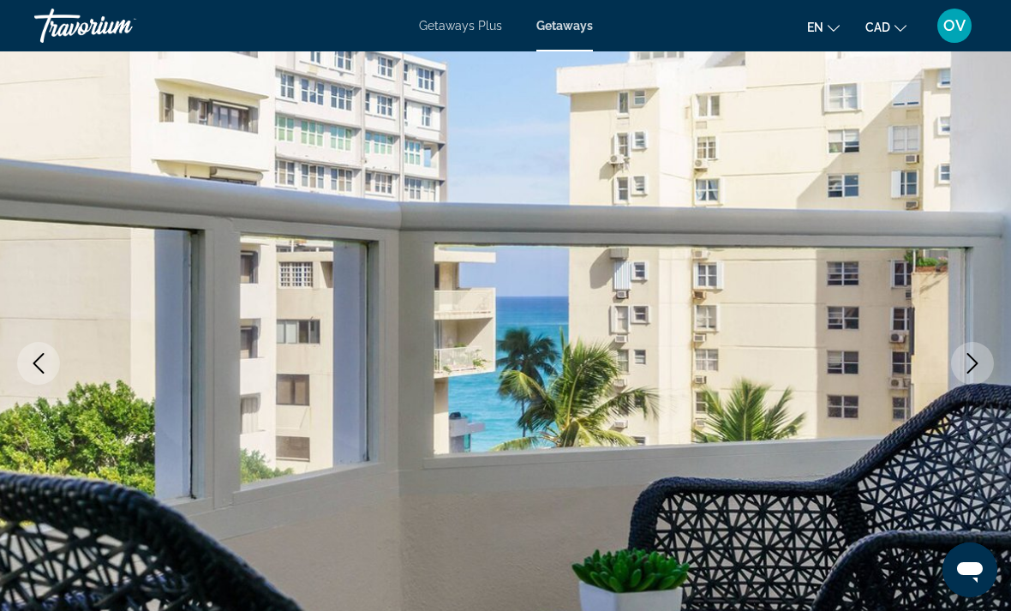
click at [970, 363] on icon "Next image" at bounding box center [972, 363] width 21 height 21
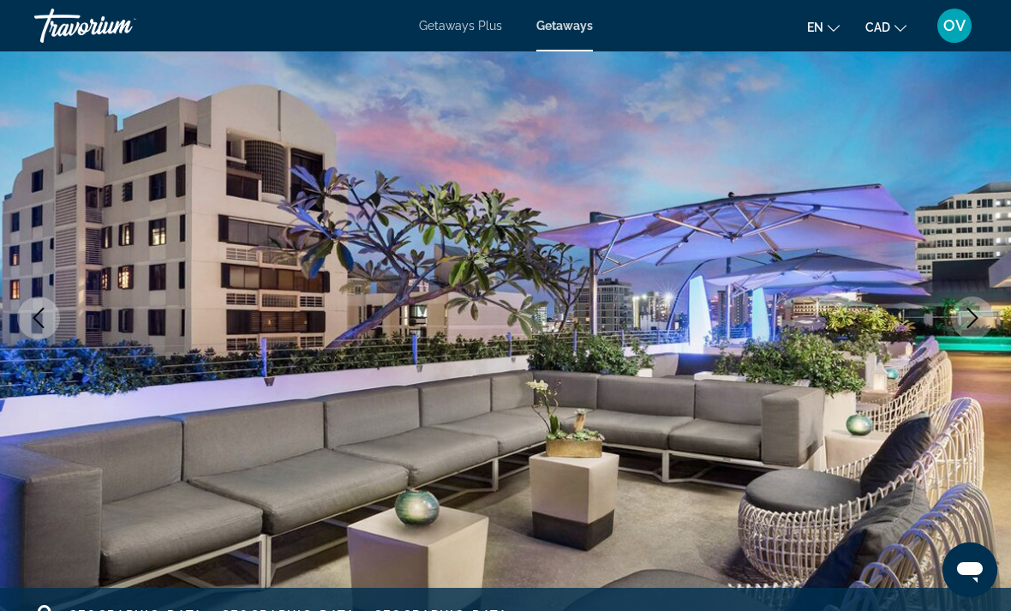
scroll to position [140, 0]
click at [966, 338] on button "Next image" at bounding box center [972, 318] width 43 height 43
